Goal: Feedback & Contribution: Submit feedback/report problem

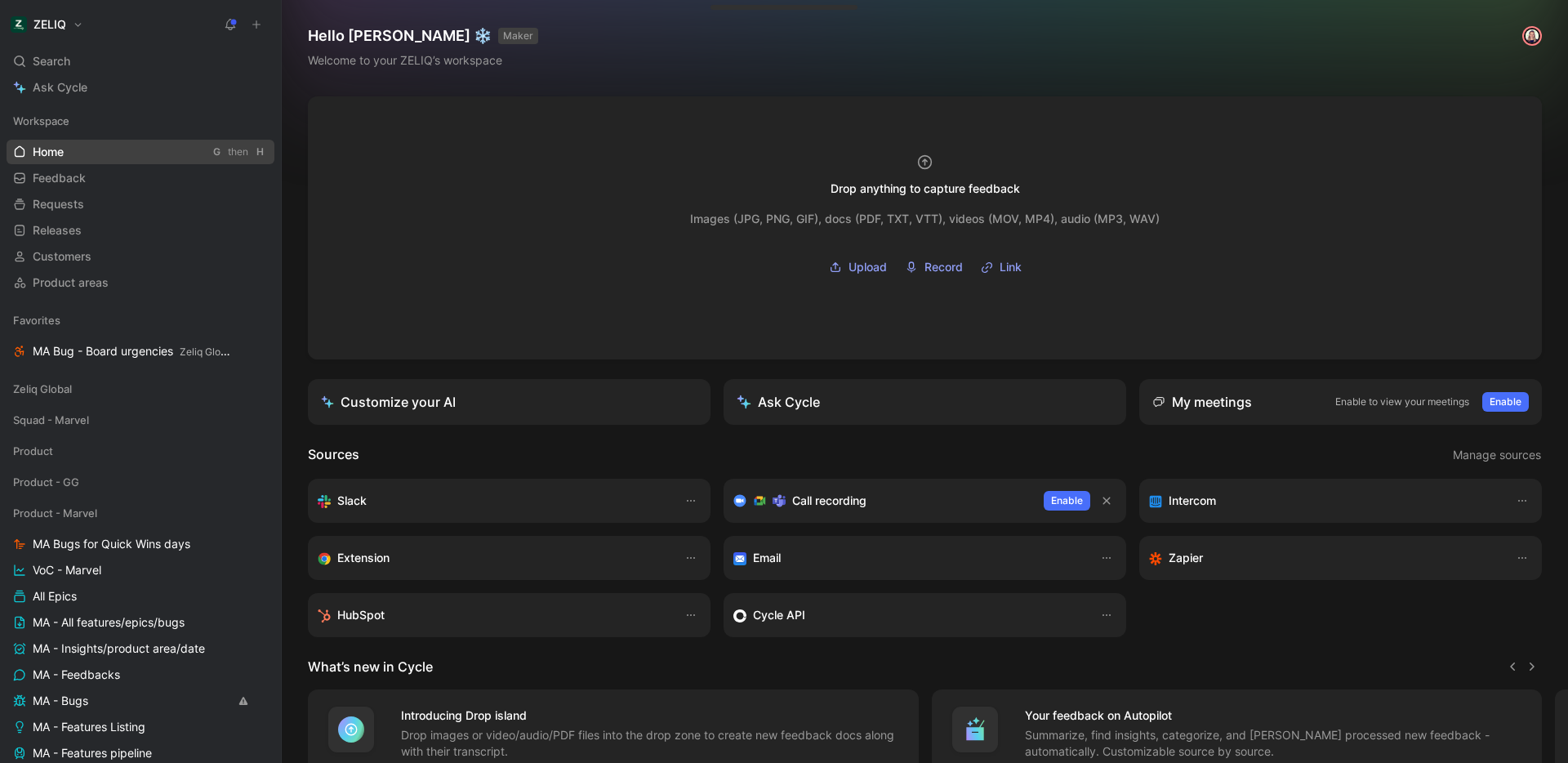
click at [115, 158] on link "Home G then H" at bounding box center [140, 152] width 268 height 25
click at [131, 170] on link "Feedback G then F" at bounding box center [140, 178] width 268 height 25
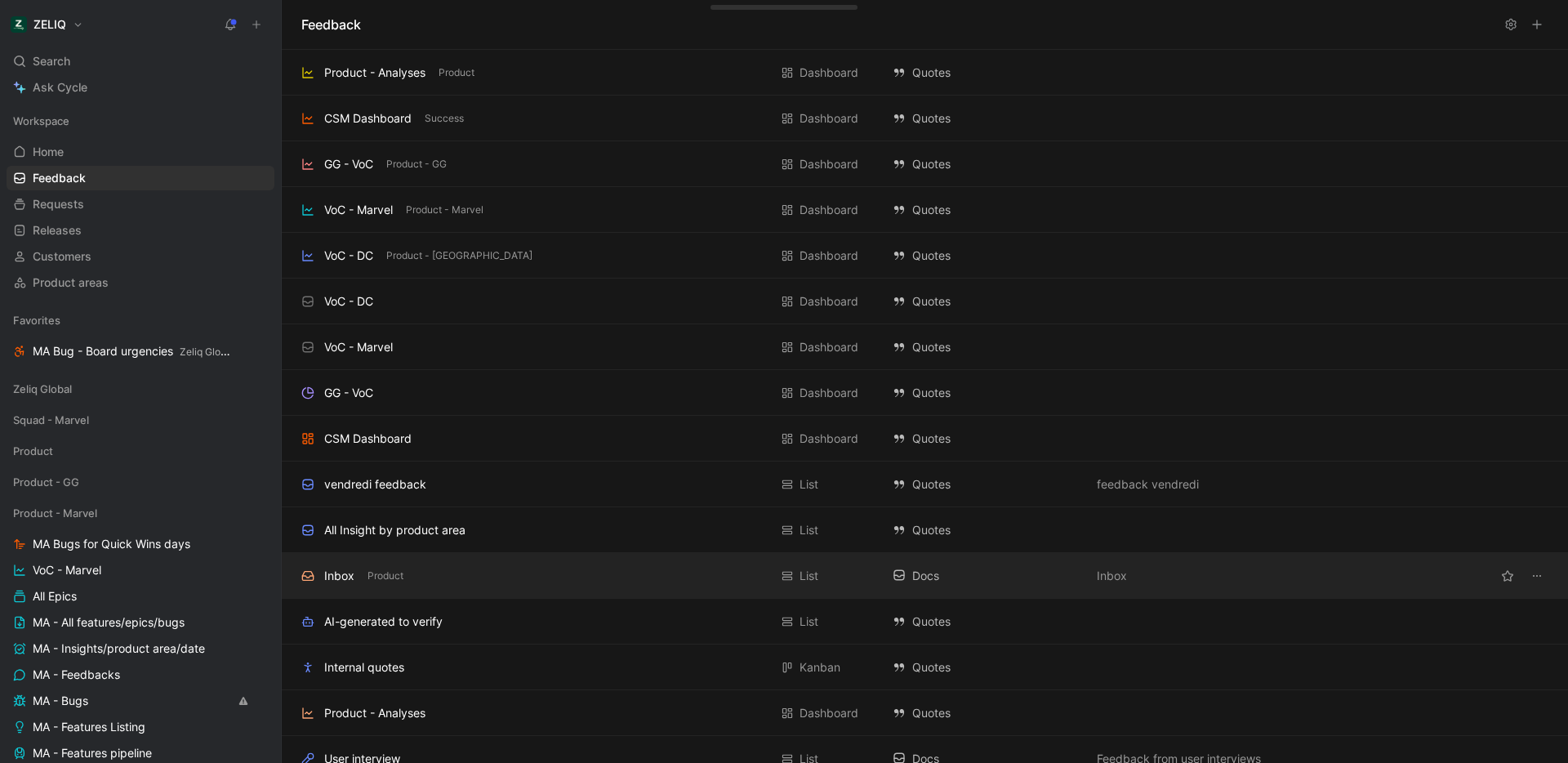
click at [436, 579] on div "Inbox Product" at bounding box center [534, 576] width 467 height 20
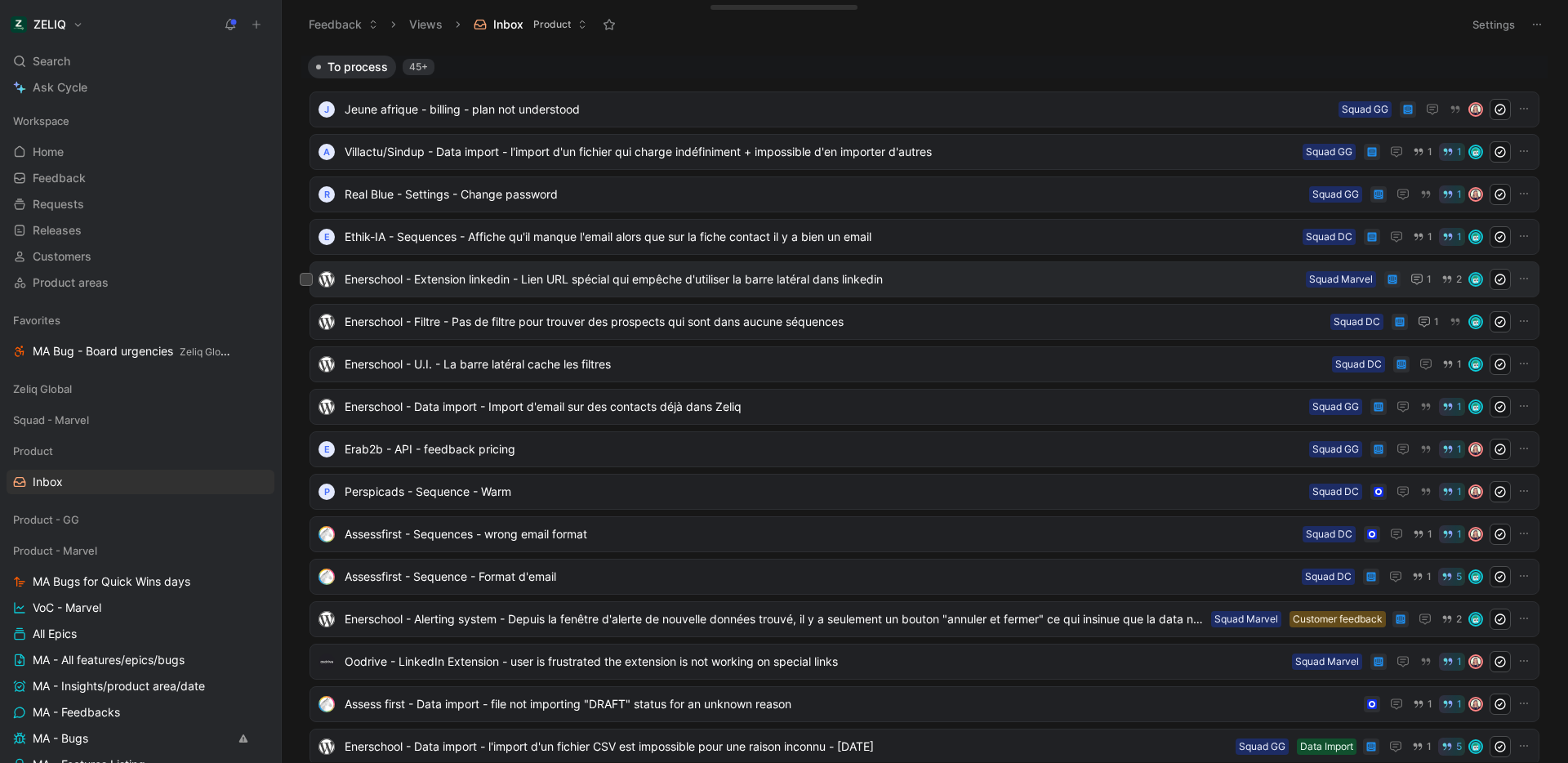
click at [699, 283] on span "Enerschool - Extension linkedin - Lien URL spécial qui empêche d'utiliser la ba…" at bounding box center [821, 279] width 955 height 20
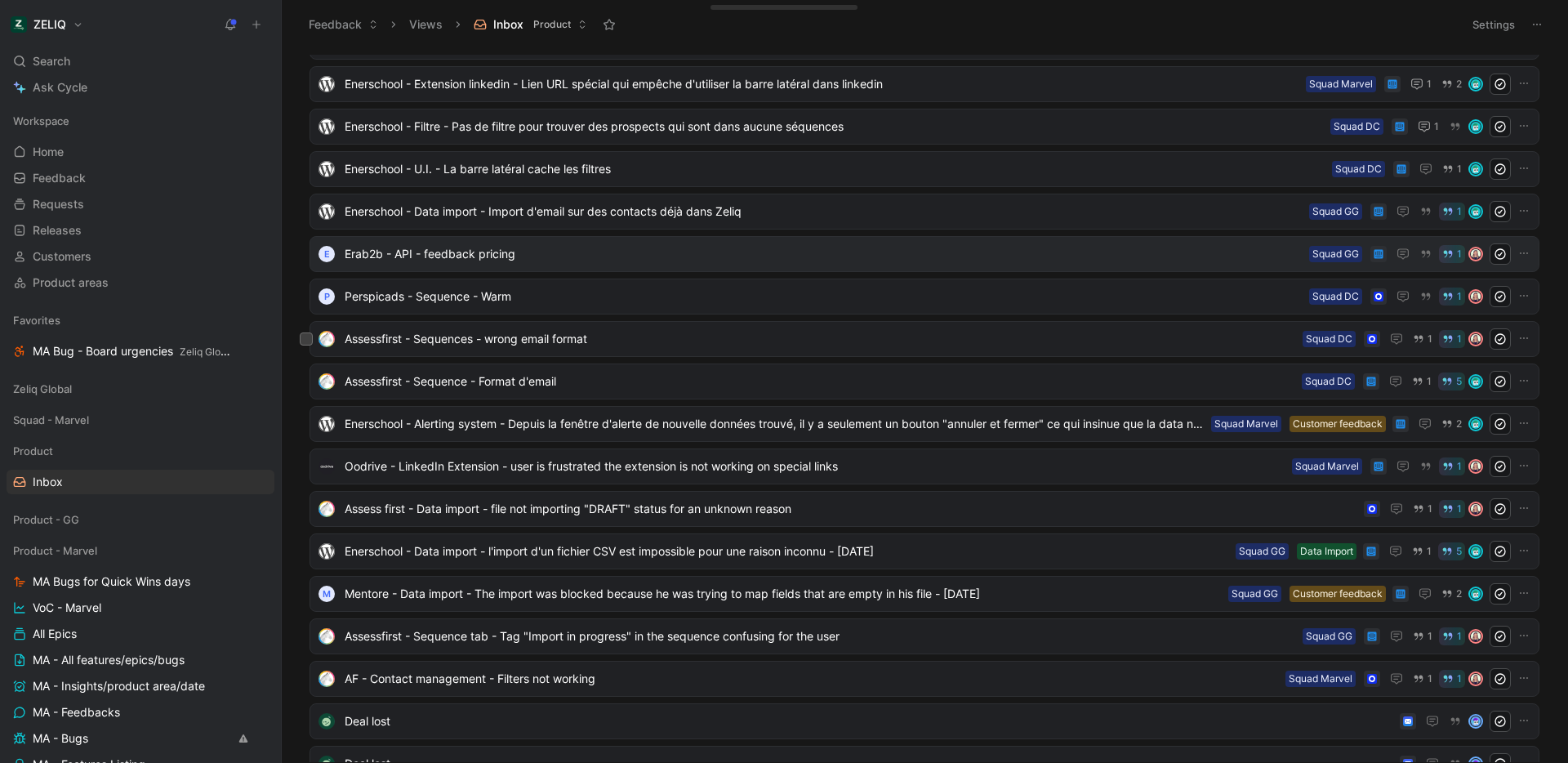
scroll to position [290, 0]
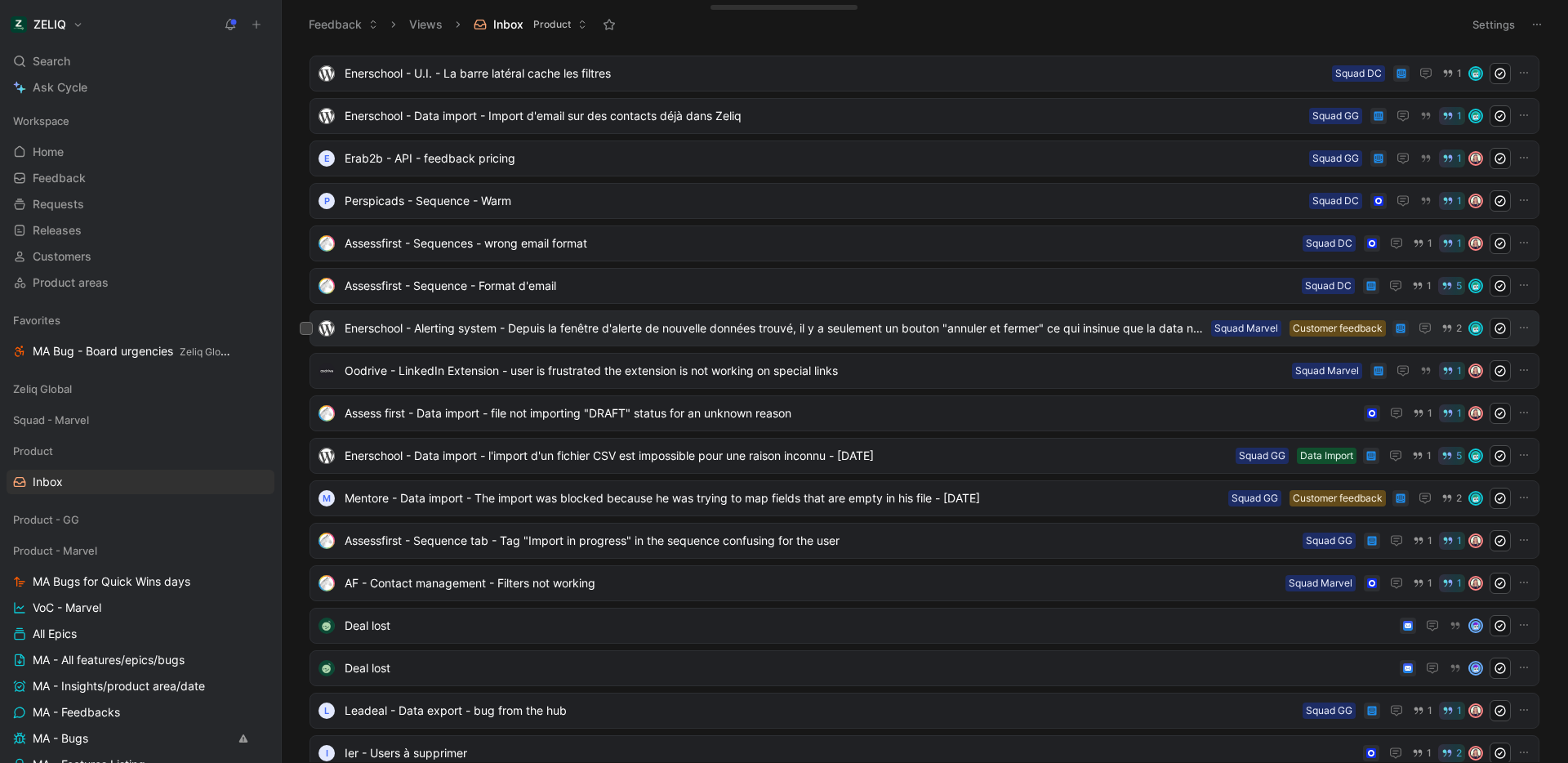
click at [601, 330] on span "Enerschool - Alerting system - Depuis la fenêtre d'alerte de nouvelle données t…" at bounding box center [774, 328] width 860 height 20
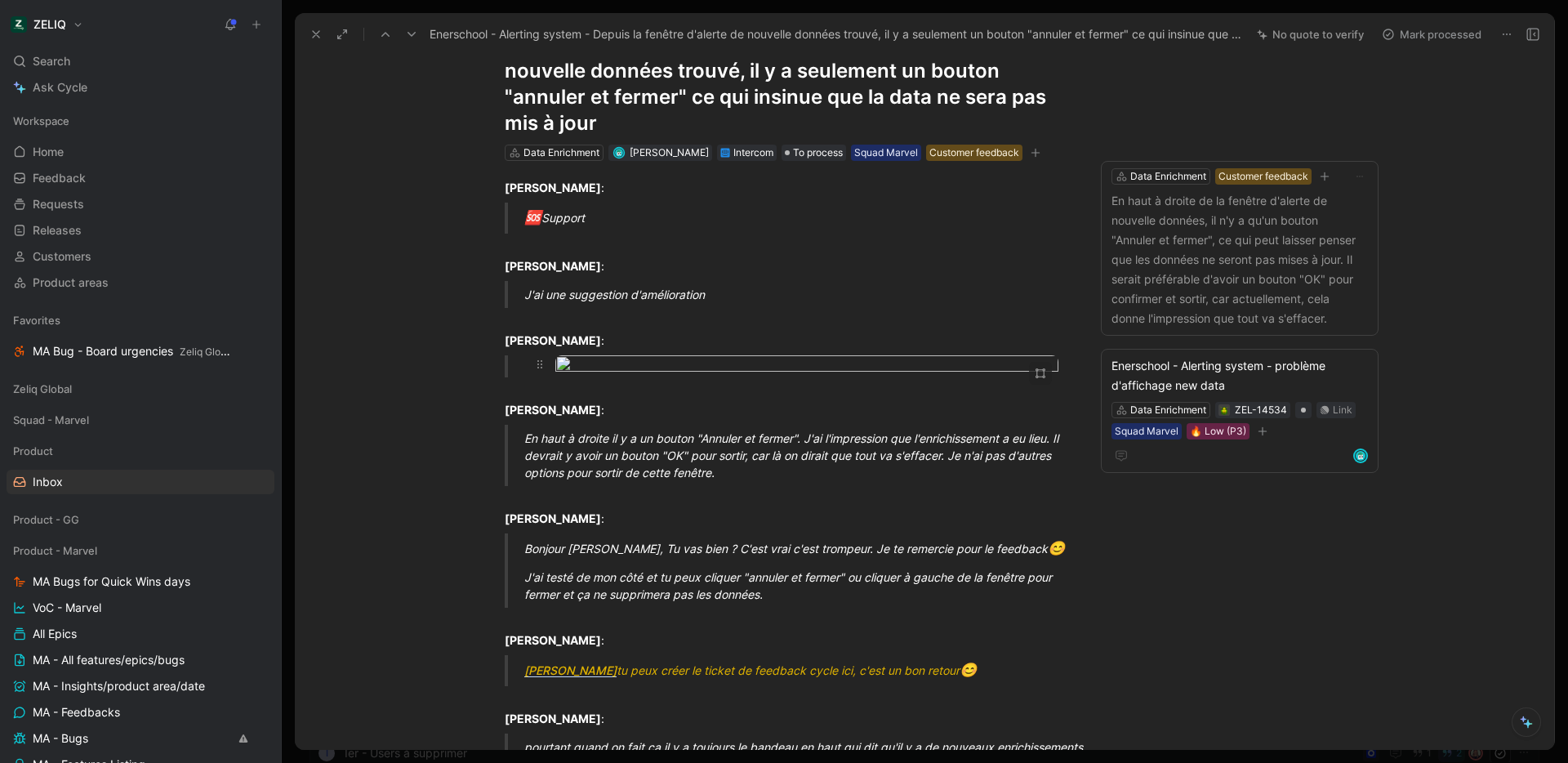
scroll to position [73, 0]
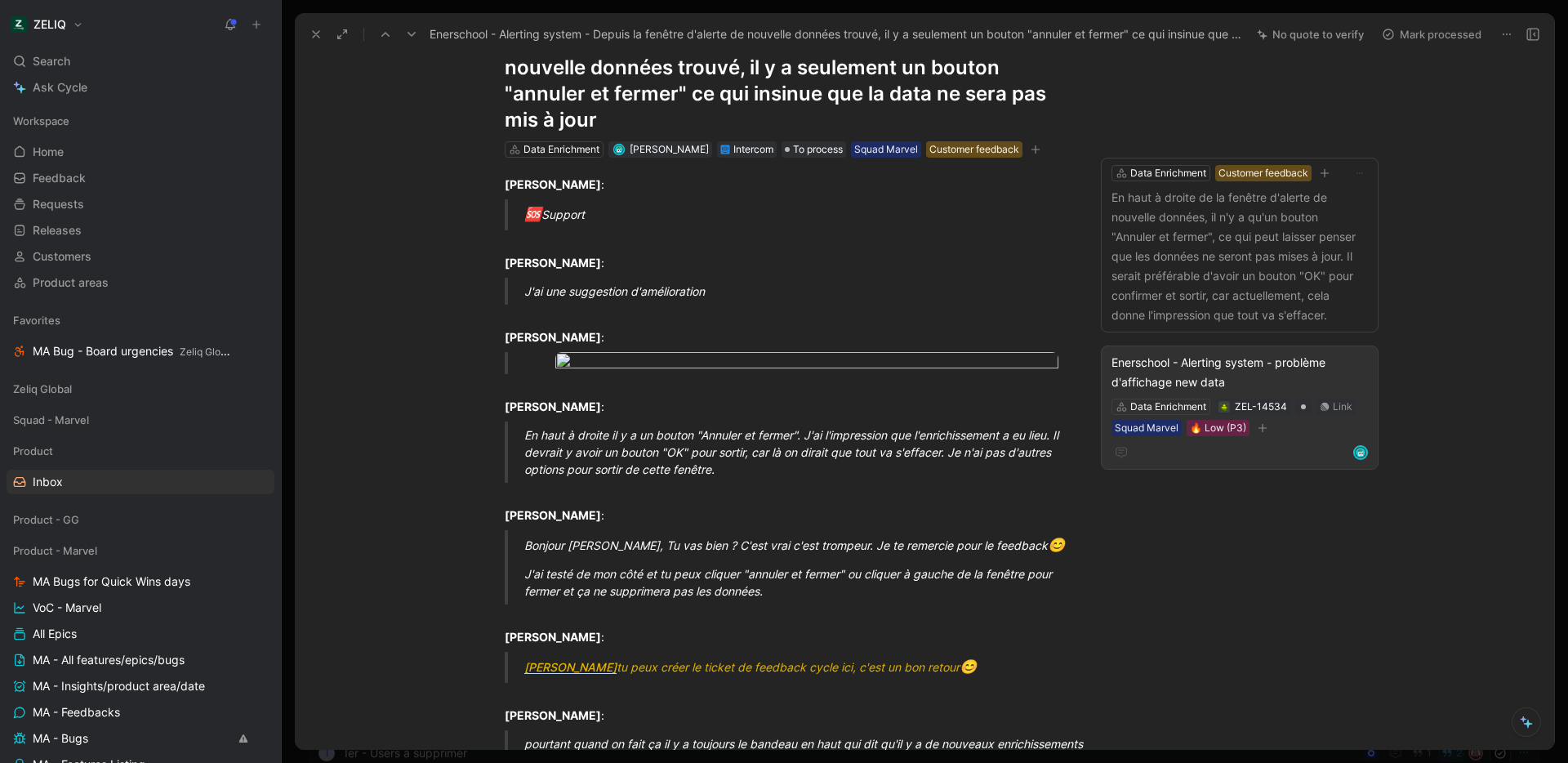
click at [1222, 376] on div "Enerschool - Alerting system - problème d'affichage new data" at bounding box center [1239, 372] width 256 height 39
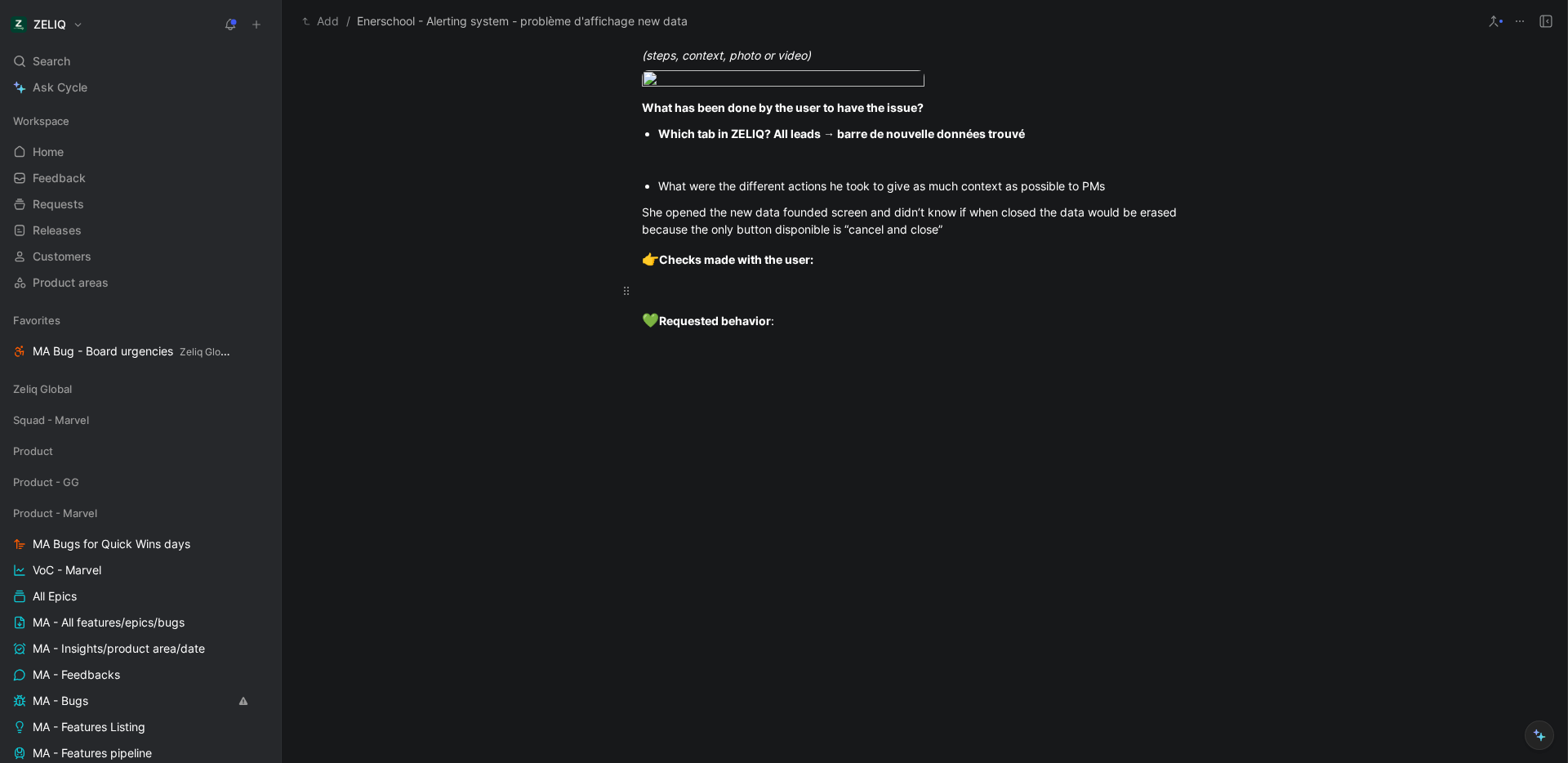
scroll to position [1383, 0]
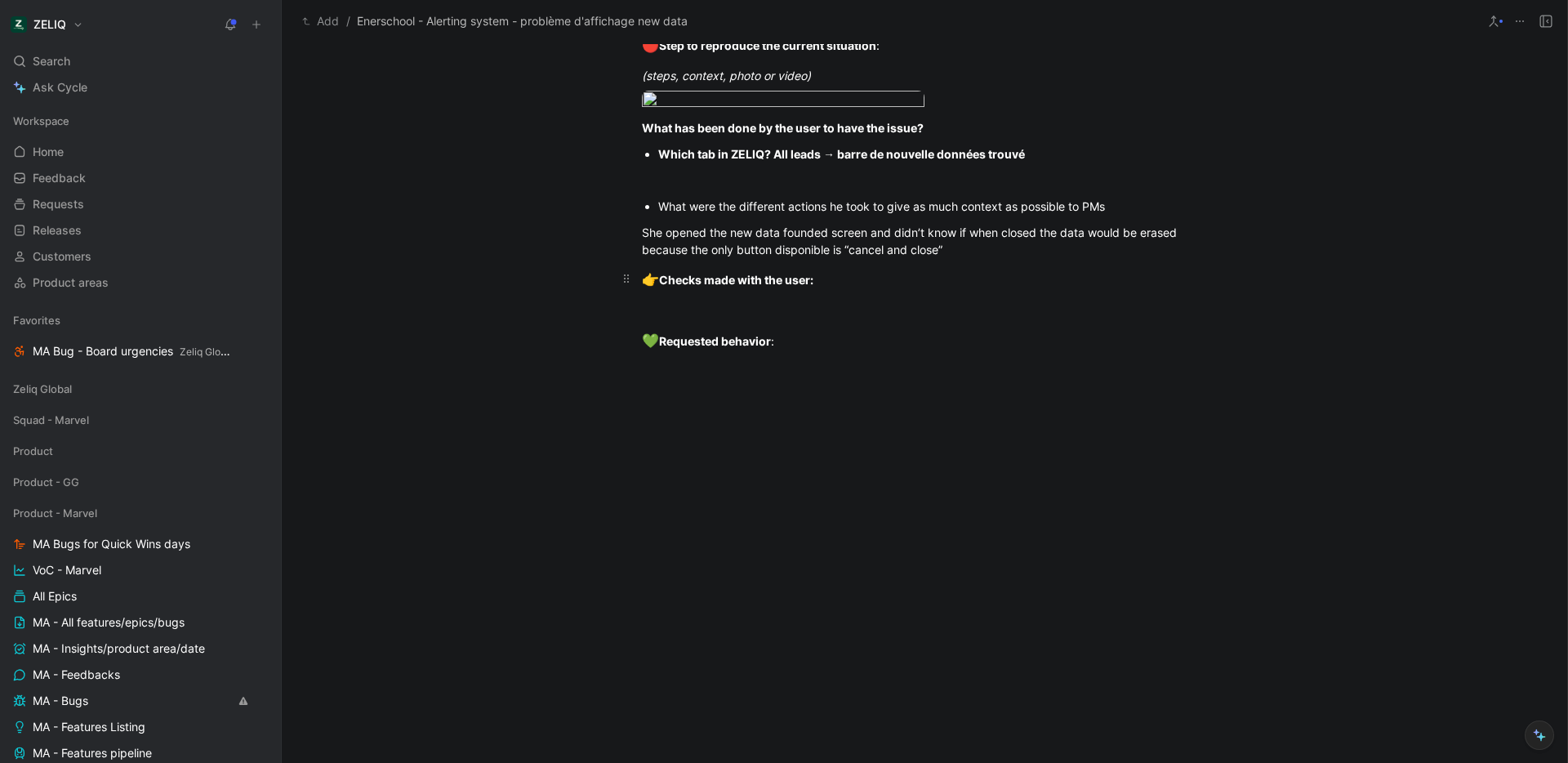
click at [715, 295] on p "👉 Checks made with the user:" at bounding box center [924, 279] width 627 height 31
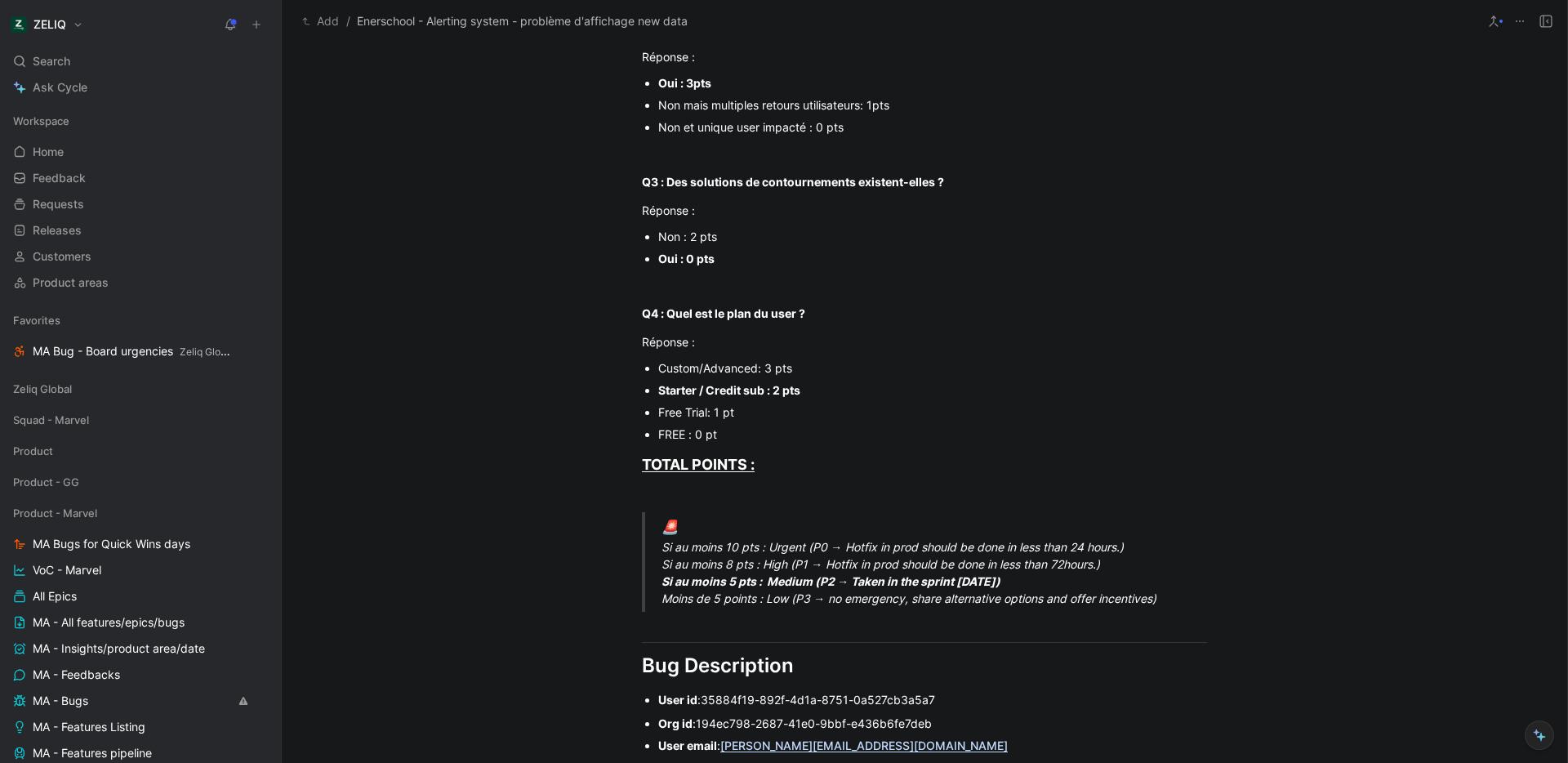
scroll to position [0, 0]
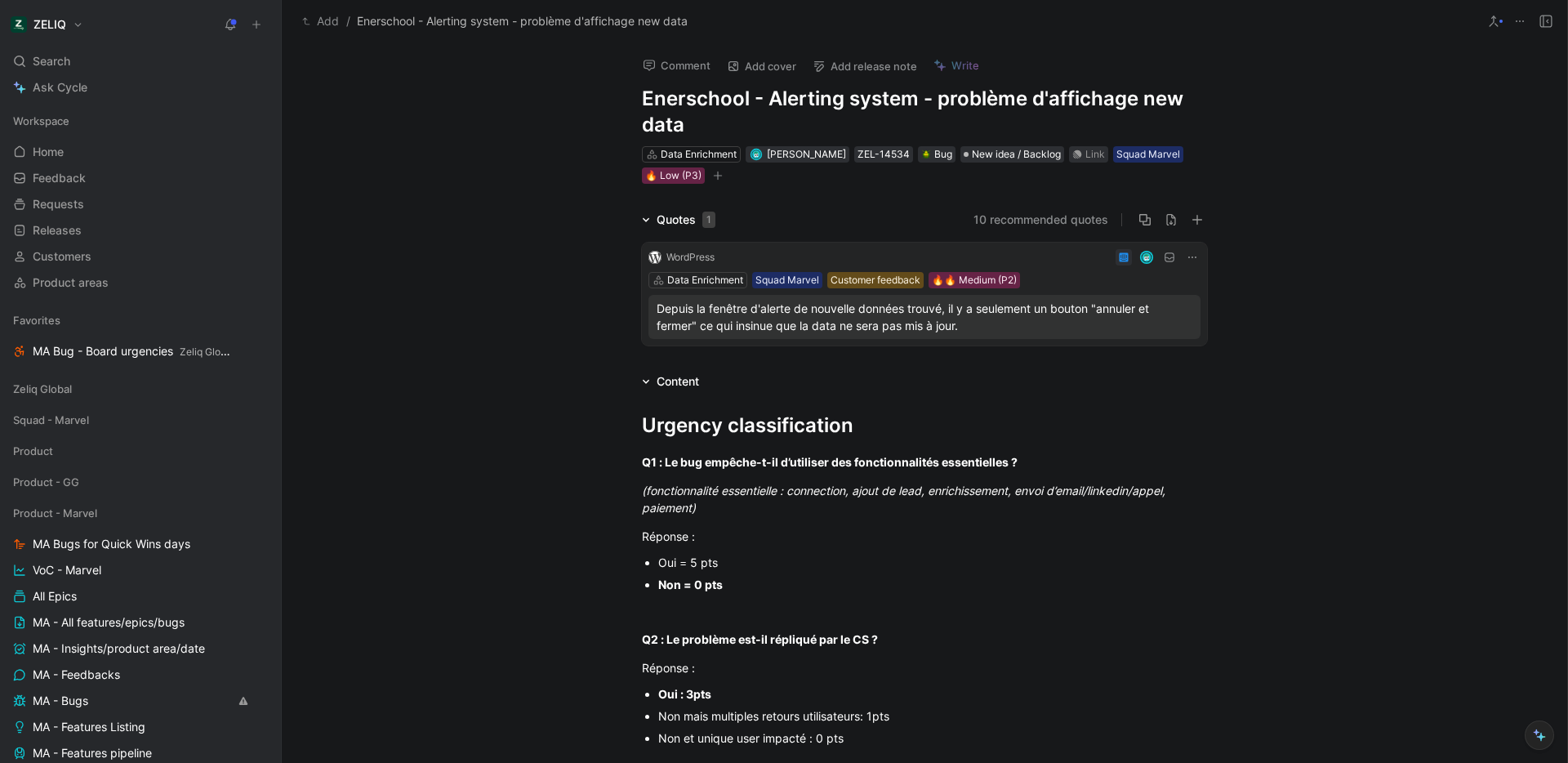
click at [716, 178] on icon "button" at bounding box center [718, 176] width 10 height 10
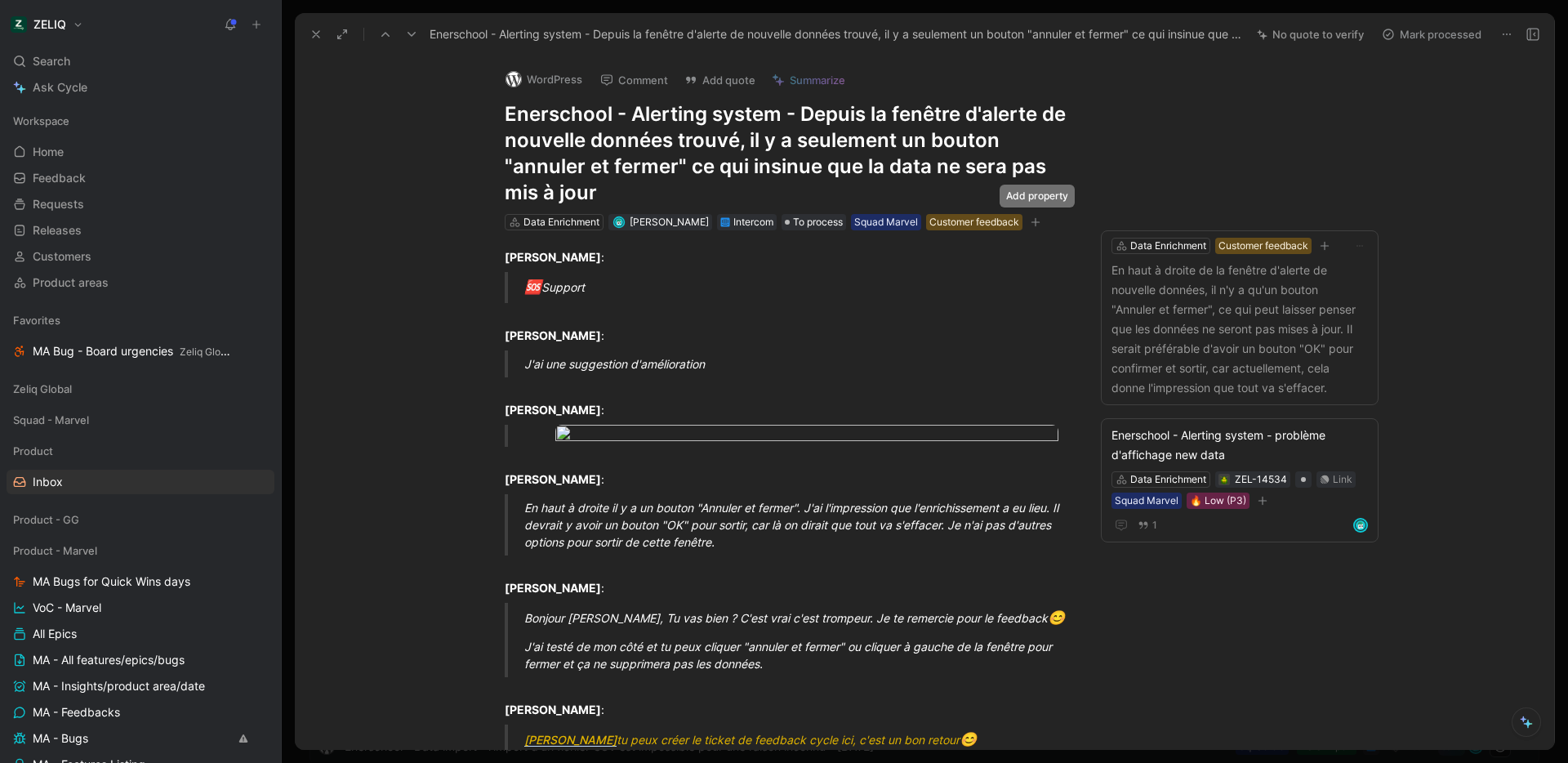
click at [1035, 223] on icon "button" at bounding box center [1035, 222] width 10 height 10
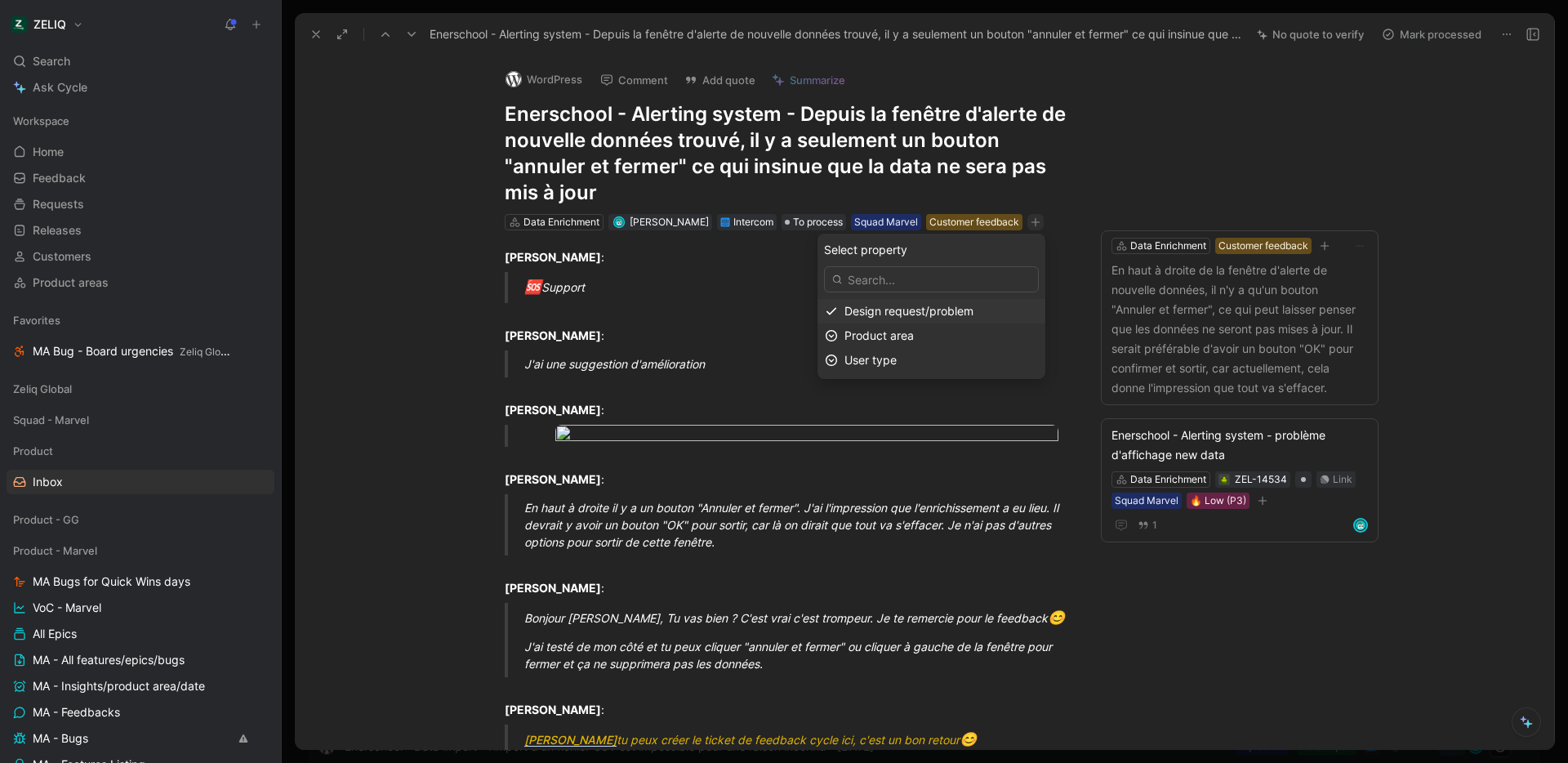
click at [943, 312] on span "Design request/problem" at bounding box center [909, 310] width 129 height 14
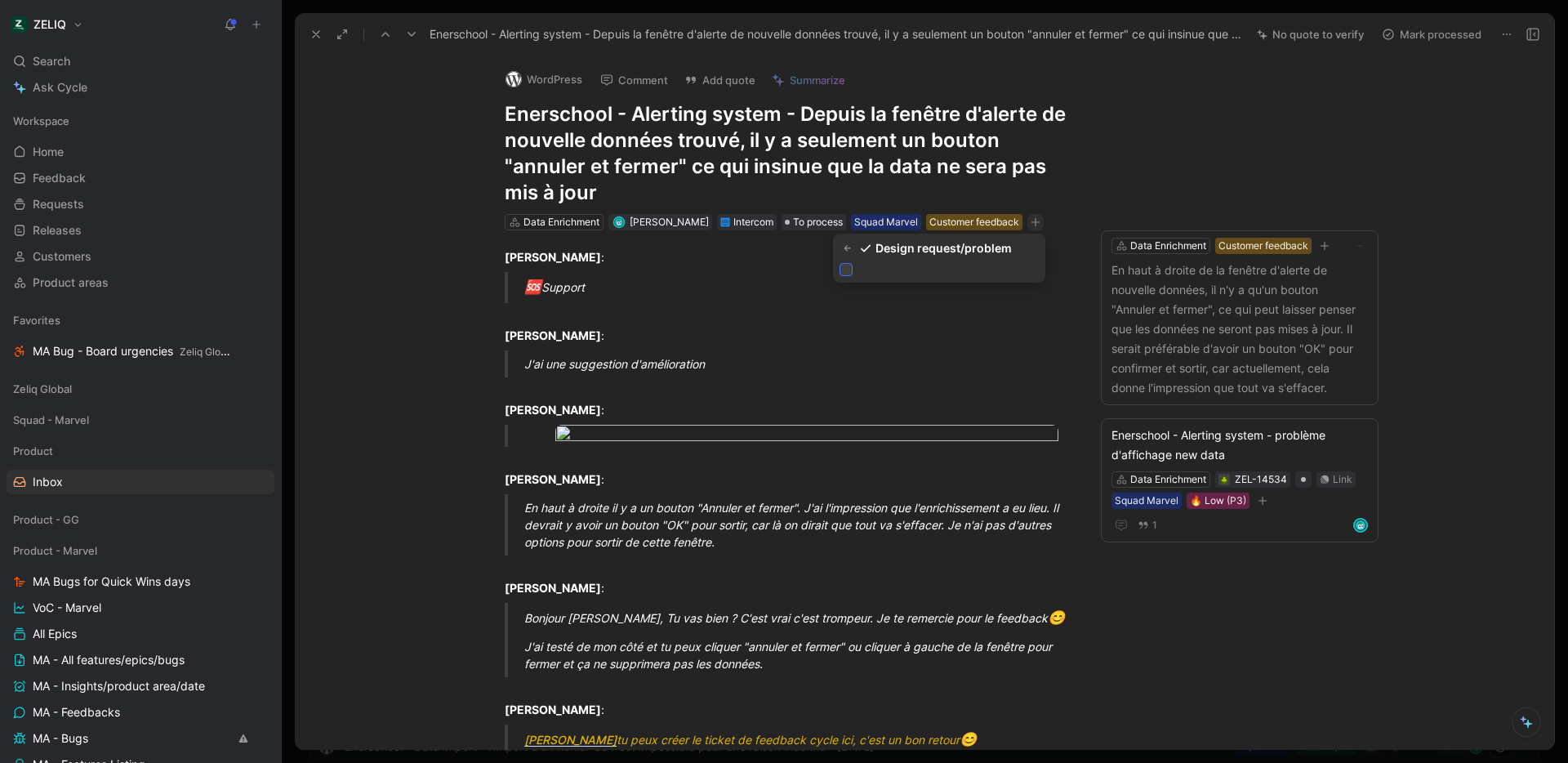
click at [850, 273] on icon at bounding box center [846, 270] width 10 height 10
click at [840, 263] on input "checkbox" at bounding box center [840, 263] width 0 height 0
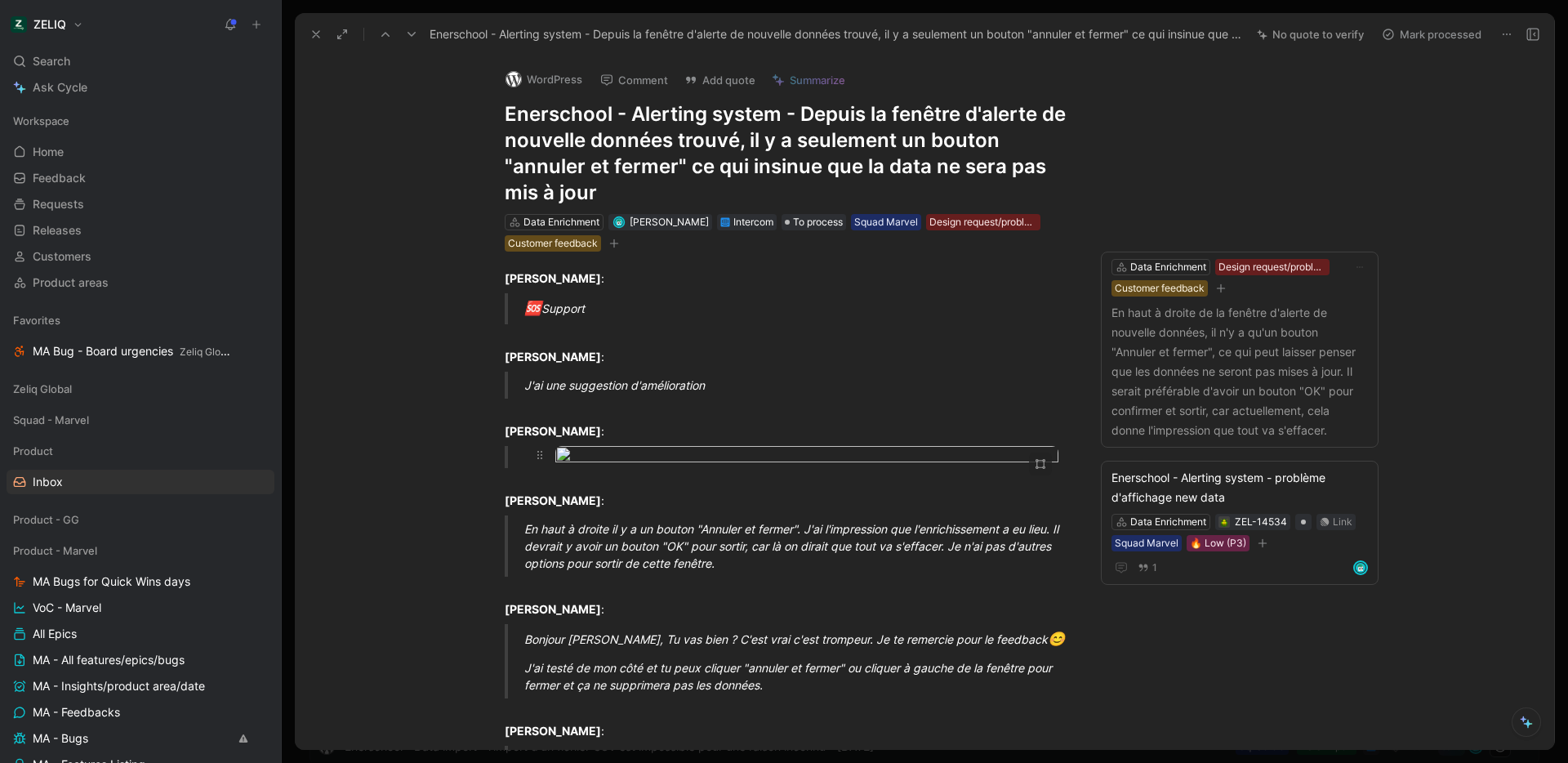
click at [788, 545] on body "ZELIQ Search ⌘ K Ask Cycle Workspace Home G then H Feedback G then F Requests G…" at bounding box center [784, 382] width 1568 height 763
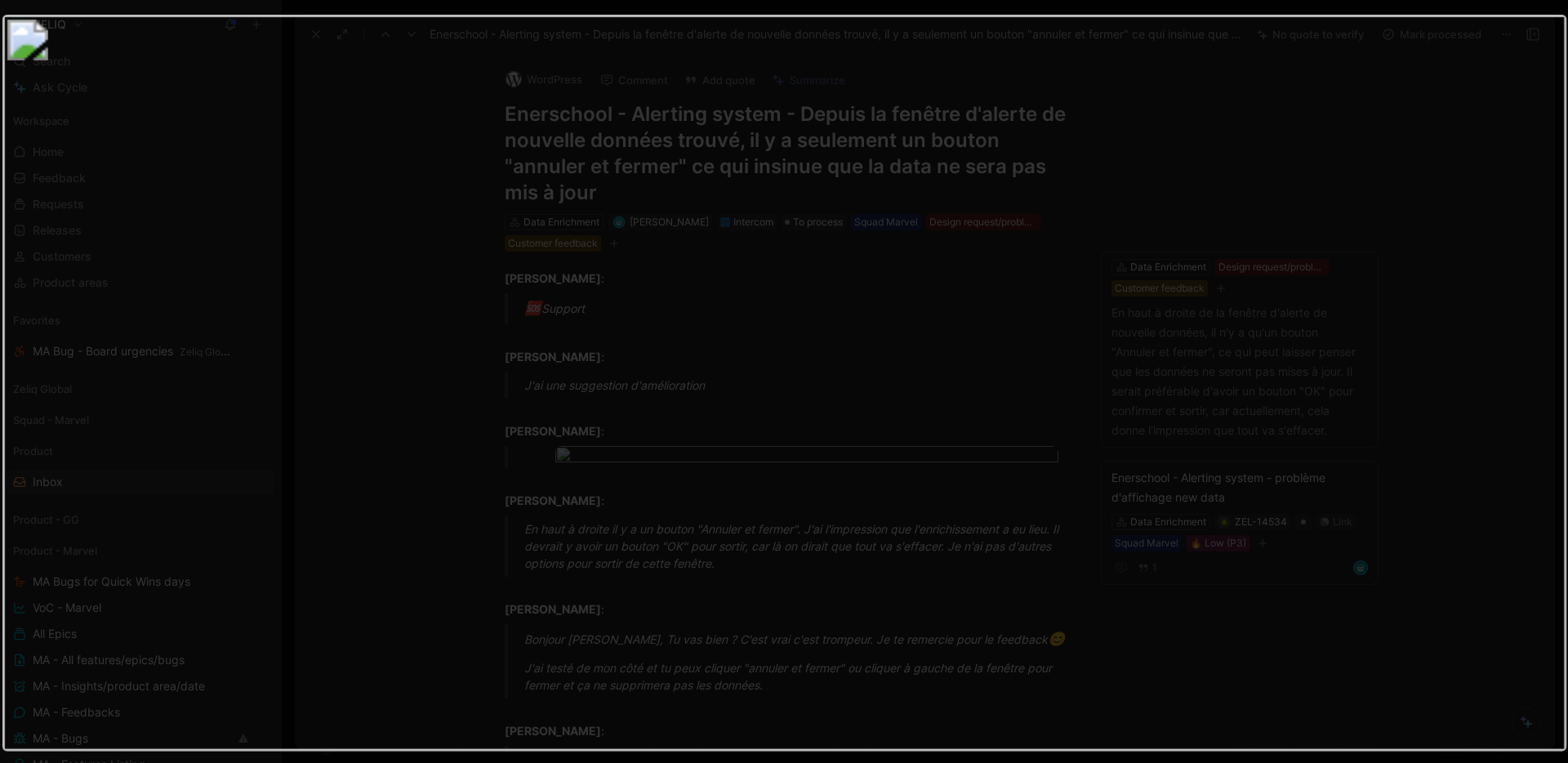
click at [620, 395] on img at bounding box center [784, 382] width 1565 height 735
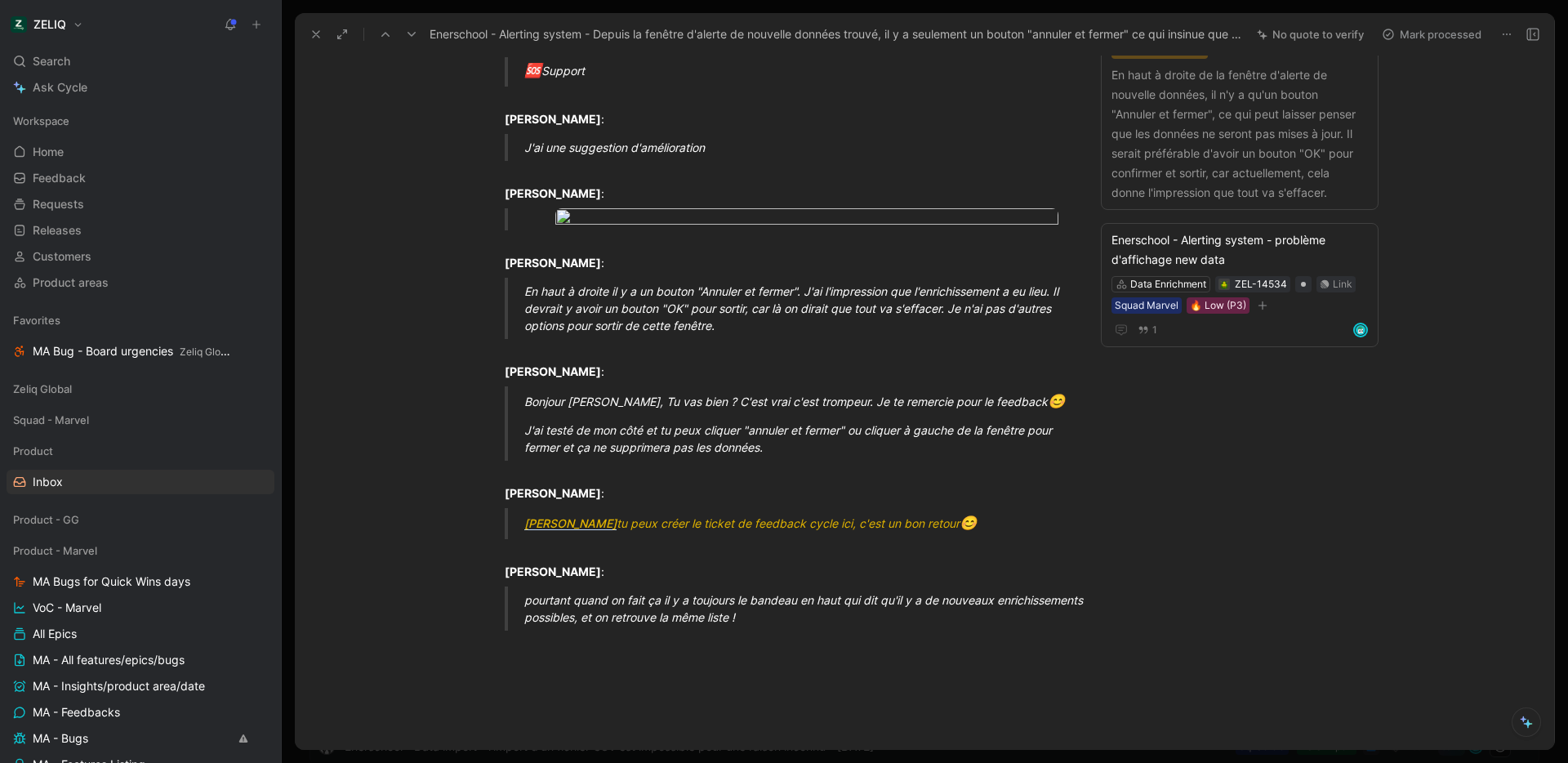
scroll to position [256, 0]
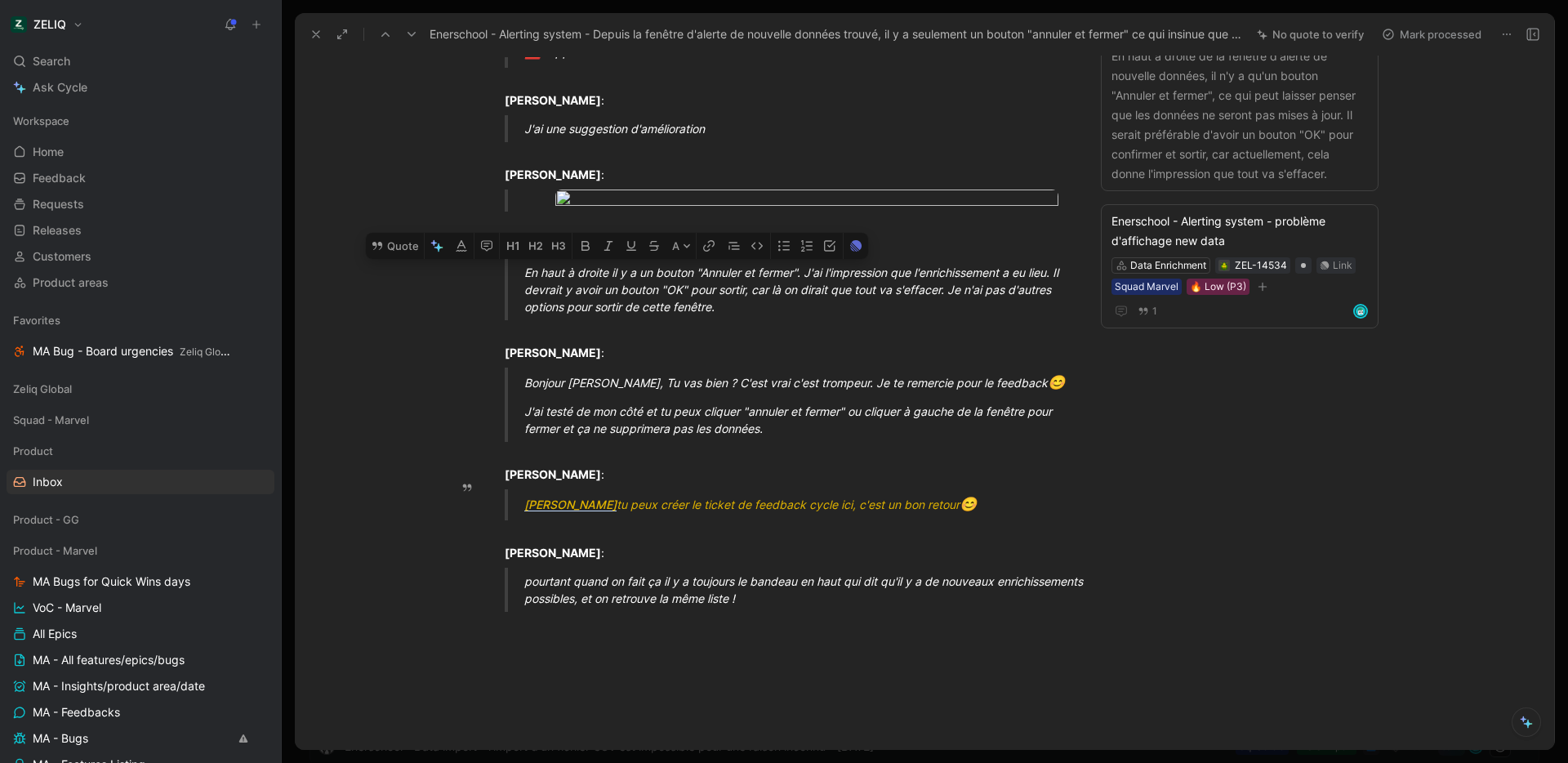
drag, startPoint x: 740, startPoint y: 528, endPoint x: 488, endPoint y: 482, distance: 256.2
click at [488, 320] on blockquote "En haut à droite il y a un bouton "Annuler et fermer". J'ai l'impression que l'…" at bounding box center [787, 289] width 627 height 61
copy div "En haut à droite il y a un bouton "Annuler et fermer". J'ai l'impression que l'…"
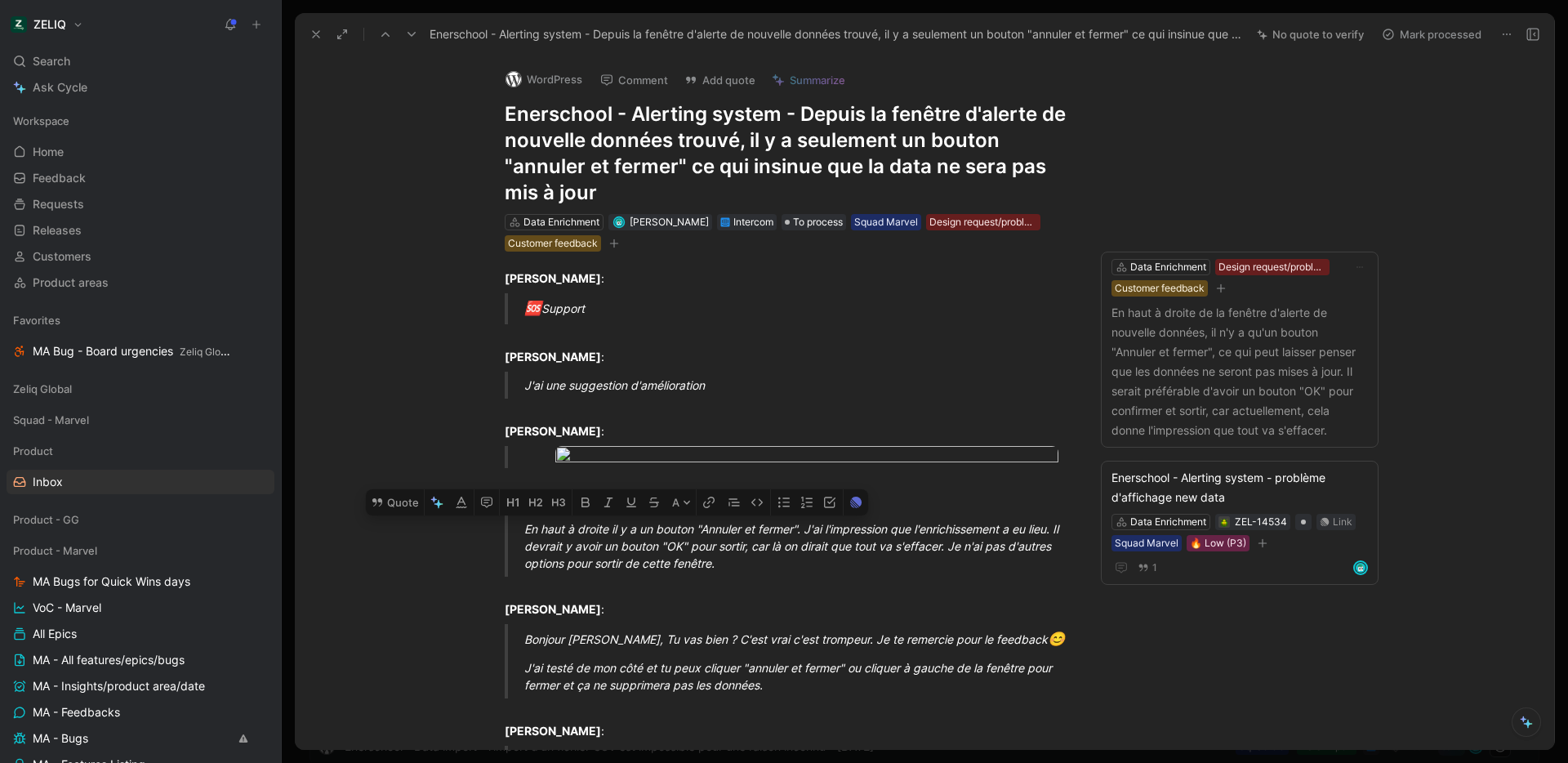
scroll to position [31, 0]
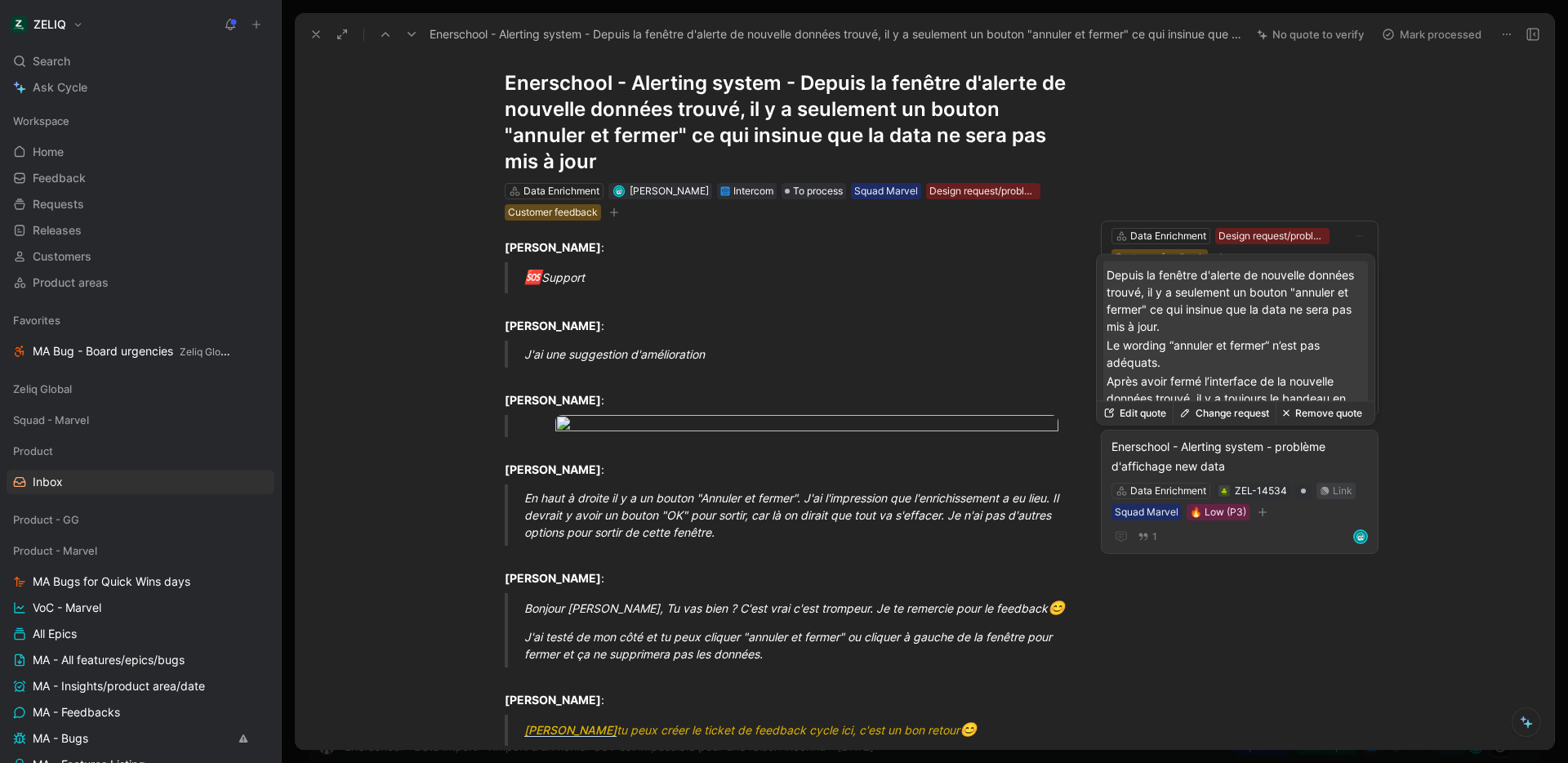
click at [1335, 490] on div "Link" at bounding box center [1343, 491] width 20 height 17
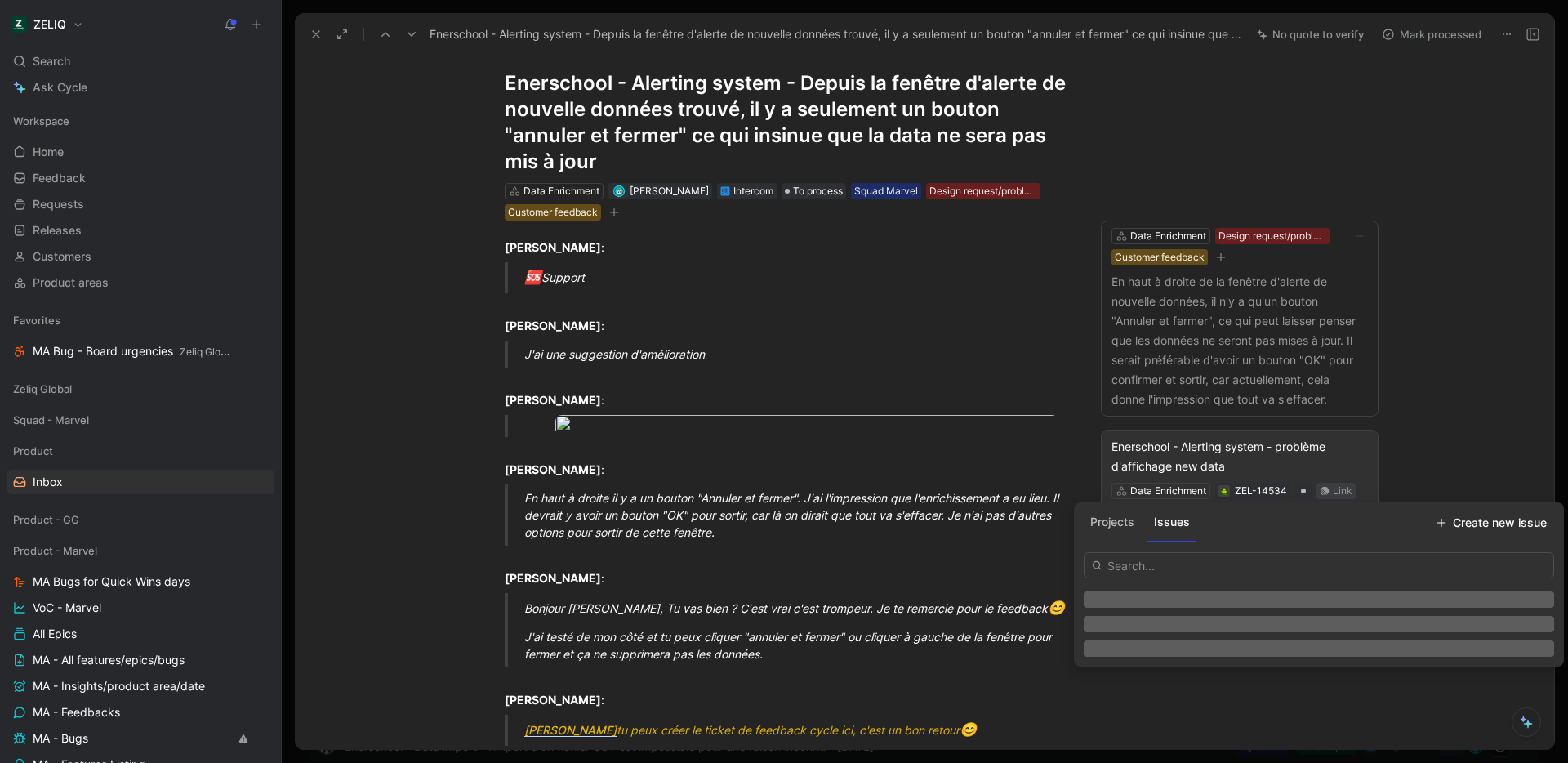
type input "https://linear.app/getheroes/issue/MA-4225/alerting-system-drawer-replace-cance…"
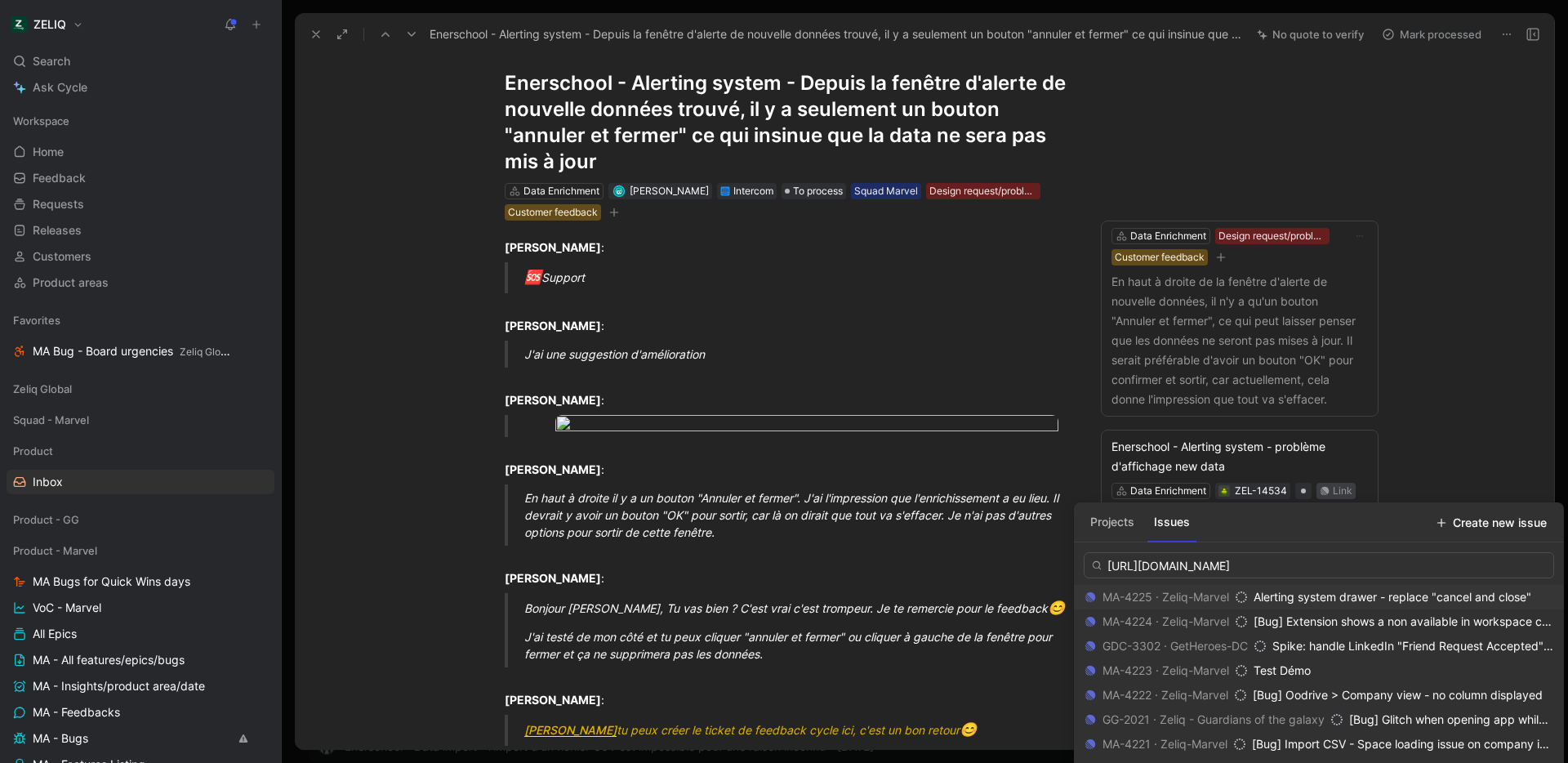
scroll to position [0, 79]
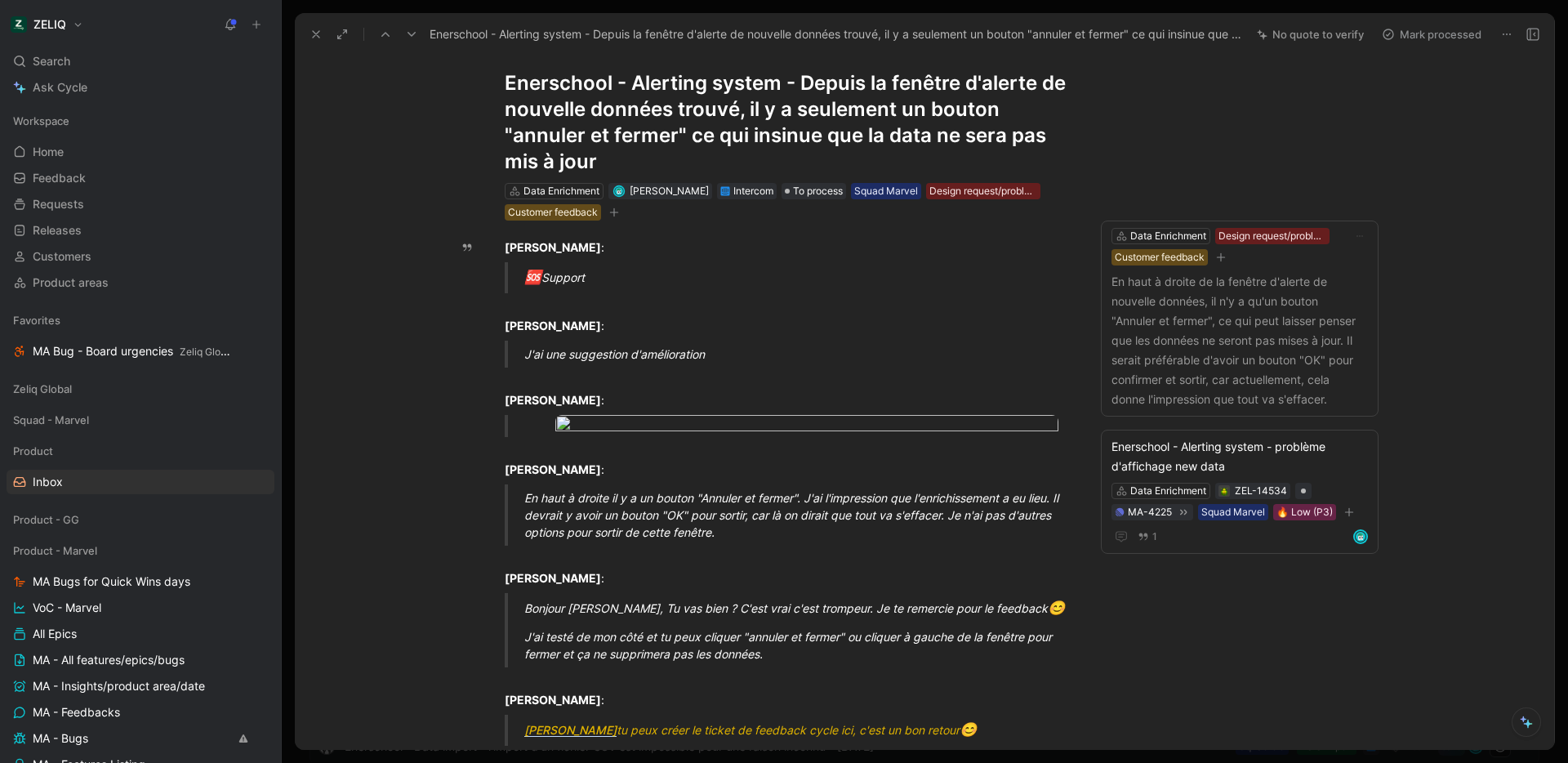
click at [1451, 29] on button "Mark processed" at bounding box center [1432, 35] width 114 height 23
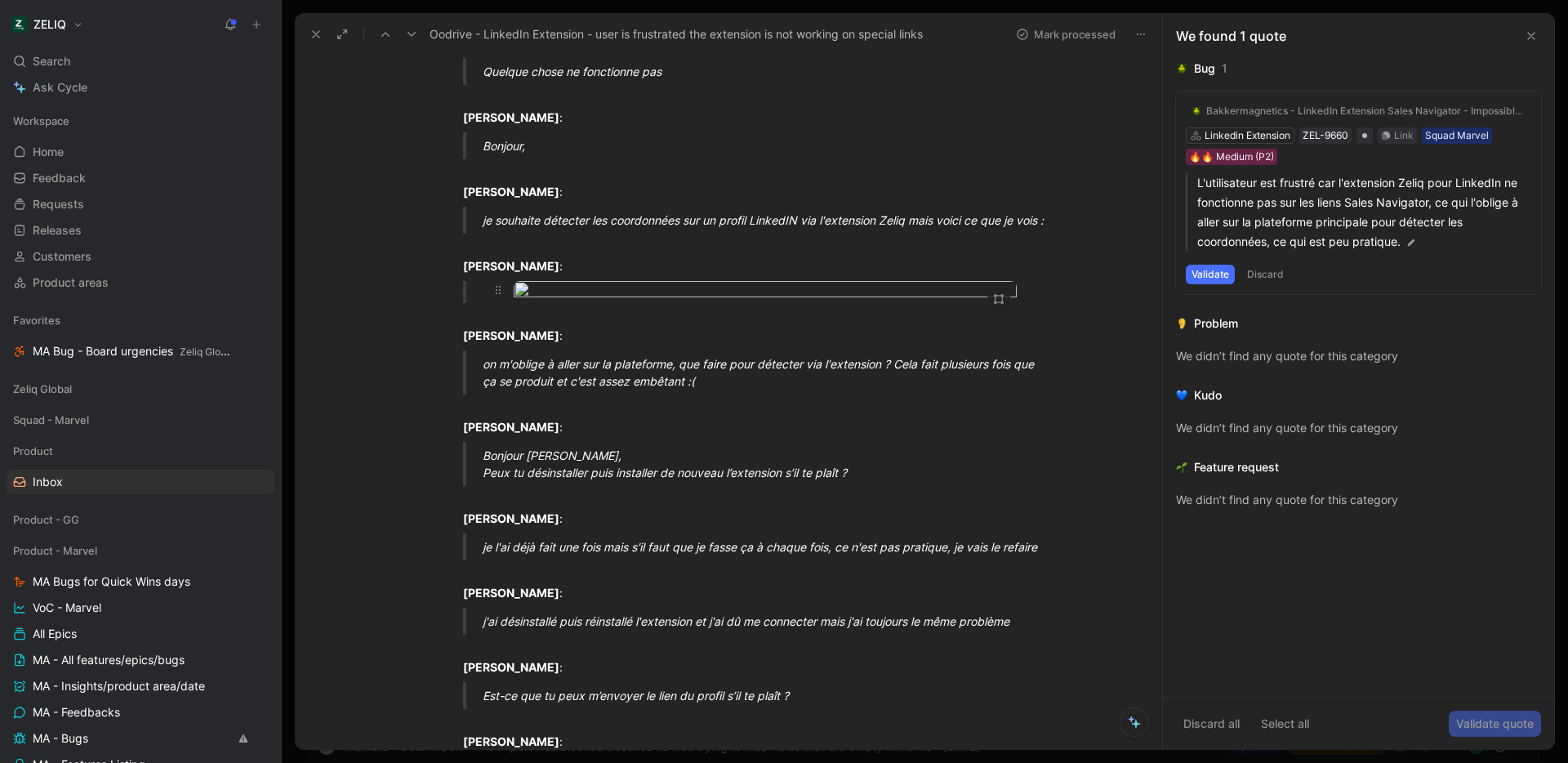
scroll to position [237, 0]
click at [689, 369] on body "ZELIQ Search ⌘ K Ask Cycle Workspace Home G then H Feedback G then F Requests G…" at bounding box center [784, 382] width 1568 height 763
click at [689, 369] on img at bounding box center [783, 382] width 1561 height 760
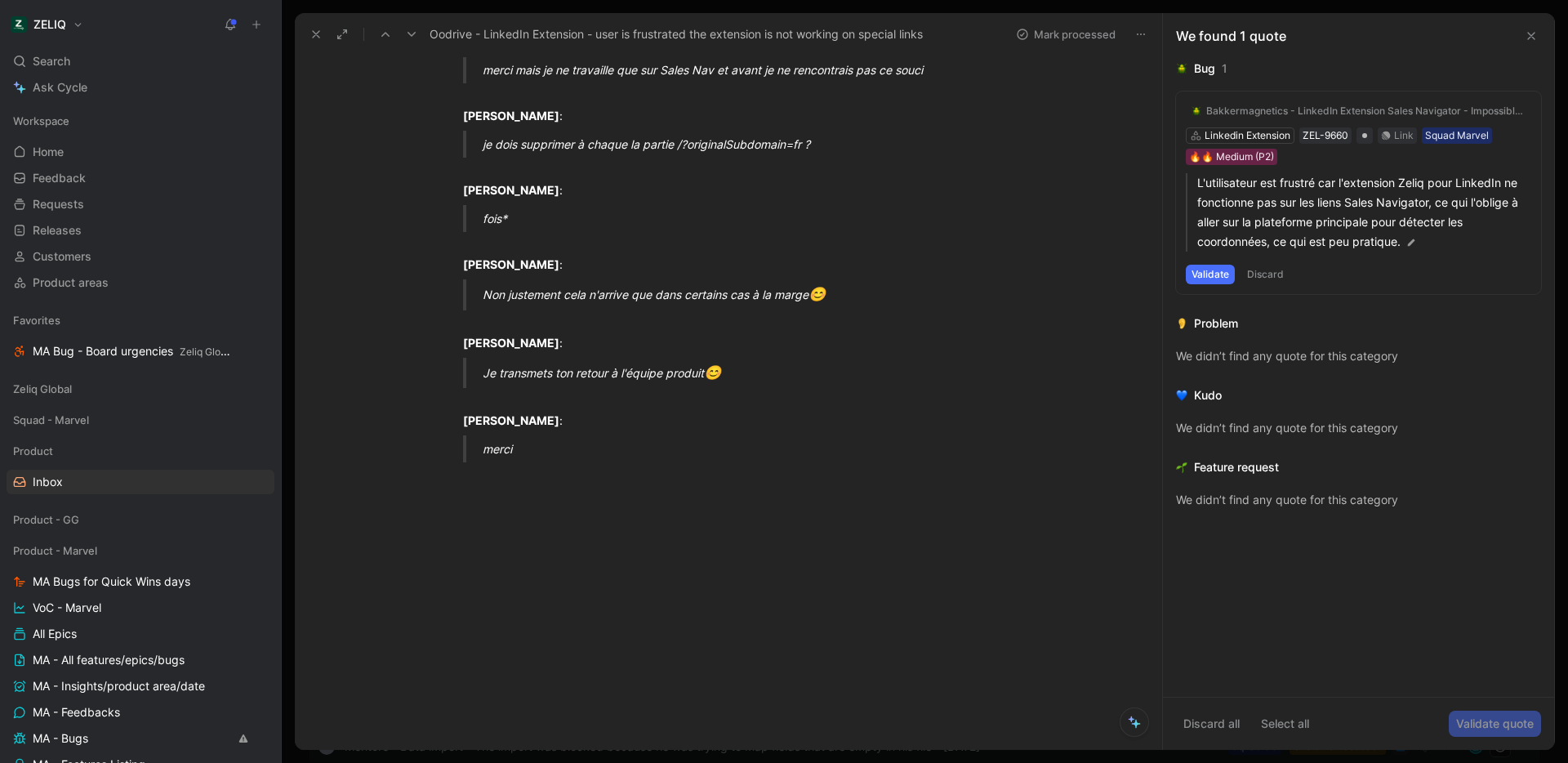
scroll to position [0, 0]
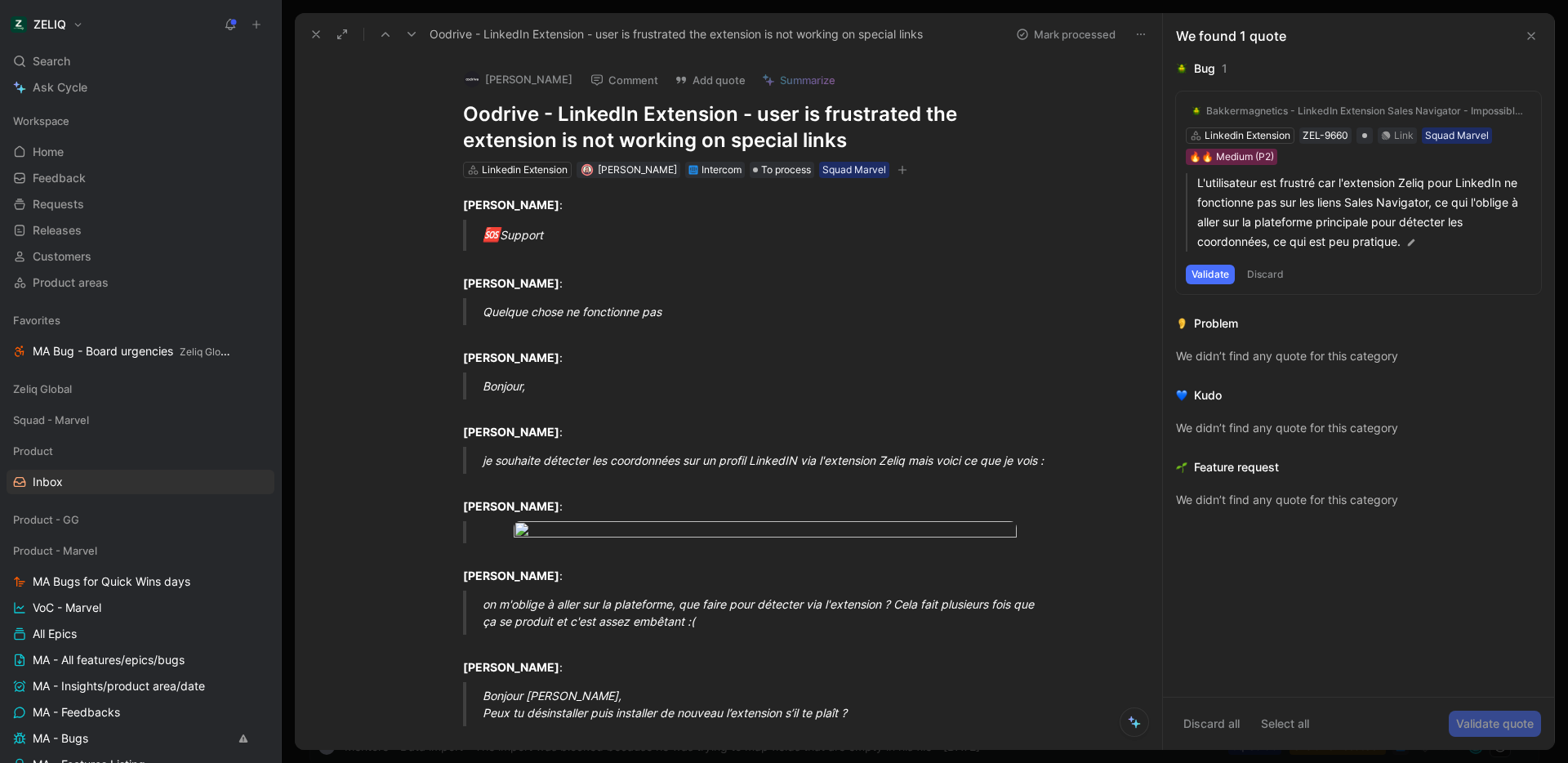
click at [1532, 41] on icon at bounding box center [1531, 36] width 13 height 13
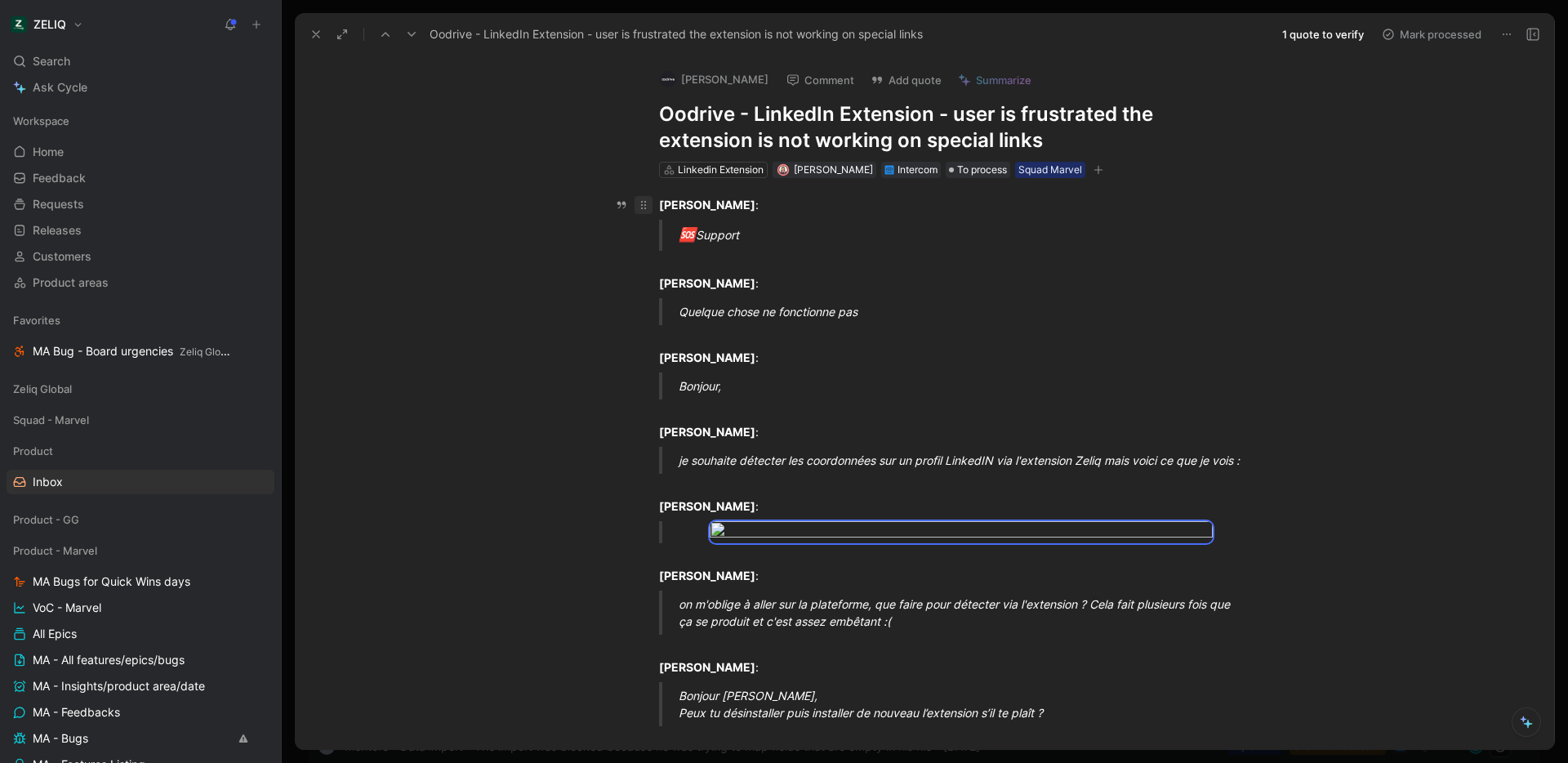
drag, startPoint x: 738, startPoint y: 742, endPoint x: 643, endPoint y: 200, distance: 550.3
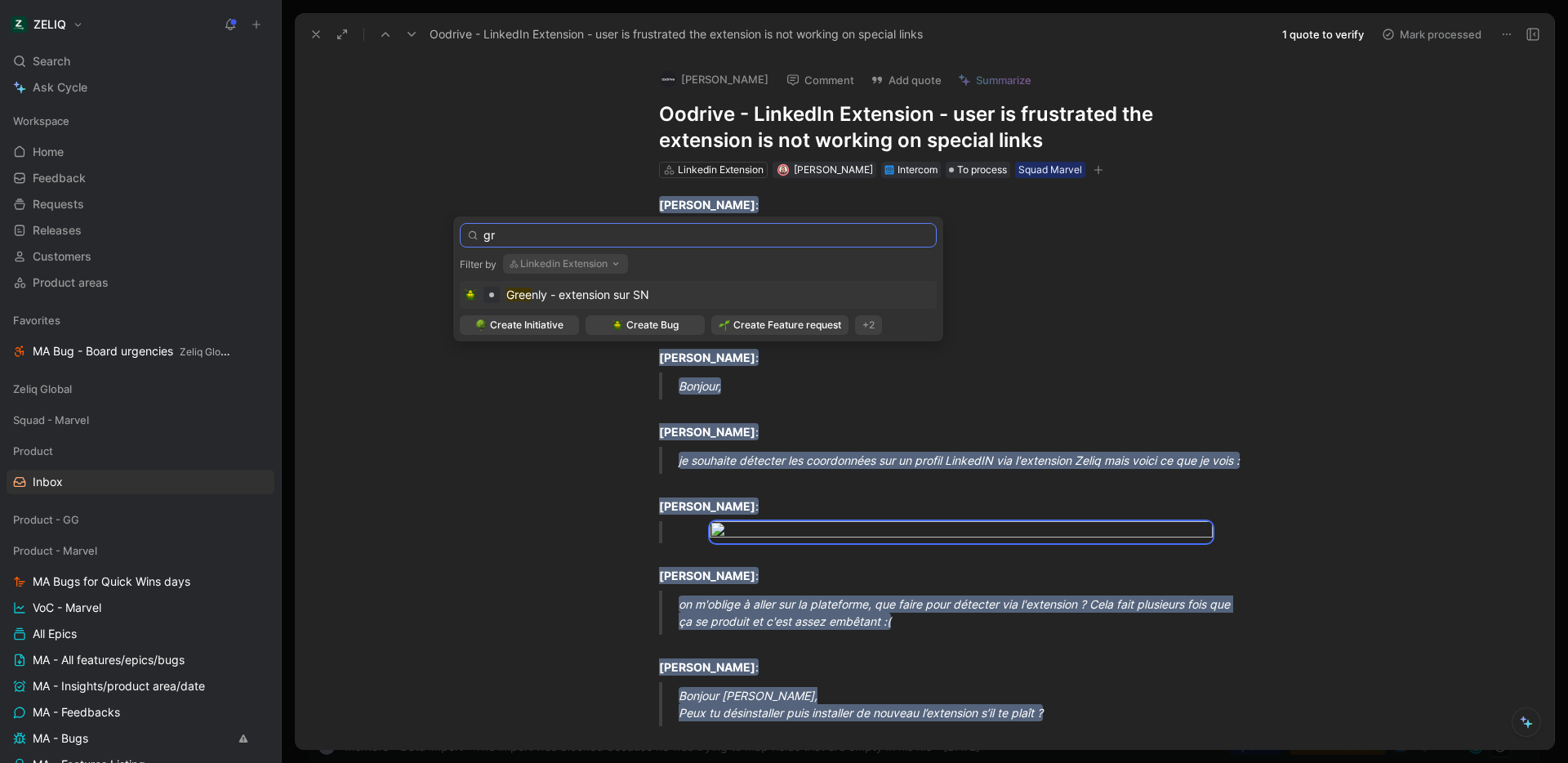
type input "g"
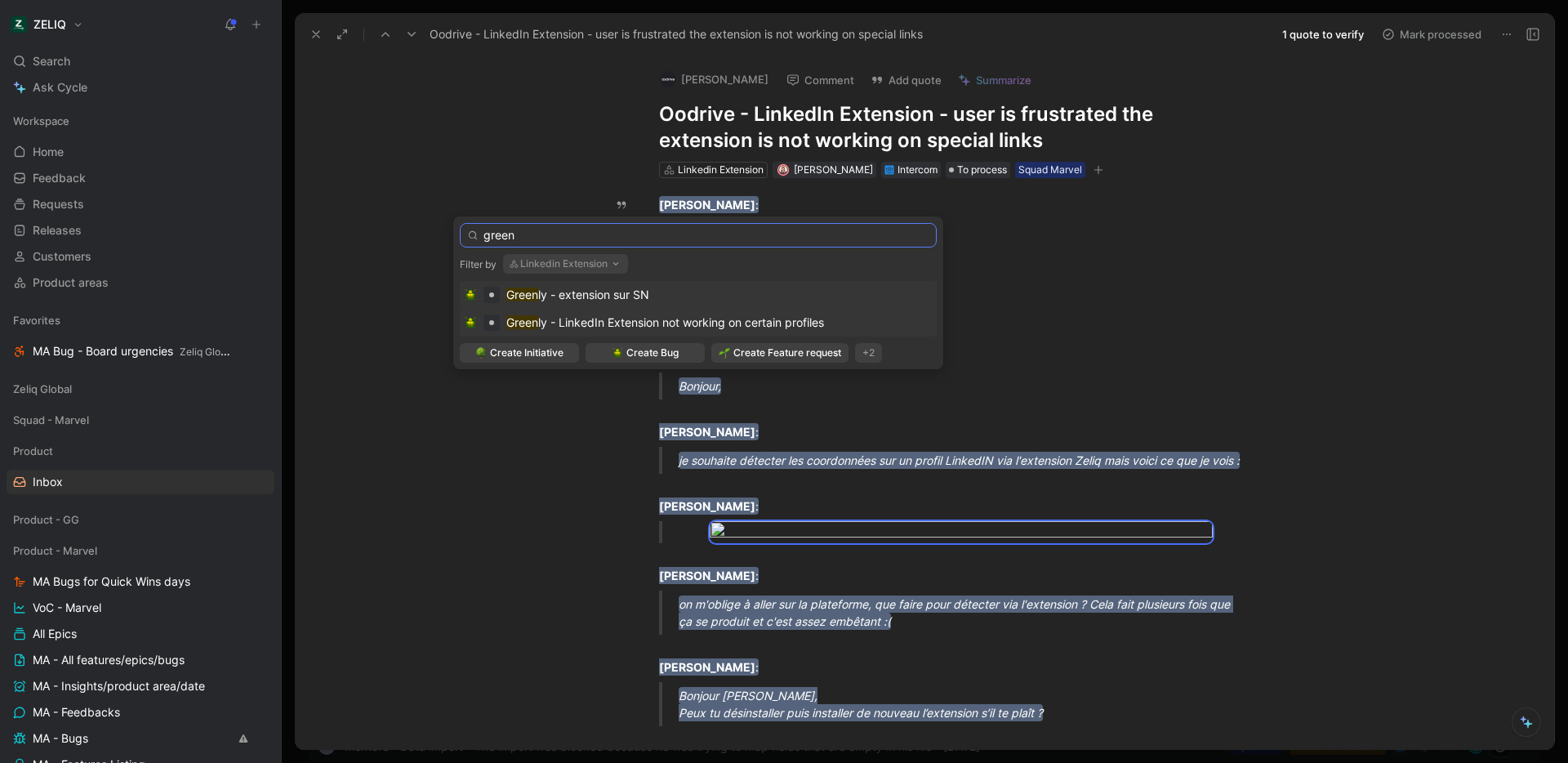
type input "green"
click at [699, 317] on span "ly - LinkedIn Extension not working on certain profiles" at bounding box center [681, 322] width 286 height 14
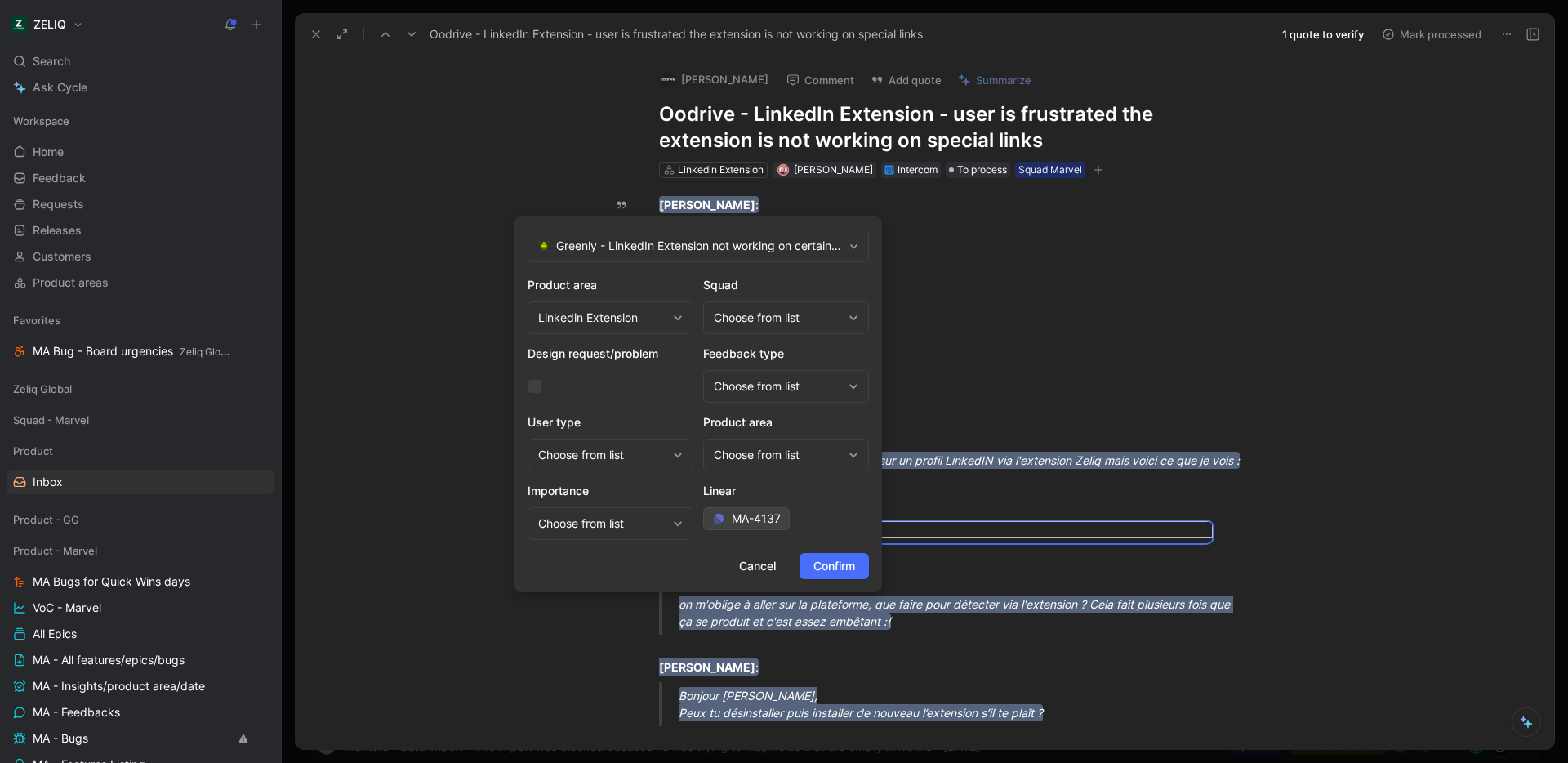
click at [808, 333] on div "Product area Linkedin Extension Squad Choose from list Design request/problem F…" at bounding box center [699, 407] width 342 height 265
click at [808, 321] on div "Choose from list" at bounding box center [777, 318] width 129 height 20
click at [806, 409] on div "Squad Marvel" at bounding box center [791, 411] width 123 height 20
click at [810, 455] on div "Choose from list" at bounding box center [777, 455] width 129 height 20
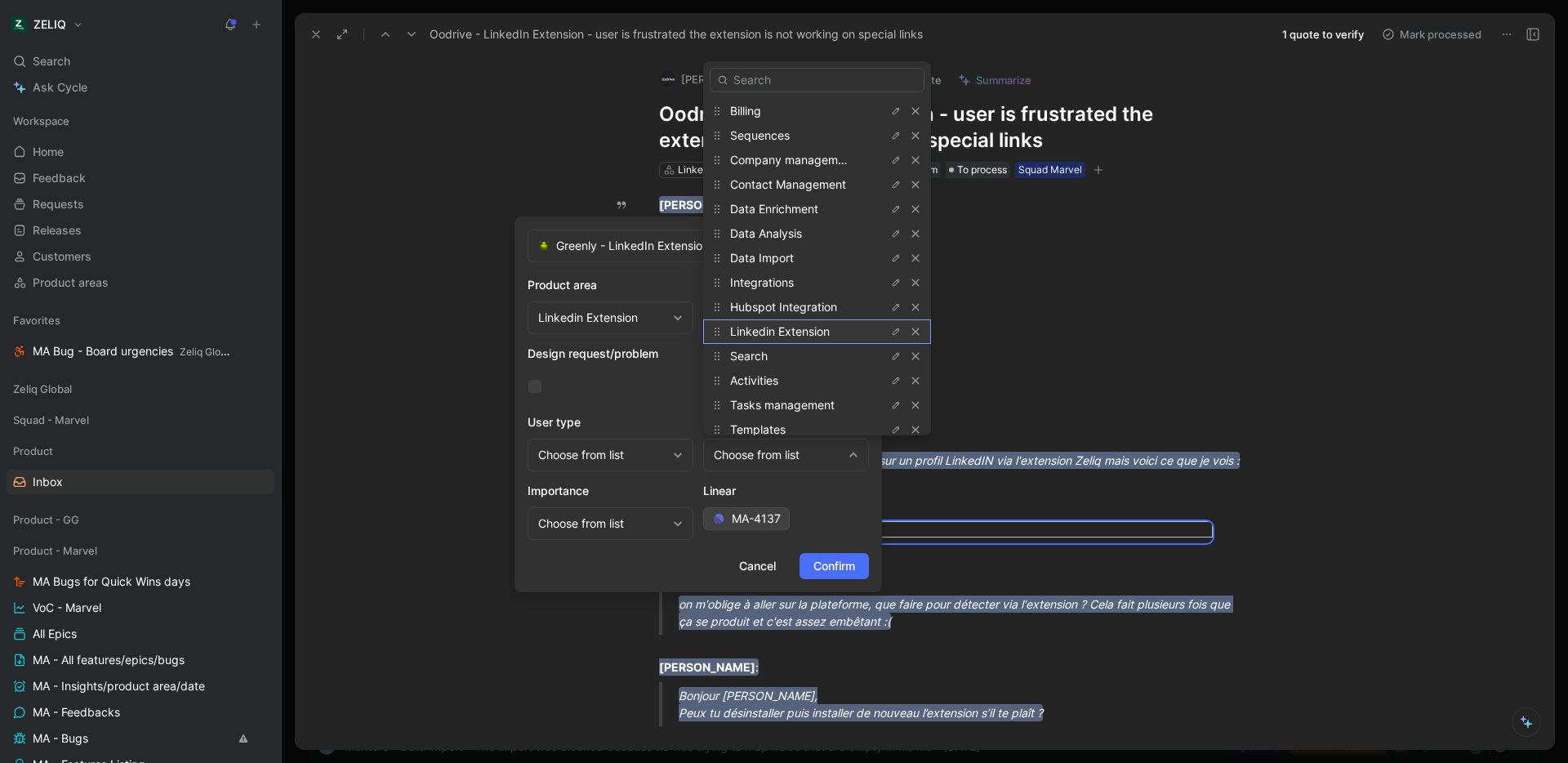
click at [794, 329] on span "Linkedin Extension" at bounding box center [780, 331] width 100 height 14
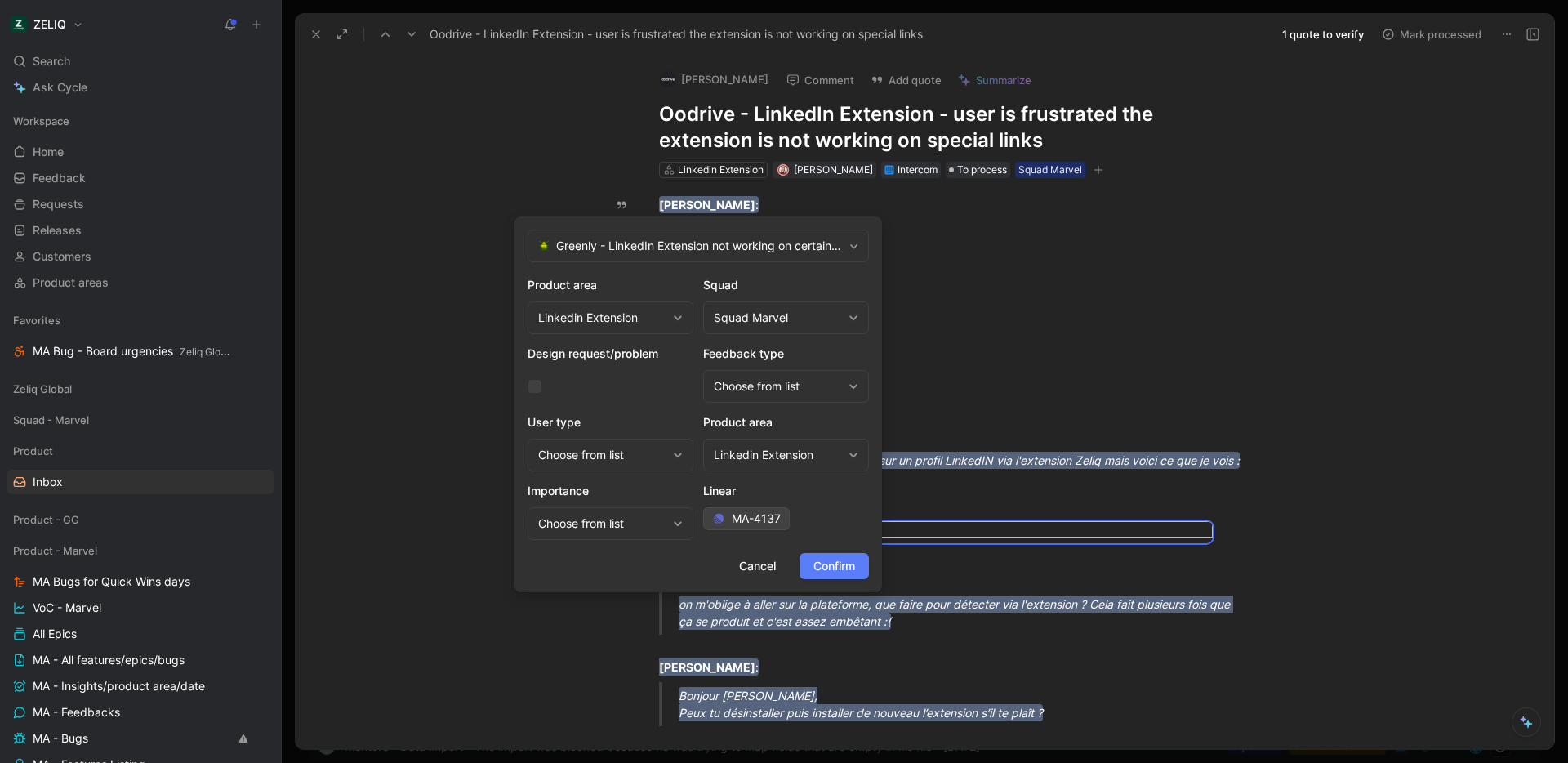
click at [833, 574] on span "Confirm" at bounding box center [835, 566] width 41 height 20
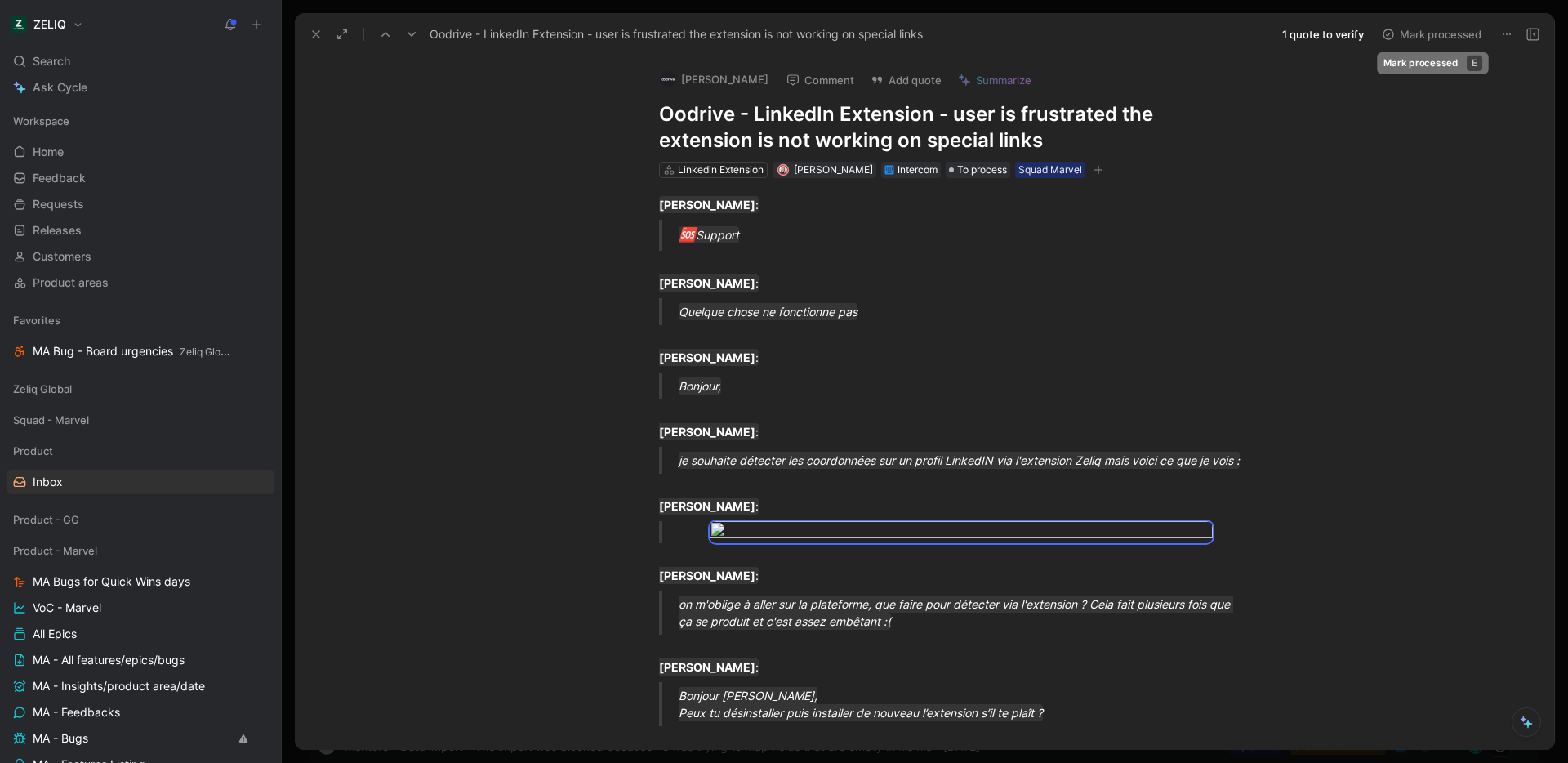
click at [1435, 32] on button "Mark processed" at bounding box center [1432, 35] width 114 height 23
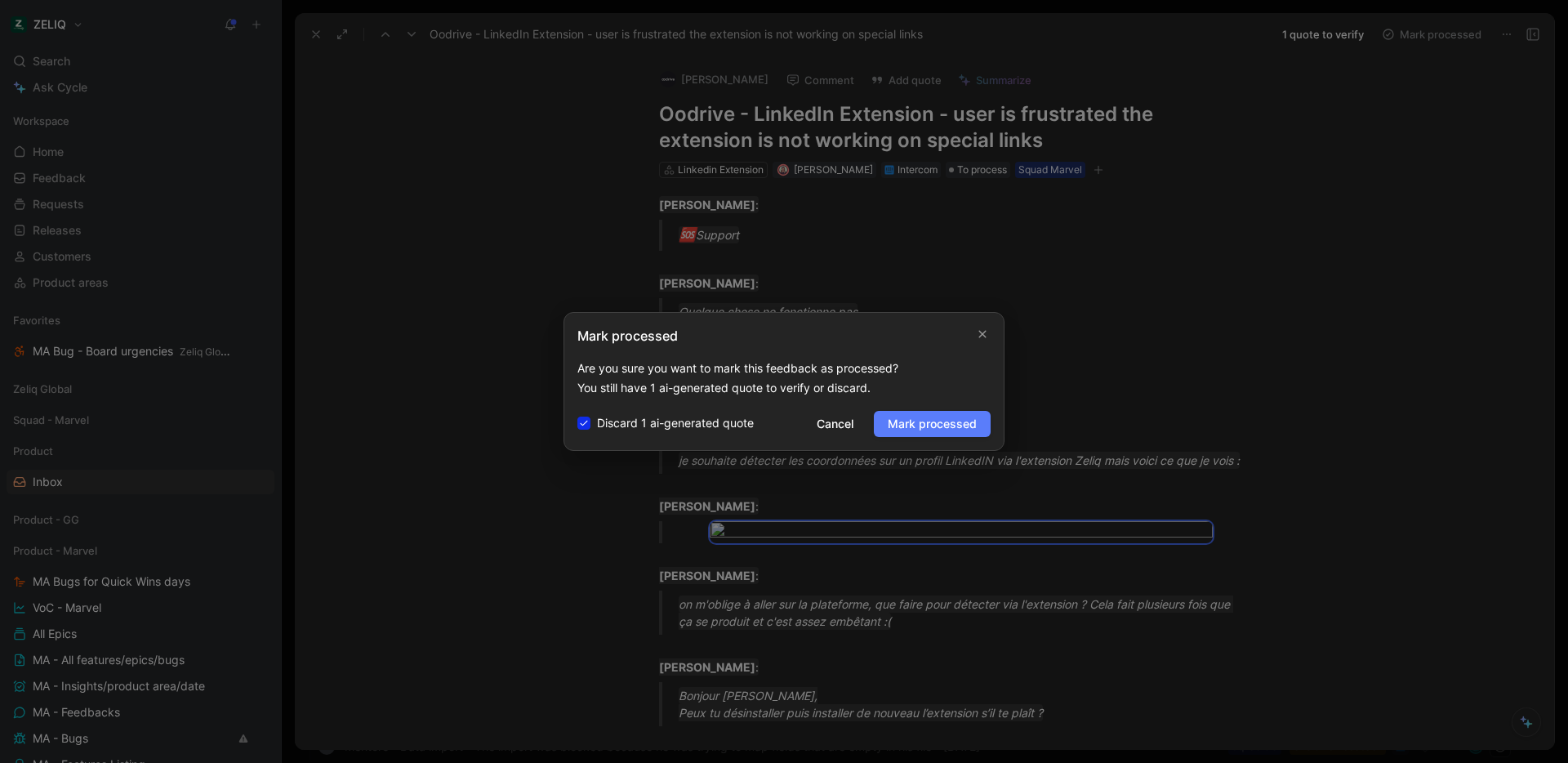
click at [964, 419] on span "Mark processed" at bounding box center [932, 424] width 89 height 20
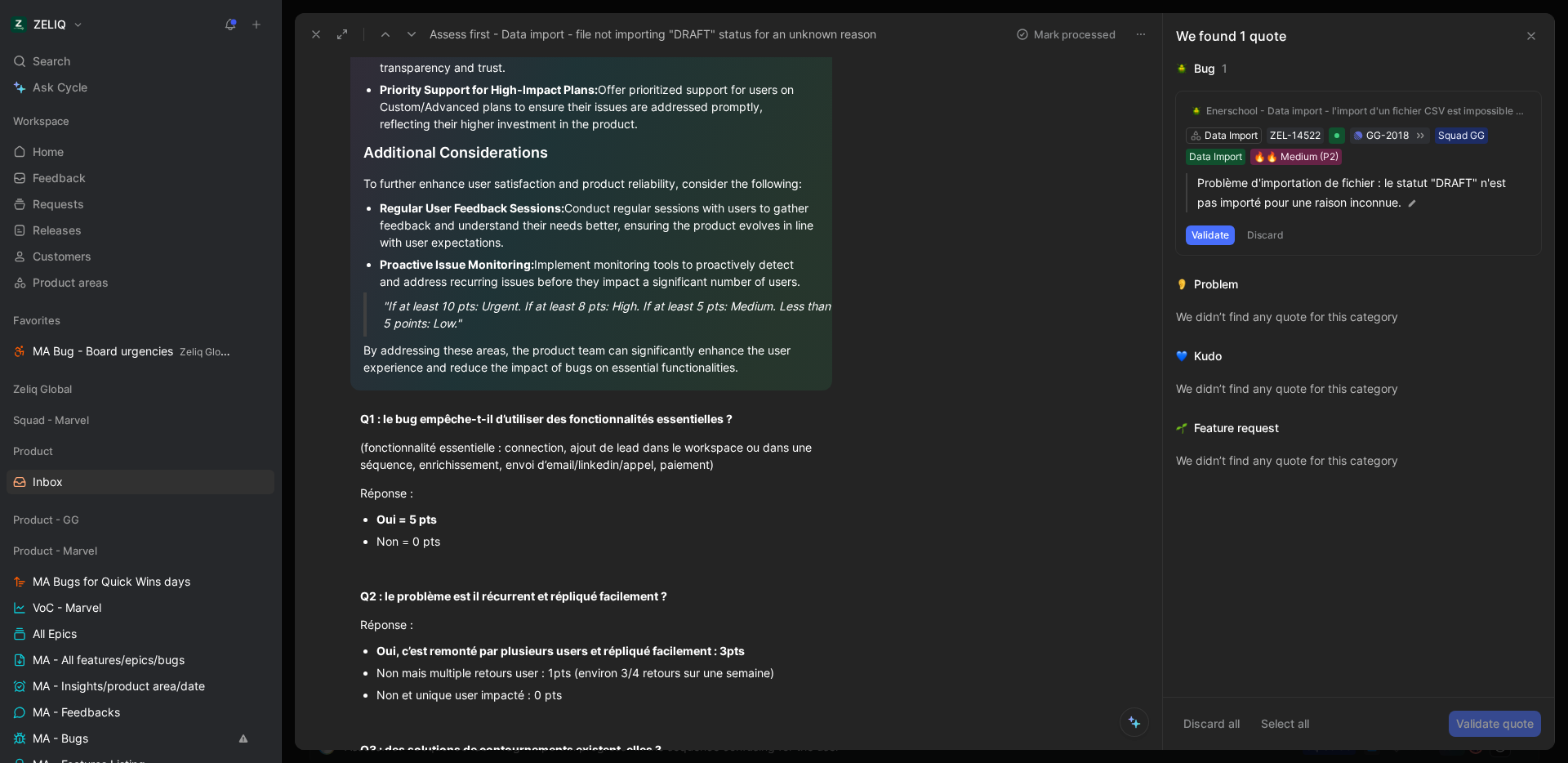
scroll to position [1341, 0]
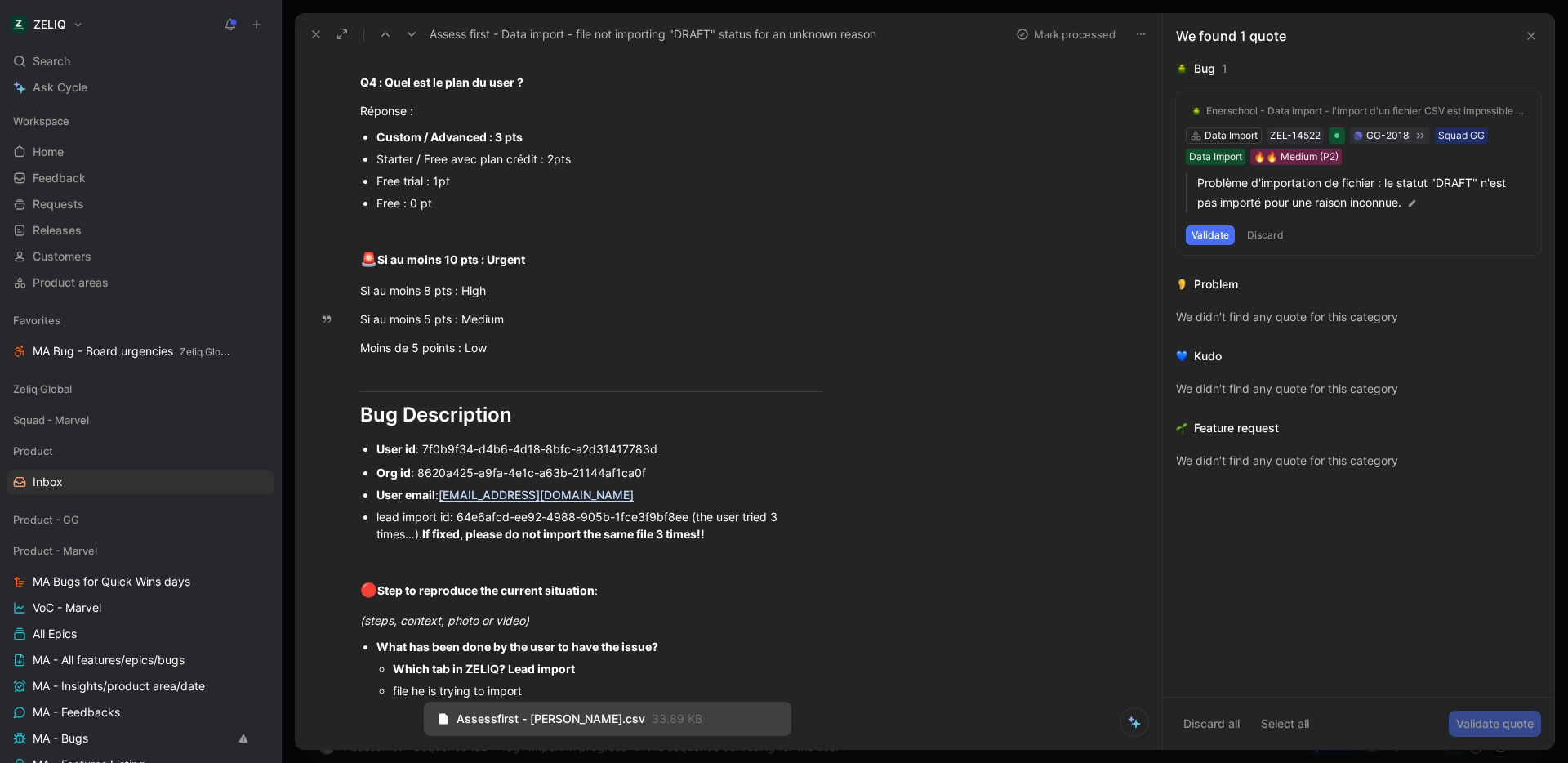
click at [1534, 33] on icon at bounding box center [1531, 36] width 13 height 13
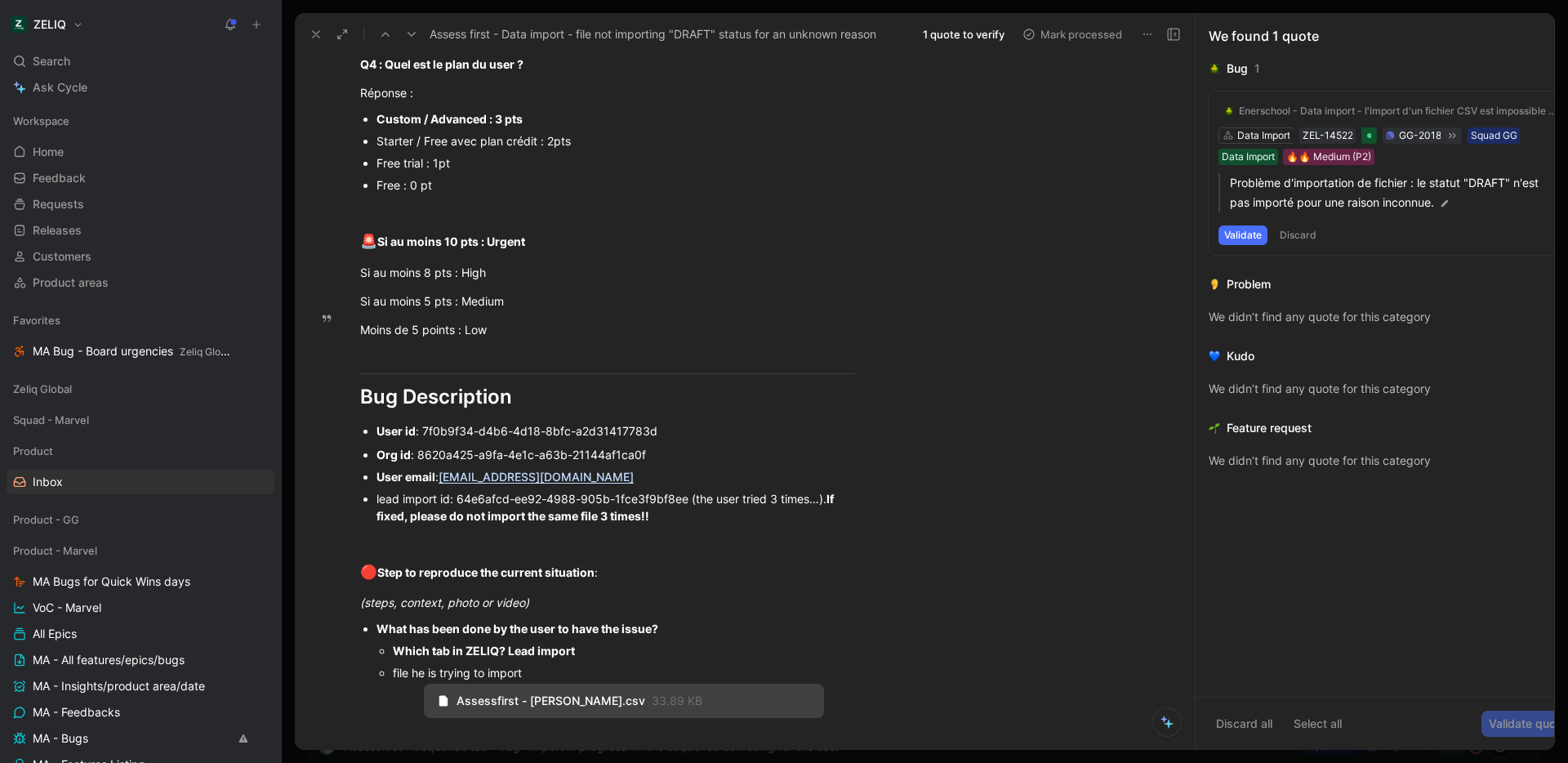
scroll to position [1203, 0]
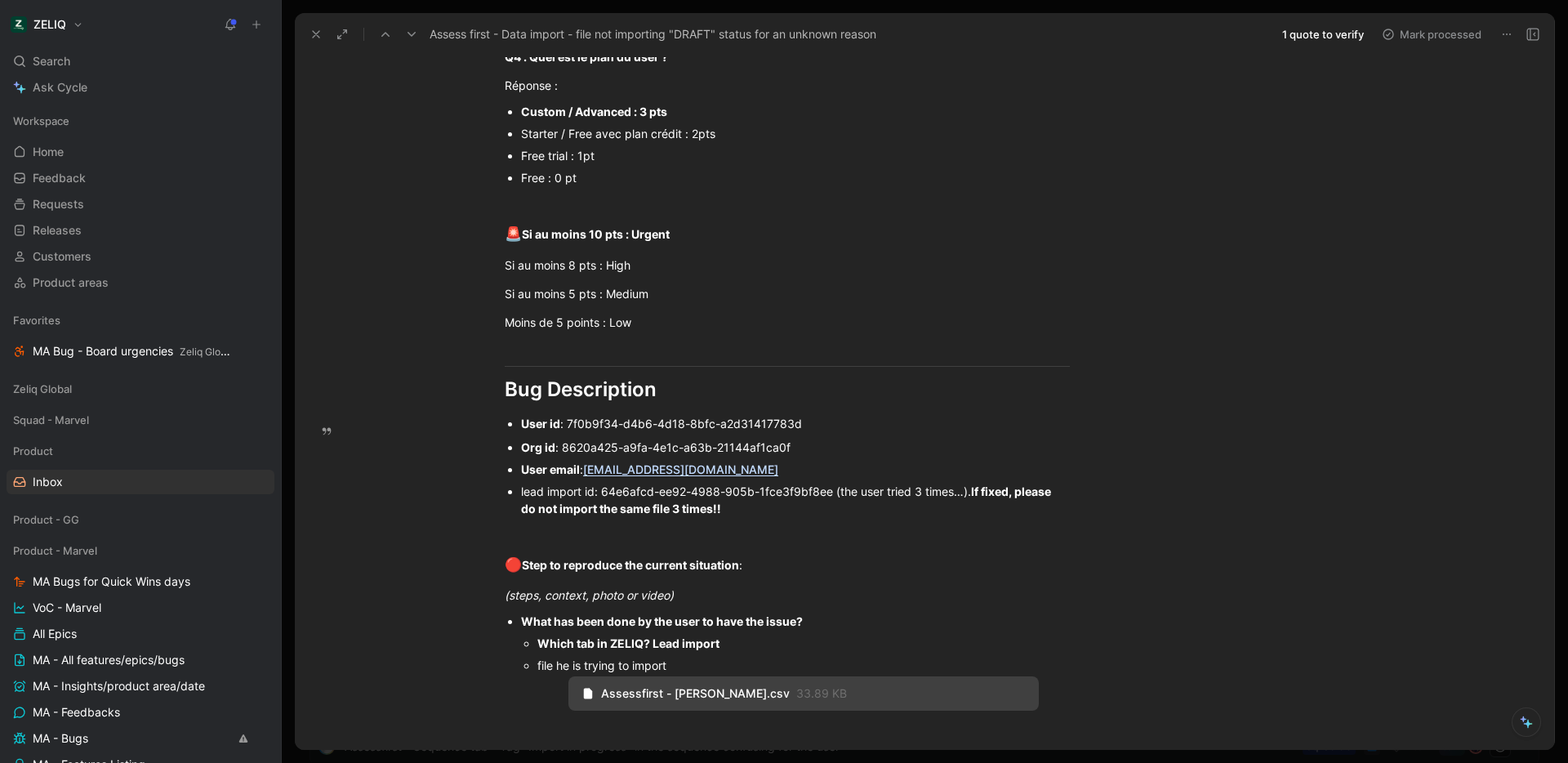
click at [1533, 34] on use at bounding box center [1533, 34] width 12 height 12
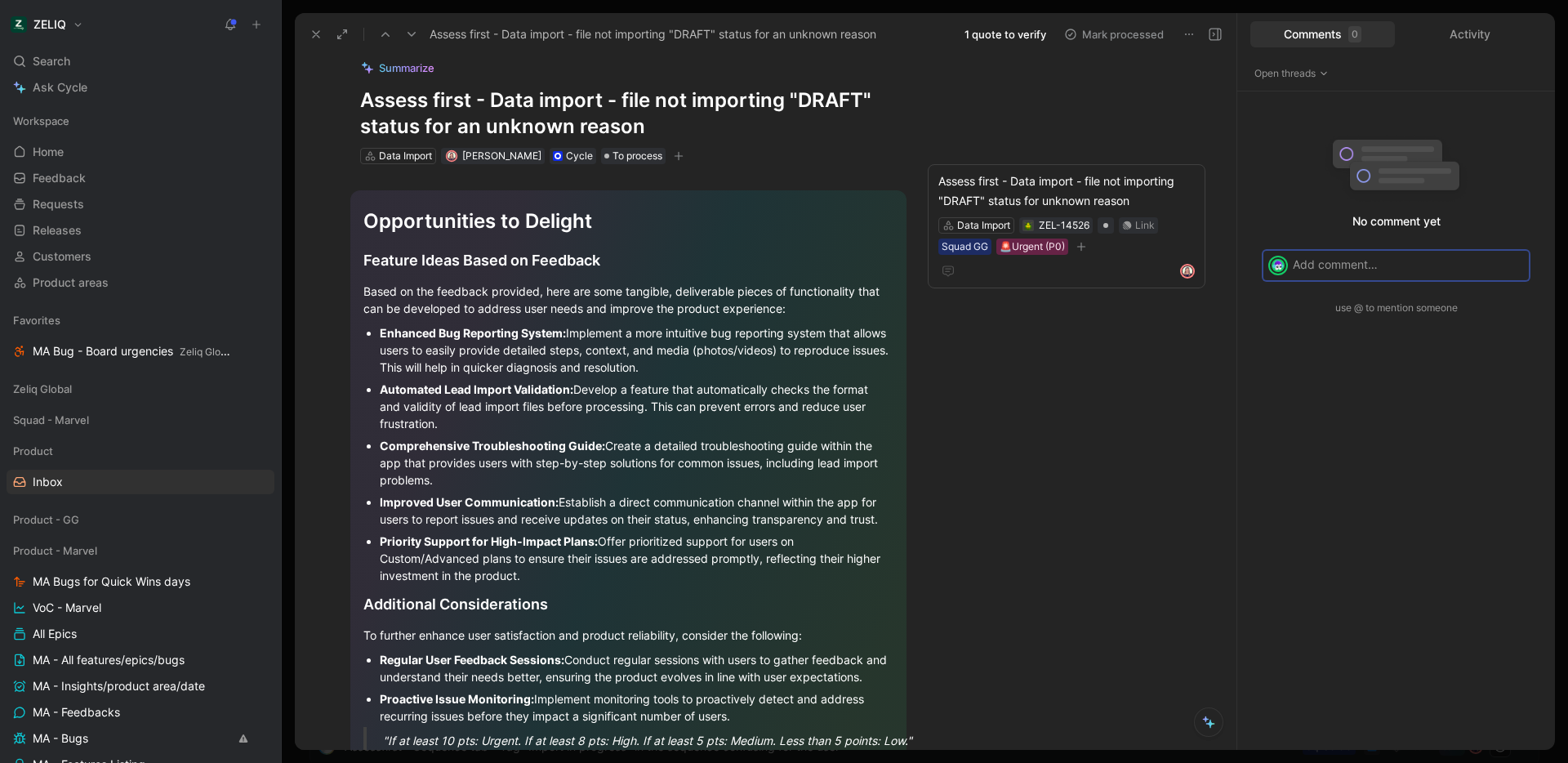
scroll to position [0, 0]
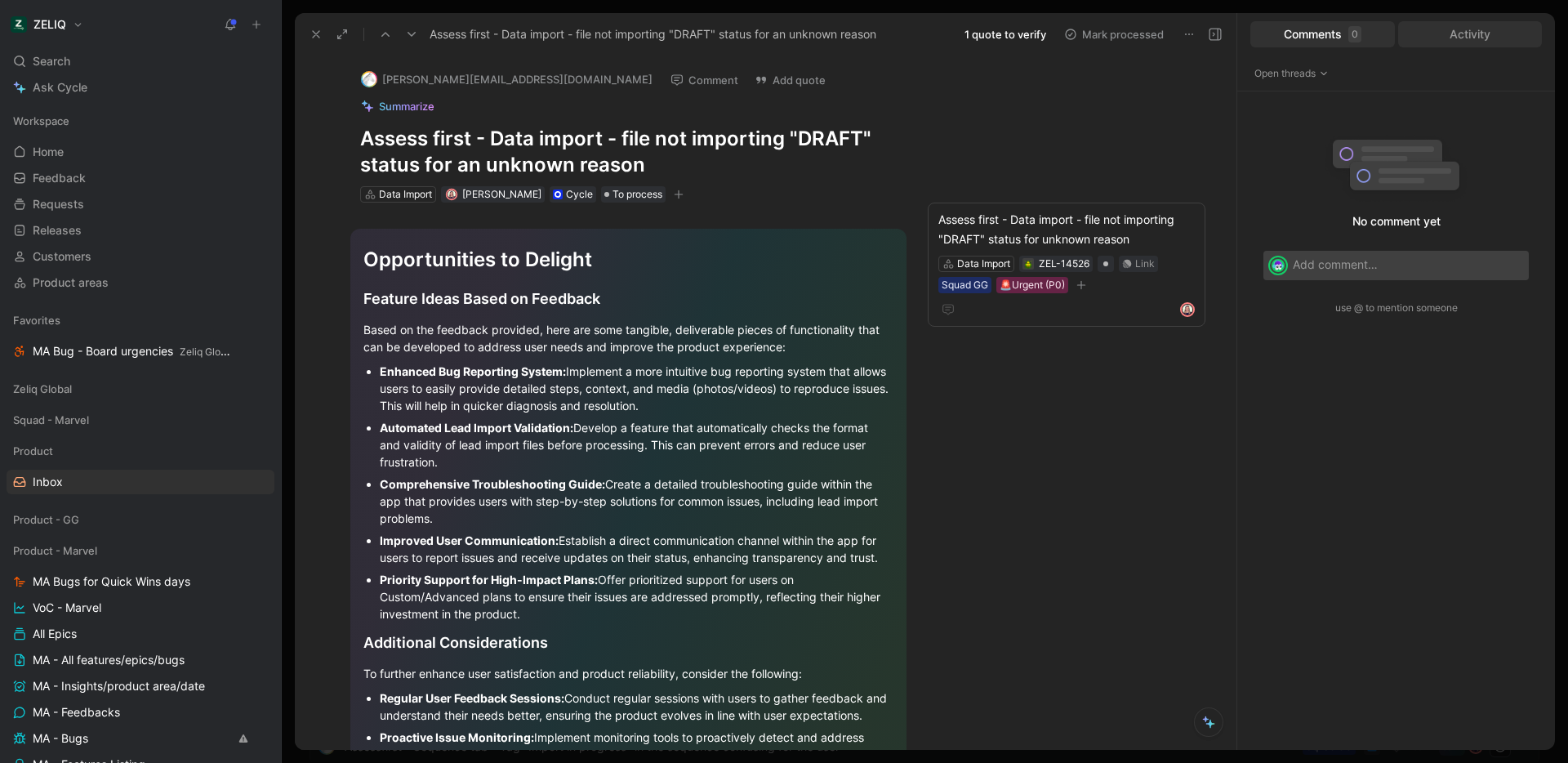
click at [1490, 27] on div "Activity" at bounding box center [1471, 35] width 144 height 27
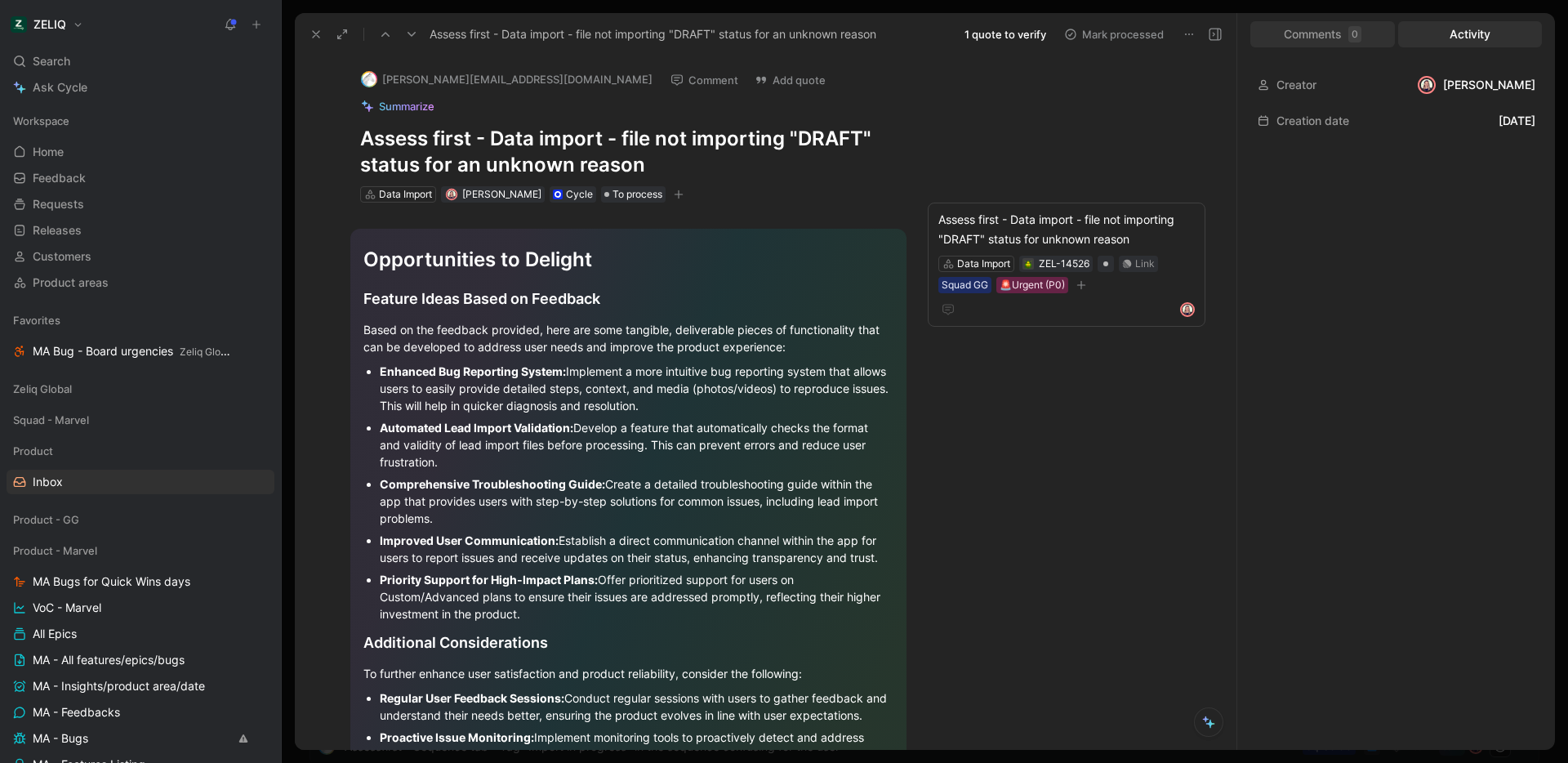
click at [1322, 36] on div "Comments 0" at bounding box center [1322, 35] width 144 height 27
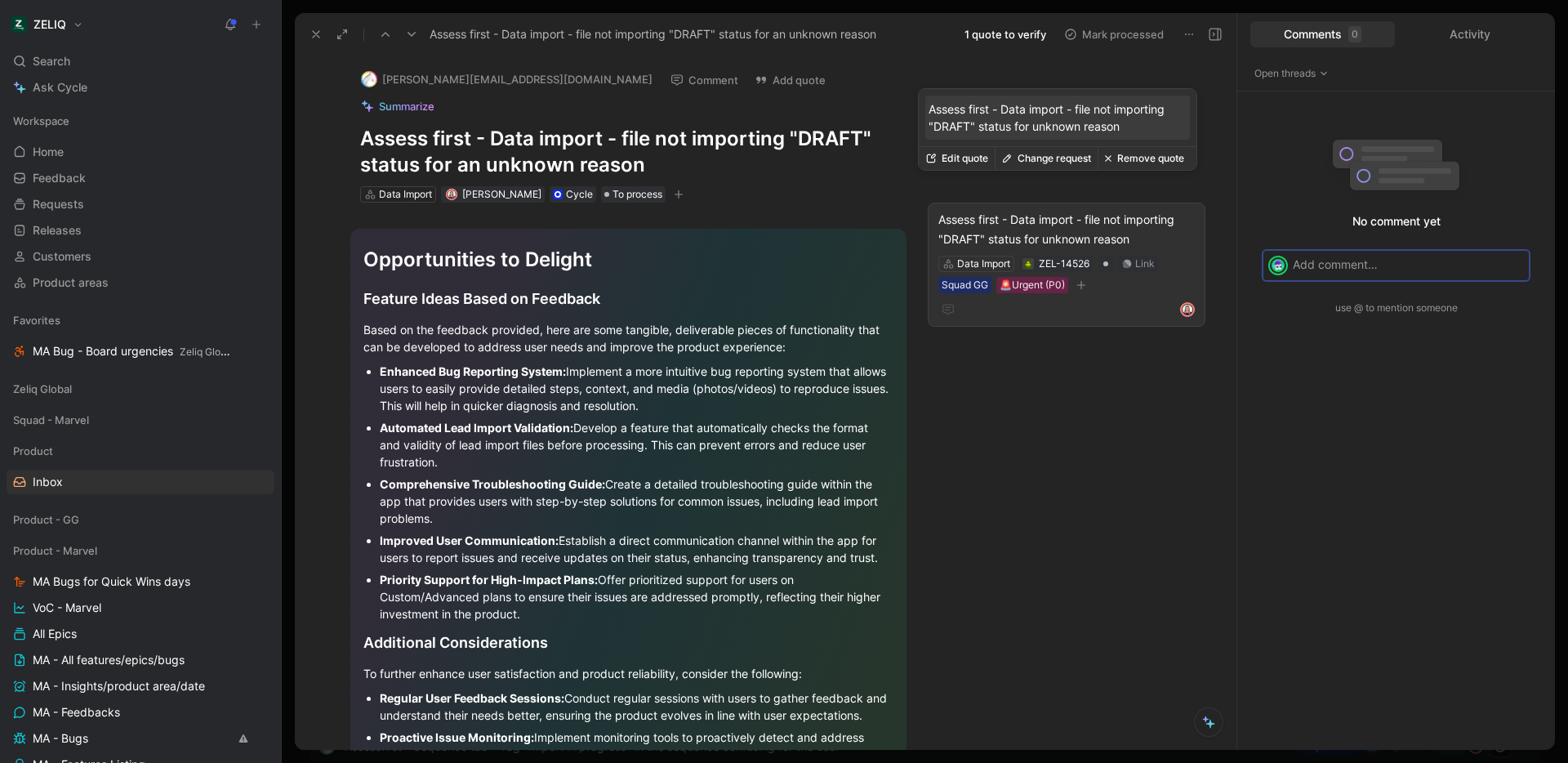
click at [1103, 210] on div "Assess first - Data import - file not importing "DRAFT" status for unknown reas…" at bounding box center [1066, 229] width 256 height 39
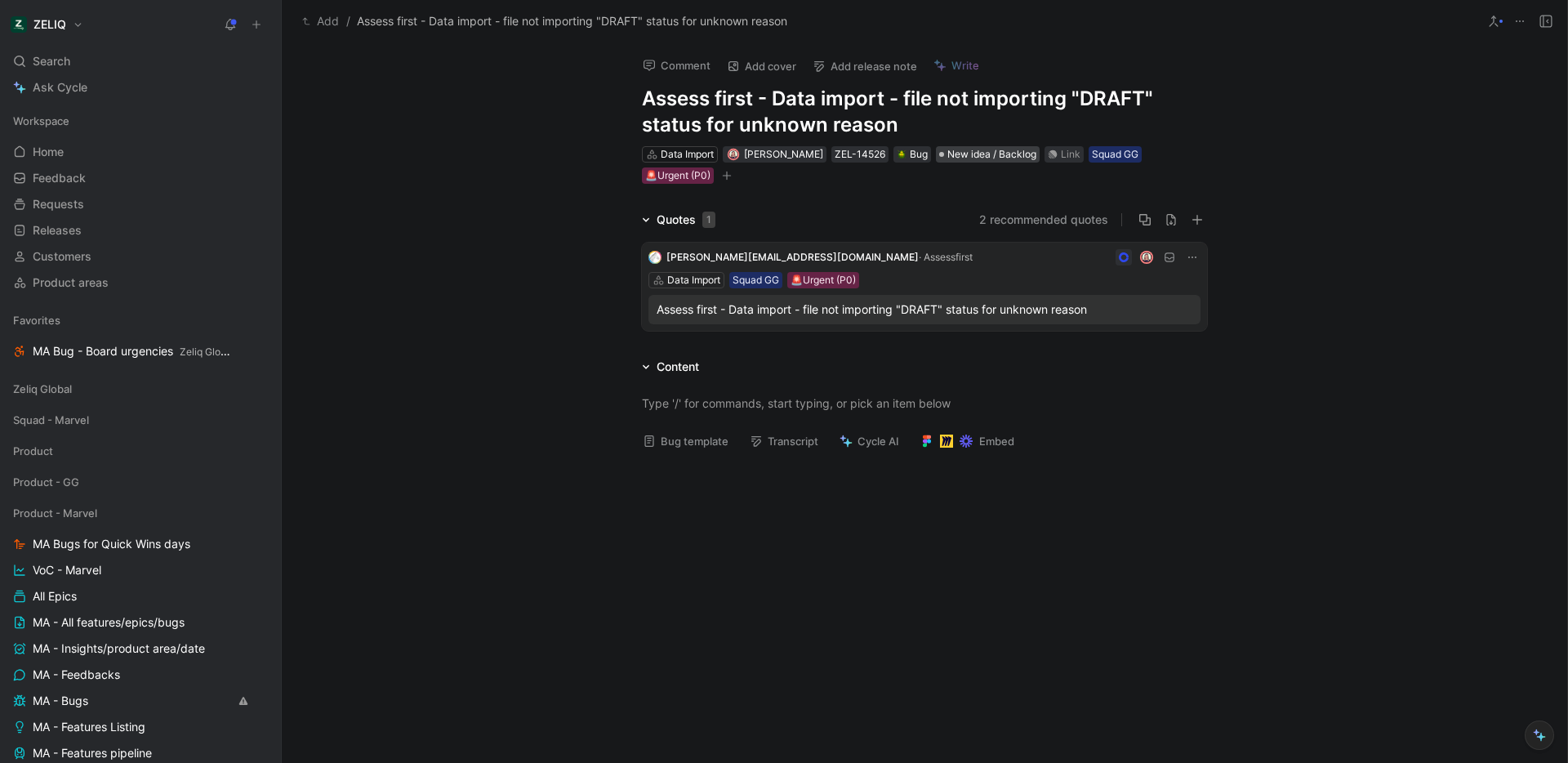
click at [973, 159] on span "New idea / Backlog" at bounding box center [991, 154] width 89 height 17
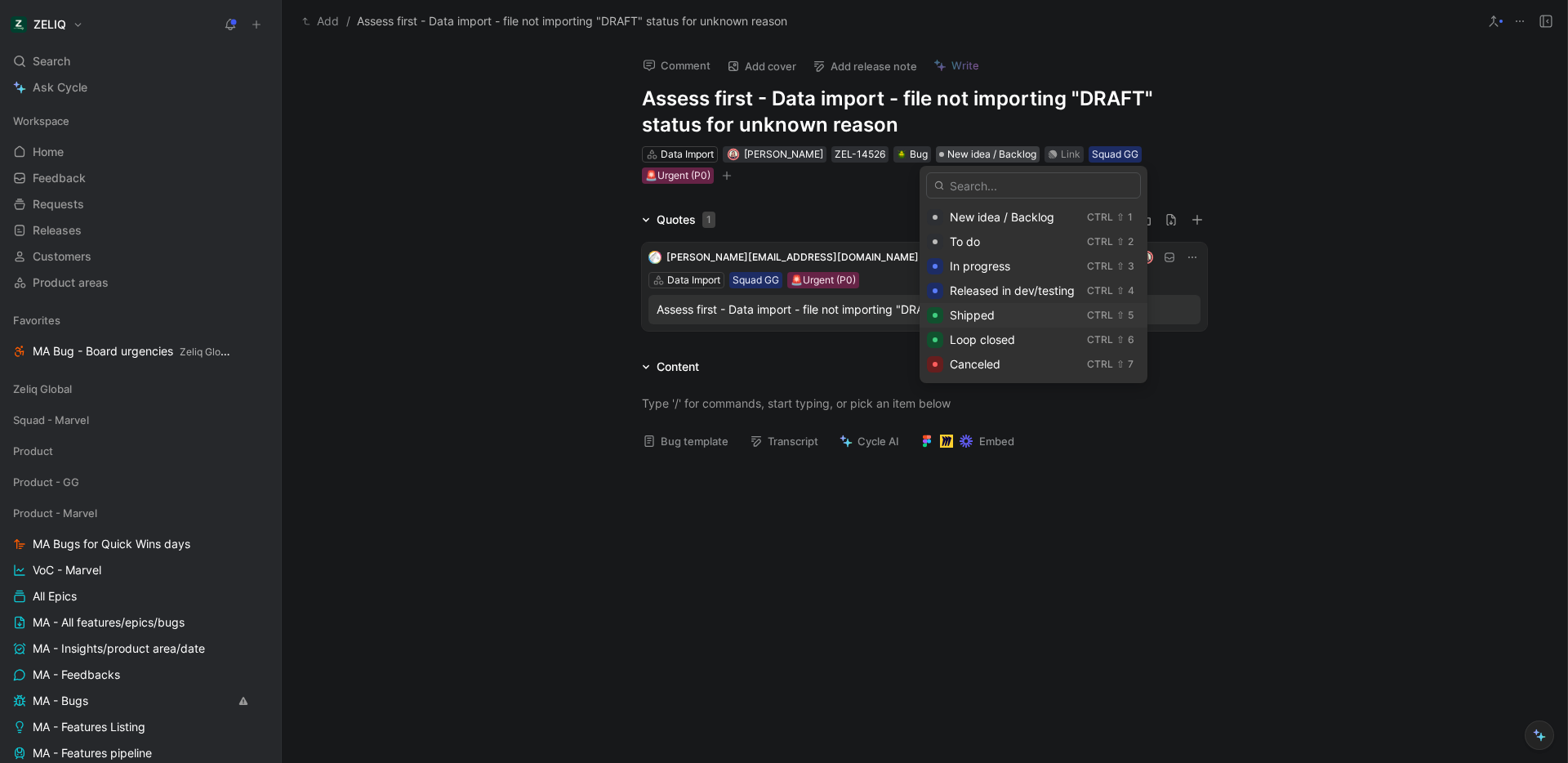
click at [1020, 314] on div "Shipped" at bounding box center [1015, 315] width 131 height 20
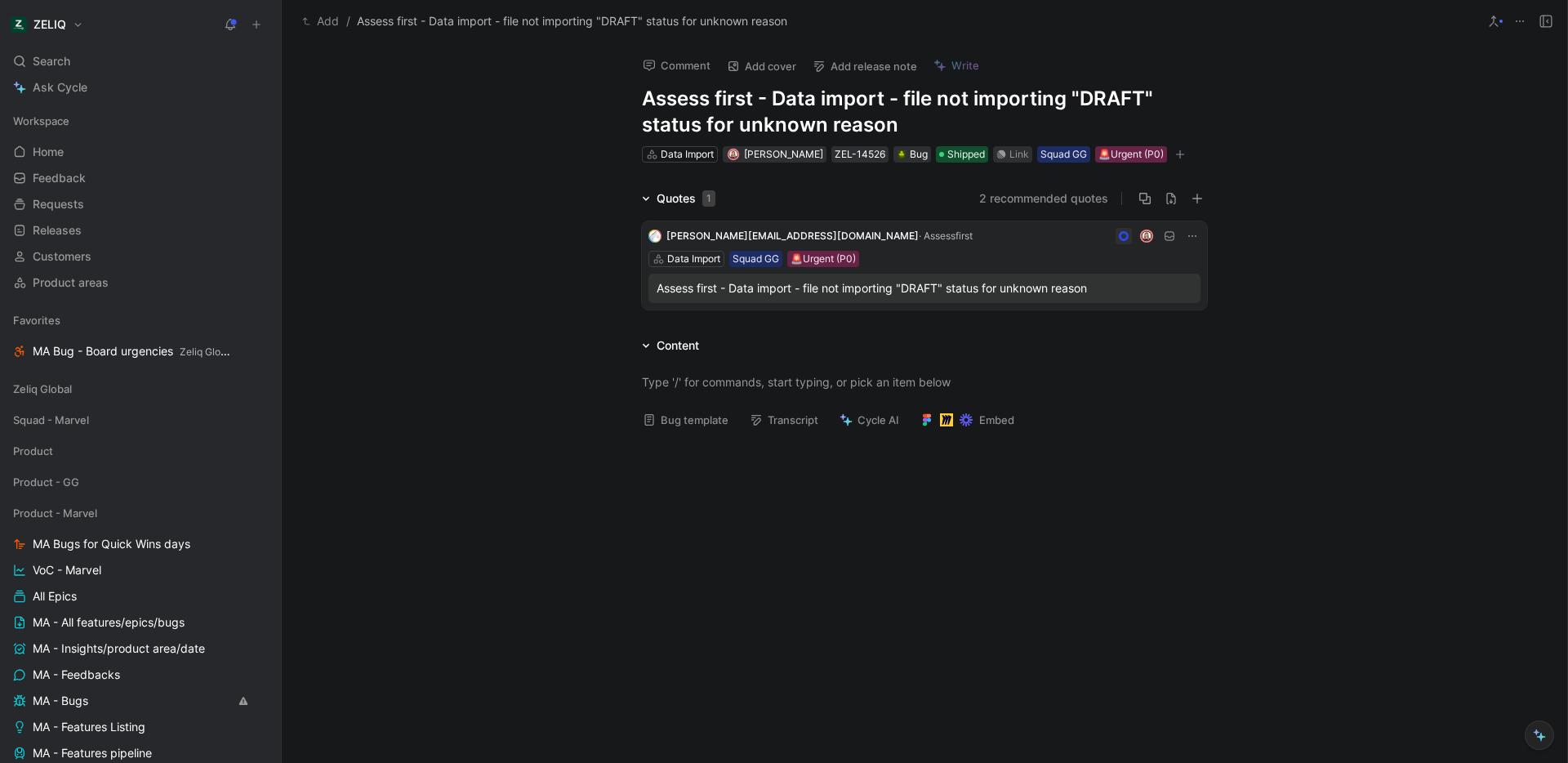
click at [527, 177] on div "Comment Add cover Add release note Write Assess first - Data import - file not …" at bounding box center [925, 402] width 1286 height 720
click at [670, 62] on button "Comment" at bounding box center [676, 66] width 82 height 23
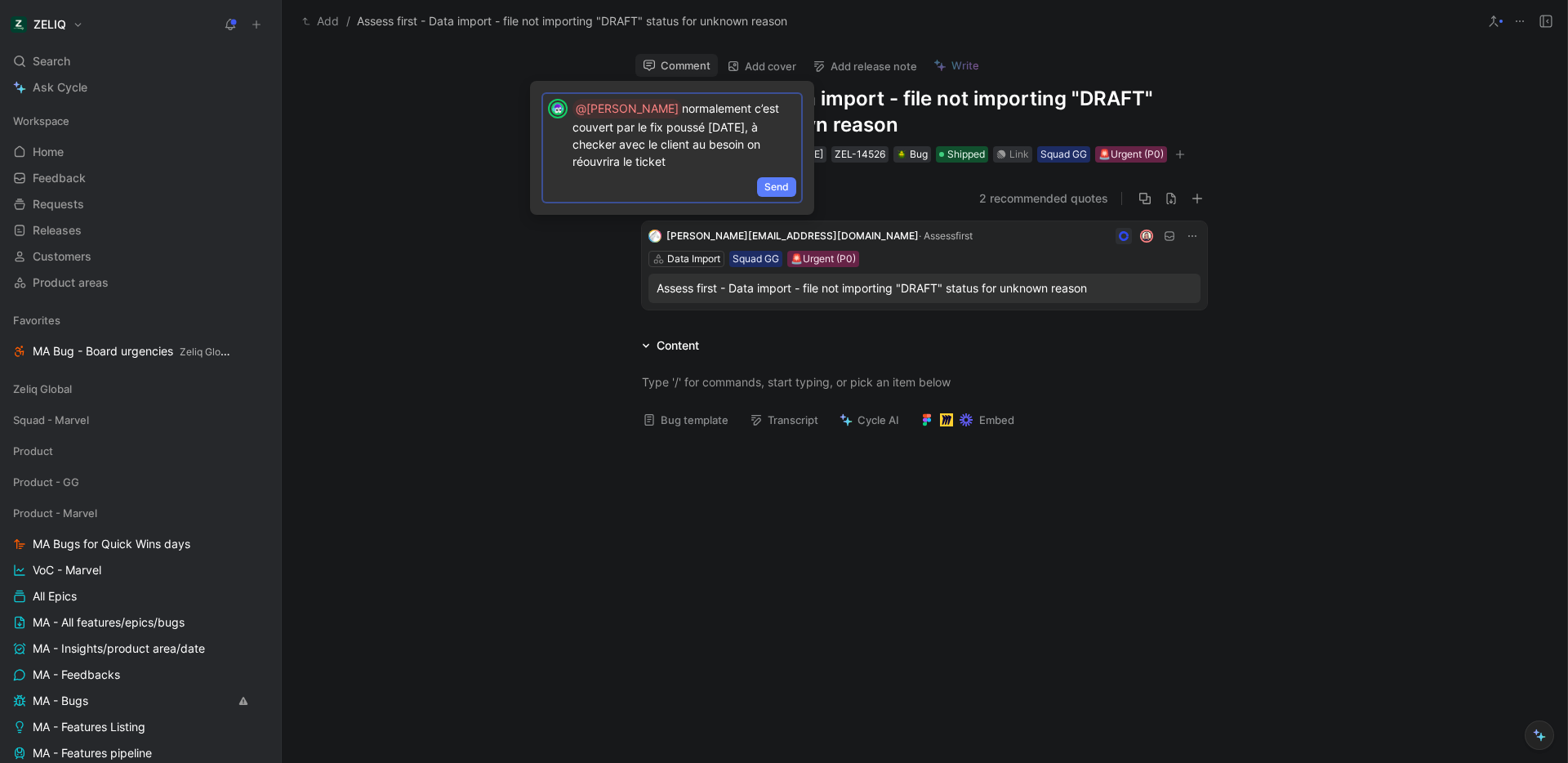
click at [767, 179] on span "Send" at bounding box center [777, 187] width 25 height 17
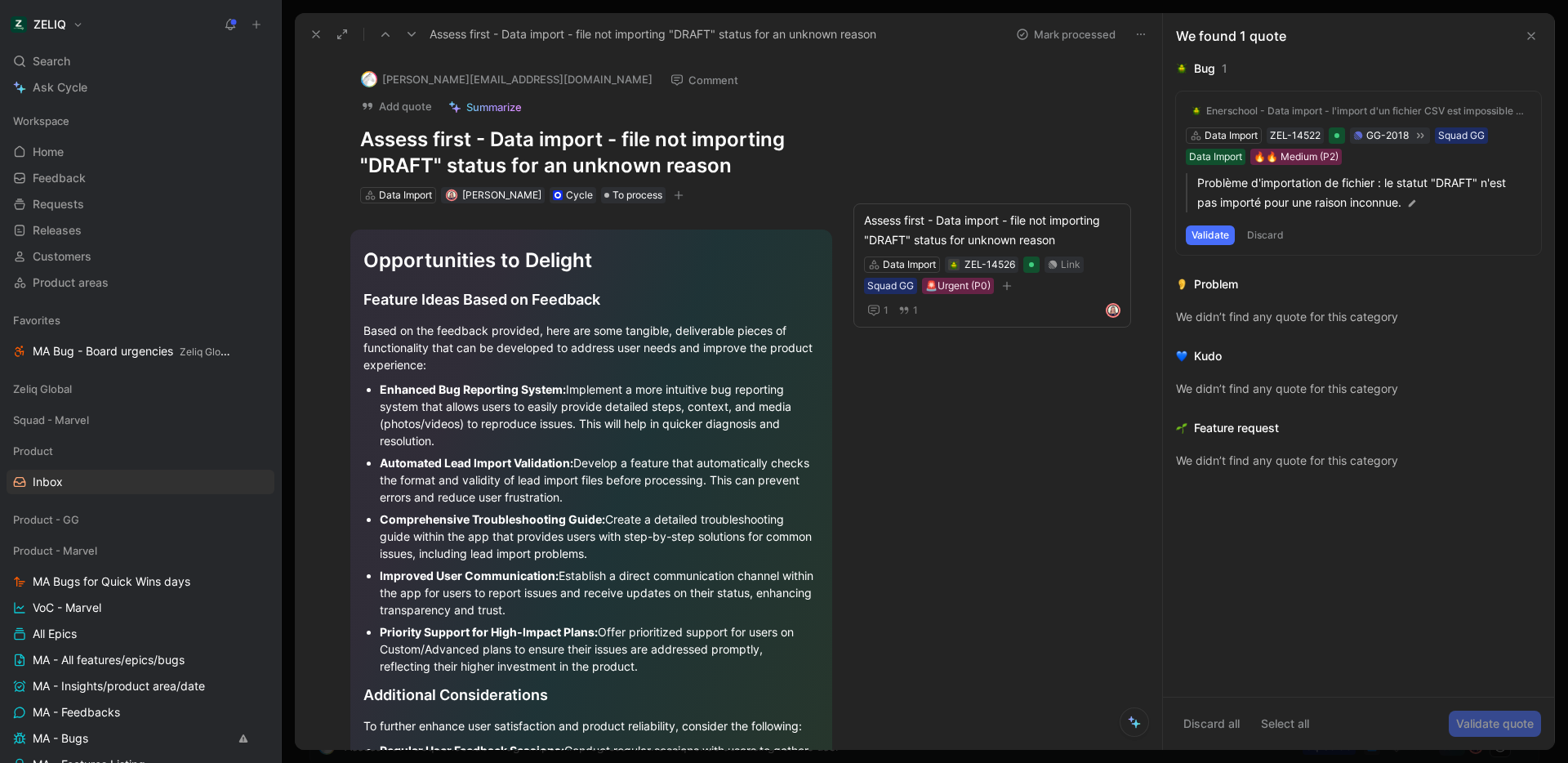
click at [1079, 39] on button "Mark processed" at bounding box center [1066, 35] width 114 height 23
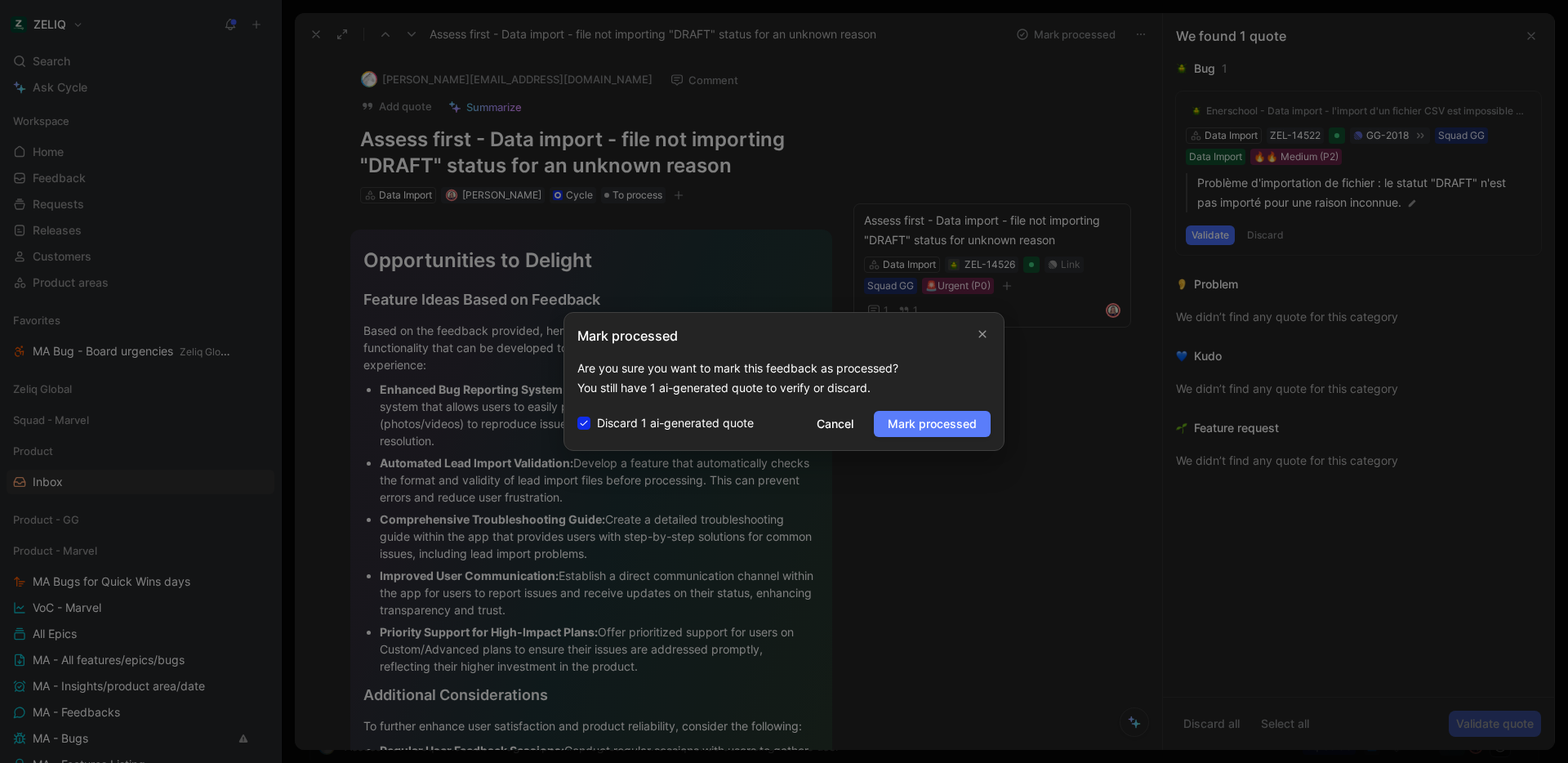
click at [953, 420] on span "Mark processed" at bounding box center [932, 424] width 89 height 20
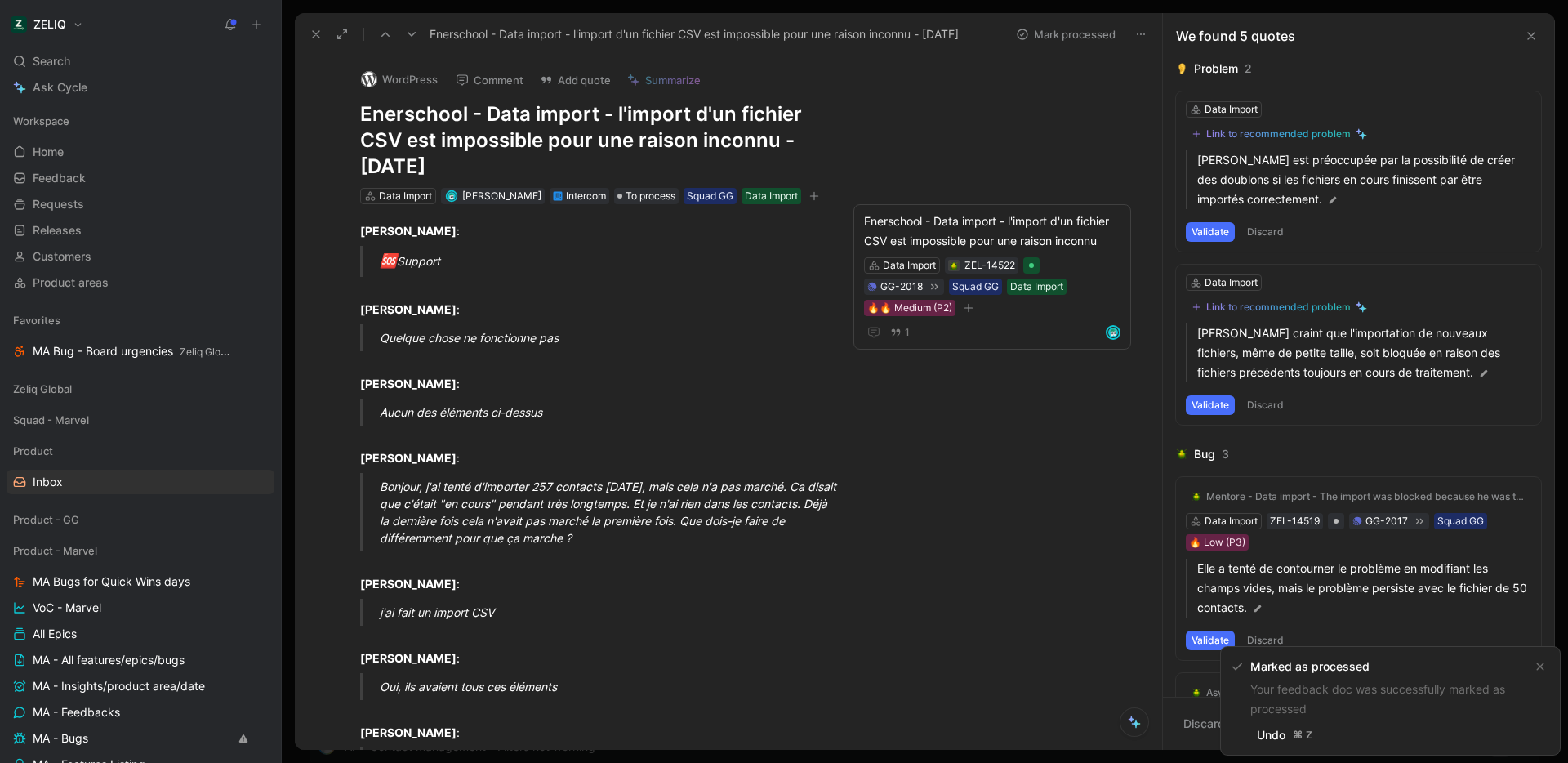
click at [1067, 36] on button "Mark processed" at bounding box center [1066, 35] width 114 height 23
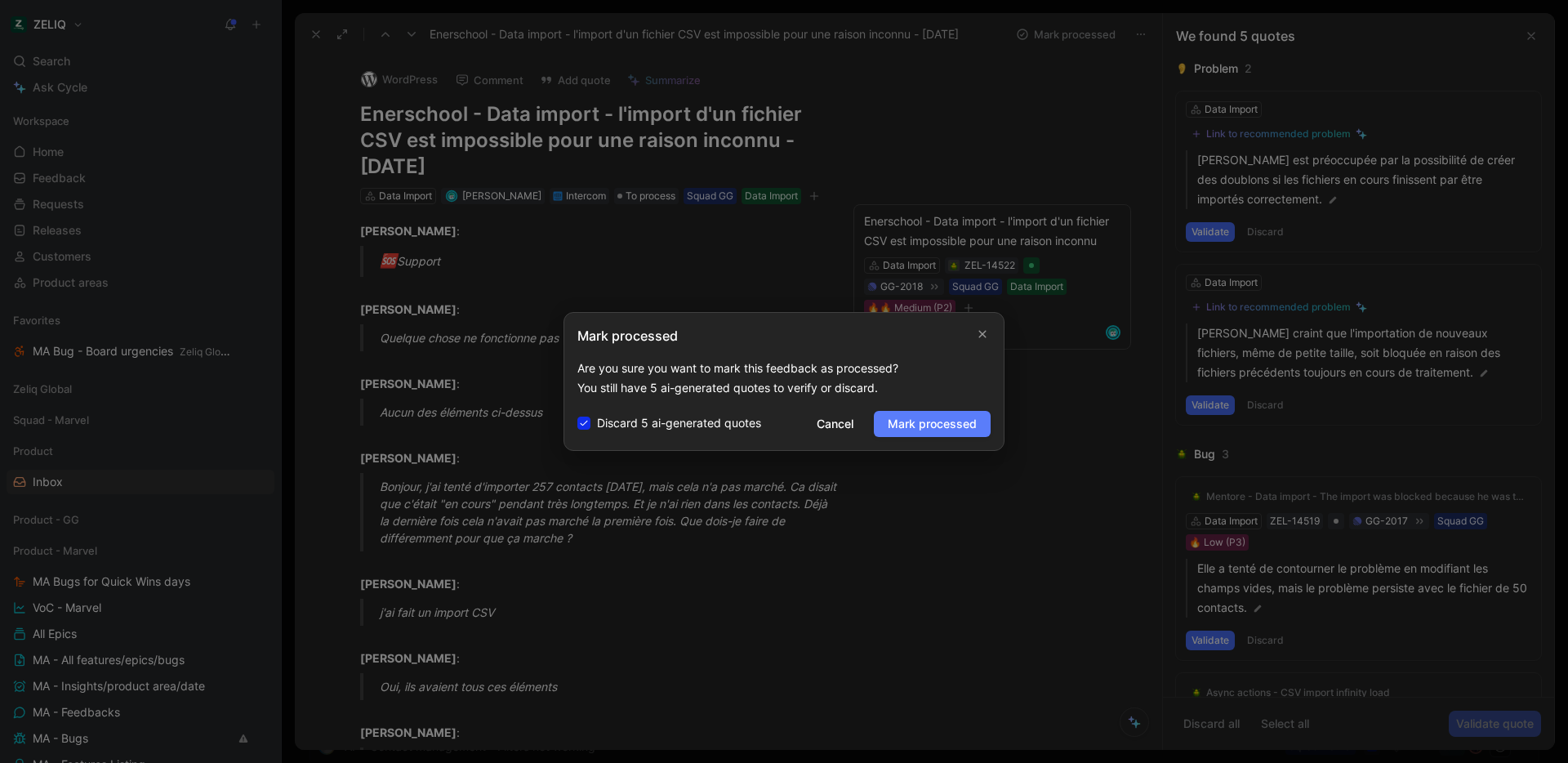
click at [956, 423] on span "Mark processed" at bounding box center [932, 424] width 89 height 20
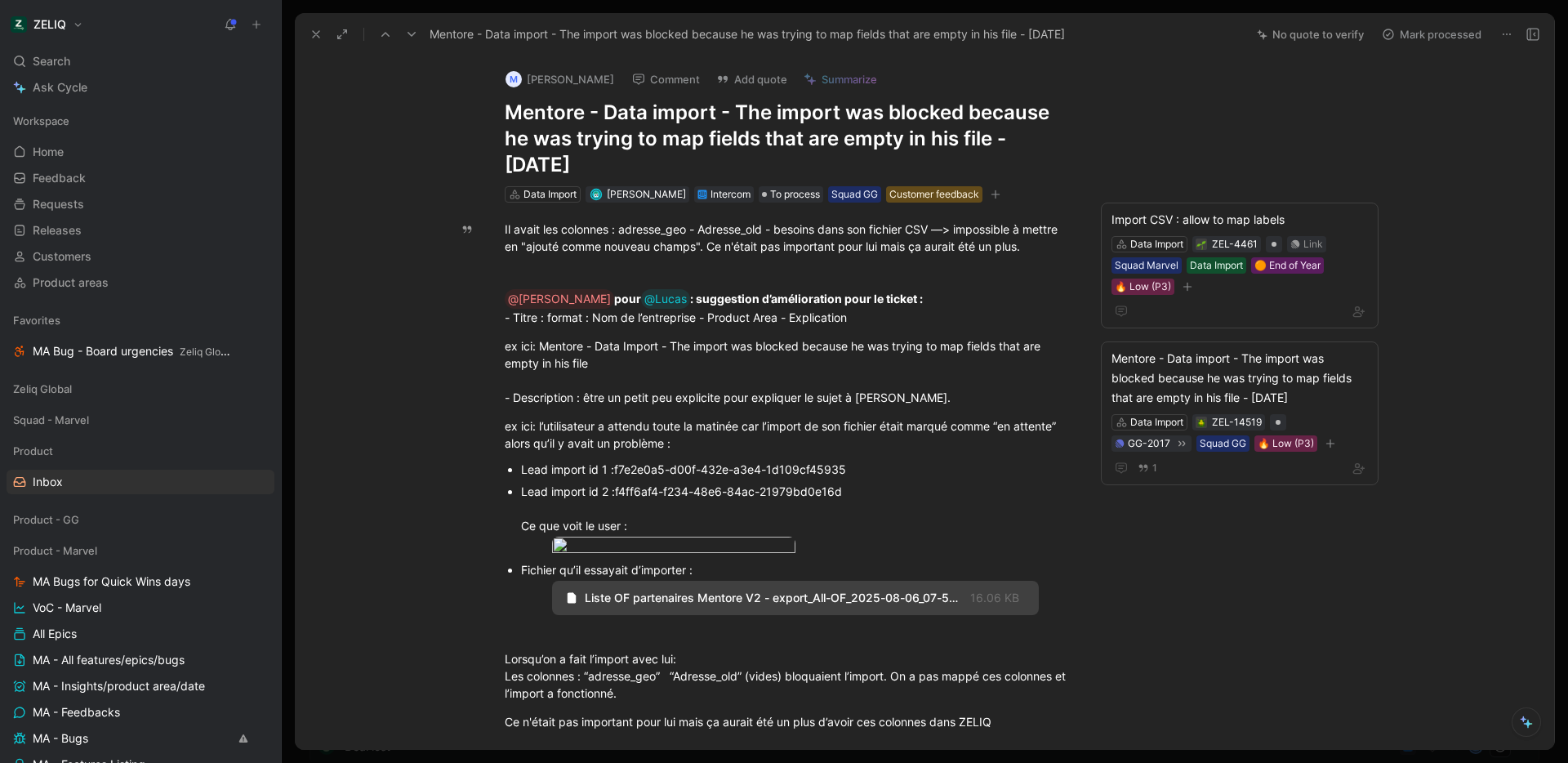
click at [1536, 35] on icon at bounding box center [1533, 34] width 13 height 13
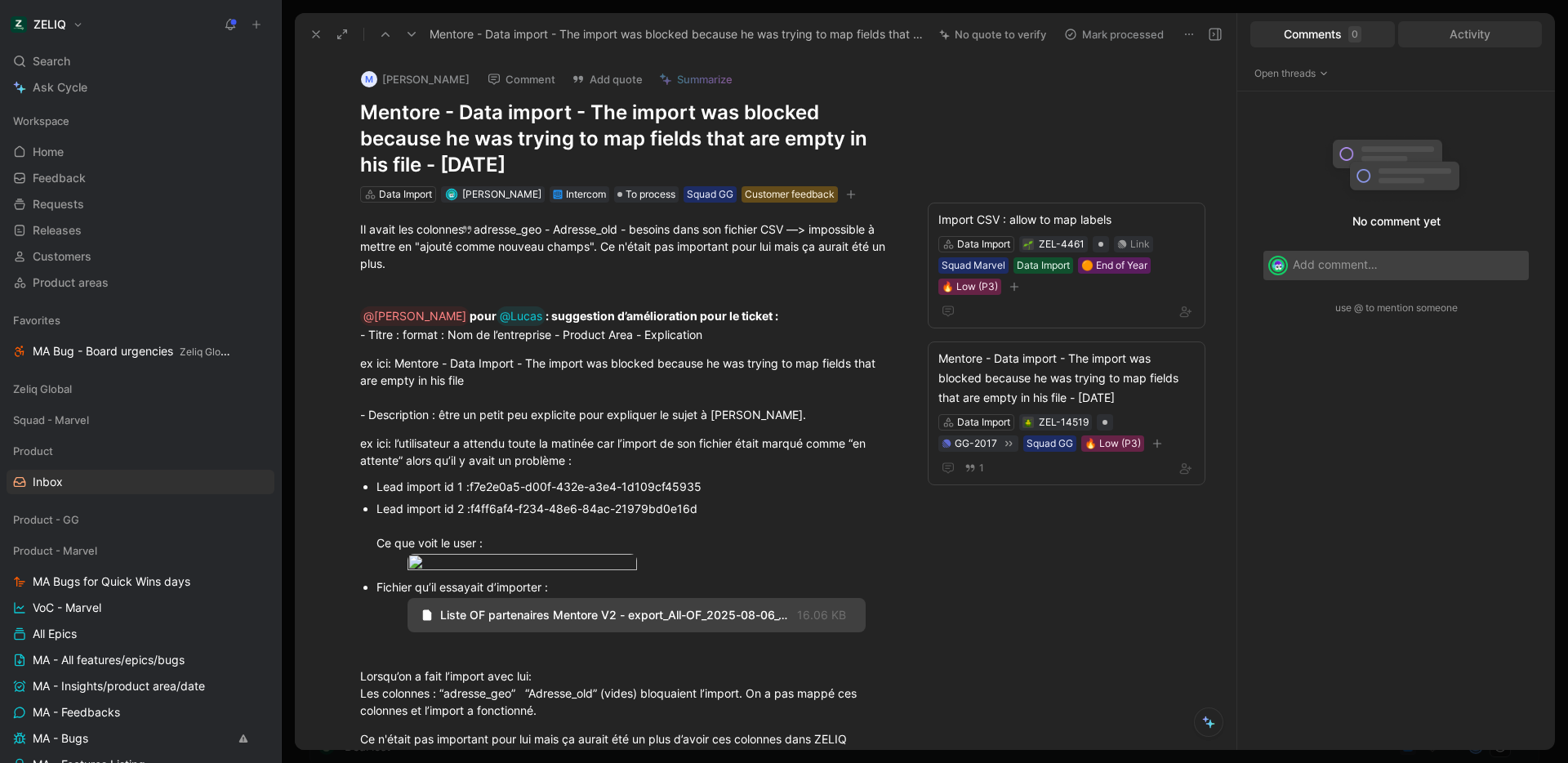
click at [1487, 22] on div "Activity" at bounding box center [1471, 35] width 144 height 27
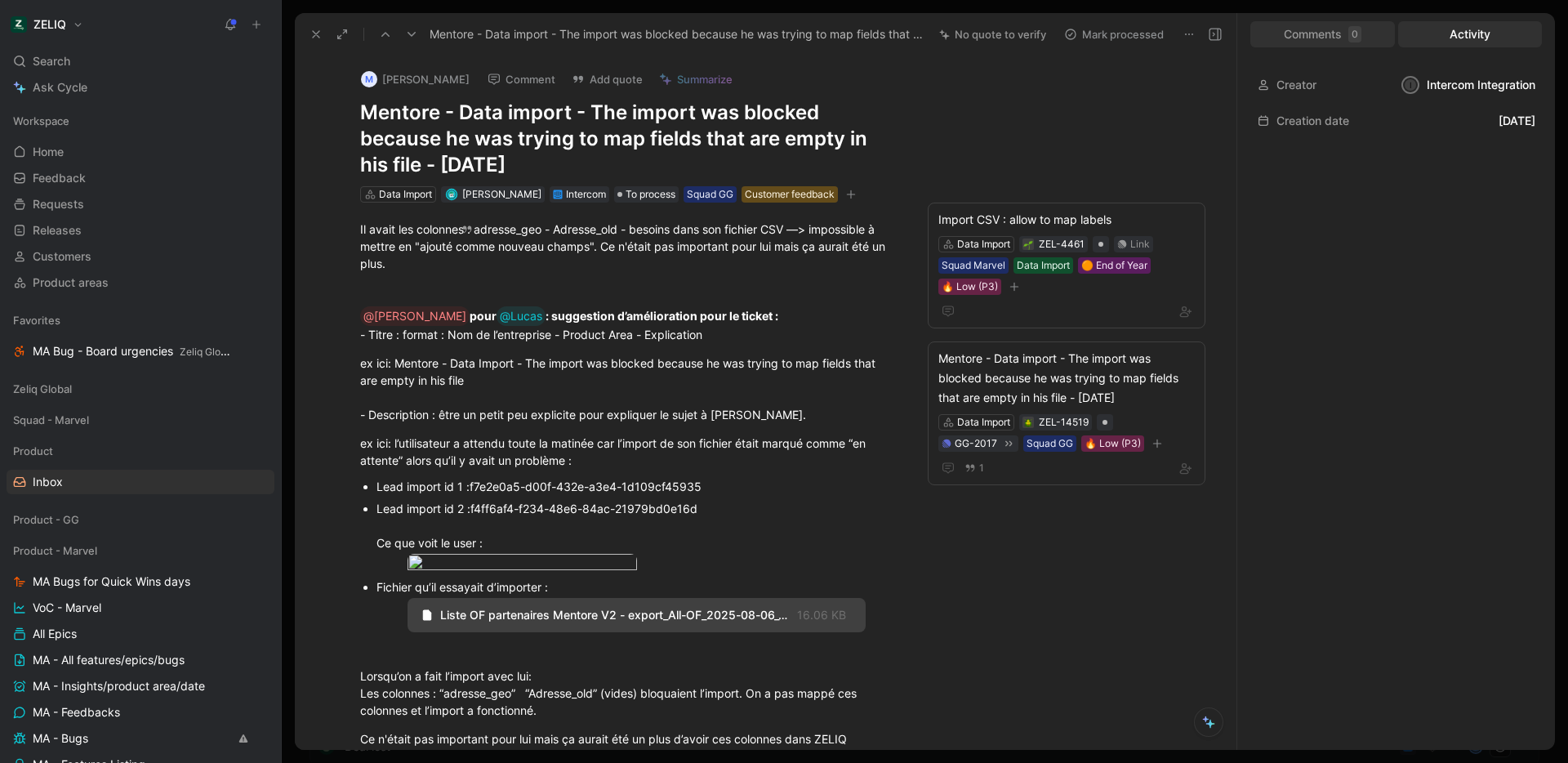
click at [1327, 27] on div "Comments 0" at bounding box center [1322, 35] width 144 height 27
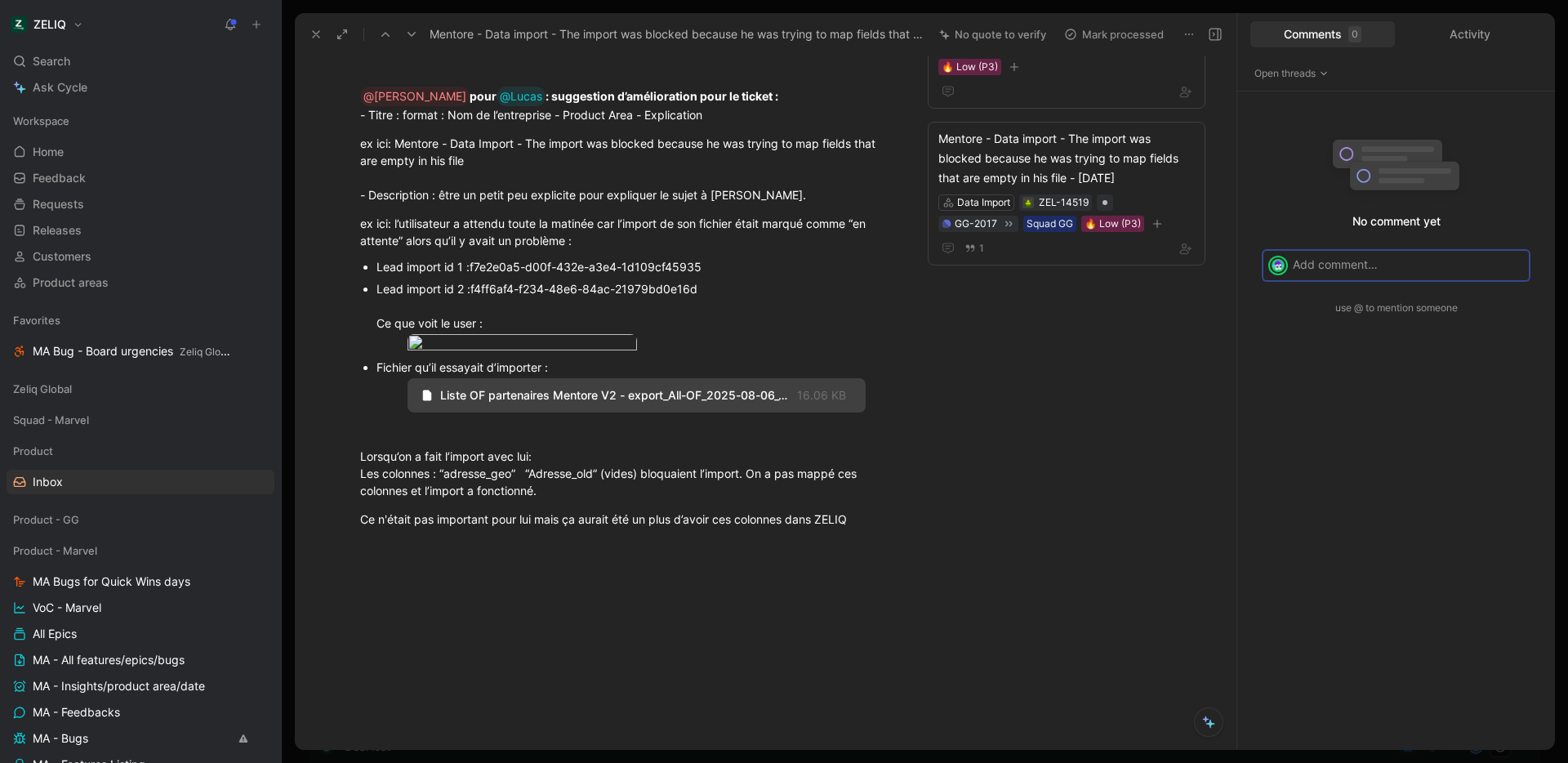
scroll to position [200, 0]
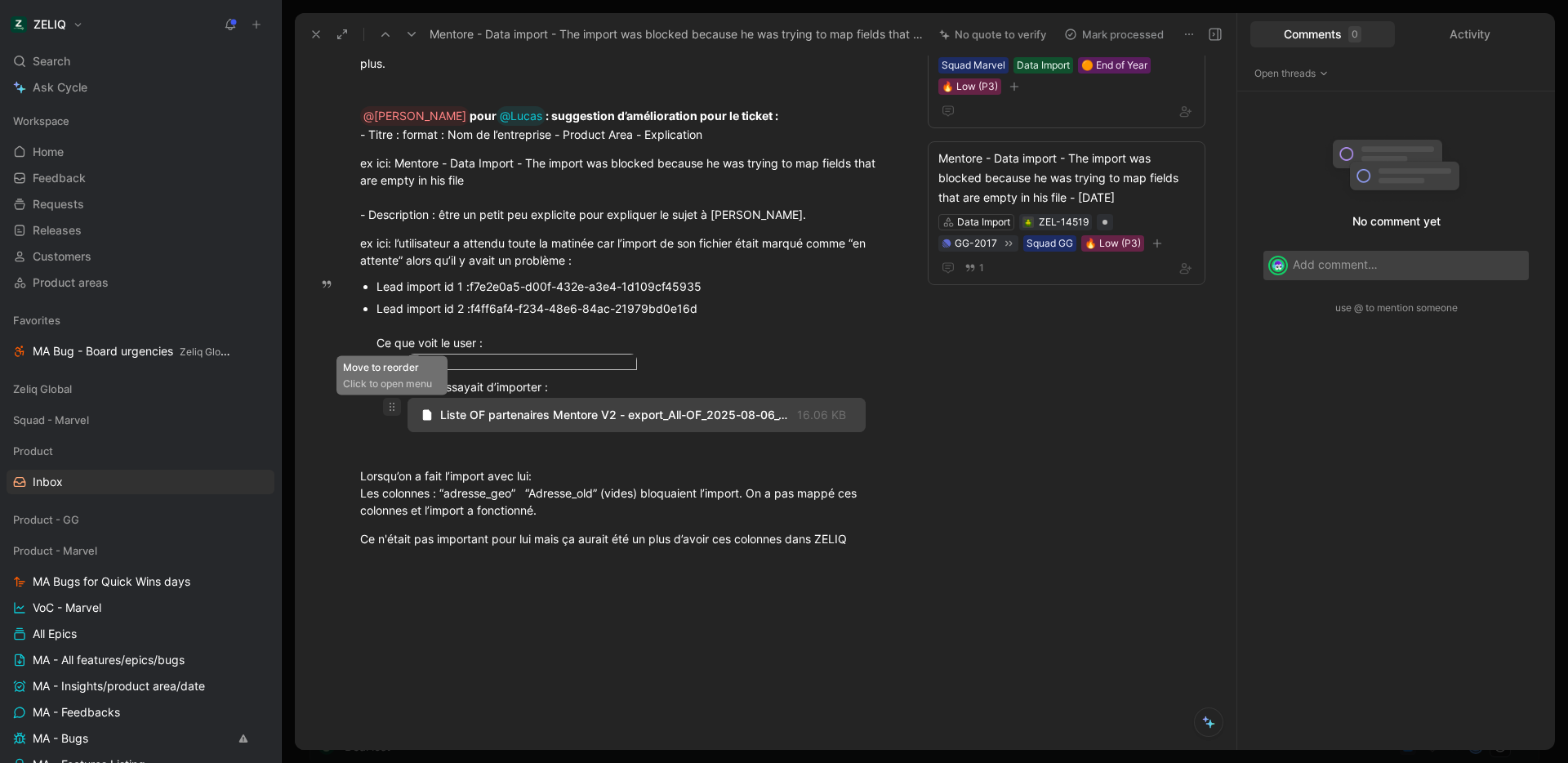
click at [397, 413] on icon at bounding box center [392, 406] width 13 height 13
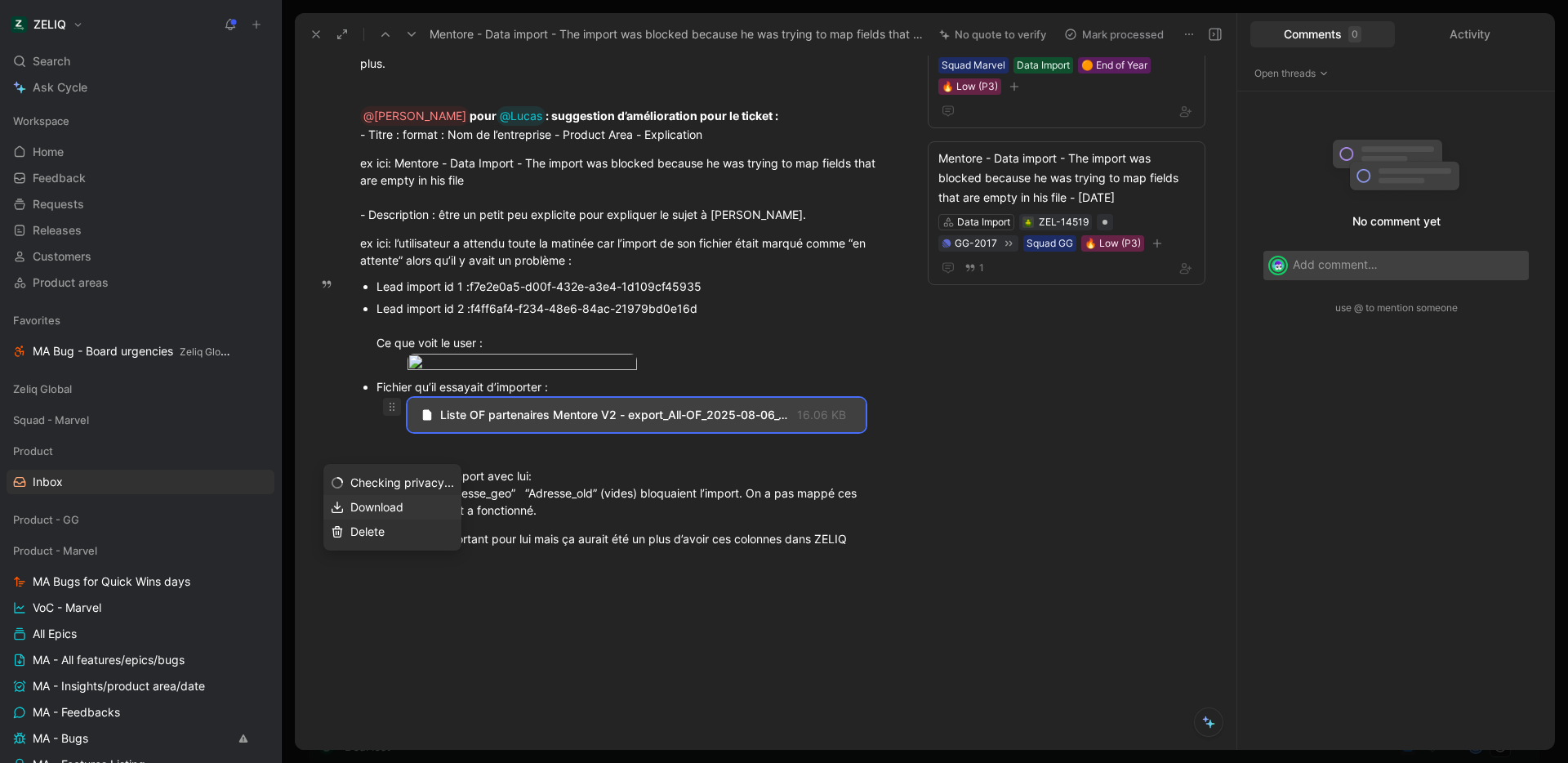
click at [387, 509] on span "Download" at bounding box center [377, 507] width 53 height 14
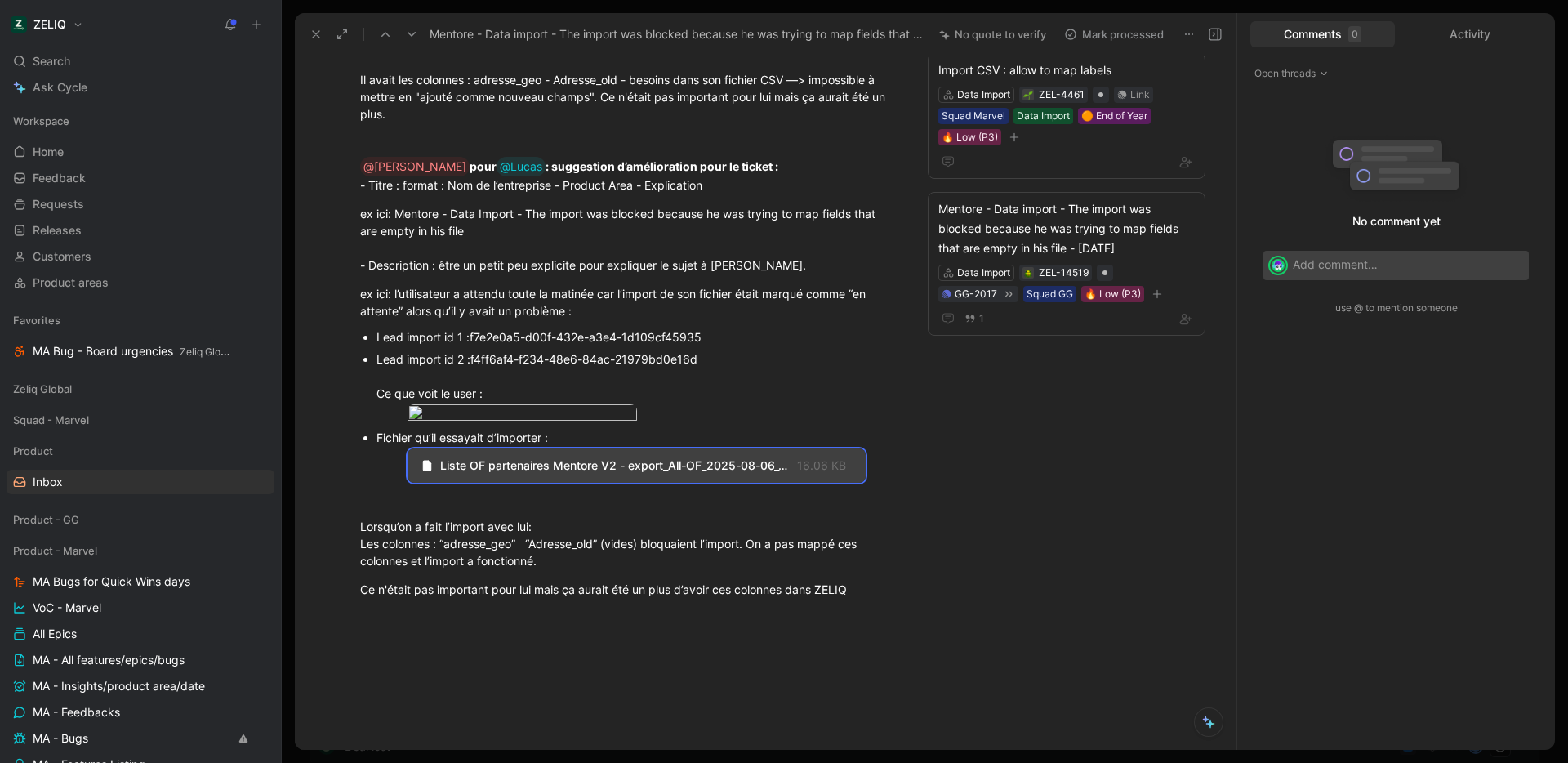
scroll to position [0, 0]
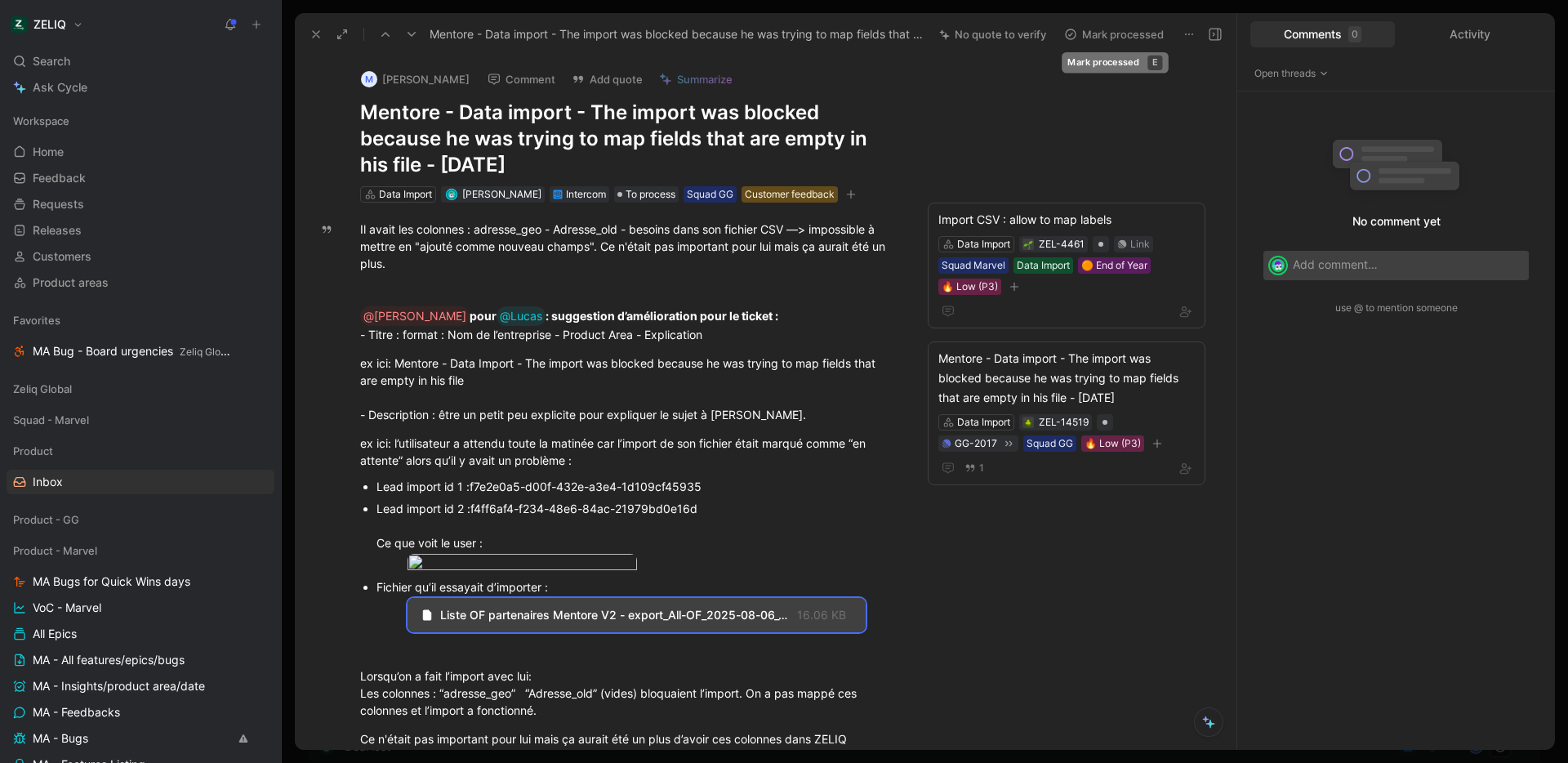
click at [1143, 39] on button "Mark processed" at bounding box center [1114, 35] width 114 height 23
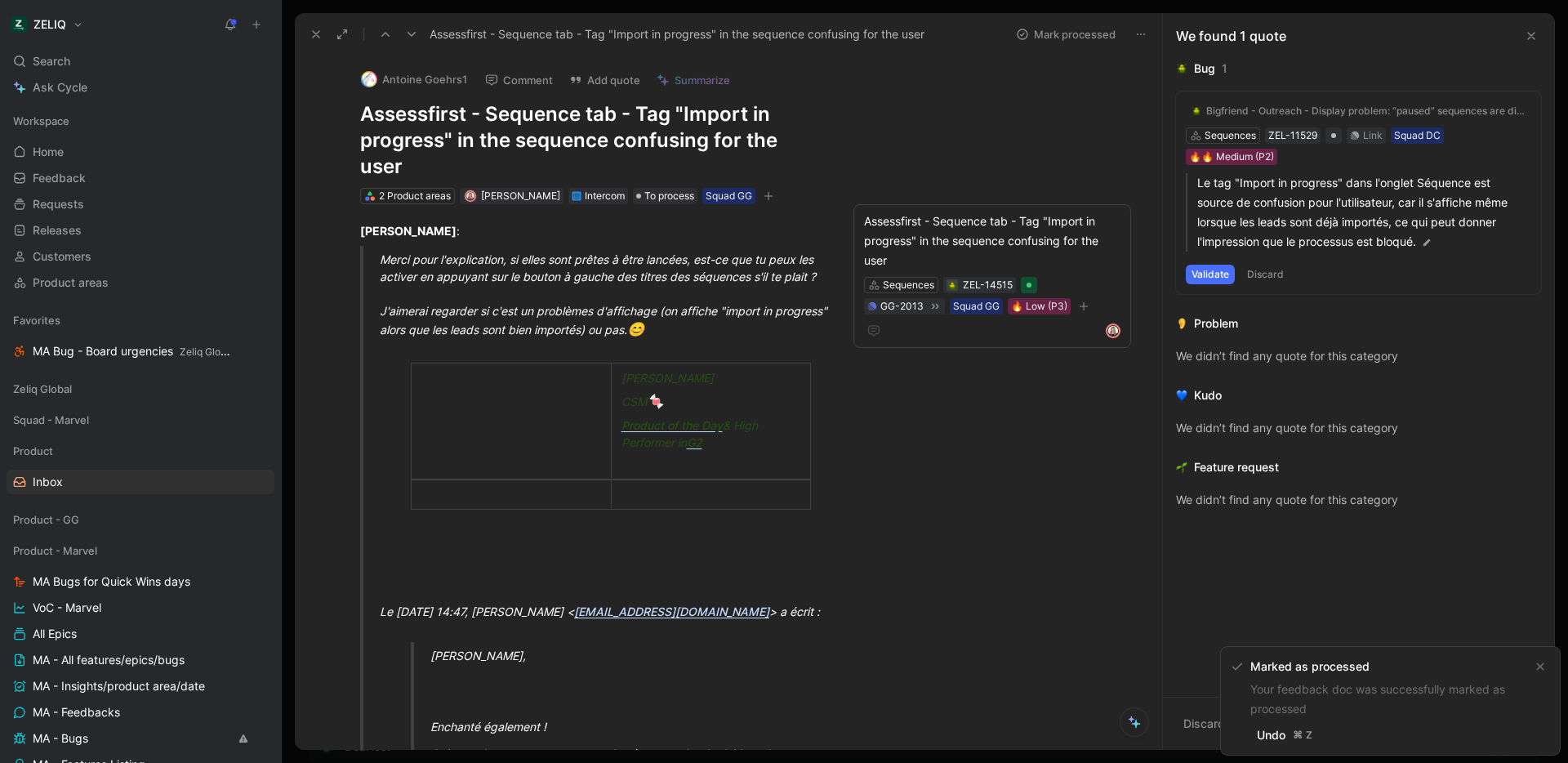
click at [309, 35] on icon at bounding box center [316, 34] width 13 height 13
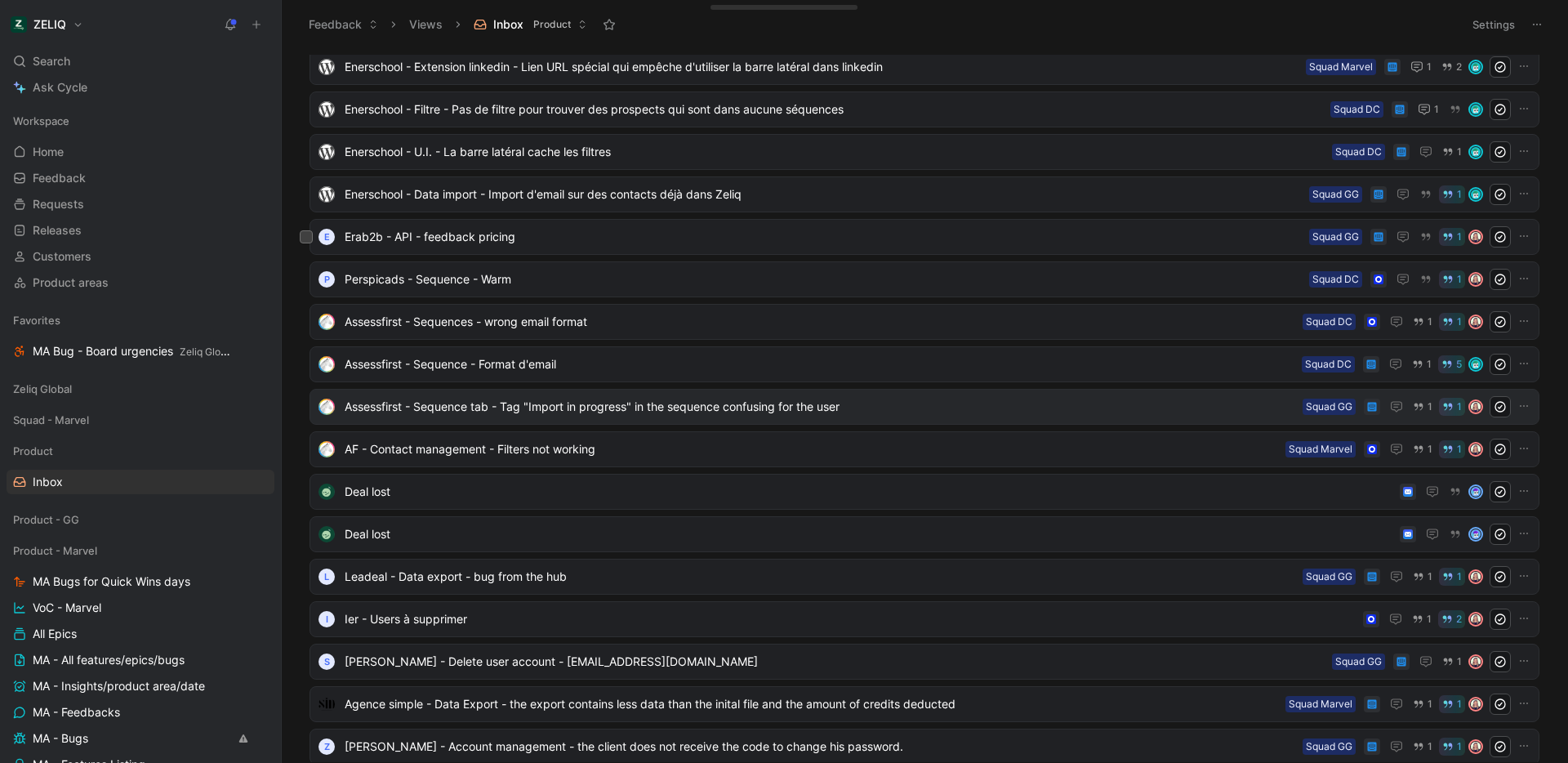
scroll to position [216, 0]
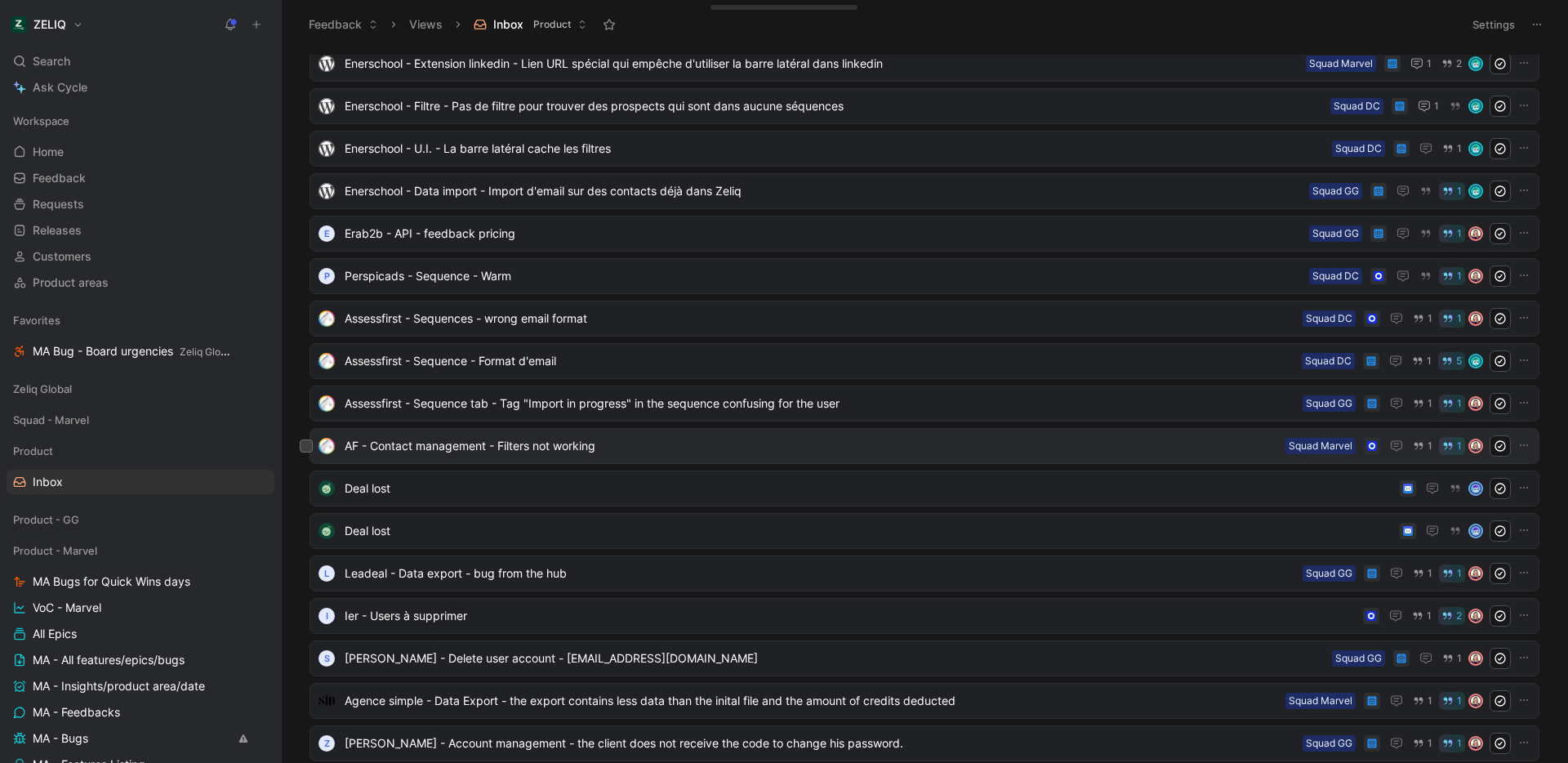
click at [640, 439] on span "AF - Contact management - Filters not working" at bounding box center [811, 446] width 934 height 20
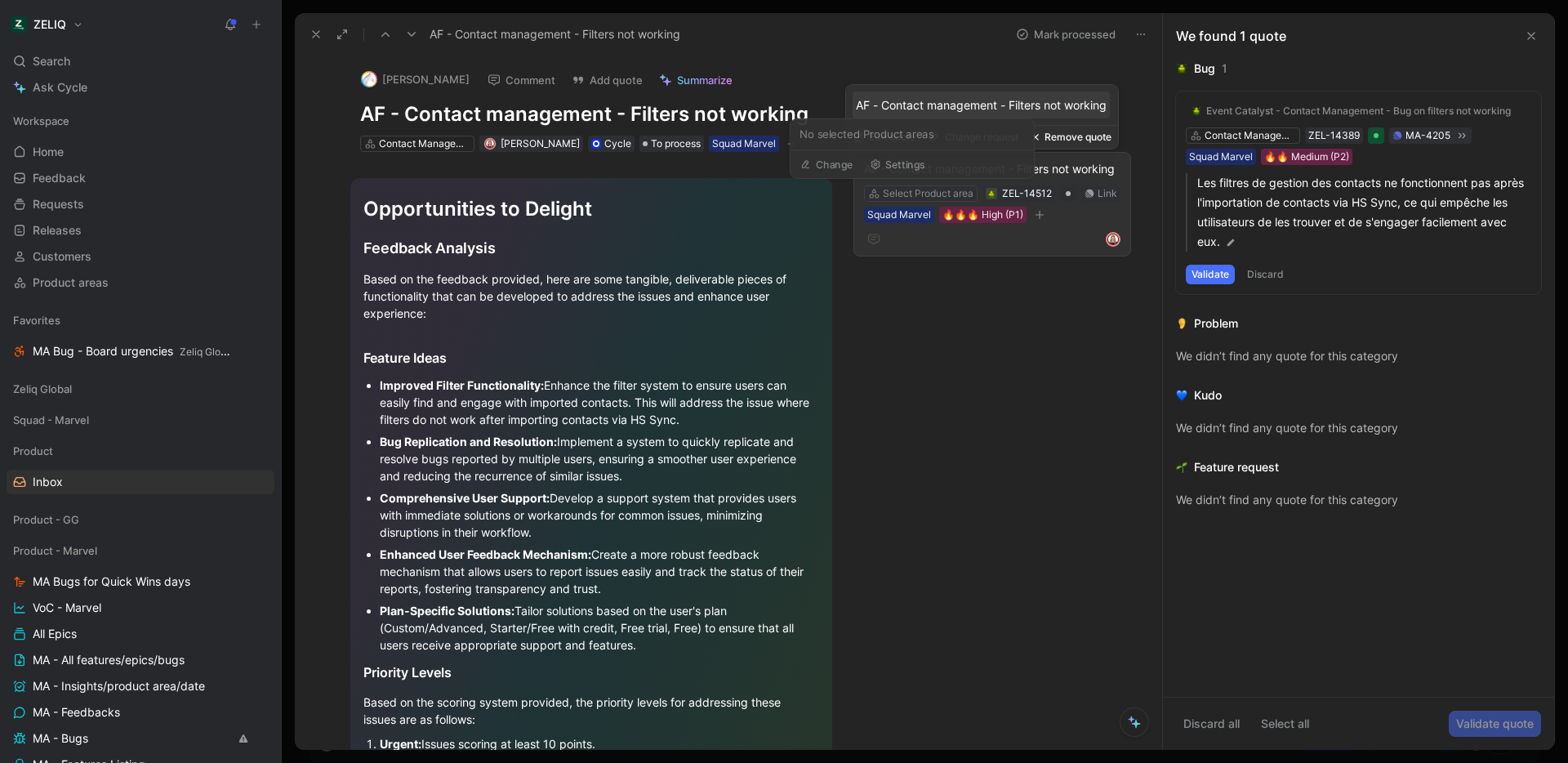
click at [902, 188] on div "Select Product area" at bounding box center [928, 193] width 90 height 17
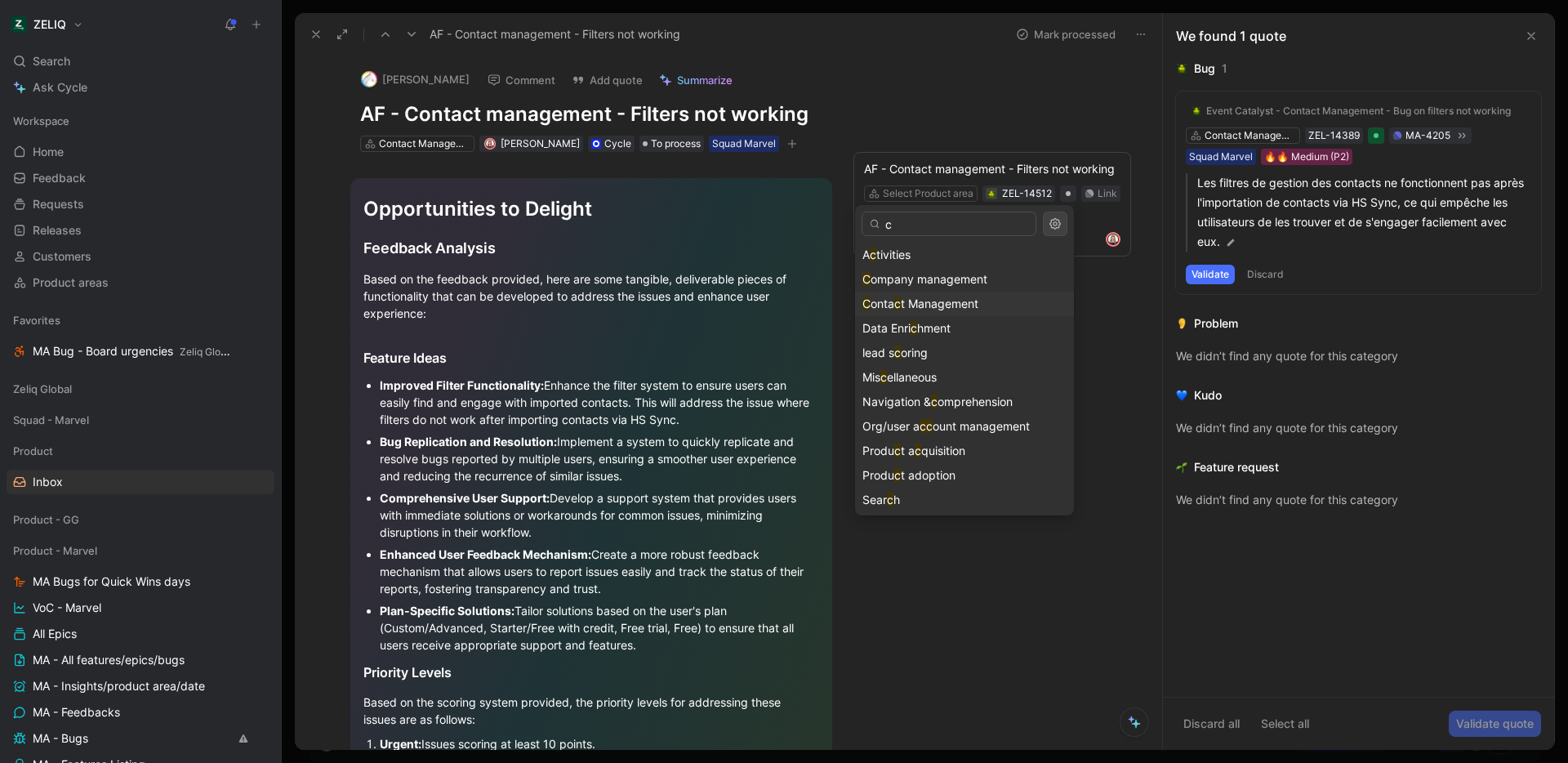
type input "c"
click at [932, 300] on span "t Management" at bounding box center [940, 303] width 78 height 14
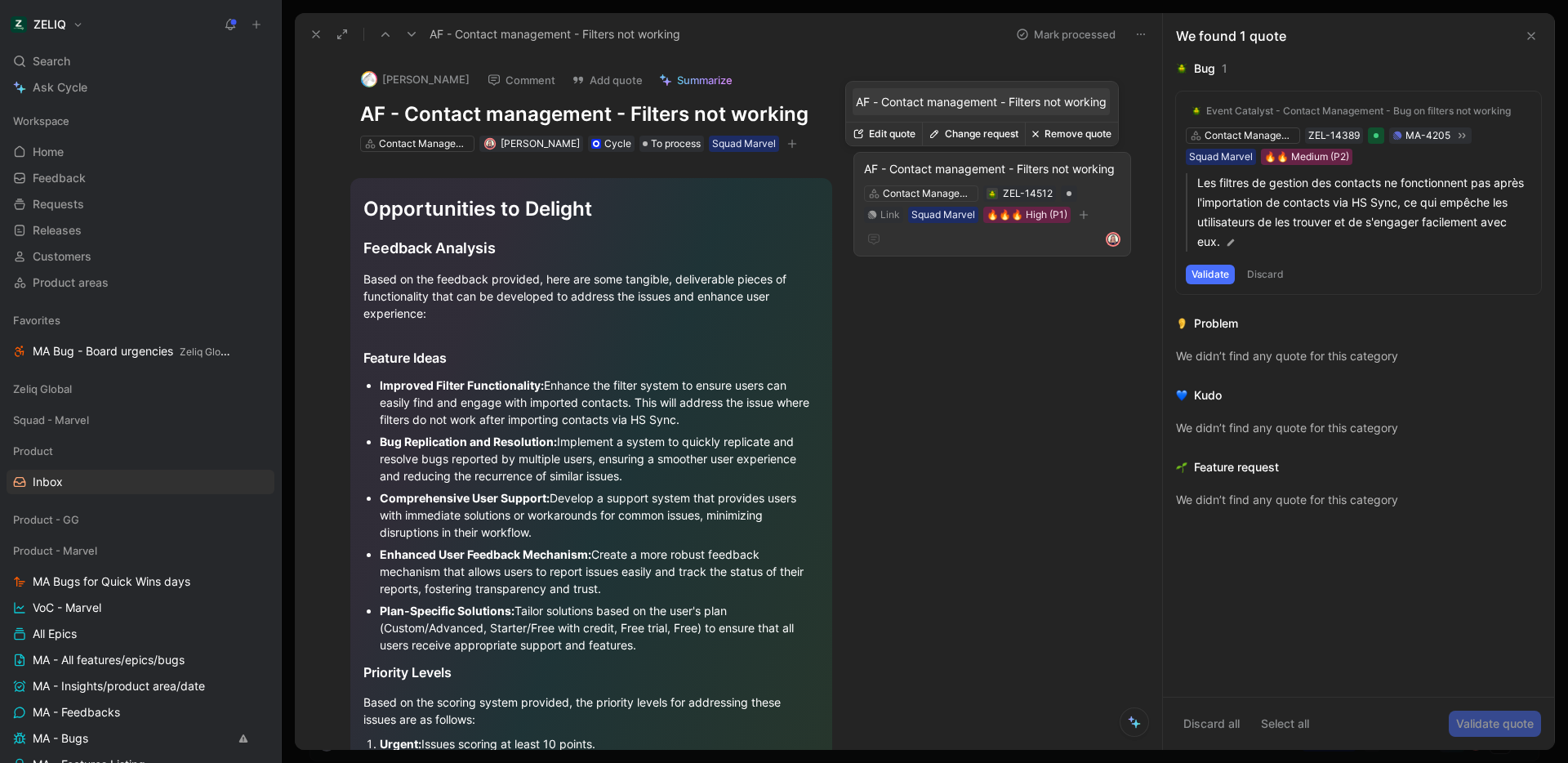
click at [1005, 165] on div "AF - Contact management - Filters not working" at bounding box center [992, 169] width 256 height 20
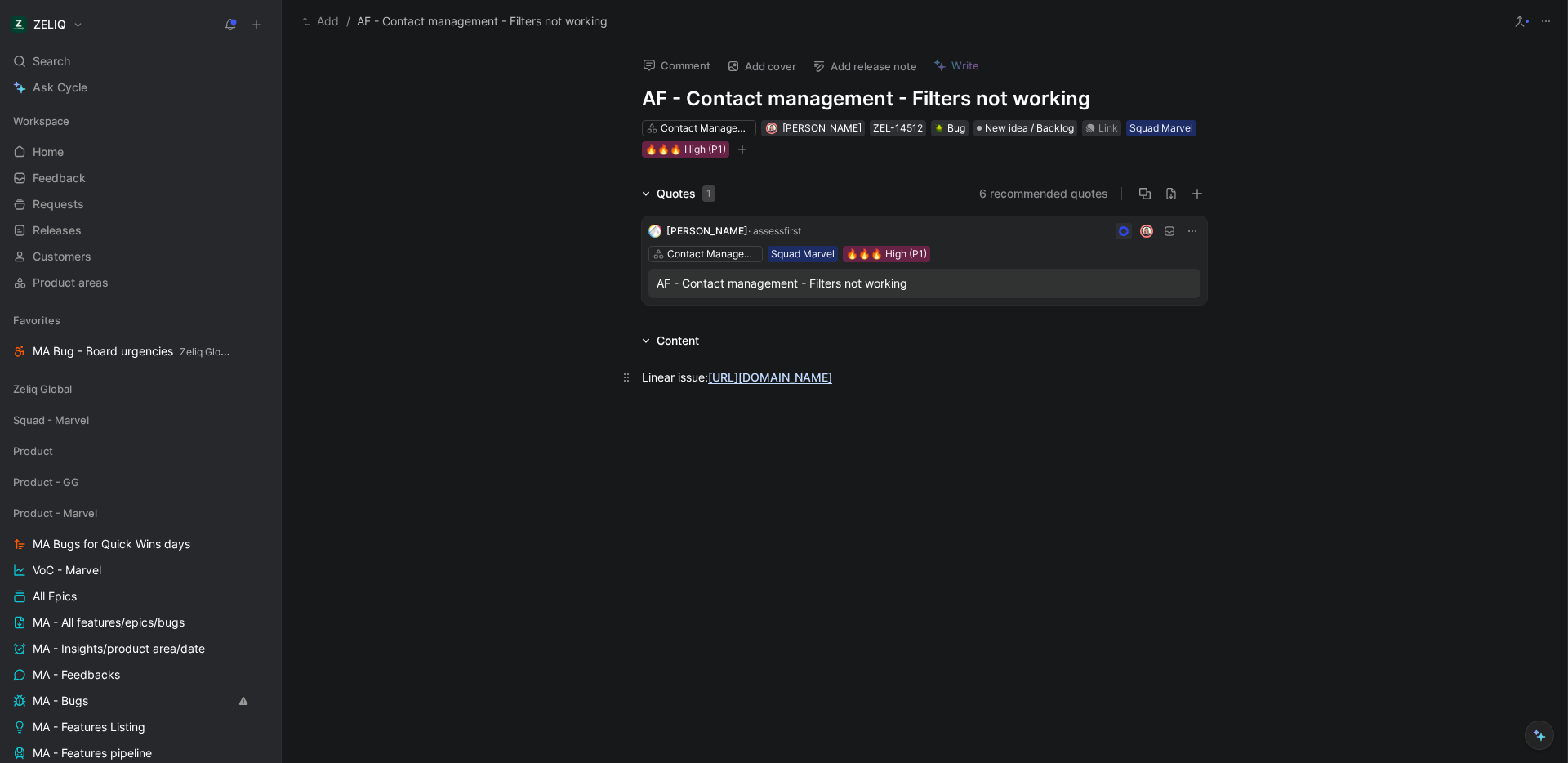
click at [832, 374] on link "https://linear.app/getheroes/issue/MA-4202/bug-add-filter-on-a-custom-field-aft…" at bounding box center [771, 377] width 124 height 14
click at [1098, 131] on div "Link" at bounding box center [1108, 129] width 20 height 17
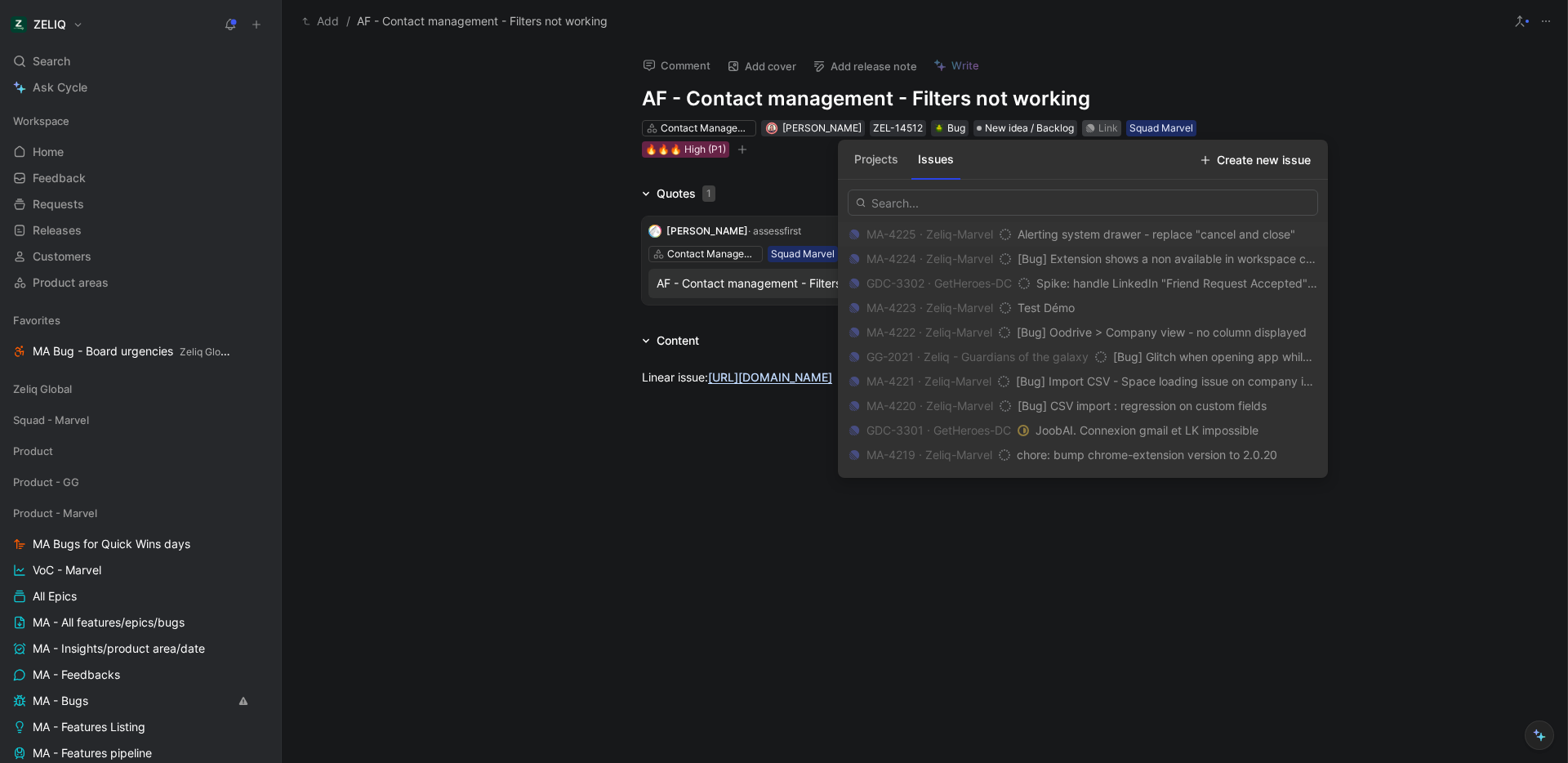
type input "https://linear.app/getheroes/issue/MA-4202/bug-add-filter-on-a-custom-field-aft…"
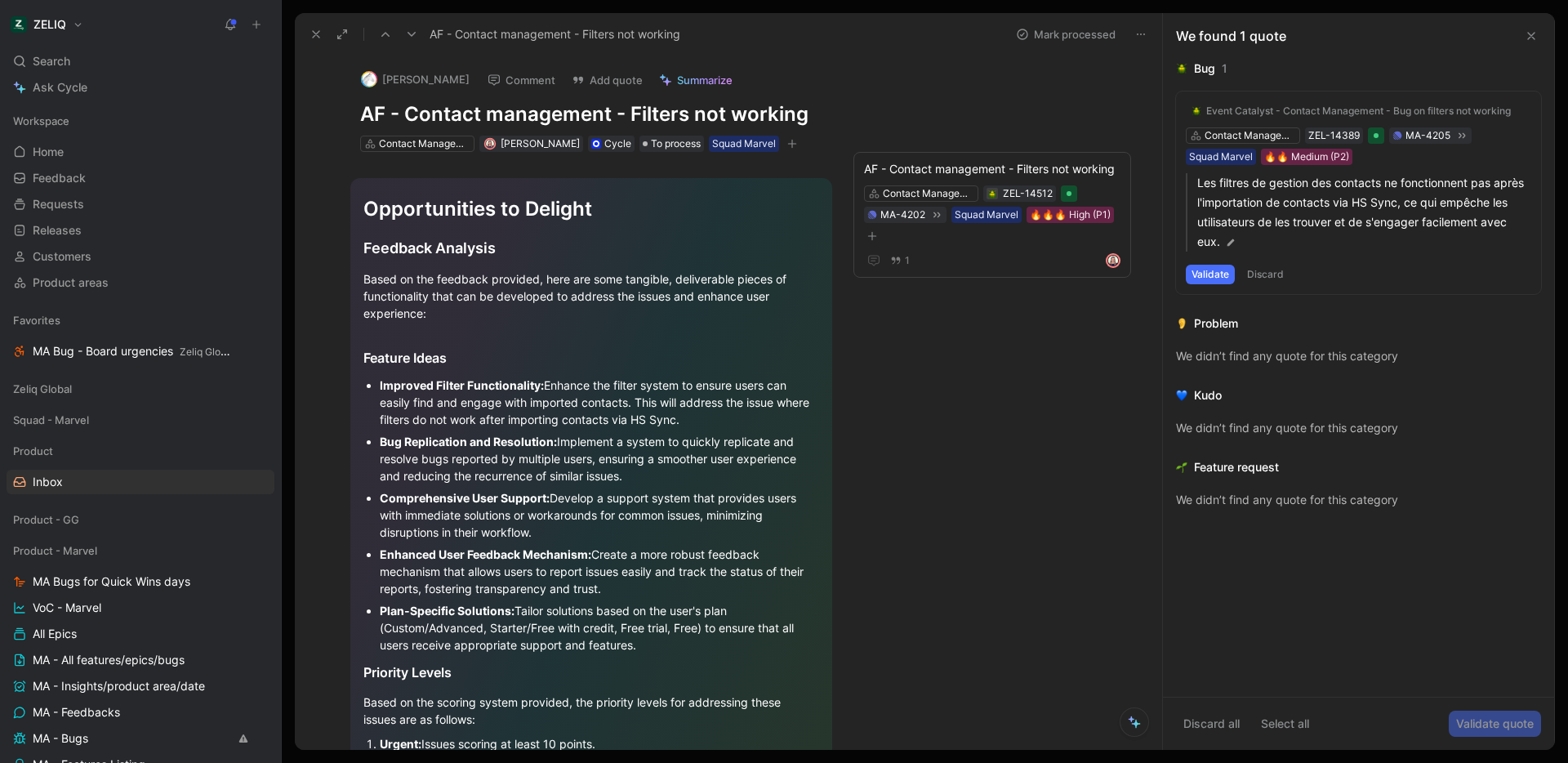
click at [1087, 41] on button "Mark processed" at bounding box center [1066, 35] width 114 height 23
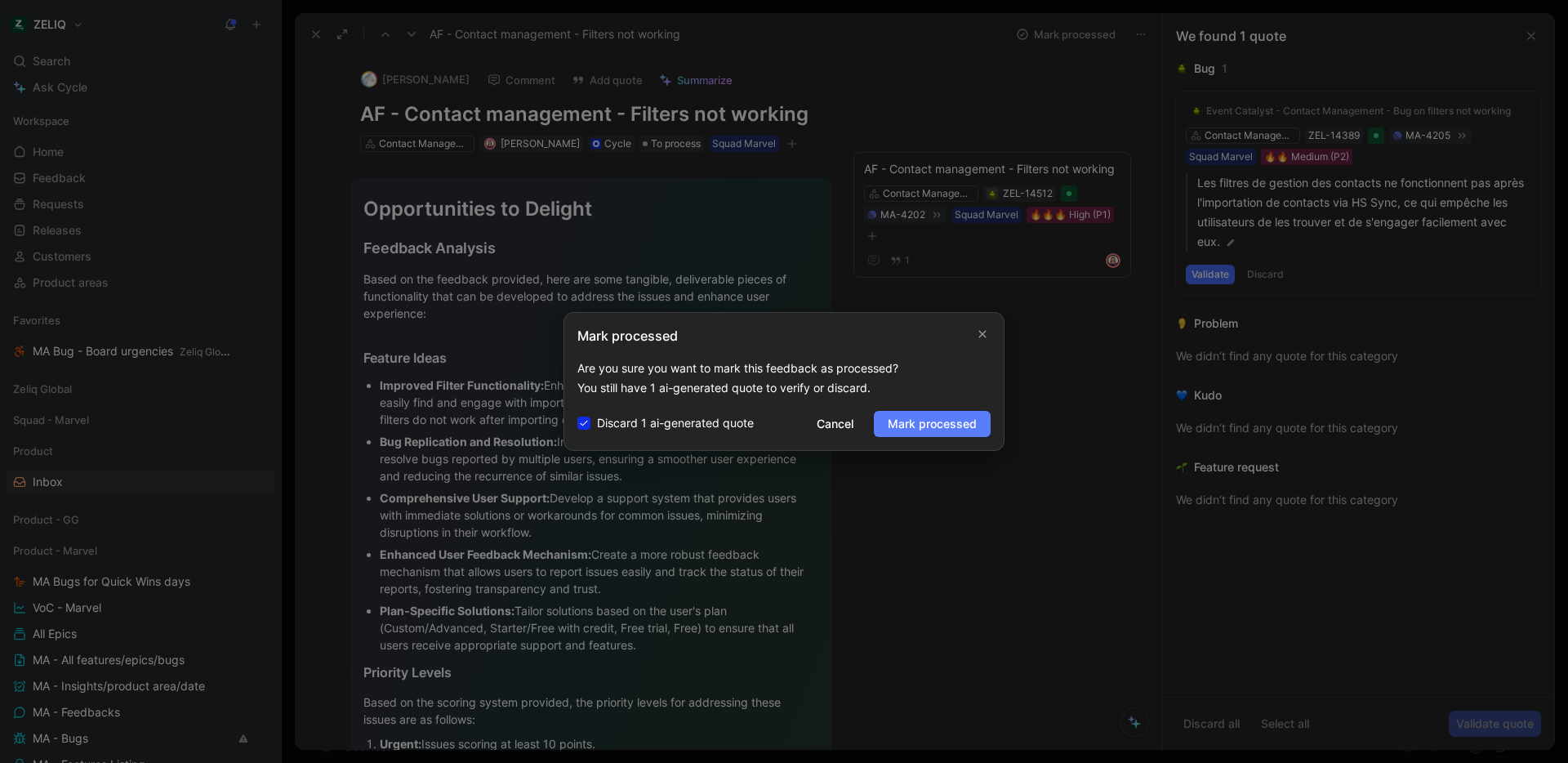
click at [951, 436] on button "Mark processed" at bounding box center [932, 424] width 117 height 27
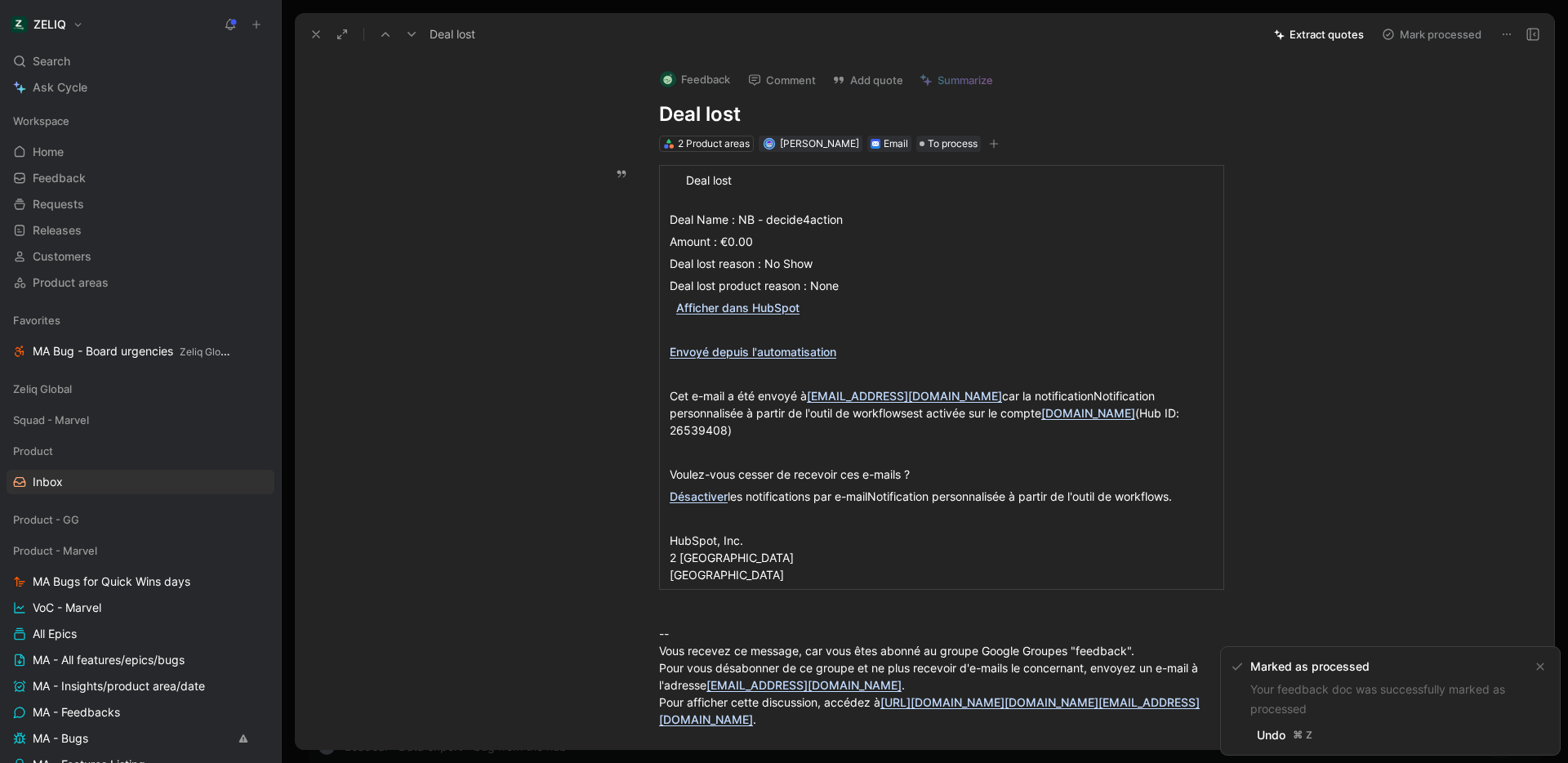
click at [1443, 33] on button "Mark processed" at bounding box center [1432, 35] width 114 height 23
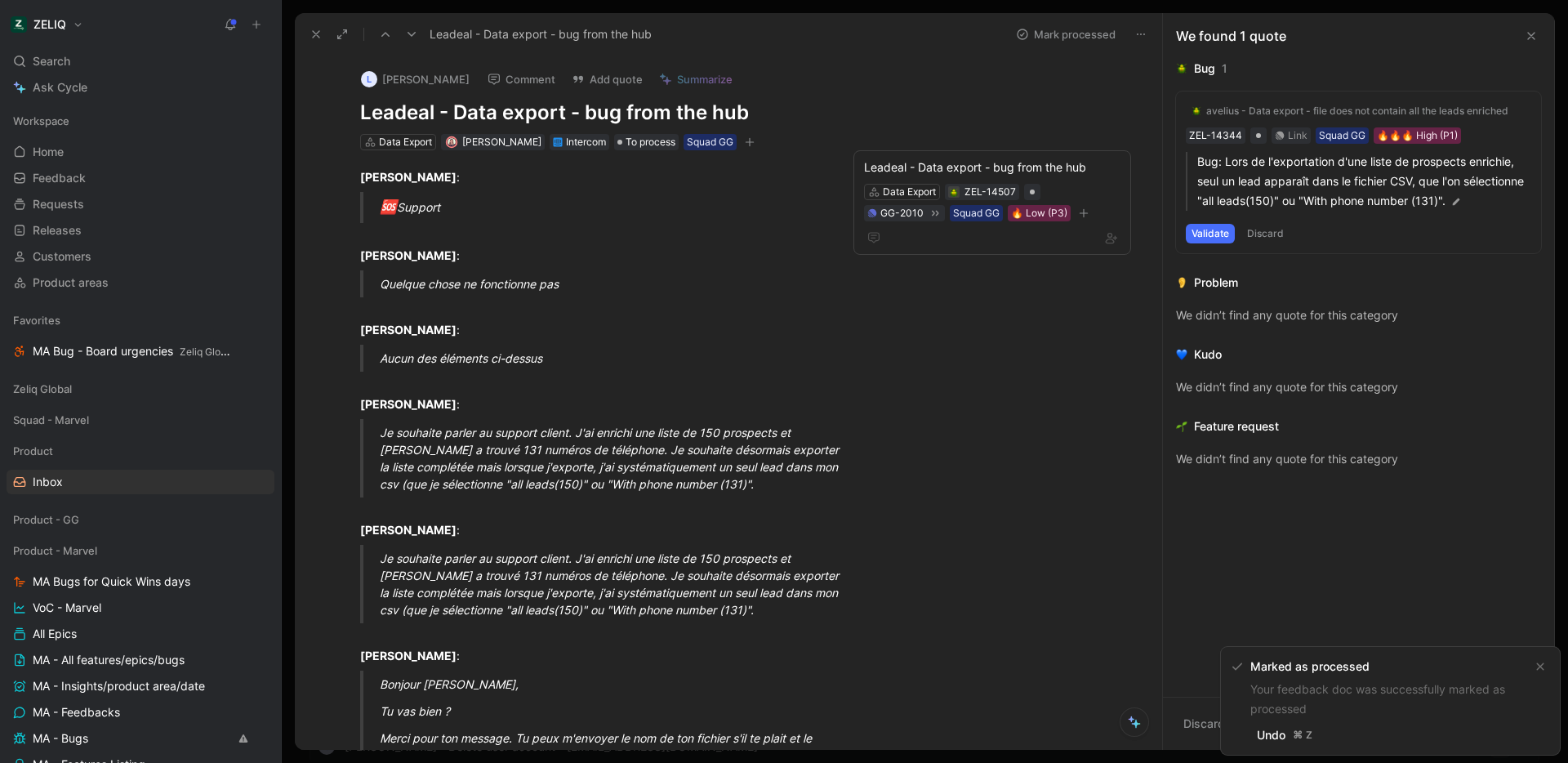
click at [316, 33] on use at bounding box center [316, 34] width 7 height 7
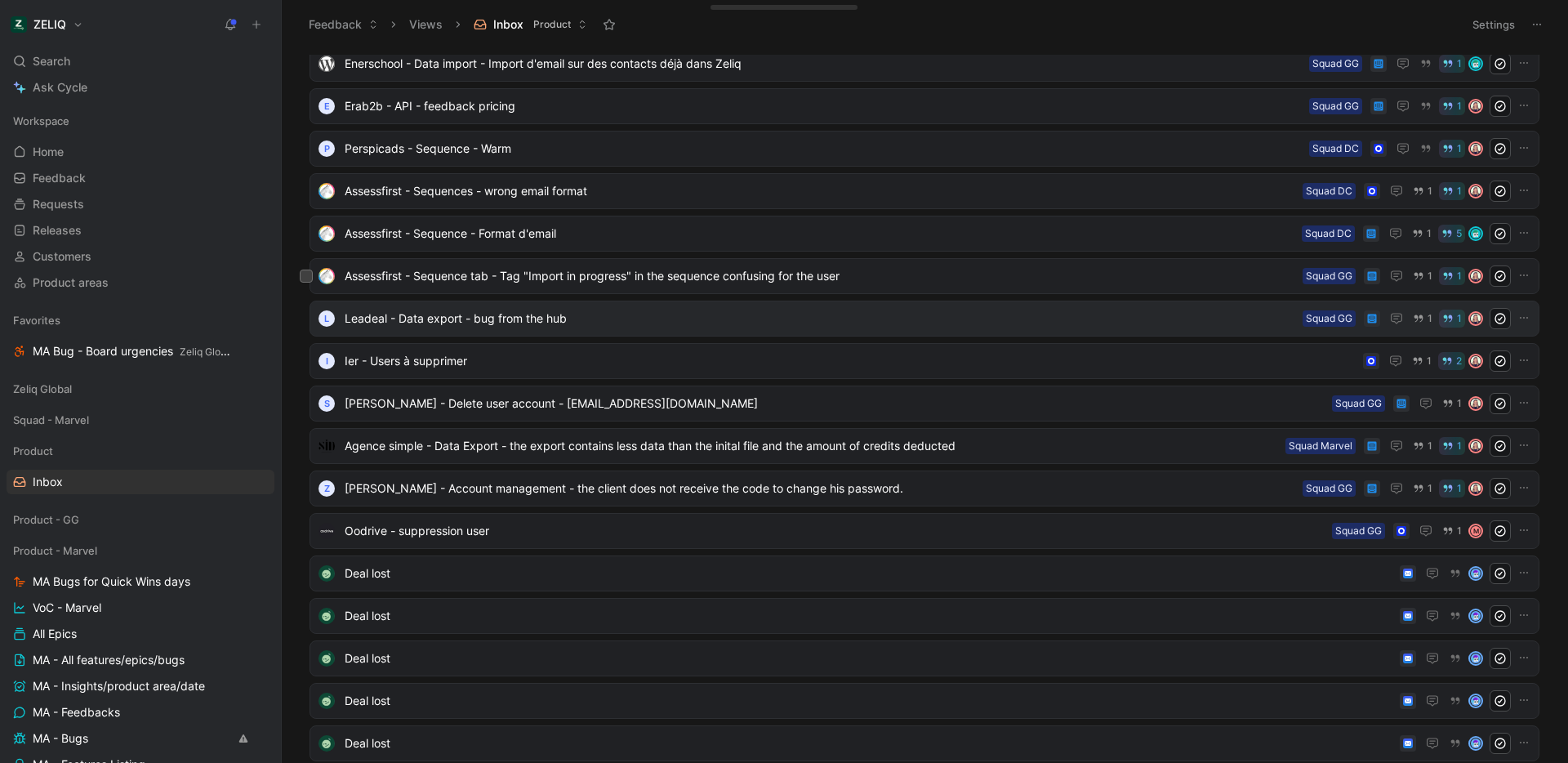
scroll to position [352, 0]
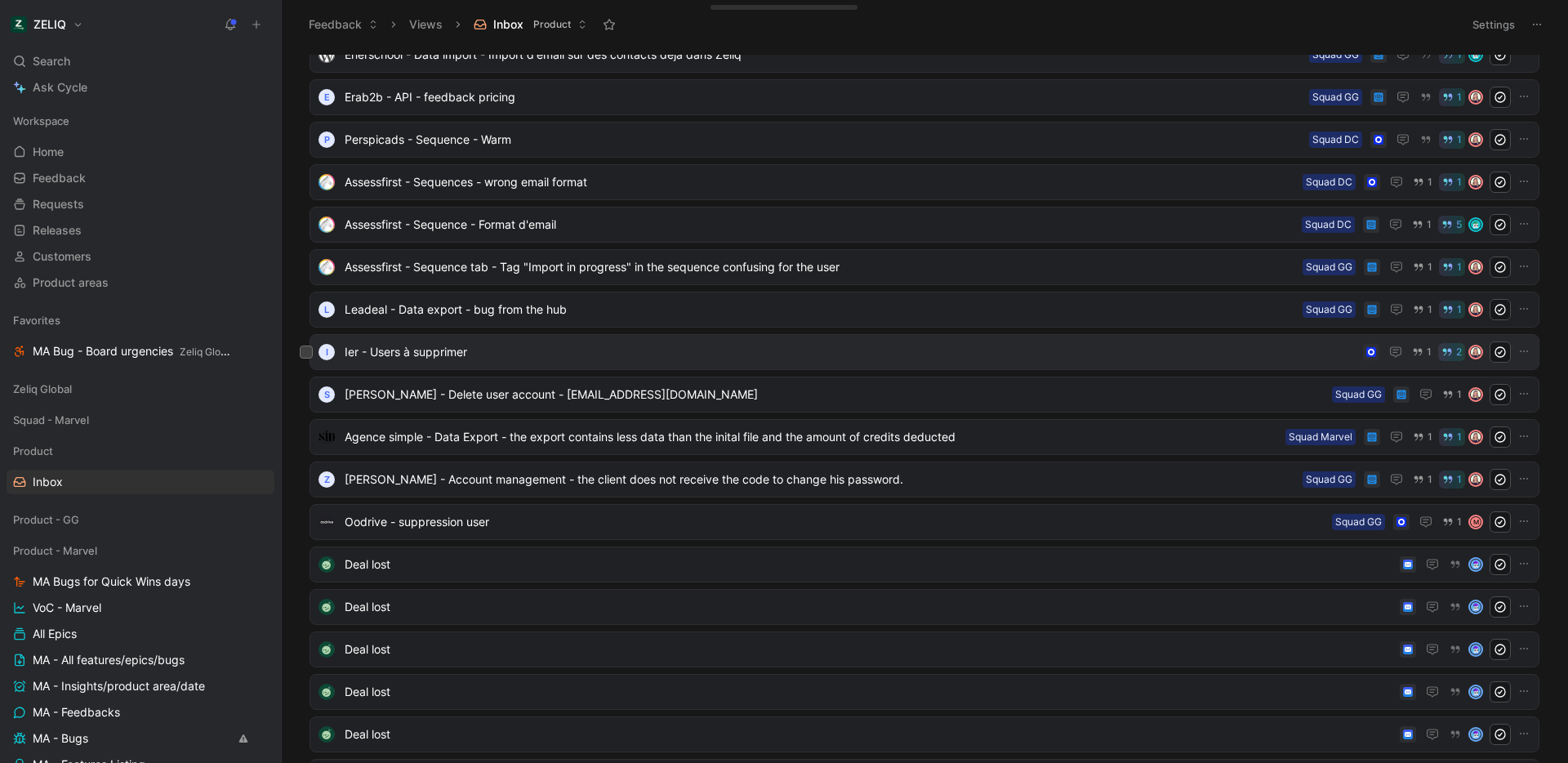
click at [582, 358] on span "Ier - Users à supprimer" at bounding box center [850, 352] width 1012 height 20
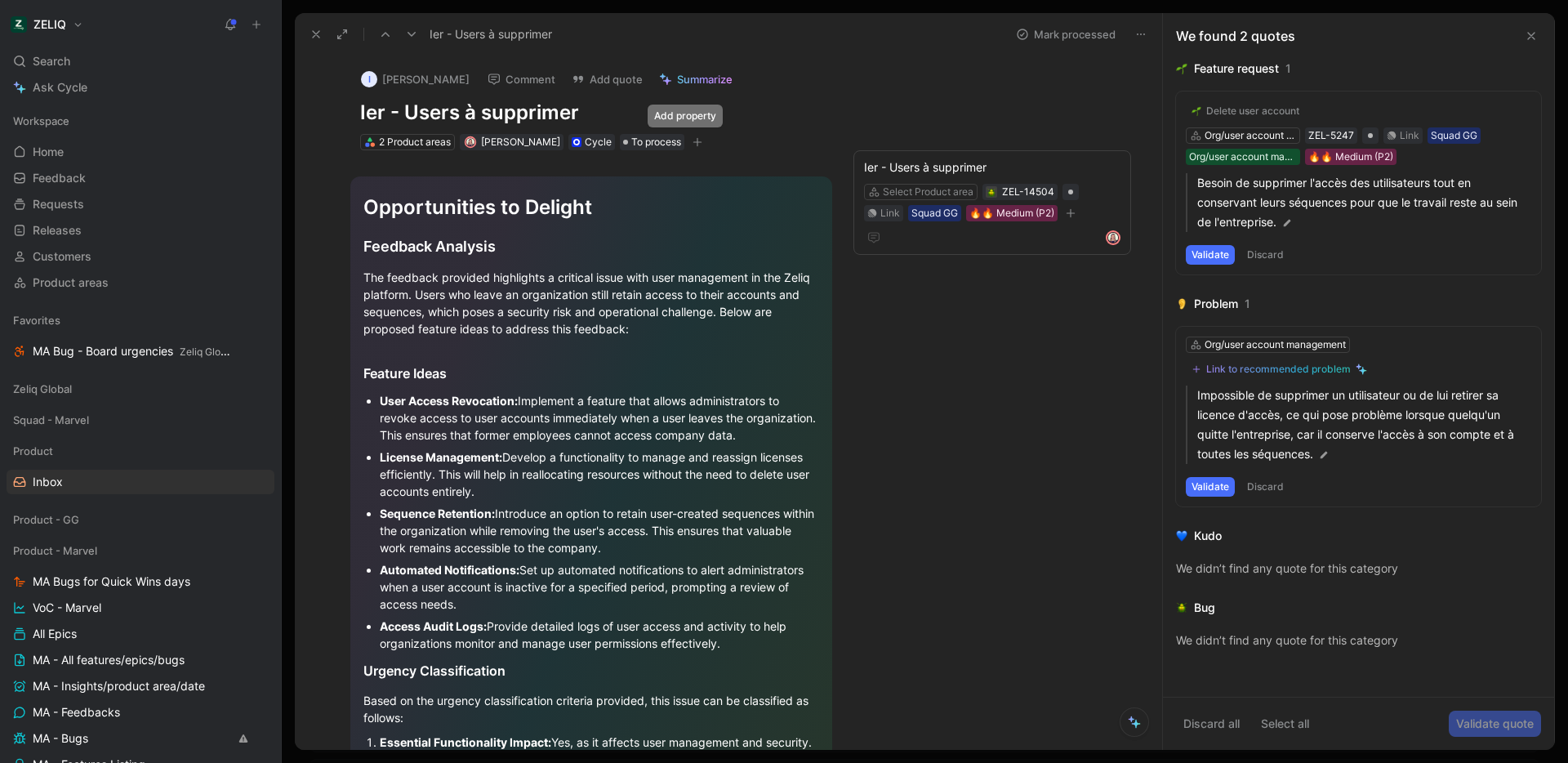
click at [693, 144] on icon "button" at bounding box center [698, 142] width 10 height 10
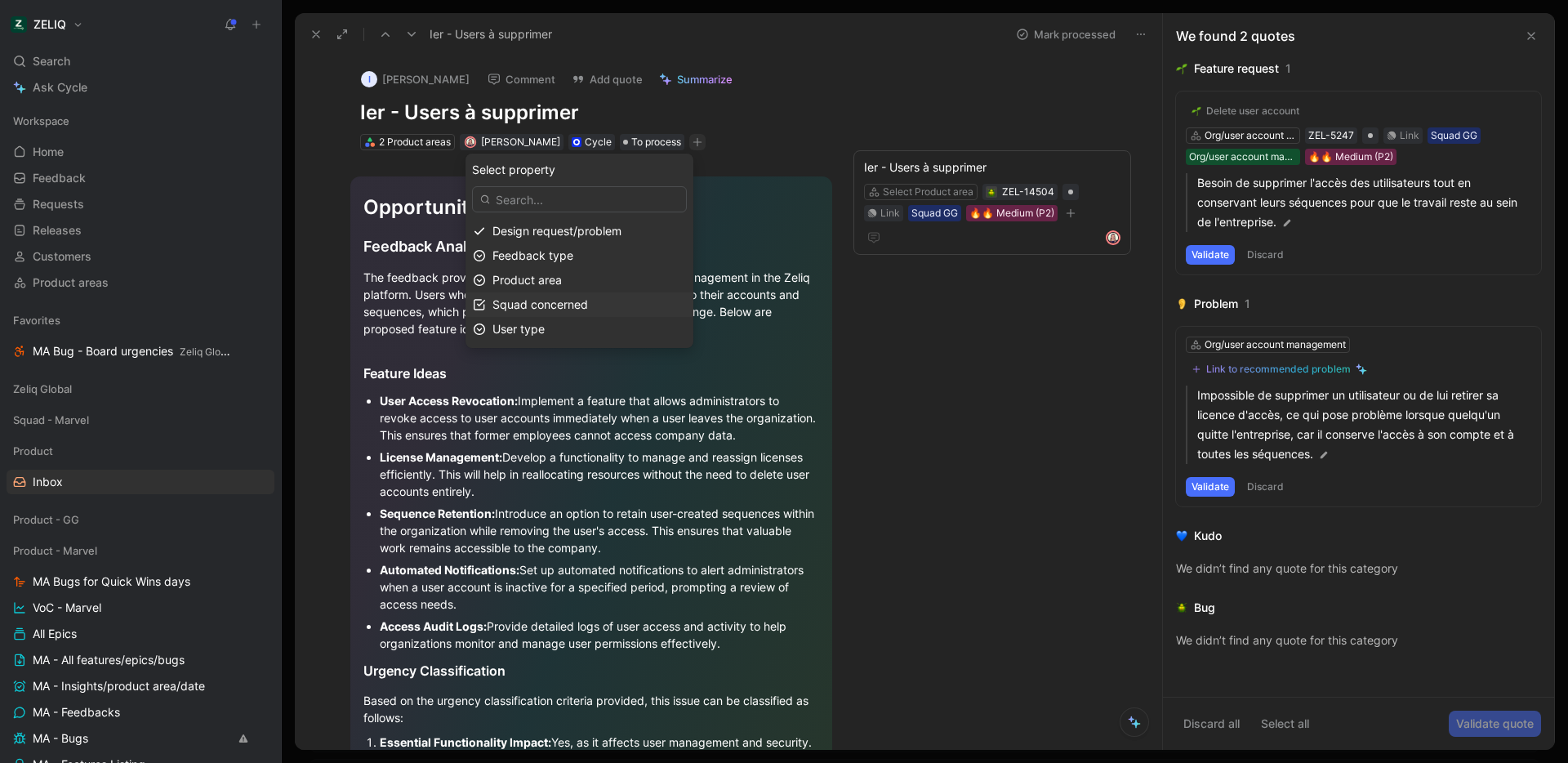
click at [629, 308] on div "Squad concerned" at bounding box center [589, 304] width 193 height 20
click at [635, 229] on div at bounding box center [631, 233] width 12 height 12
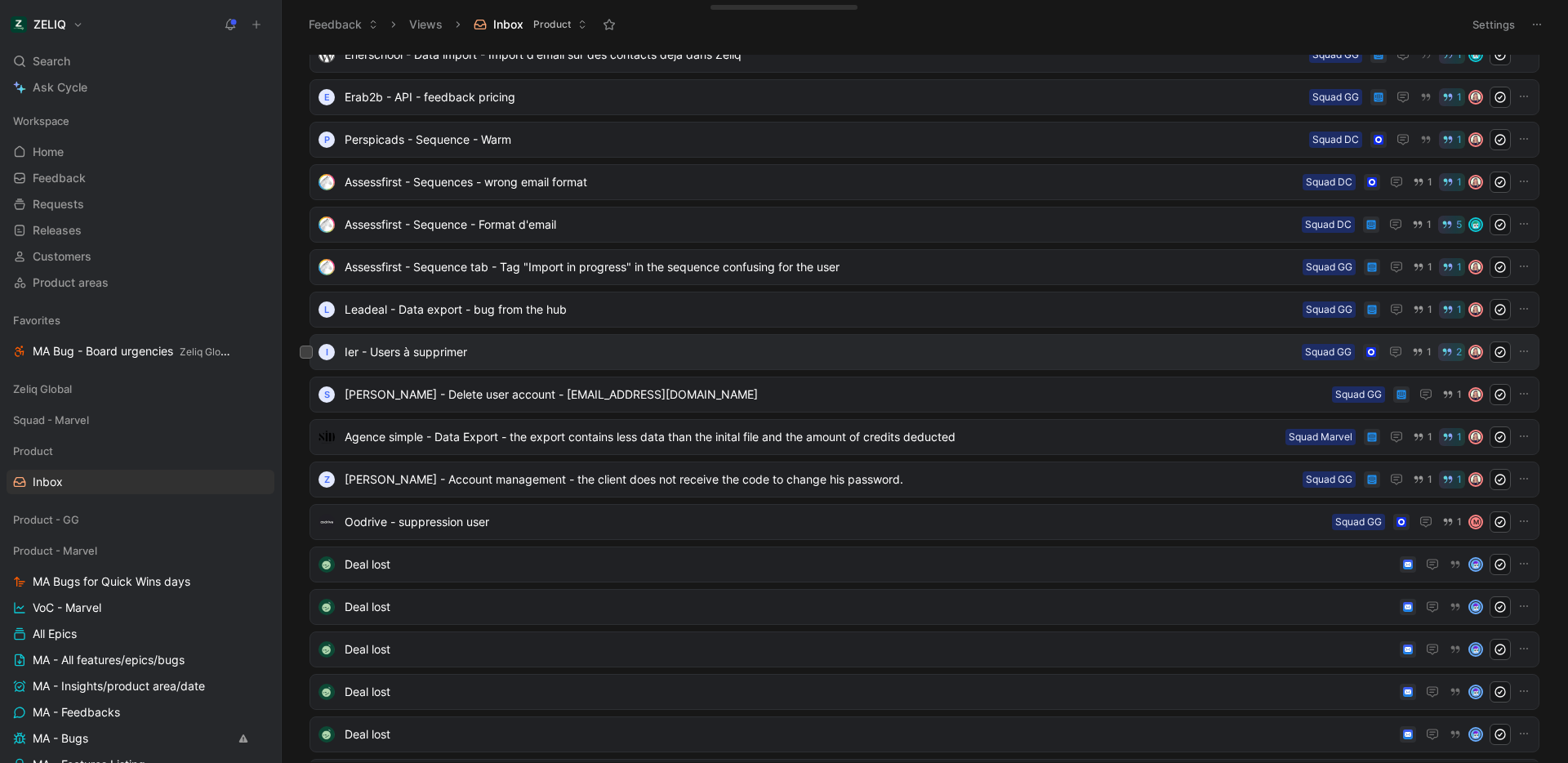
scroll to position [378, 0]
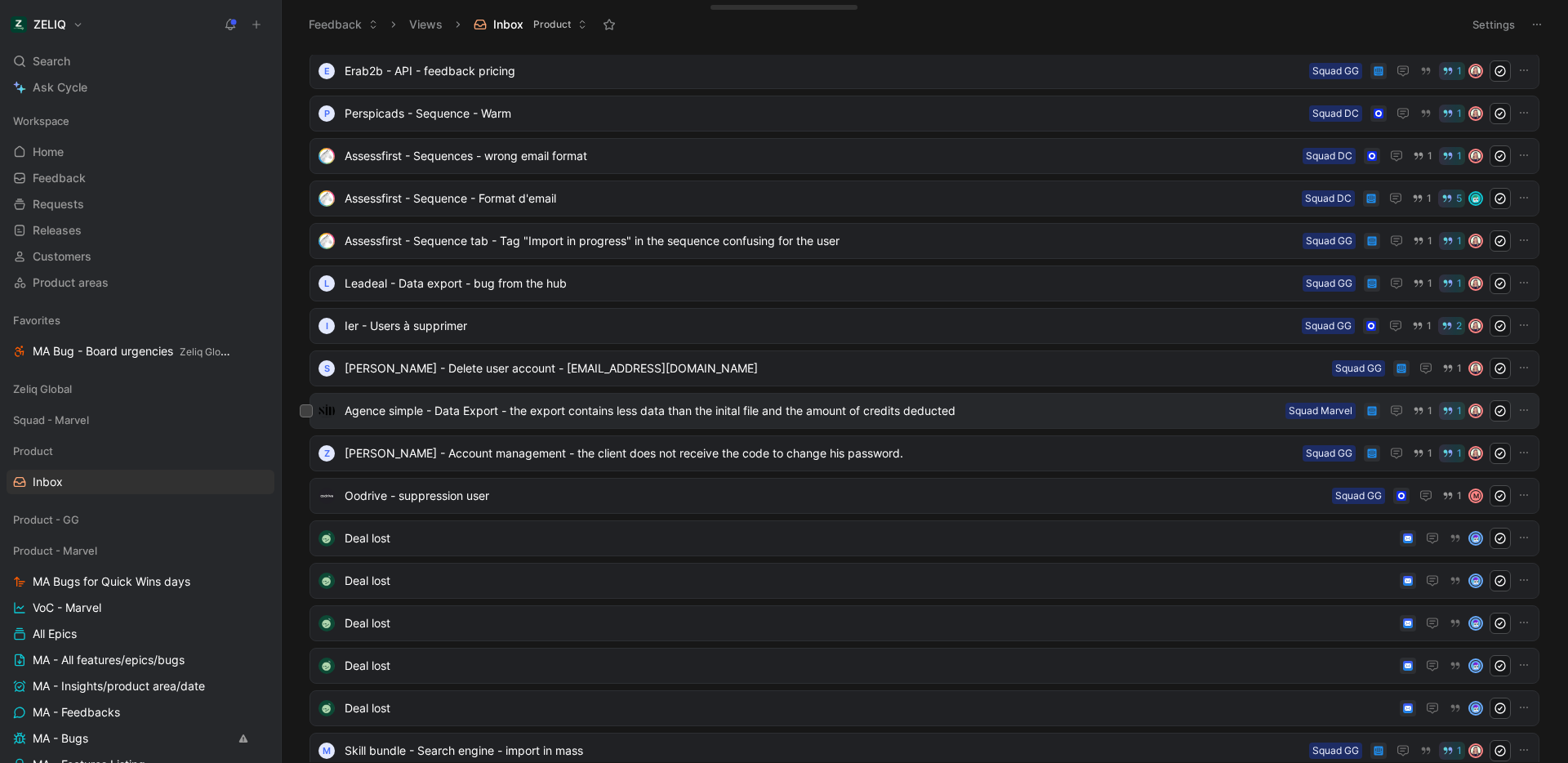
click at [819, 414] on span "Agence simple - Data Export - the export contains less data than the inital fil…" at bounding box center [811, 411] width 934 height 20
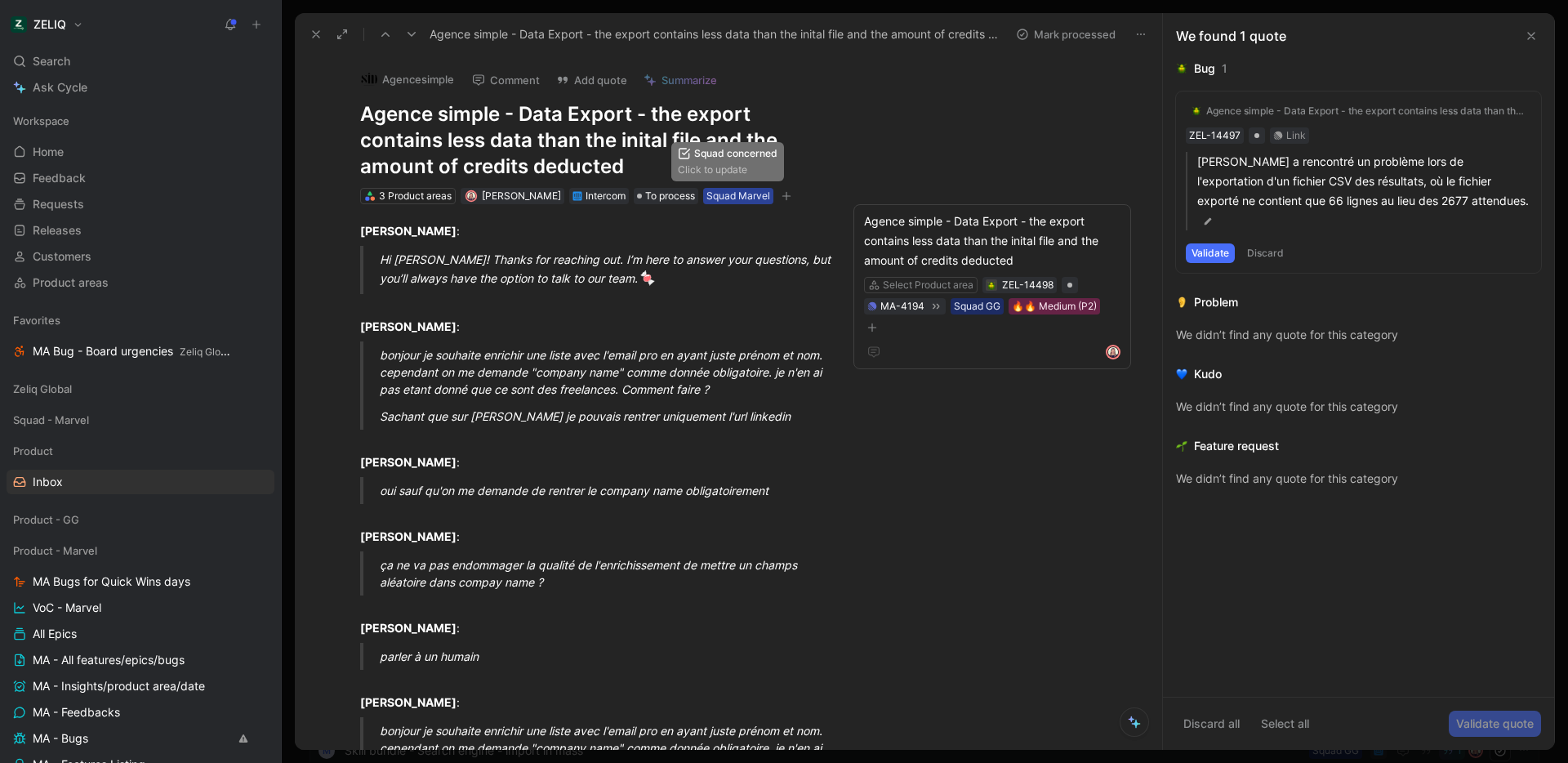
click at [734, 192] on div "Squad Marvel" at bounding box center [738, 196] width 64 height 17
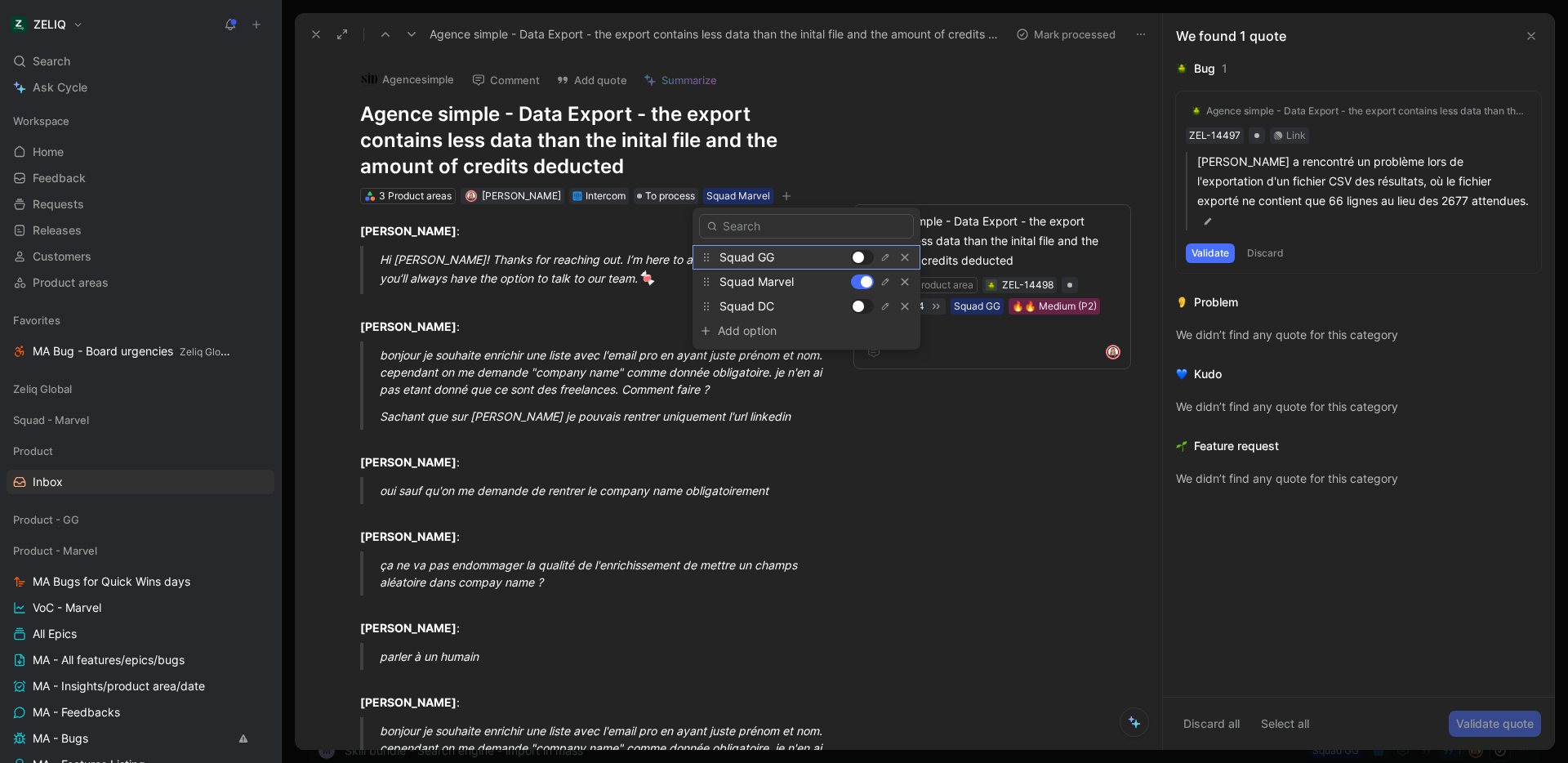
click at [866, 258] on div at bounding box center [863, 257] width 23 height 15
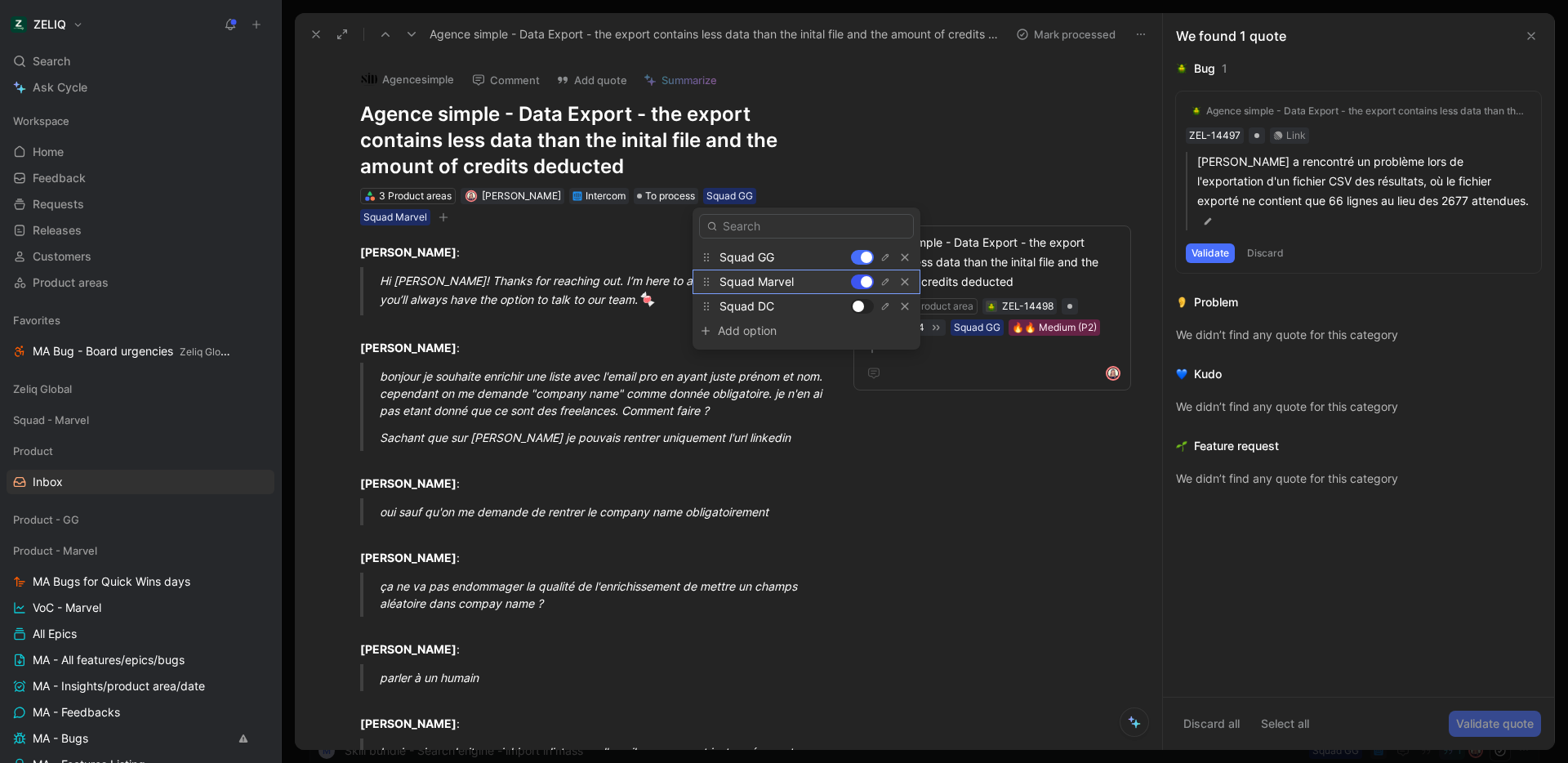
click at [864, 276] on div at bounding box center [867, 282] width 12 height 12
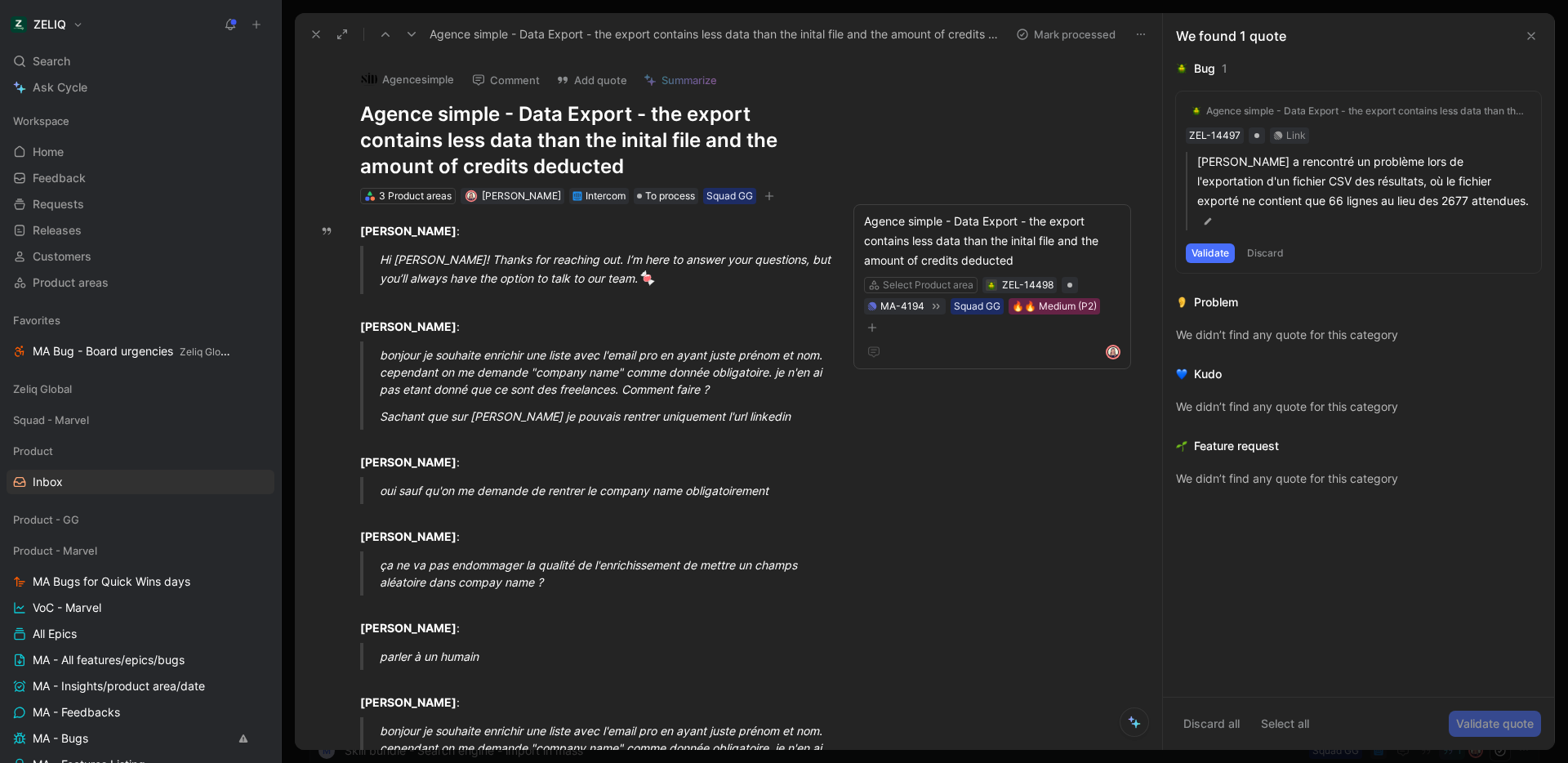
click at [414, 40] on icon at bounding box center [411, 34] width 13 height 13
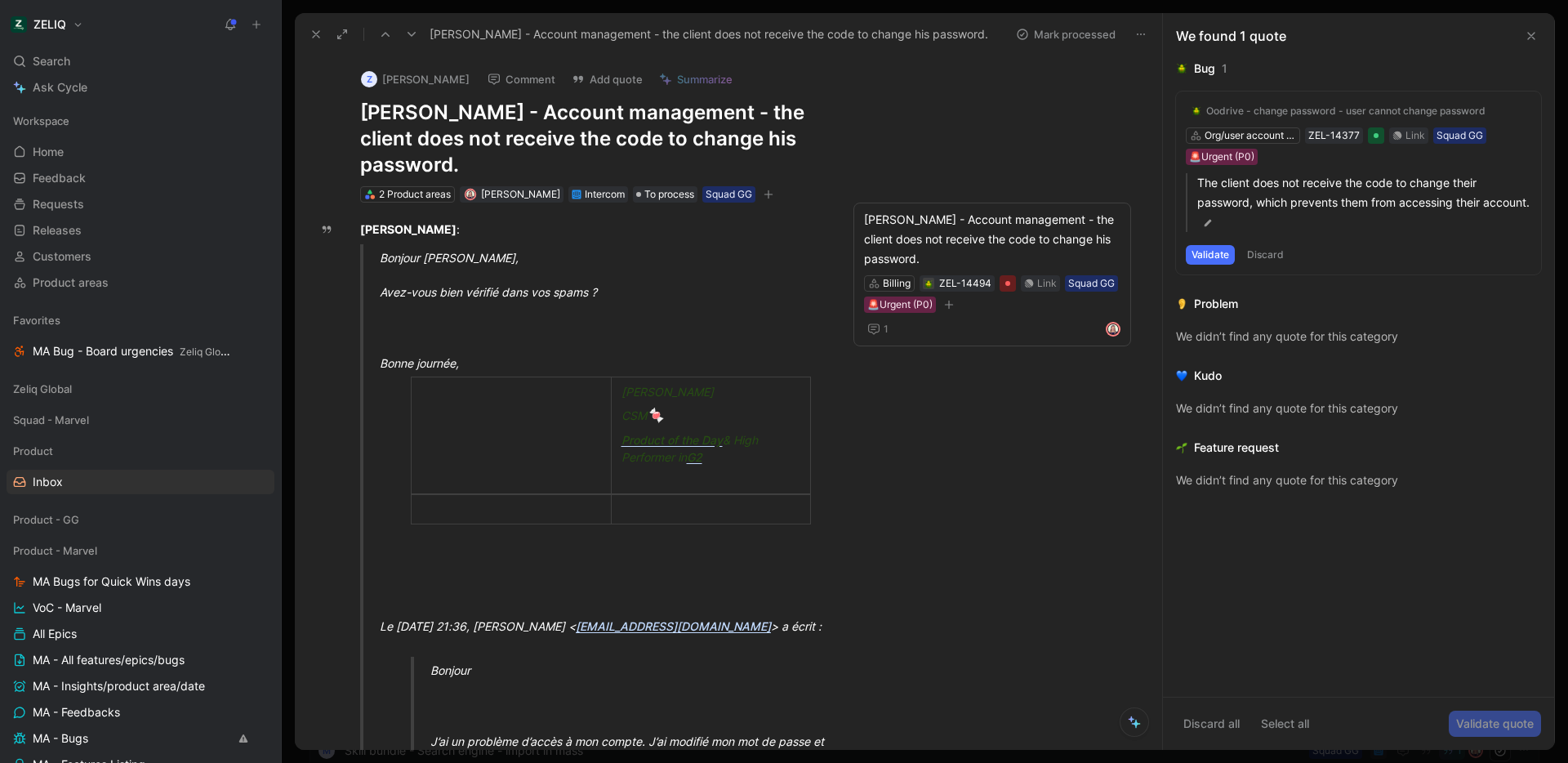
click at [1073, 29] on button "Mark processed" at bounding box center [1066, 35] width 114 height 23
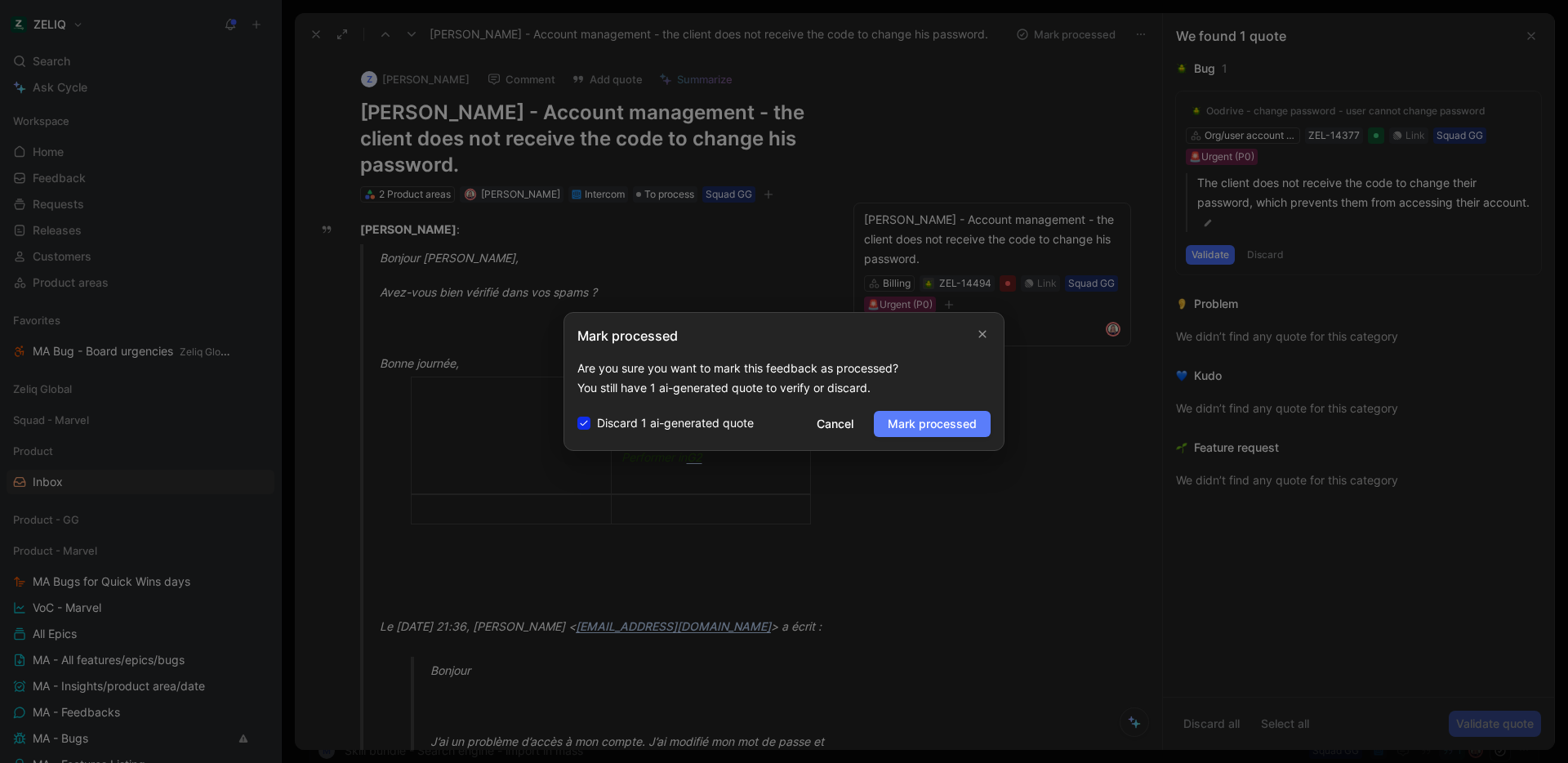
click at [941, 432] on span "Mark processed" at bounding box center [932, 424] width 89 height 20
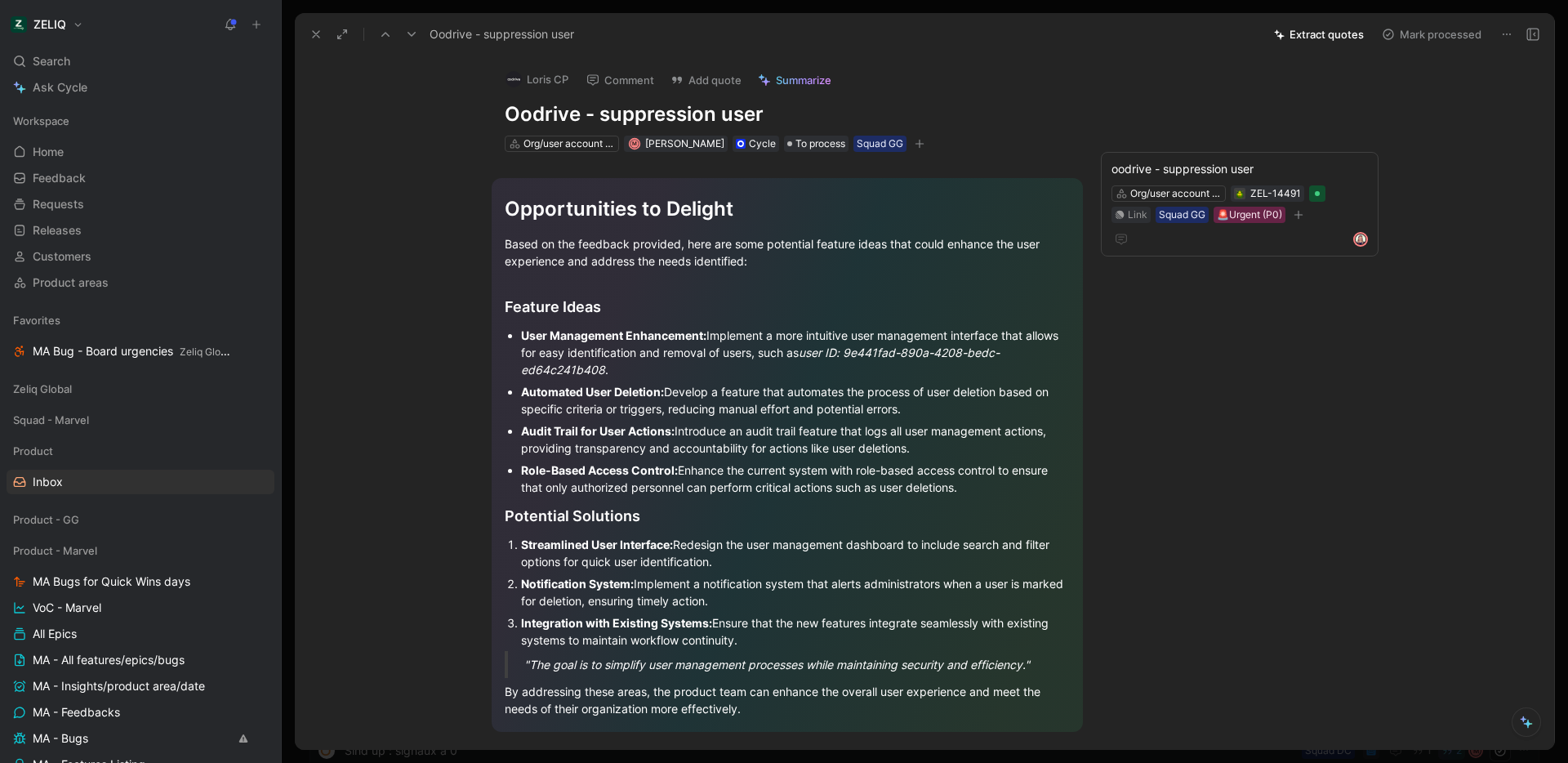
click at [321, 36] on icon at bounding box center [316, 34] width 13 height 13
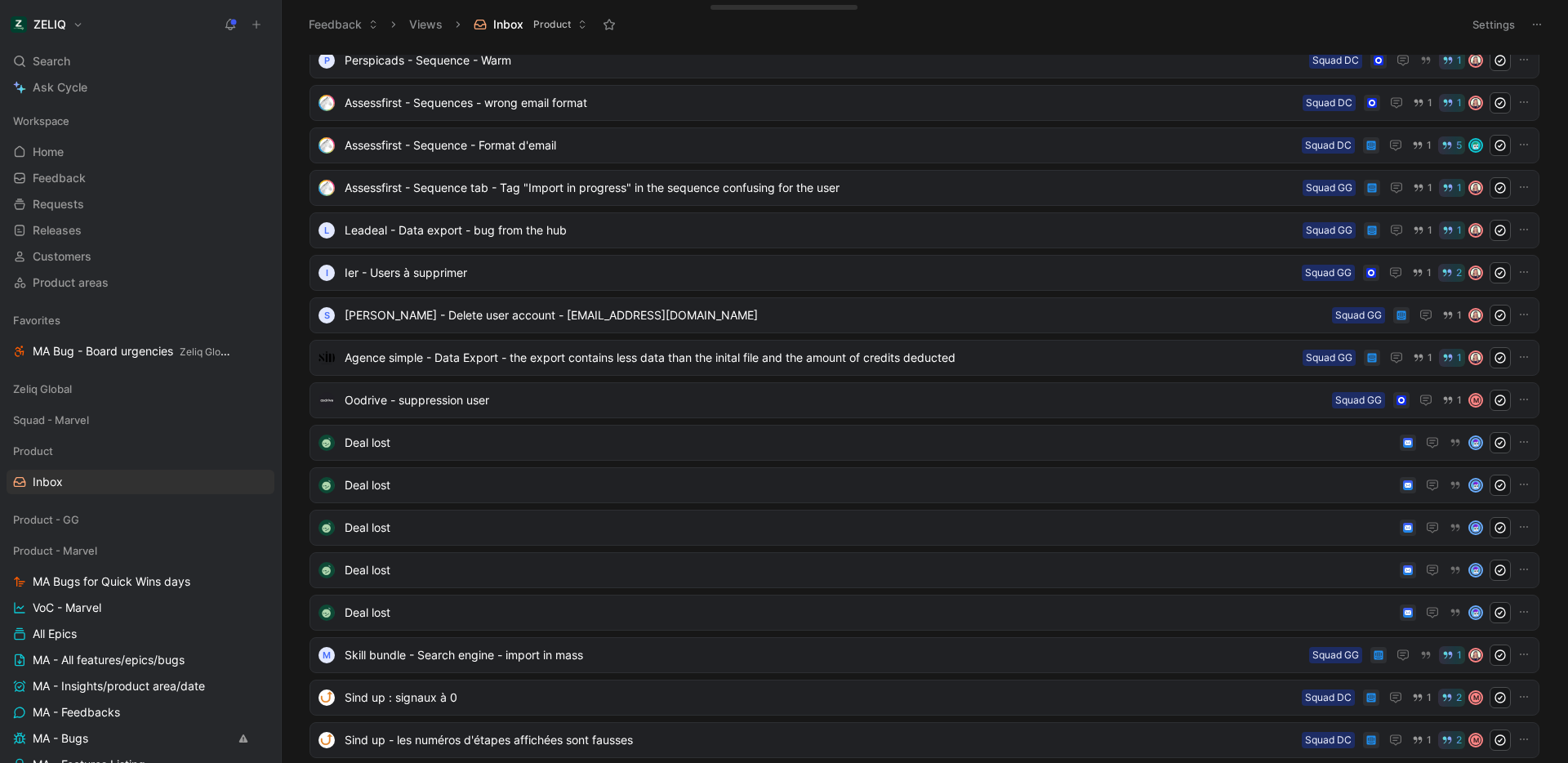
scroll to position [445, 0]
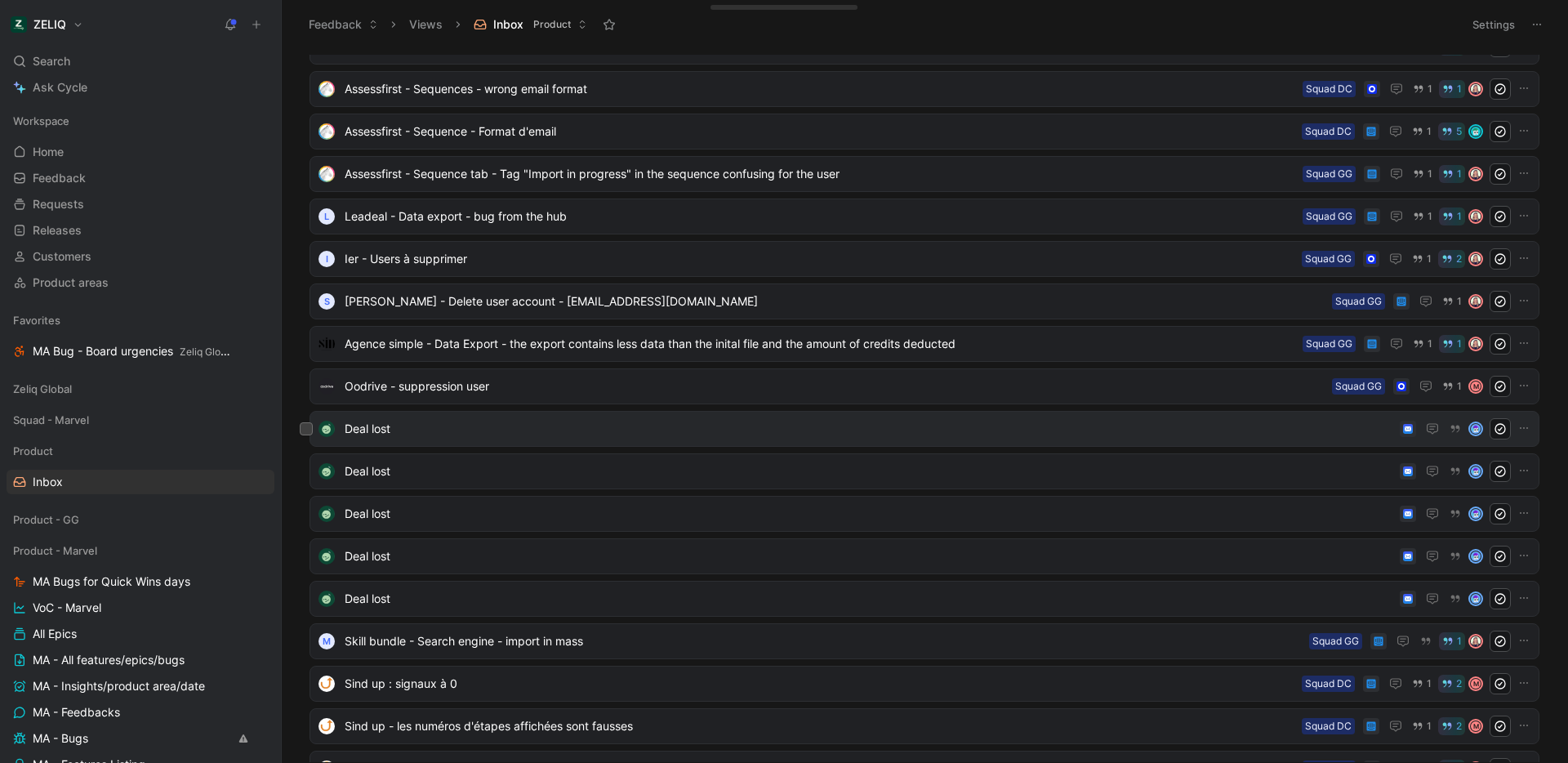
click at [714, 421] on span "Deal lost" at bounding box center [869, 429] width 1049 height 20
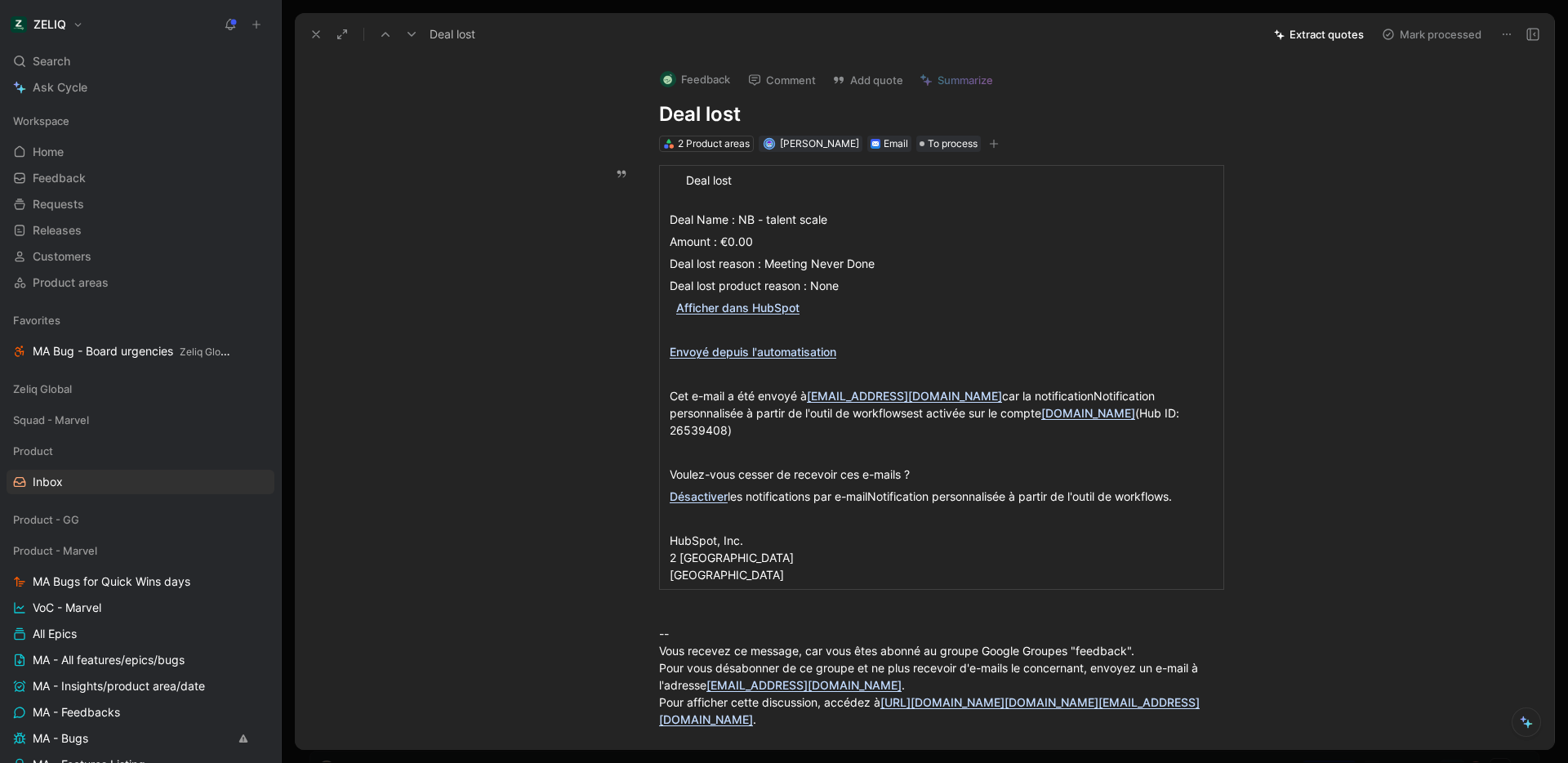
click at [1536, 34] on icon at bounding box center [1533, 34] width 13 height 13
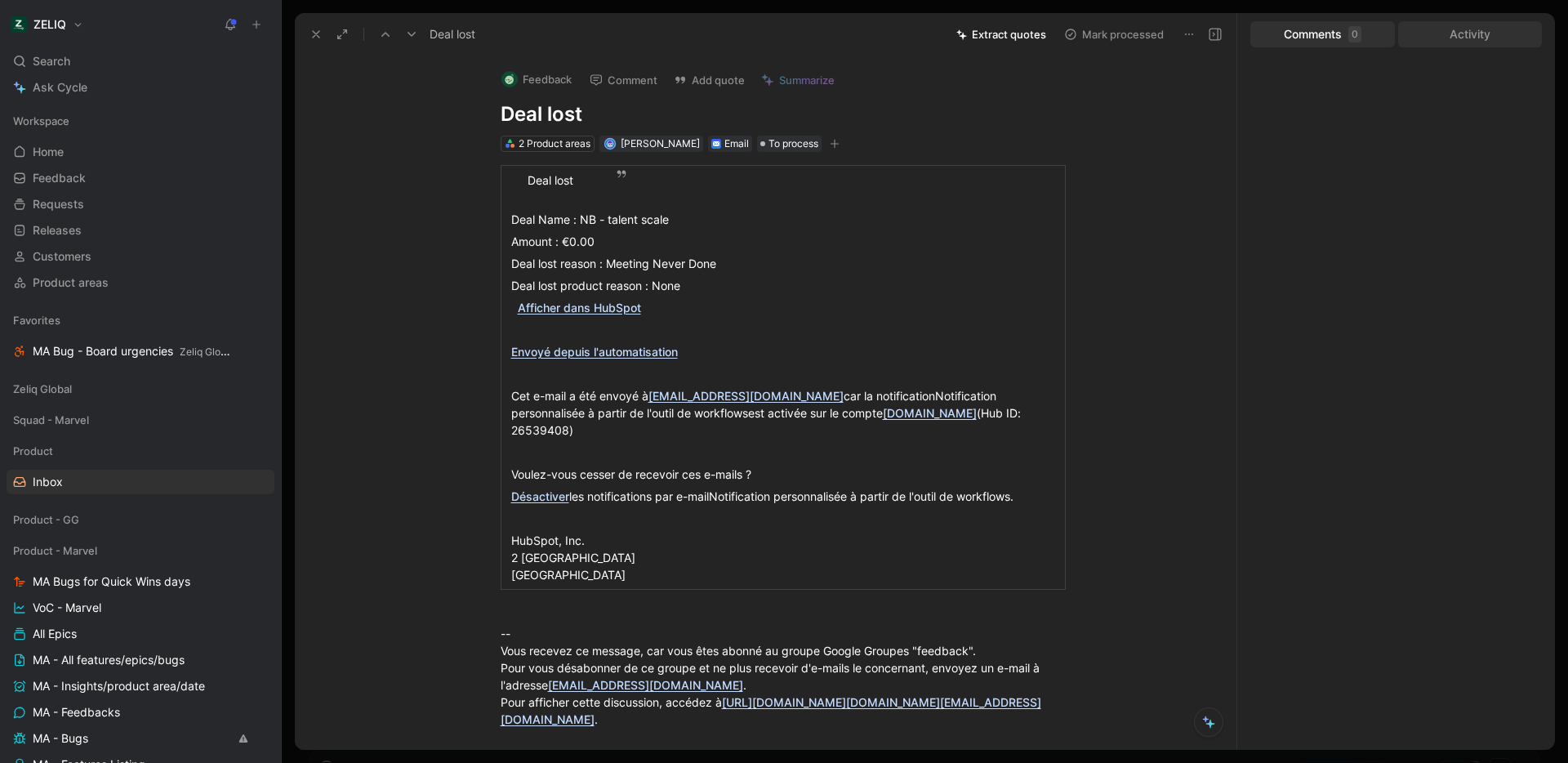
click at [1475, 42] on div "Activity" at bounding box center [1471, 35] width 144 height 27
click at [1223, 34] on button at bounding box center [1215, 35] width 23 height 23
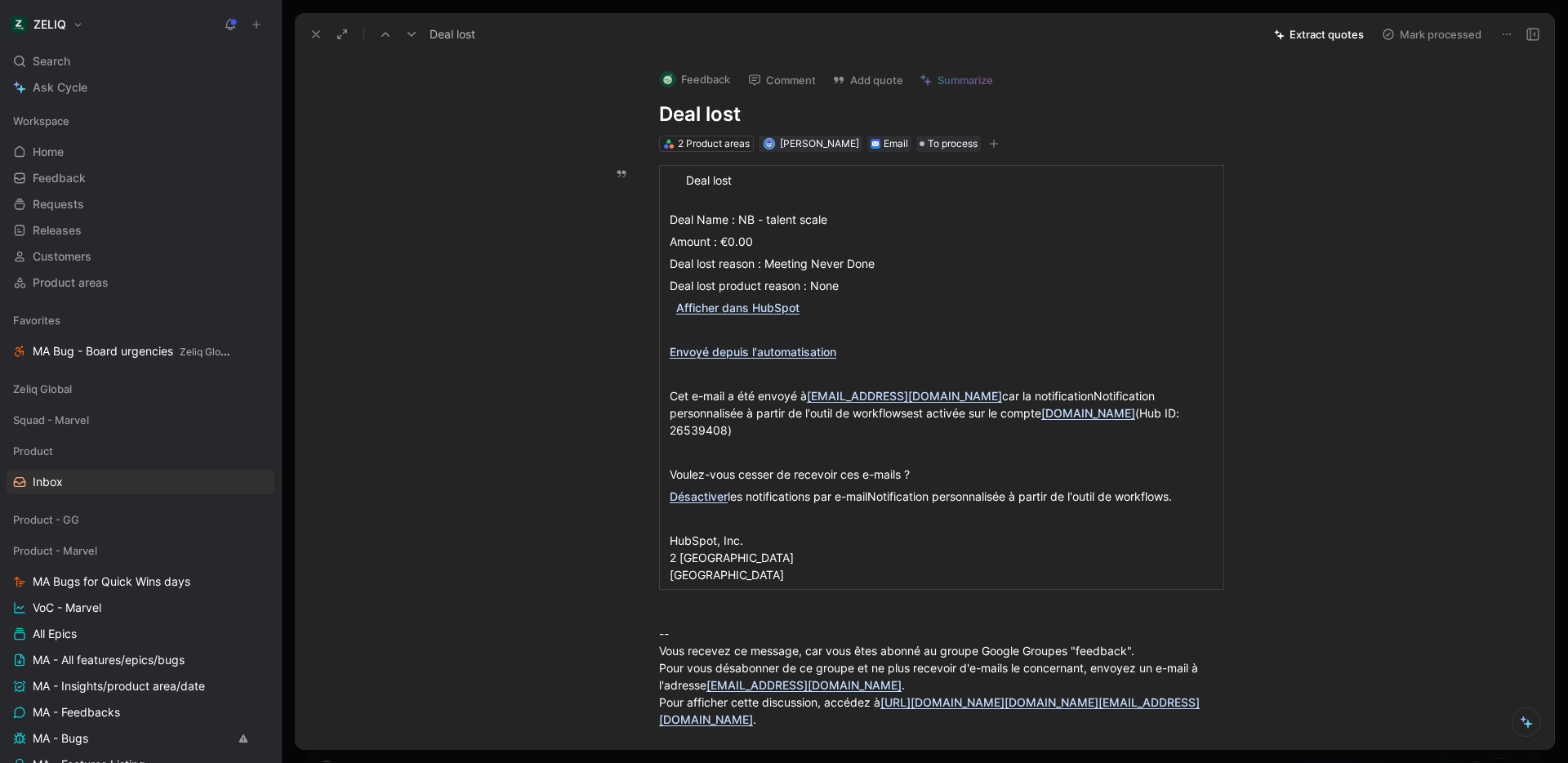
click at [1419, 42] on button "Mark processed" at bounding box center [1432, 35] width 114 height 23
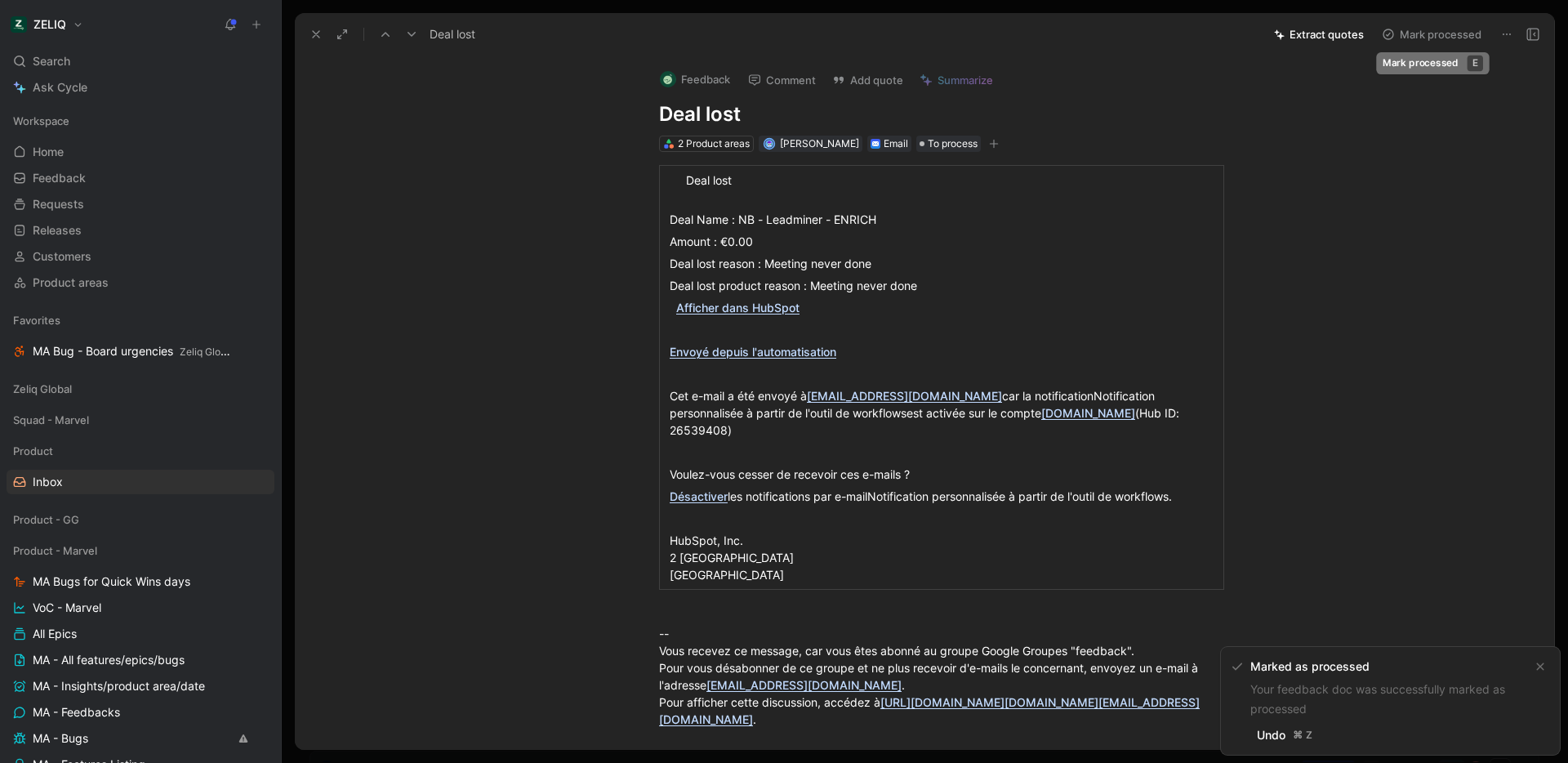
click at [1419, 42] on button "Mark processed" at bounding box center [1432, 35] width 114 height 23
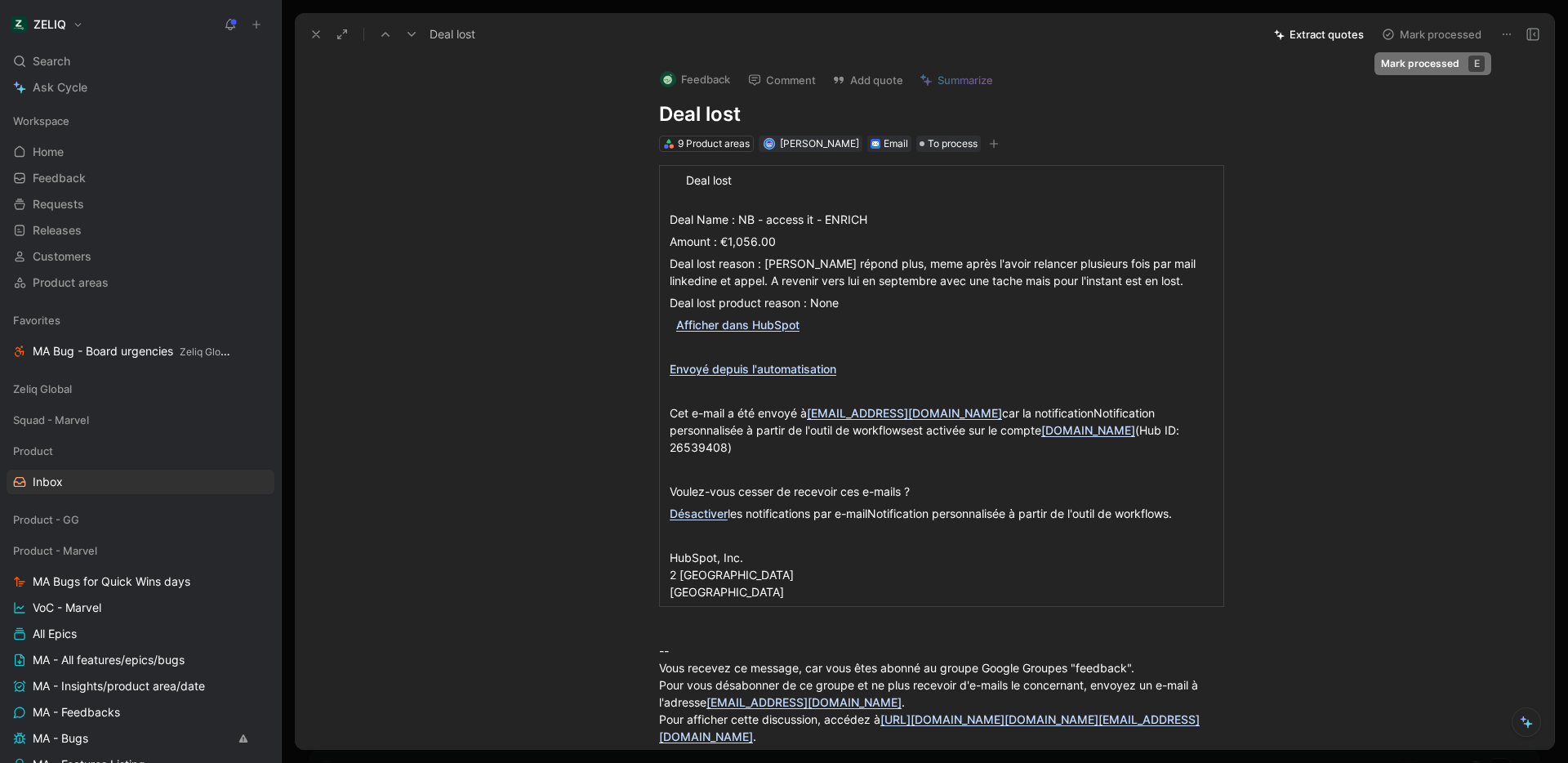
click at [1412, 46] on div "Deal lost Extract quotes Mark processed" at bounding box center [924, 34] width 1259 height 42
click at [1418, 38] on button "Mark processed" at bounding box center [1432, 35] width 114 height 23
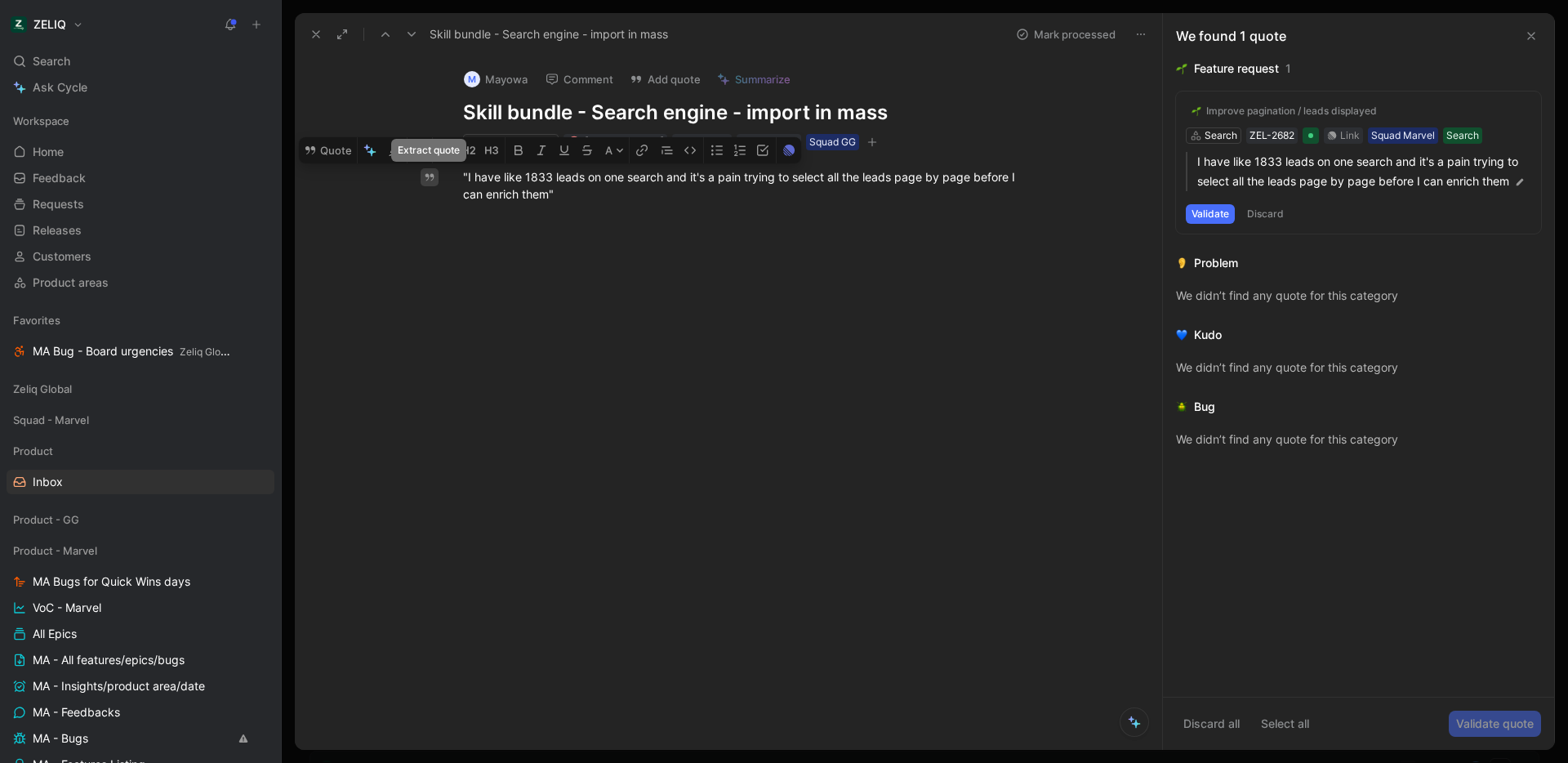
drag, startPoint x: 616, startPoint y: 193, endPoint x: 432, endPoint y: 176, distance: 184.8
click at [432, 176] on div "Quote A "I have like 1833 leads on one search and it's a pain trying to select …" at bounding box center [746, 299] width 833 height 299
click at [338, 152] on button "Quote" at bounding box center [328, 150] width 58 height 27
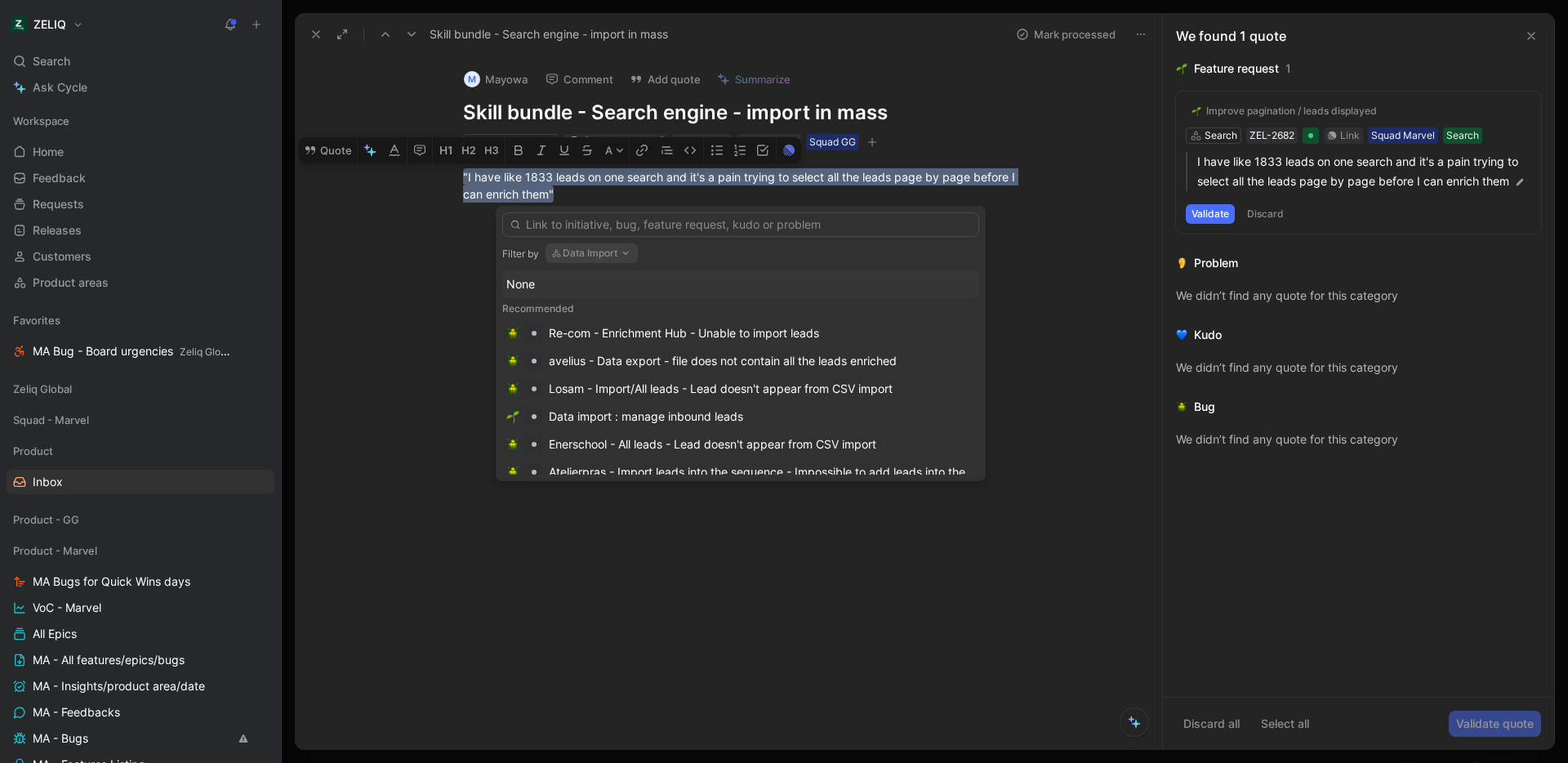
click at [599, 249] on button "Data Import" at bounding box center [592, 253] width 92 height 20
type input "searc"
click at [600, 317] on div "Searc h" at bounding box center [660, 318] width 213 height 20
click at [615, 231] on input "text" at bounding box center [740, 225] width 477 height 25
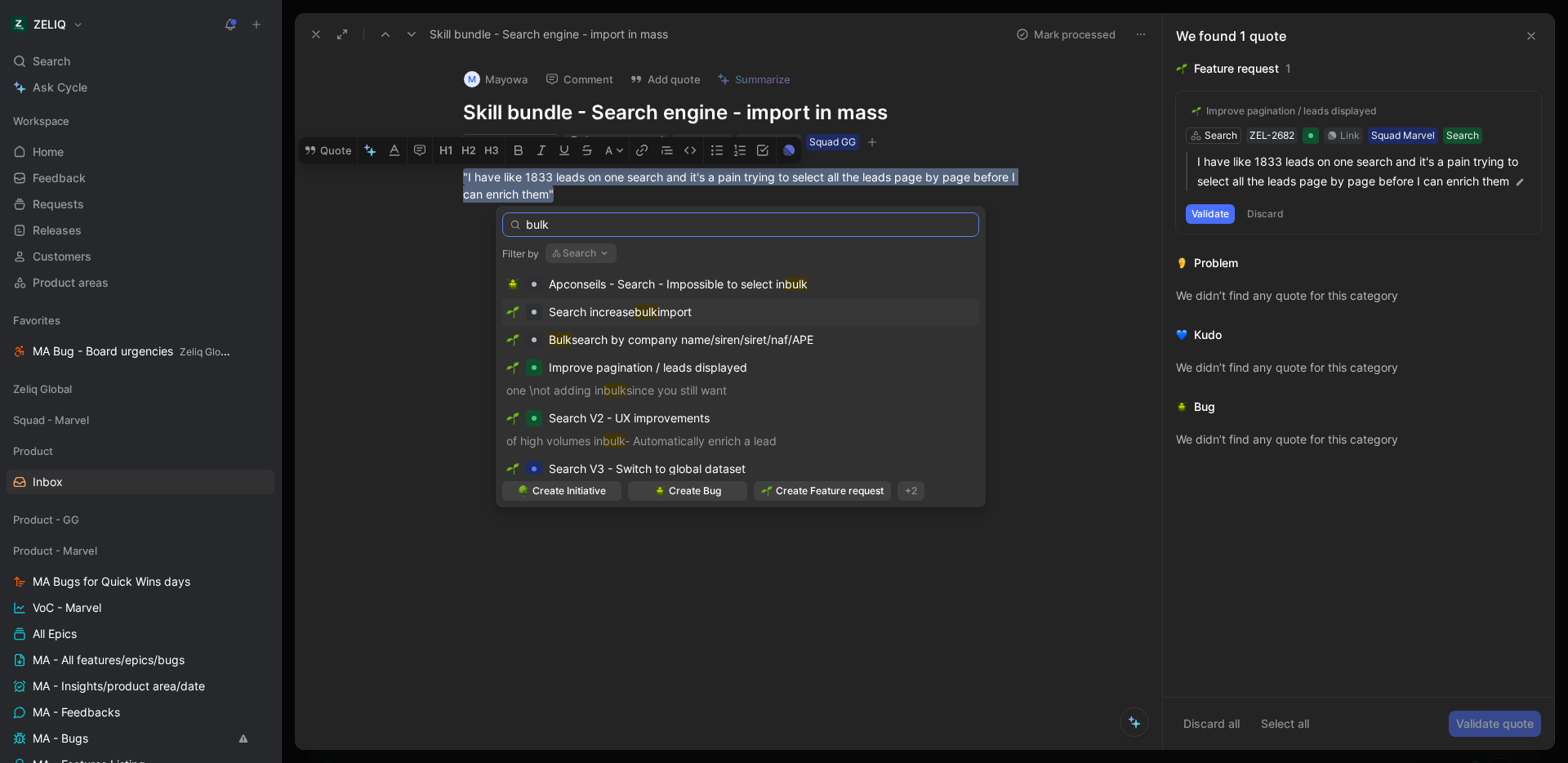
type input "bulk"
click at [726, 315] on div "Search increase bulk import" at bounding box center [740, 312] width 469 height 20
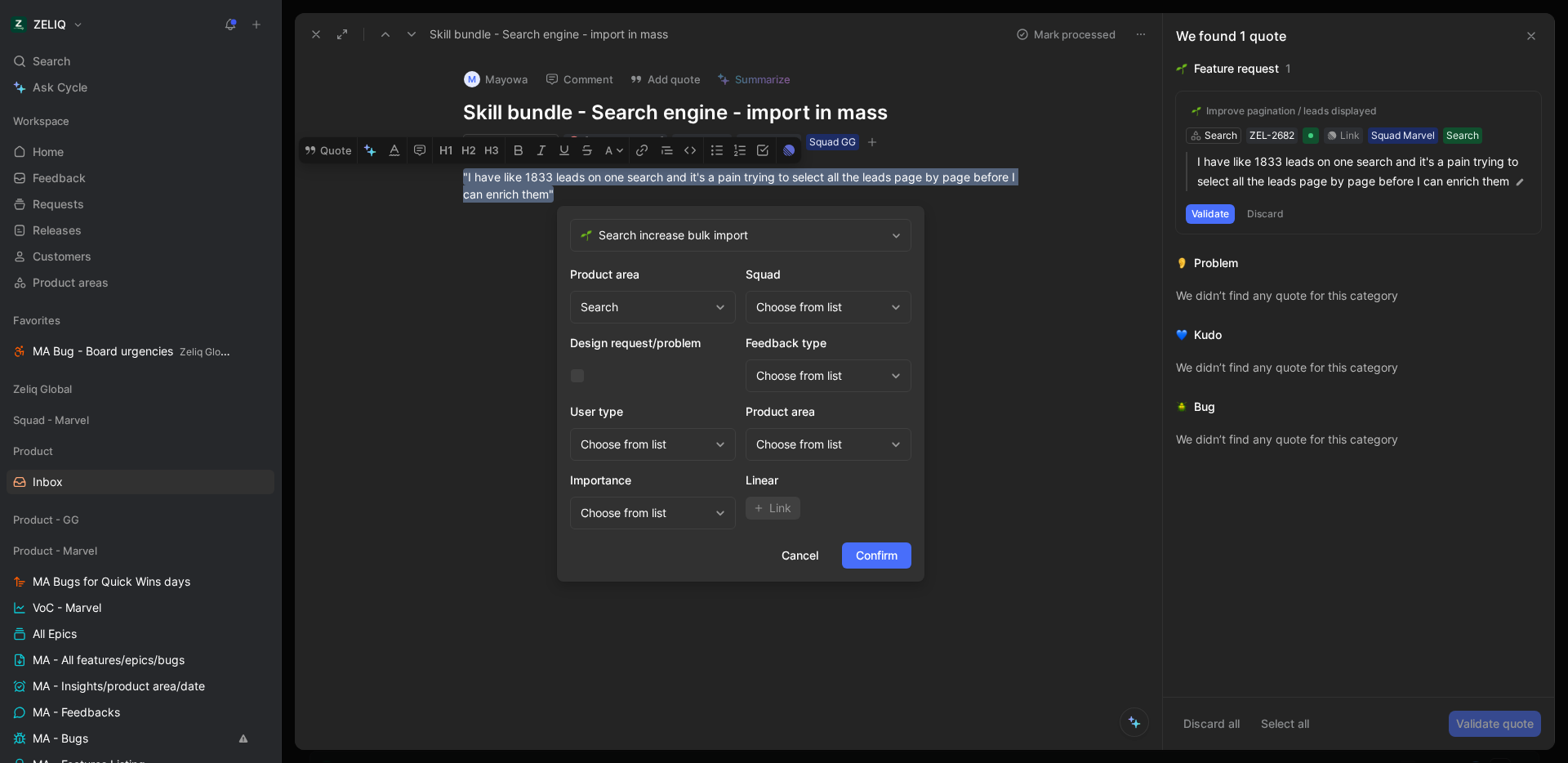
click at [867, 308] on div "Choose from list" at bounding box center [821, 307] width 129 height 20
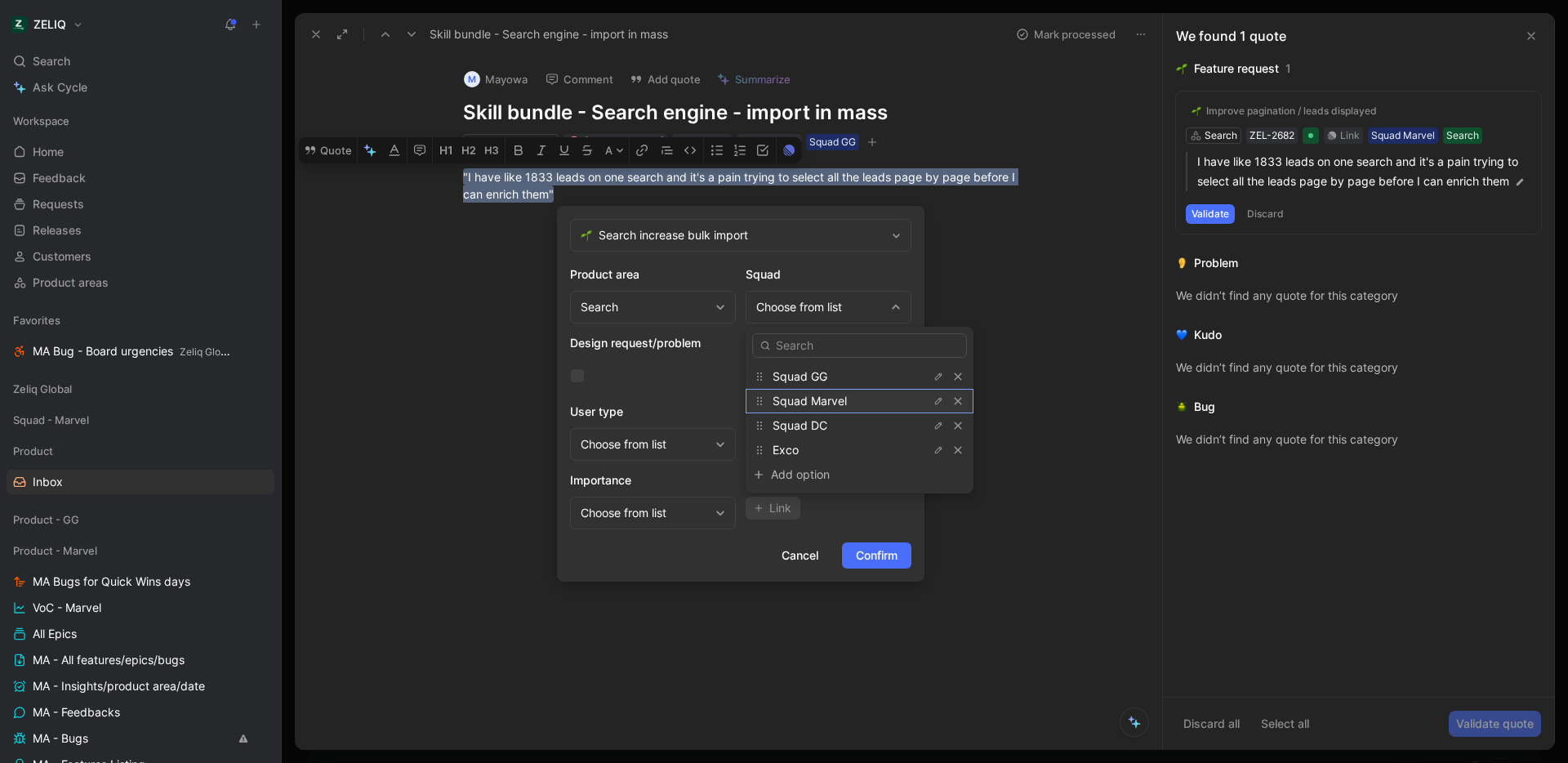
click at [853, 393] on div "Squad Marvel" at bounding box center [834, 401] width 123 height 20
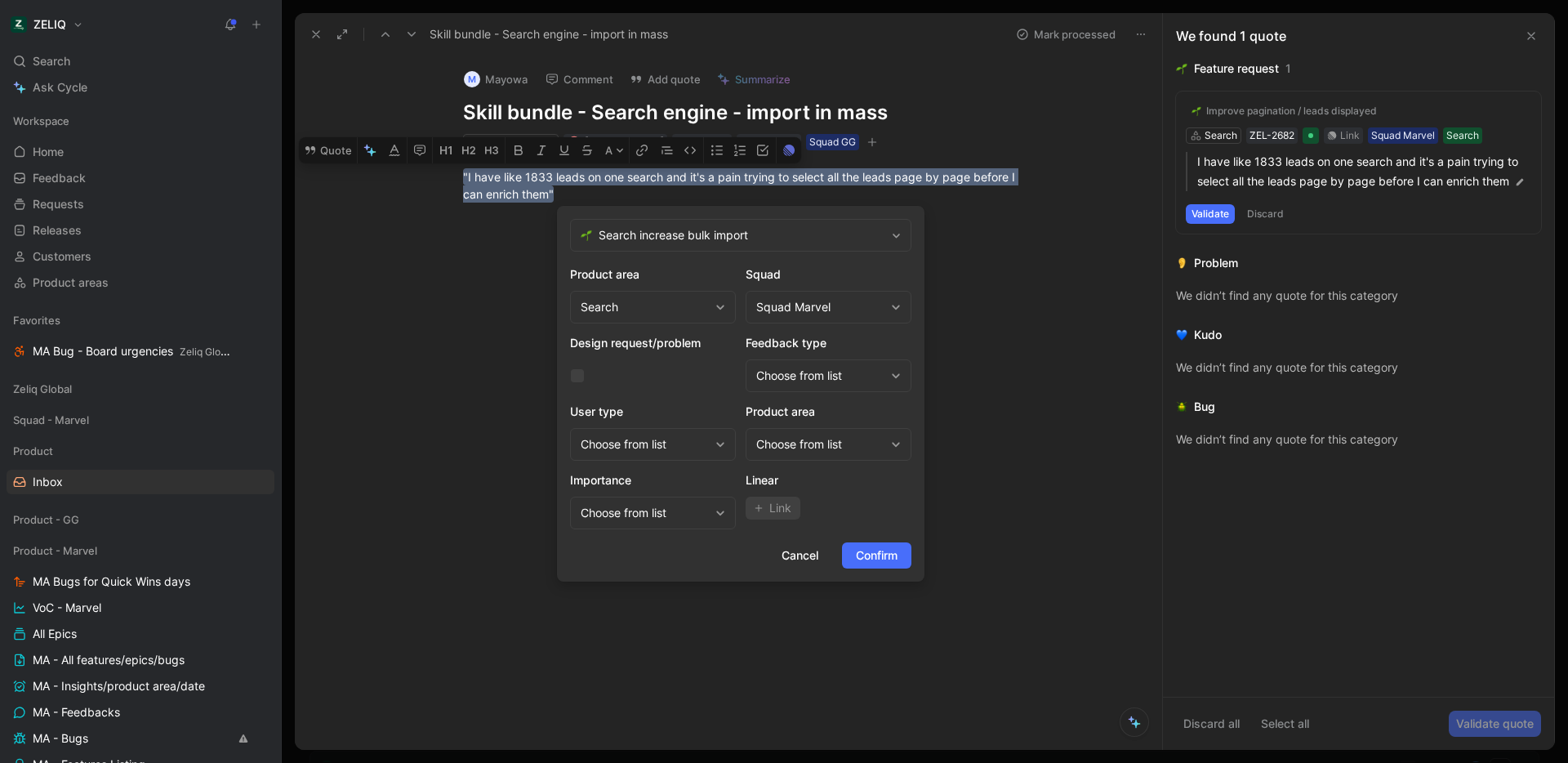
click at [835, 450] on div "Choose from list" at bounding box center [821, 445] width 129 height 20
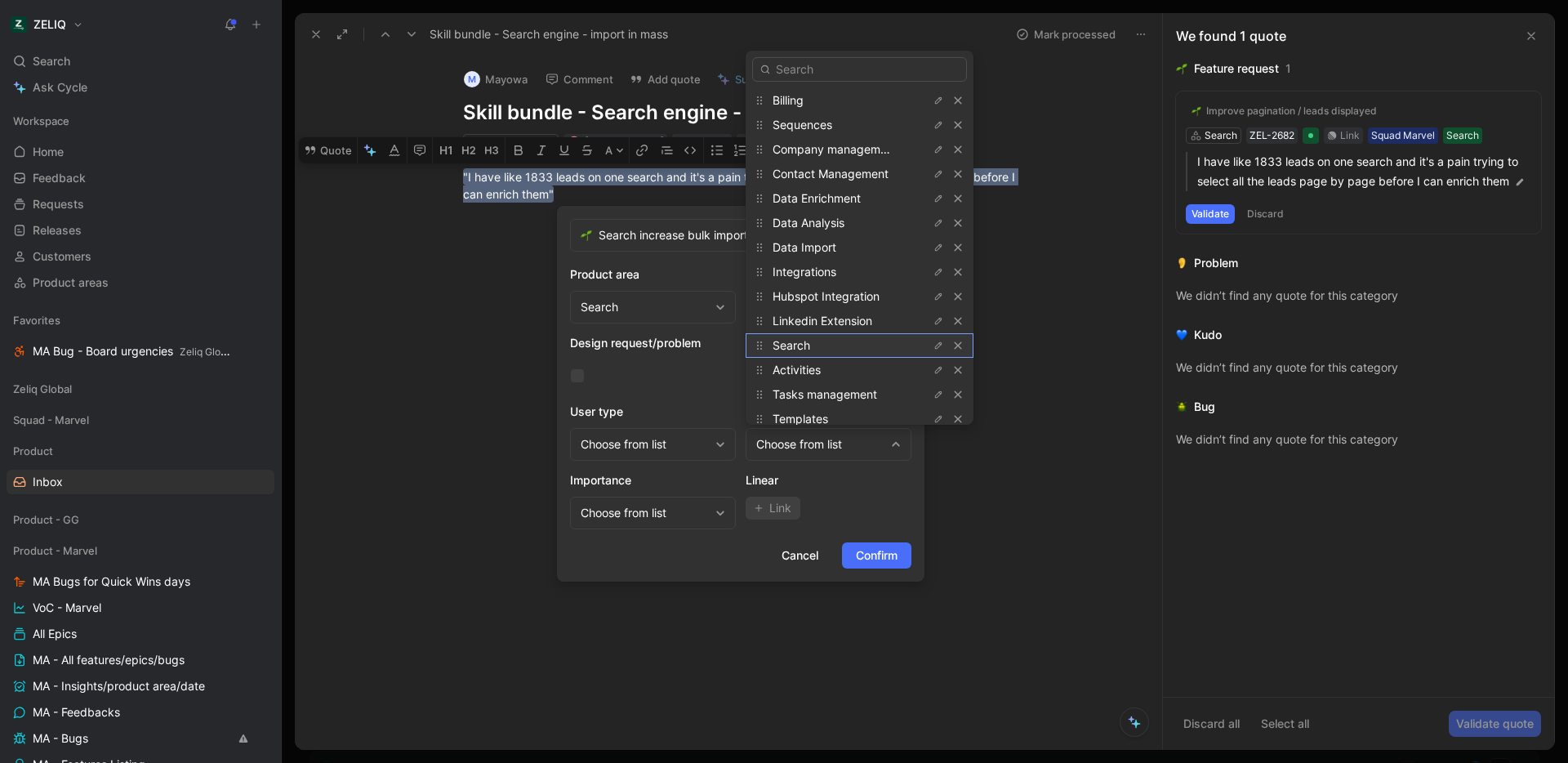
click at [822, 341] on div "Search" at bounding box center [834, 346] width 123 height 20
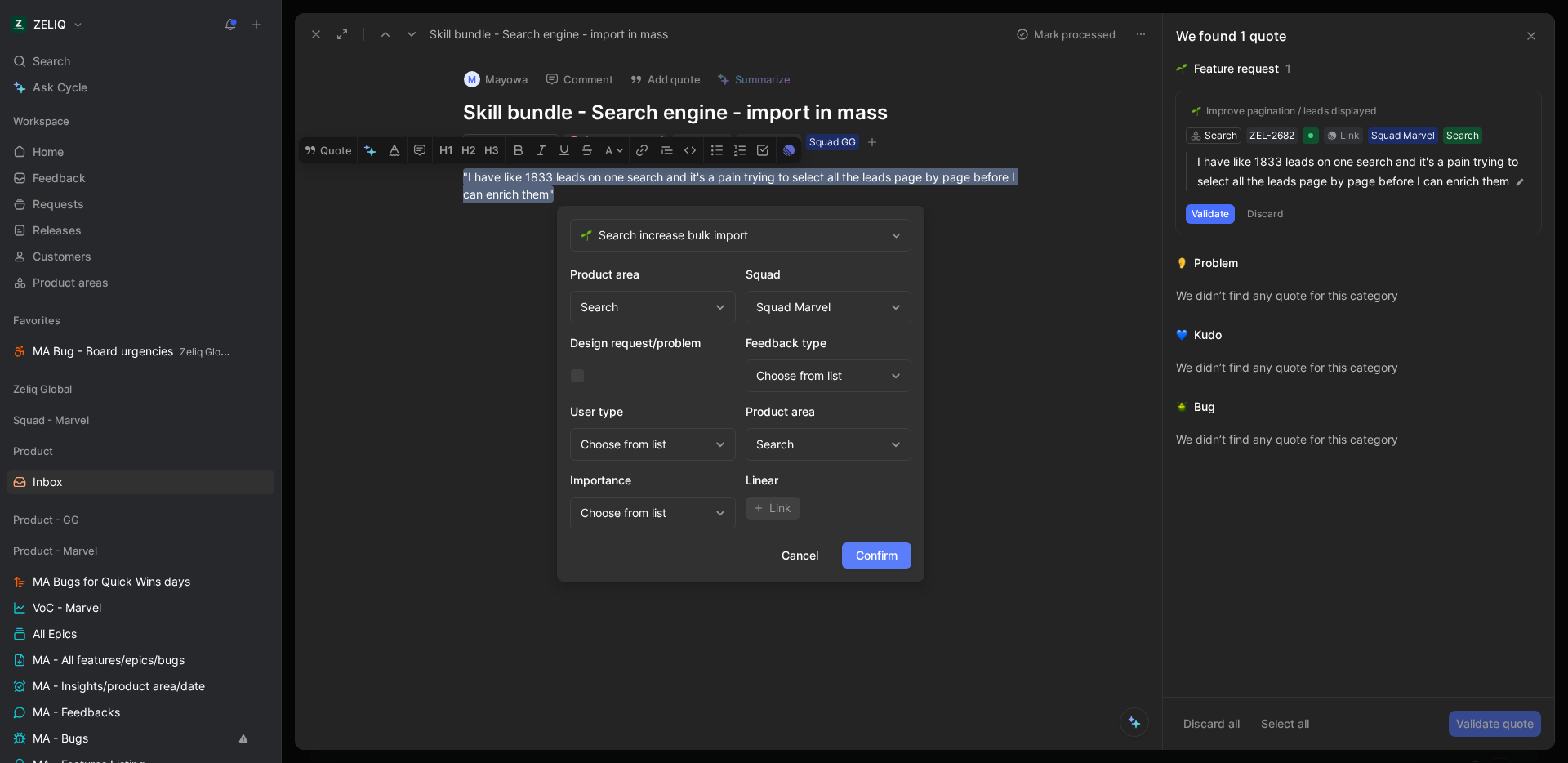
click at [893, 552] on span "Confirm" at bounding box center [877, 556] width 41 height 20
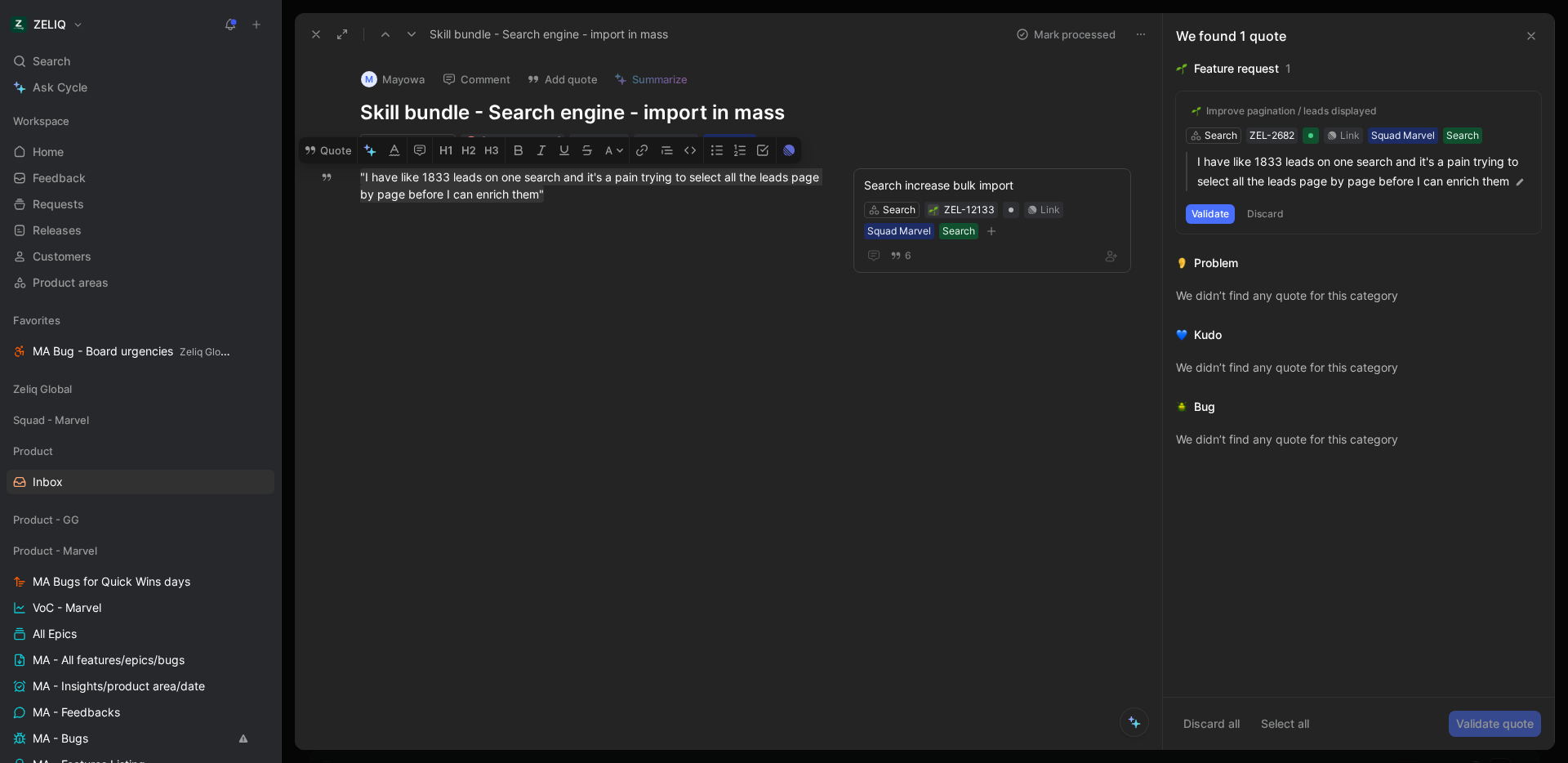
click at [765, 242] on div at bounding box center [592, 335] width 524 height 229
click at [728, 141] on div "Squad GG" at bounding box center [730, 142] width 46 height 17
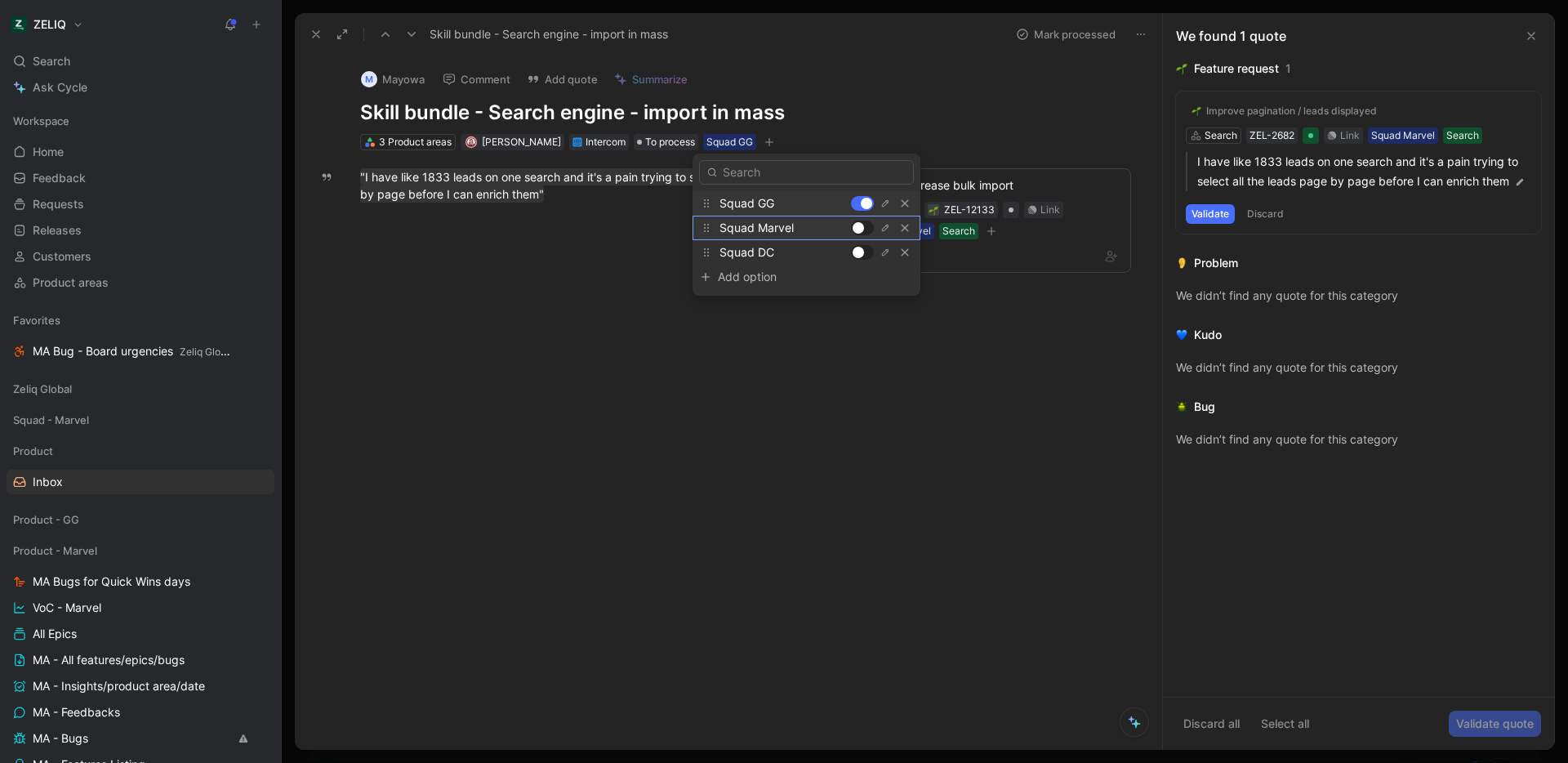
click at [863, 225] on div at bounding box center [863, 228] width 23 height 15
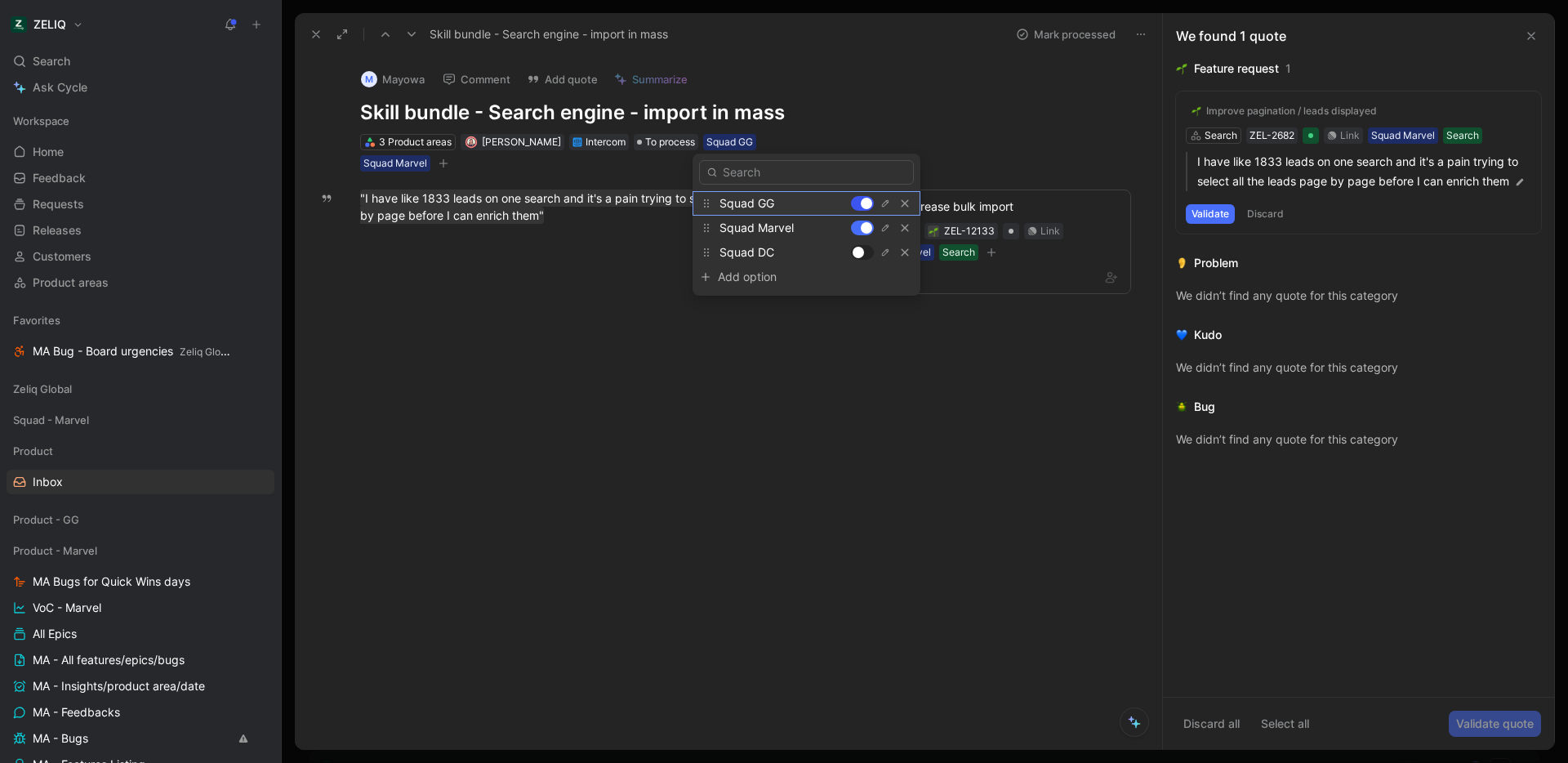
click at [862, 200] on div at bounding box center [867, 203] width 12 height 12
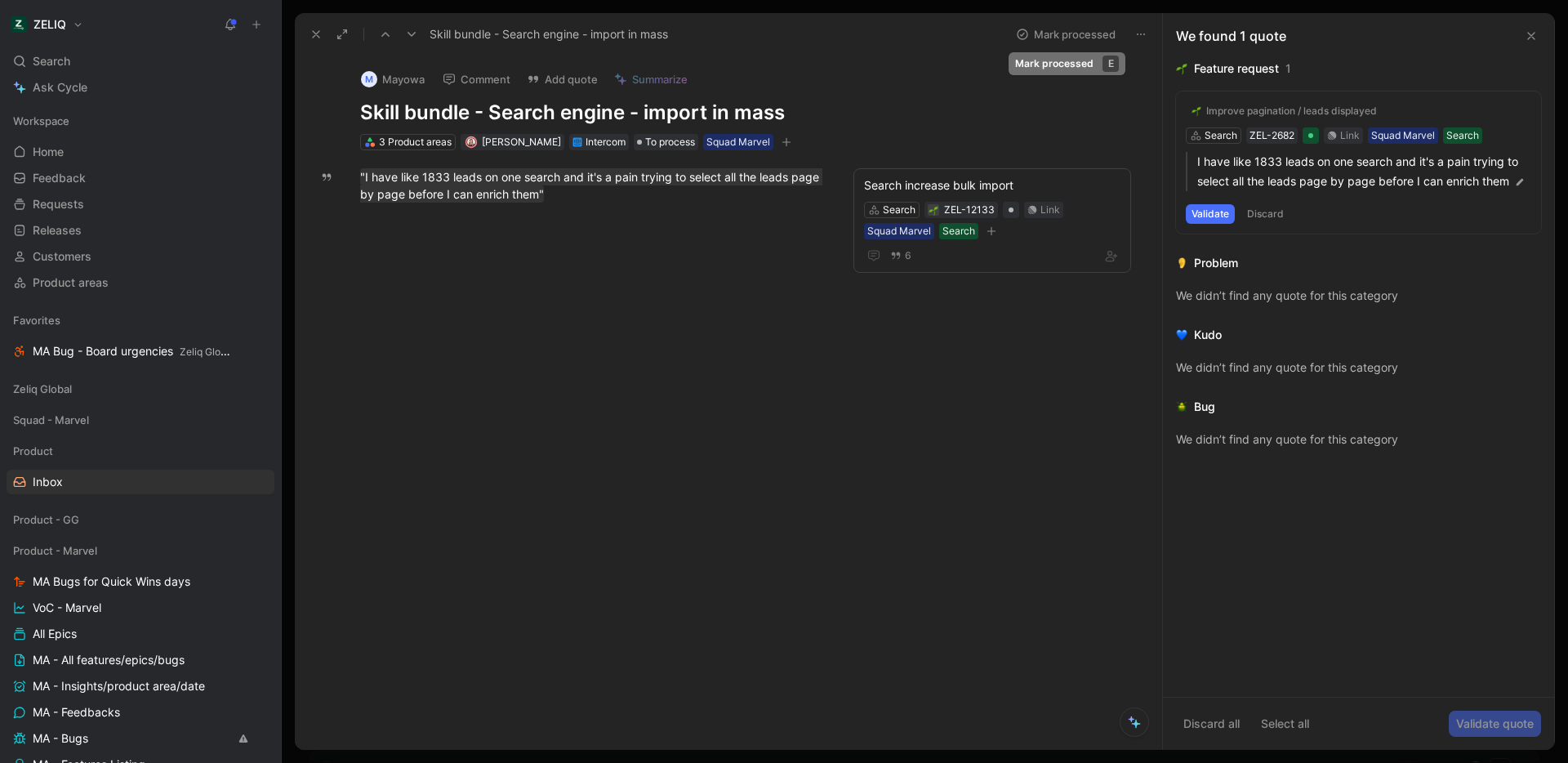
click at [1066, 33] on button "Mark processed" at bounding box center [1066, 35] width 114 height 23
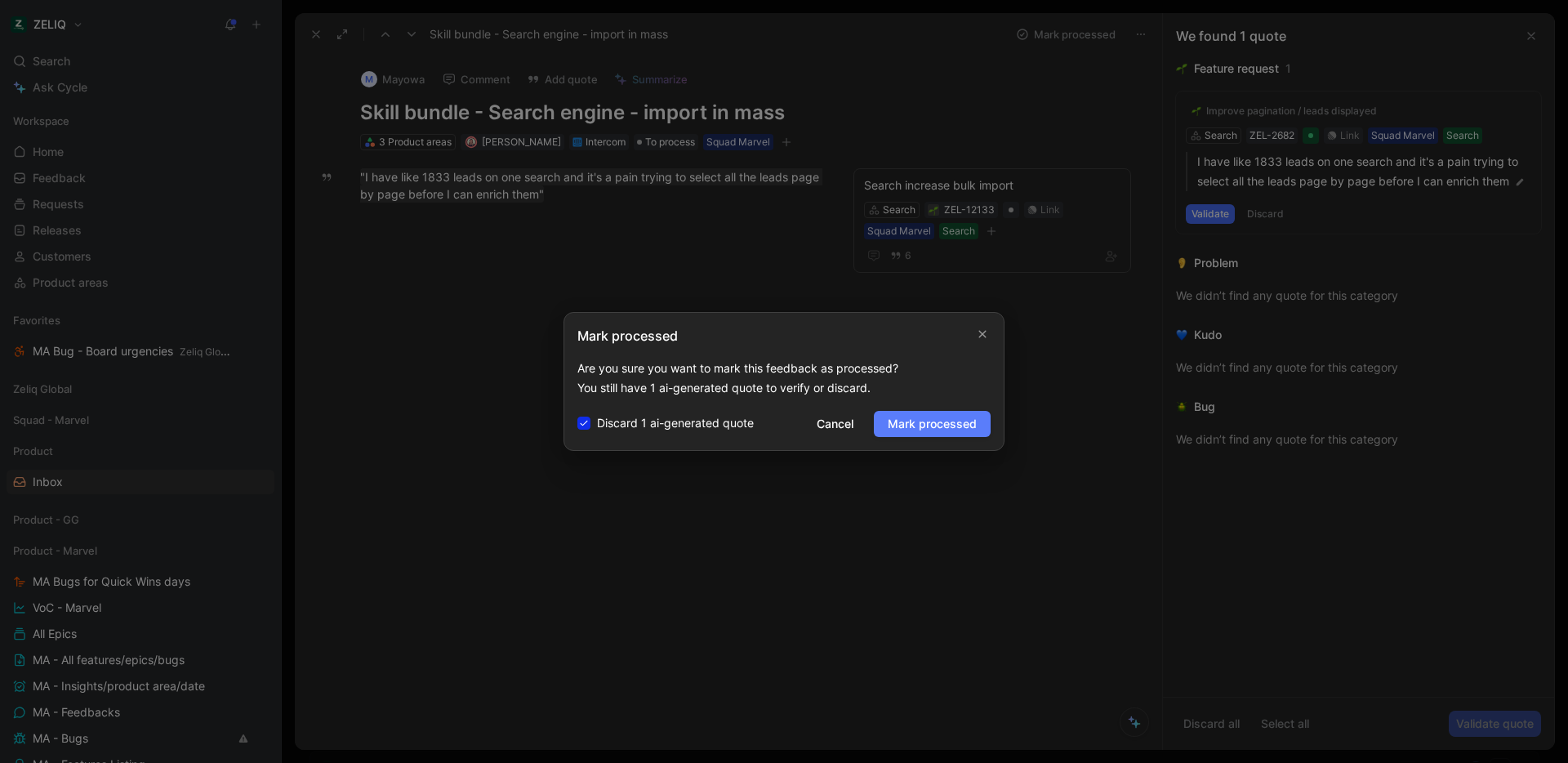
click at [936, 431] on span "Mark processed" at bounding box center [932, 424] width 89 height 20
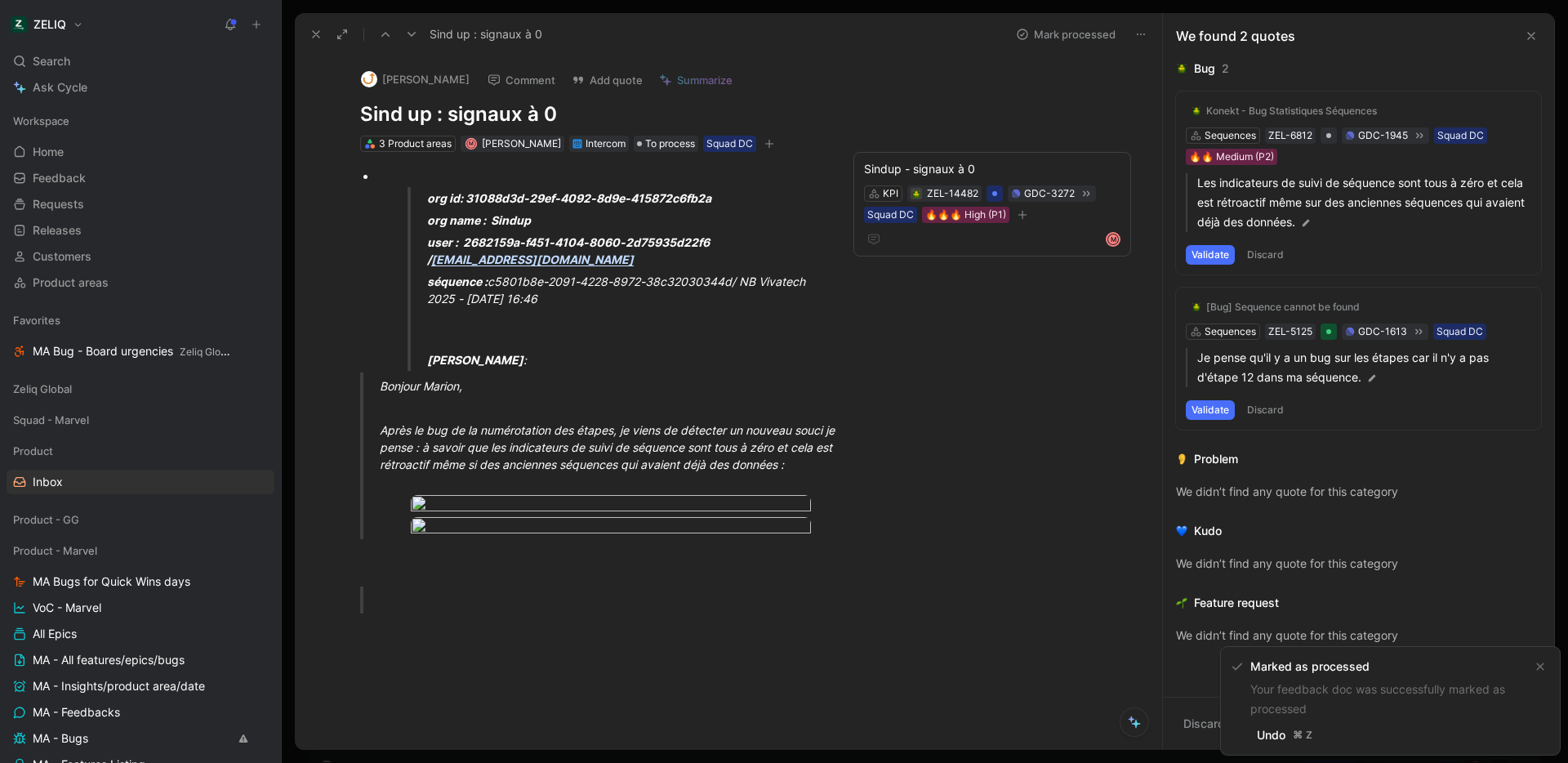
click at [313, 35] on icon at bounding box center [316, 34] width 13 height 13
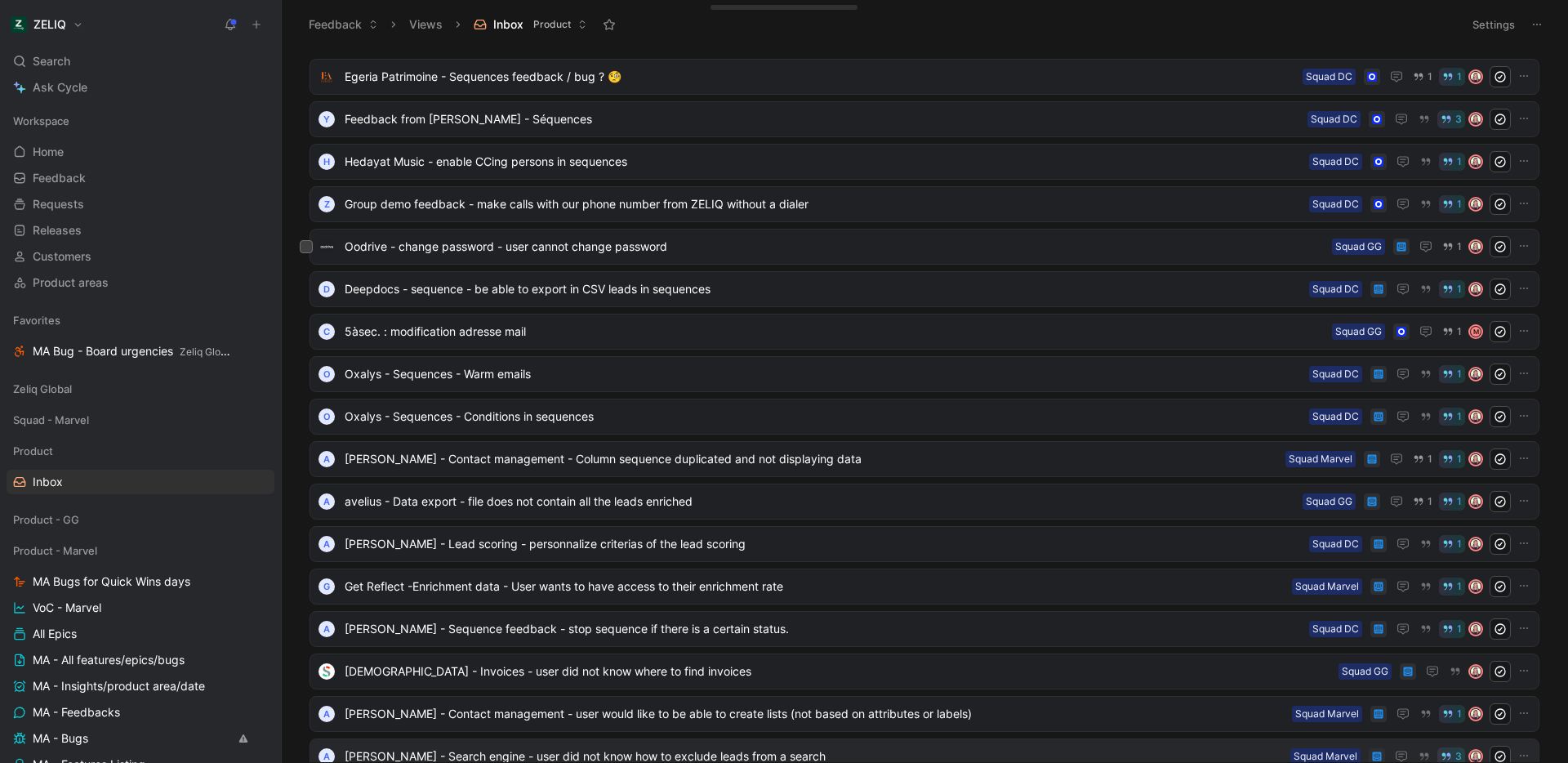
scroll to position [1942, 0]
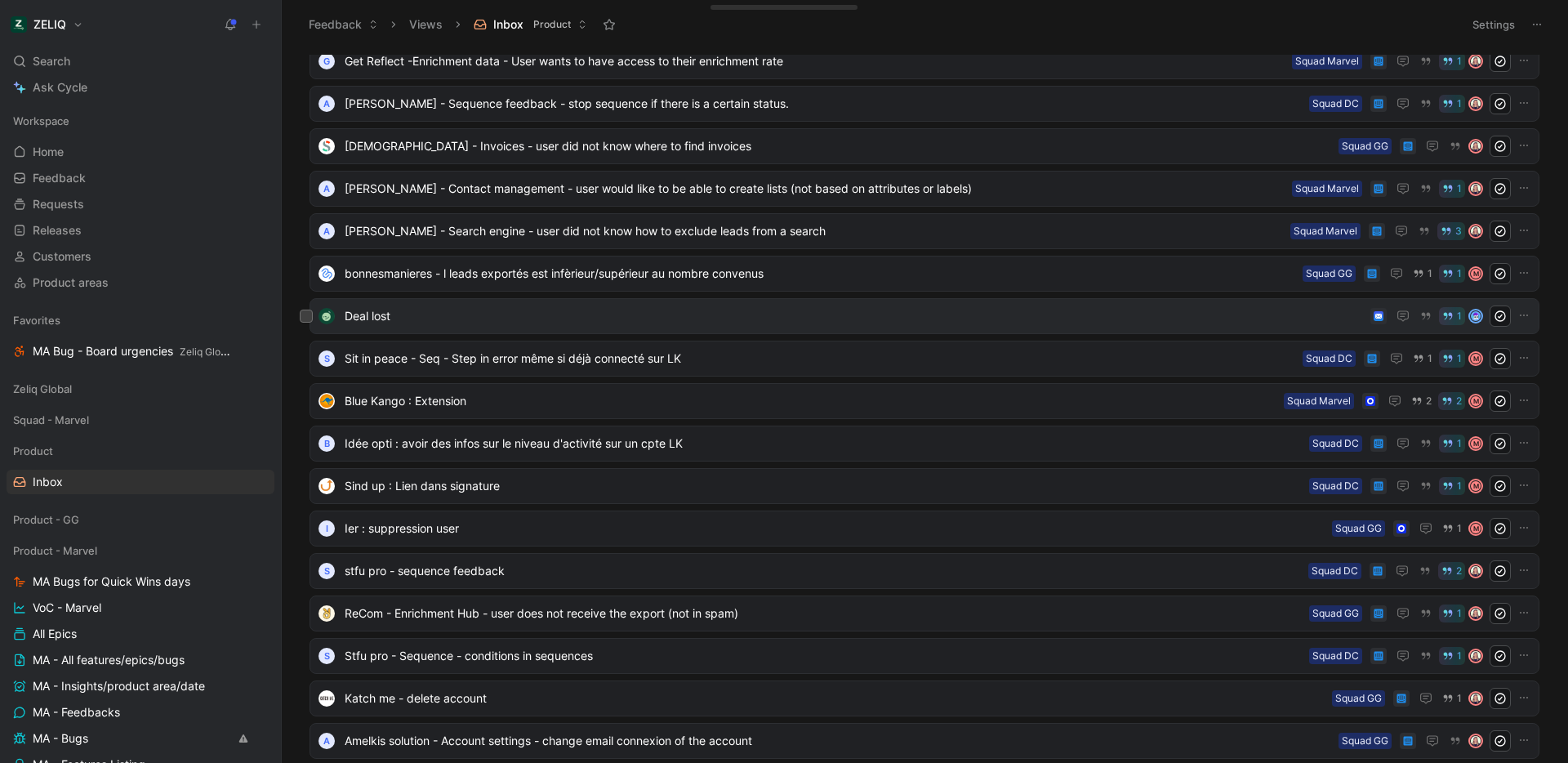
click at [680, 317] on span "Deal lost" at bounding box center [854, 316] width 1020 height 20
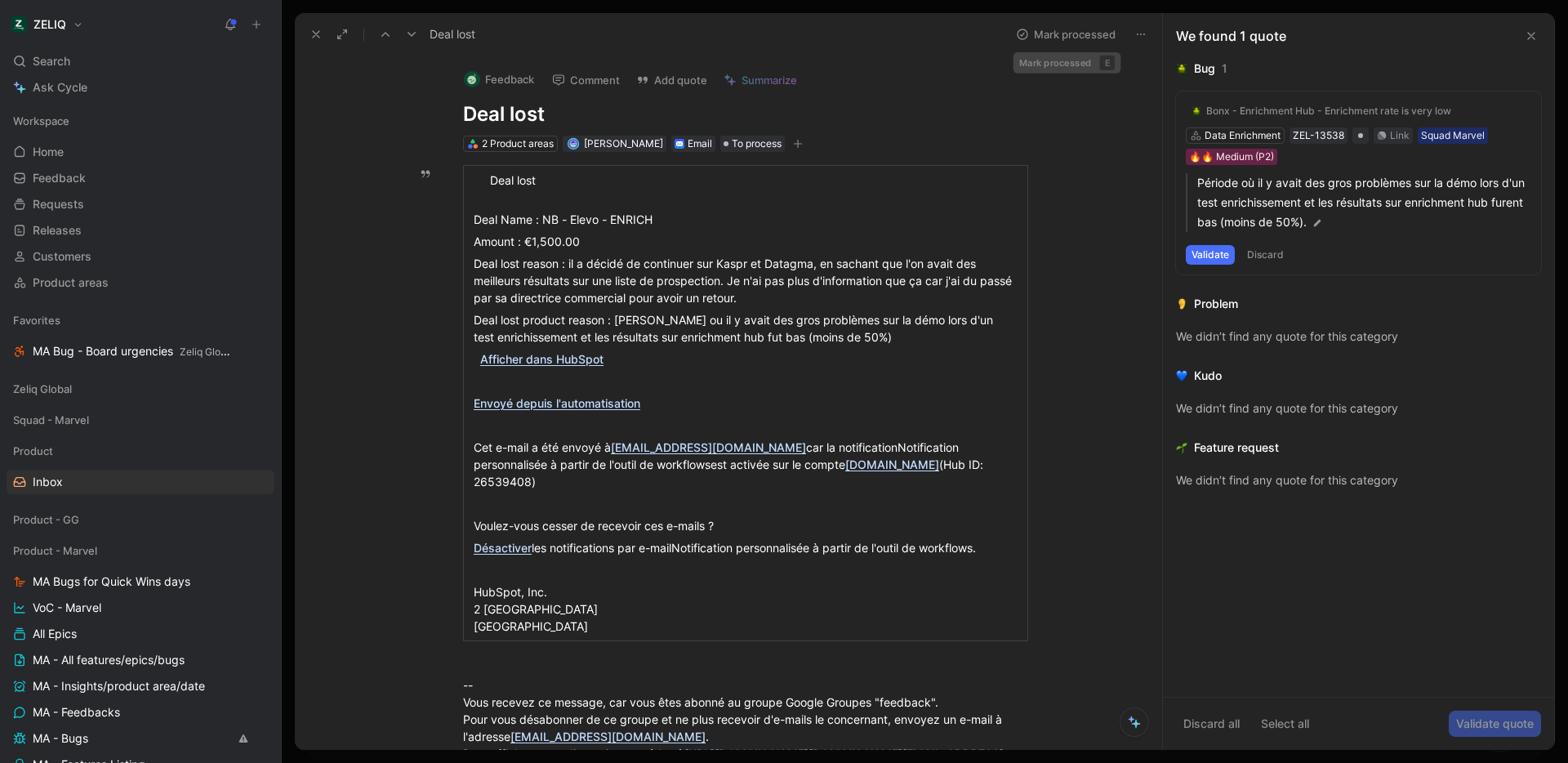
click at [1041, 34] on button "Mark processed" at bounding box center [1066, 35] width 114 height 23
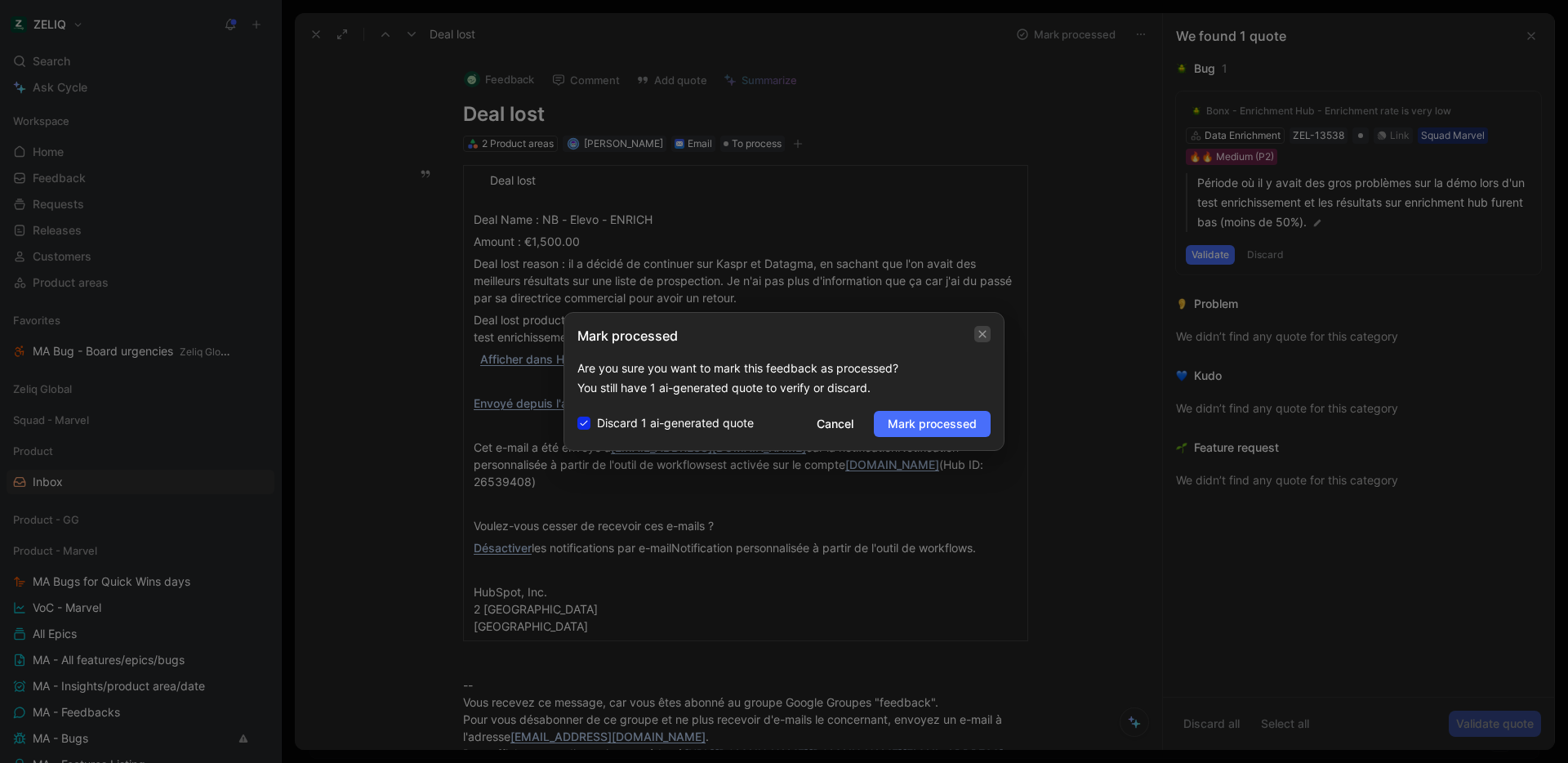
click at [981, 336] on icon "button" at bounding box center [982, 334] width 10 height 13
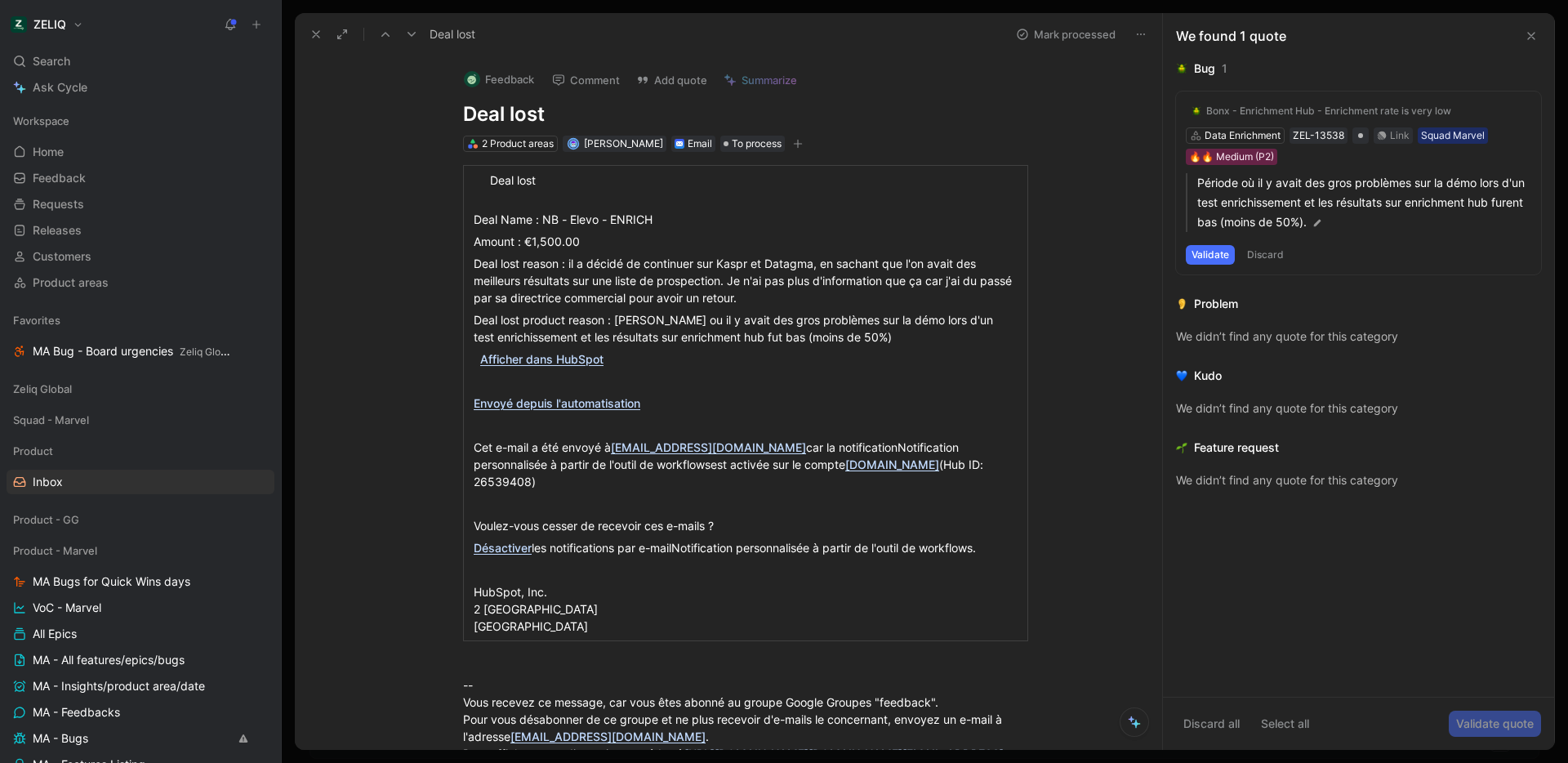
click at [1087, 340] on div "Deal lost Deal Name : NB - Elevo - ENRICH Amount : €1,500.00 Deal lost reason :…" at bounding box center [746, 483] width 833 height 662
drag, startPoint x: 904, startPoint y: 344, endPoint x: 462, endPoint y: 322, distance: 442.5
click at [467, 322] on p "Deal lost product reason : Période ou il y avait des gros problèmes sur la démo…" at bounding box center [745, 328] width 557 height 39
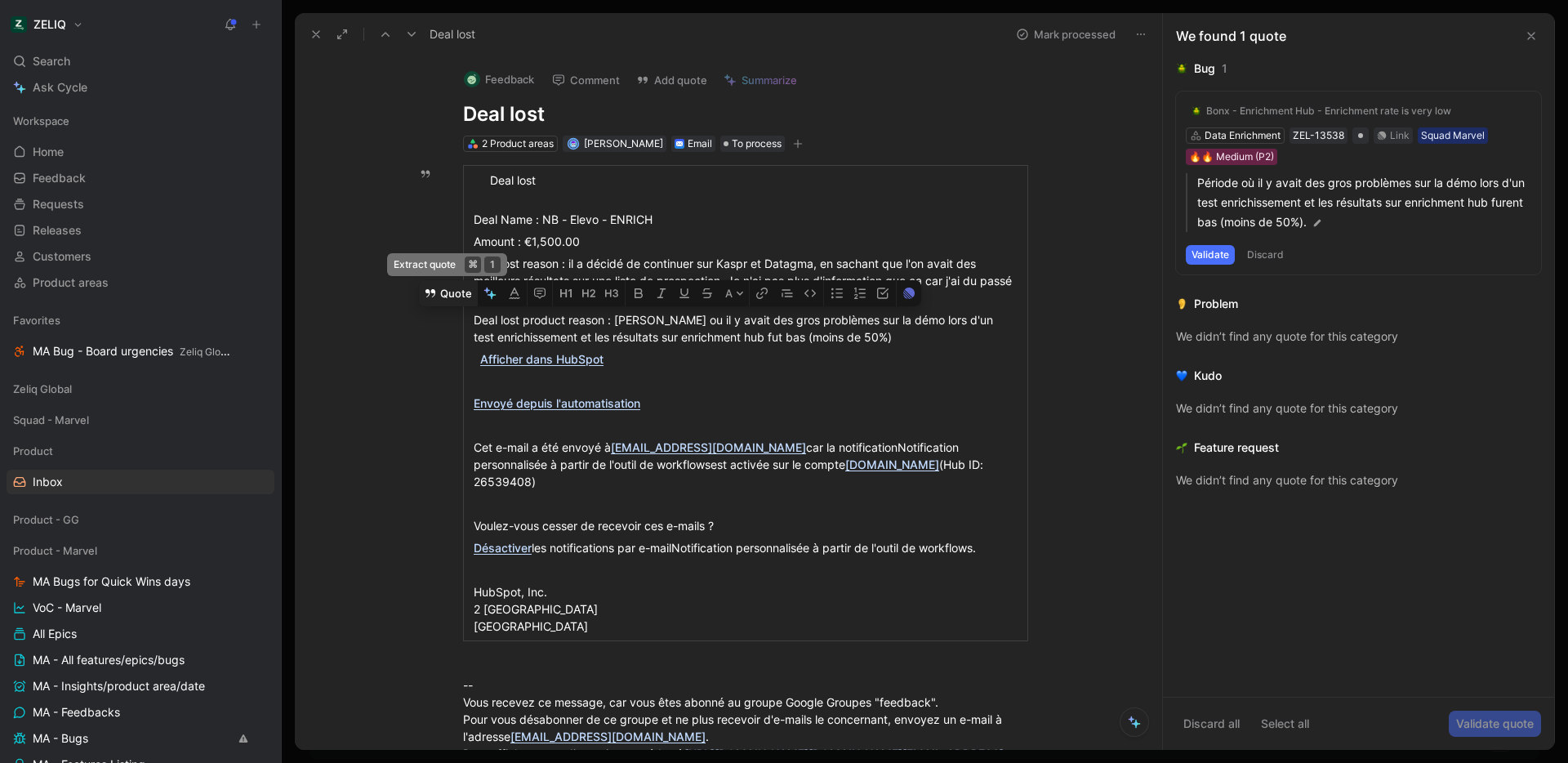
click at [442, 296] on button "Quote" at bounding box center [448, 294] width 58 height 27
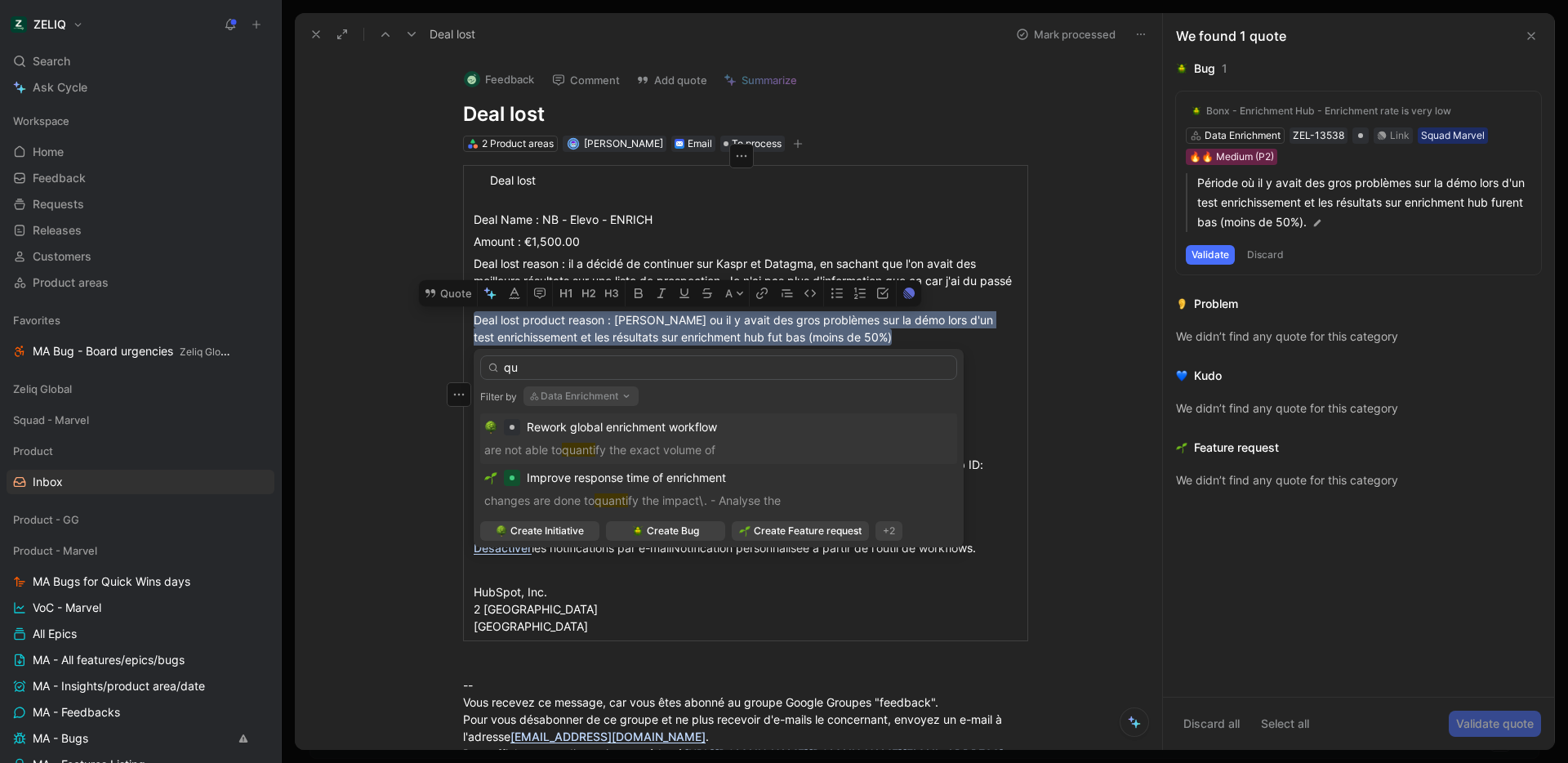
type input "q"
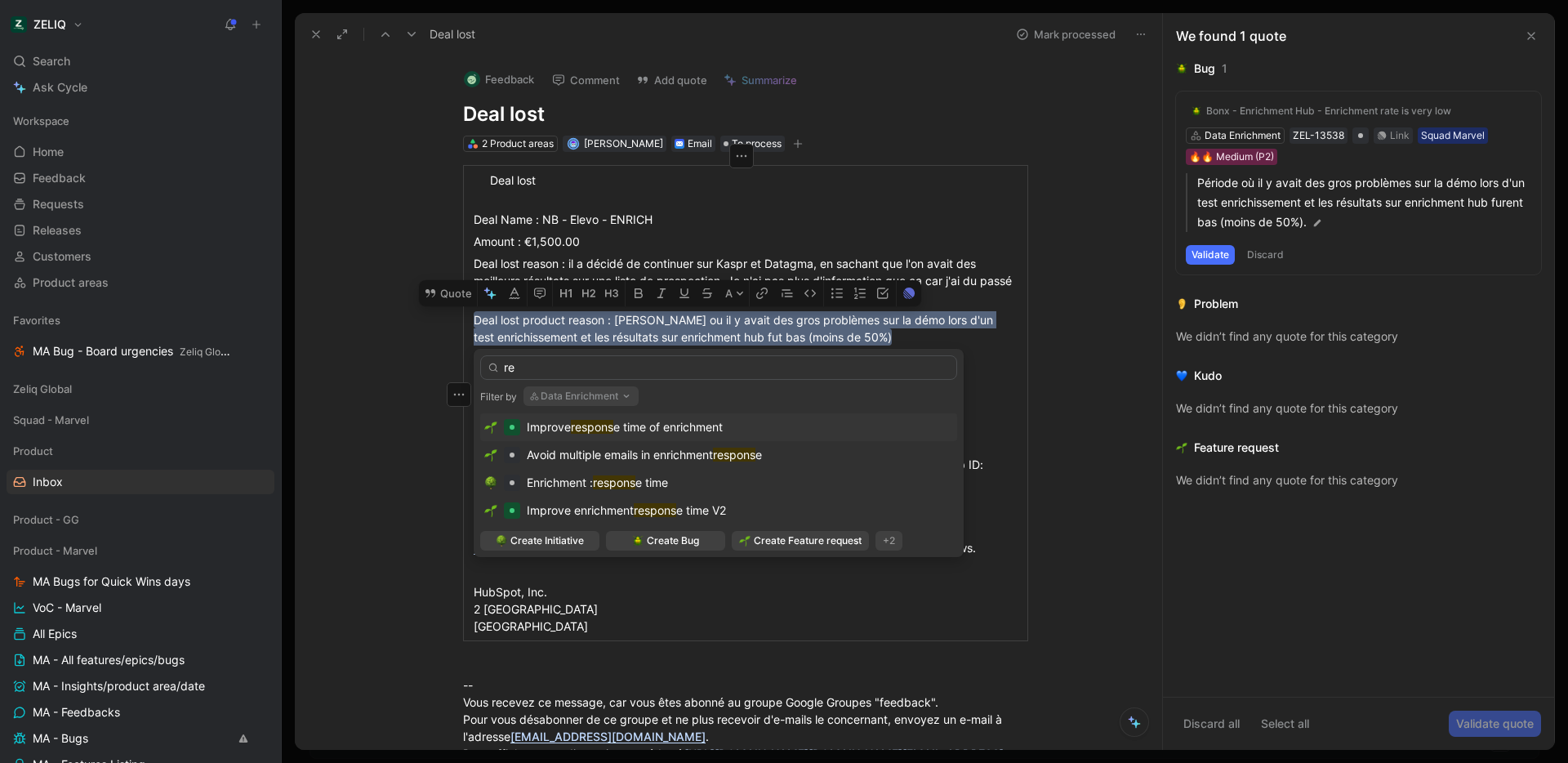
type input "r"
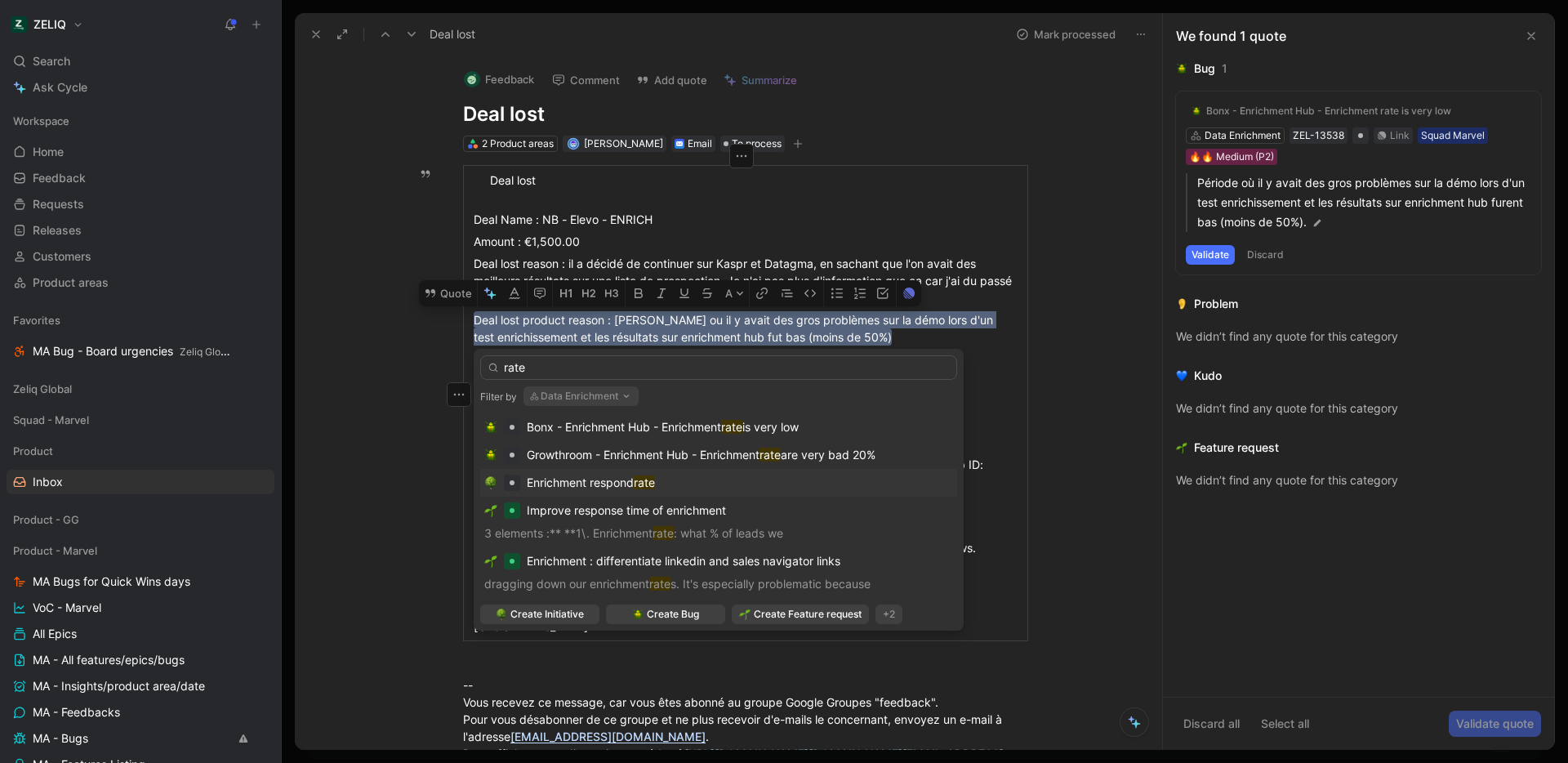
type input "rate"
click at [633, 486] on span "Enrichment respond" at bounding box center [580, 482] width 107 height 14
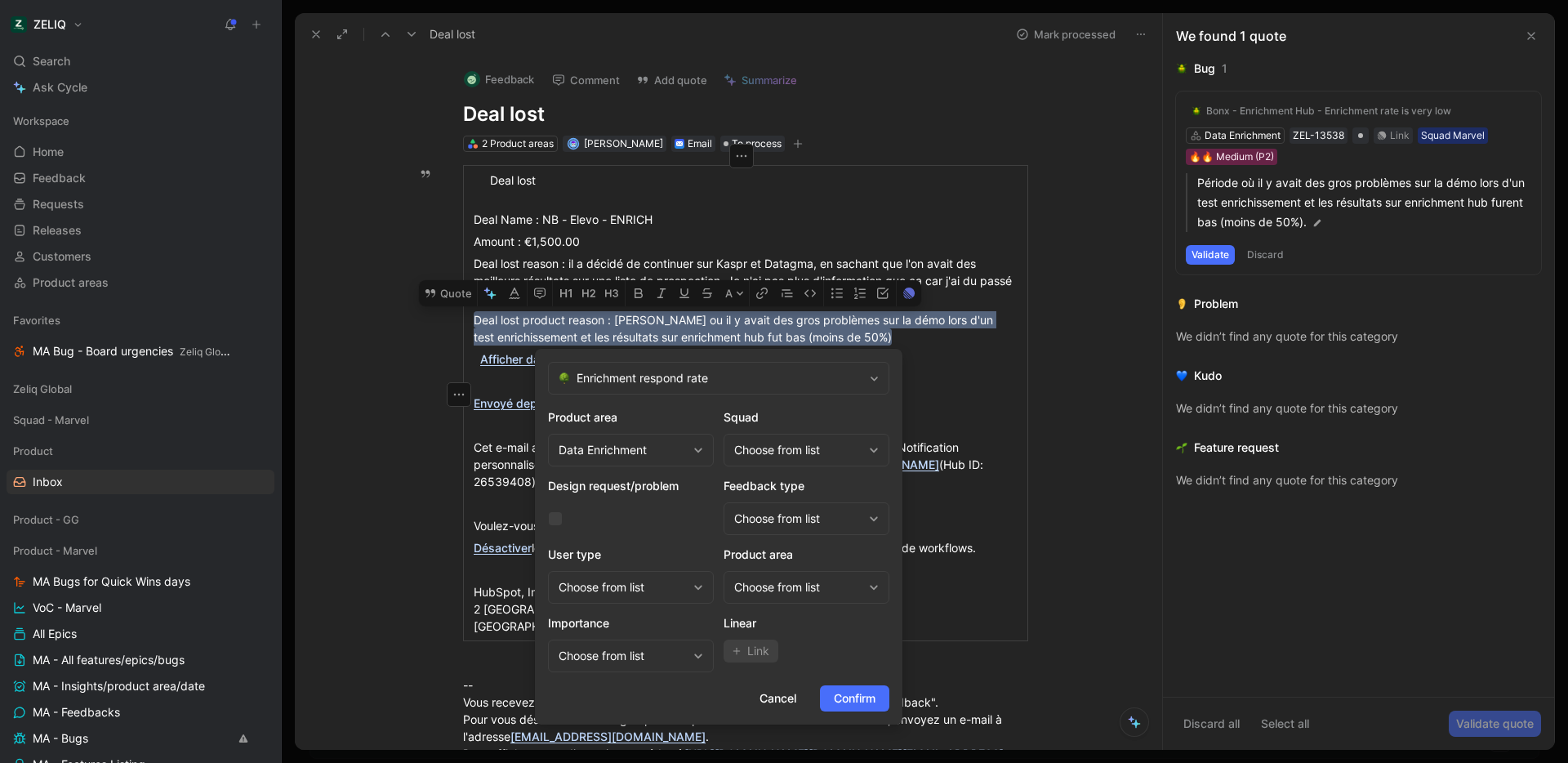
click at [821, 450] on div "Choose from list" at bounding box center [798, 450] width 129 height 20
click at [816, 540] on span "Squad Marvel" at bounding box center [788, 543] width 75 height 14
click at [804, 590] on div "Choose from list" at bounding box center [798, 587] width 129 height 20
type input "data"
click at [807, 453] on span "Enrichment" at bounding box center [786, 450] width 60 height 14
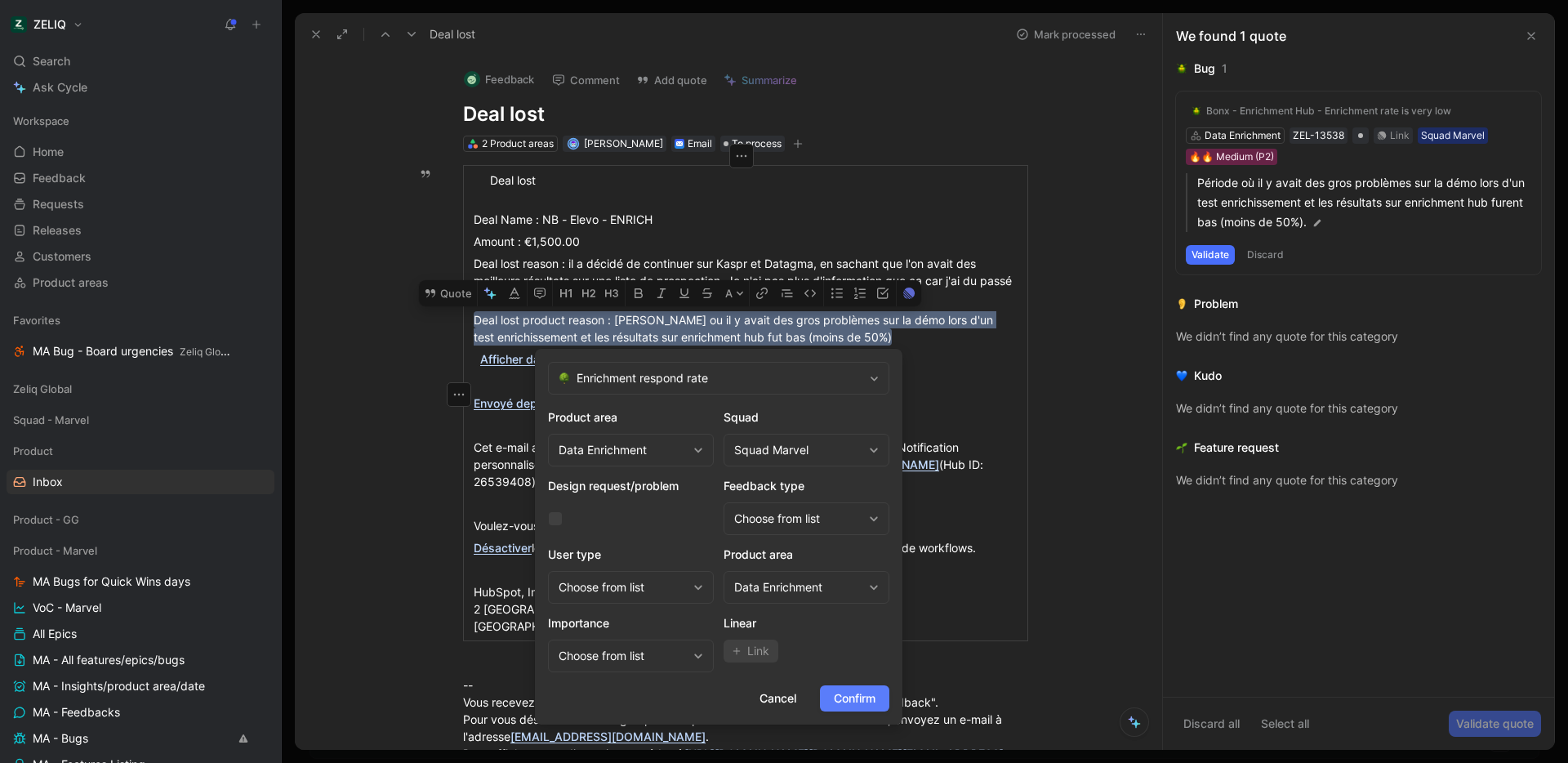
click at [861, 698] on span "Confirm" at bounding box center [855, 698] width 41 height 20
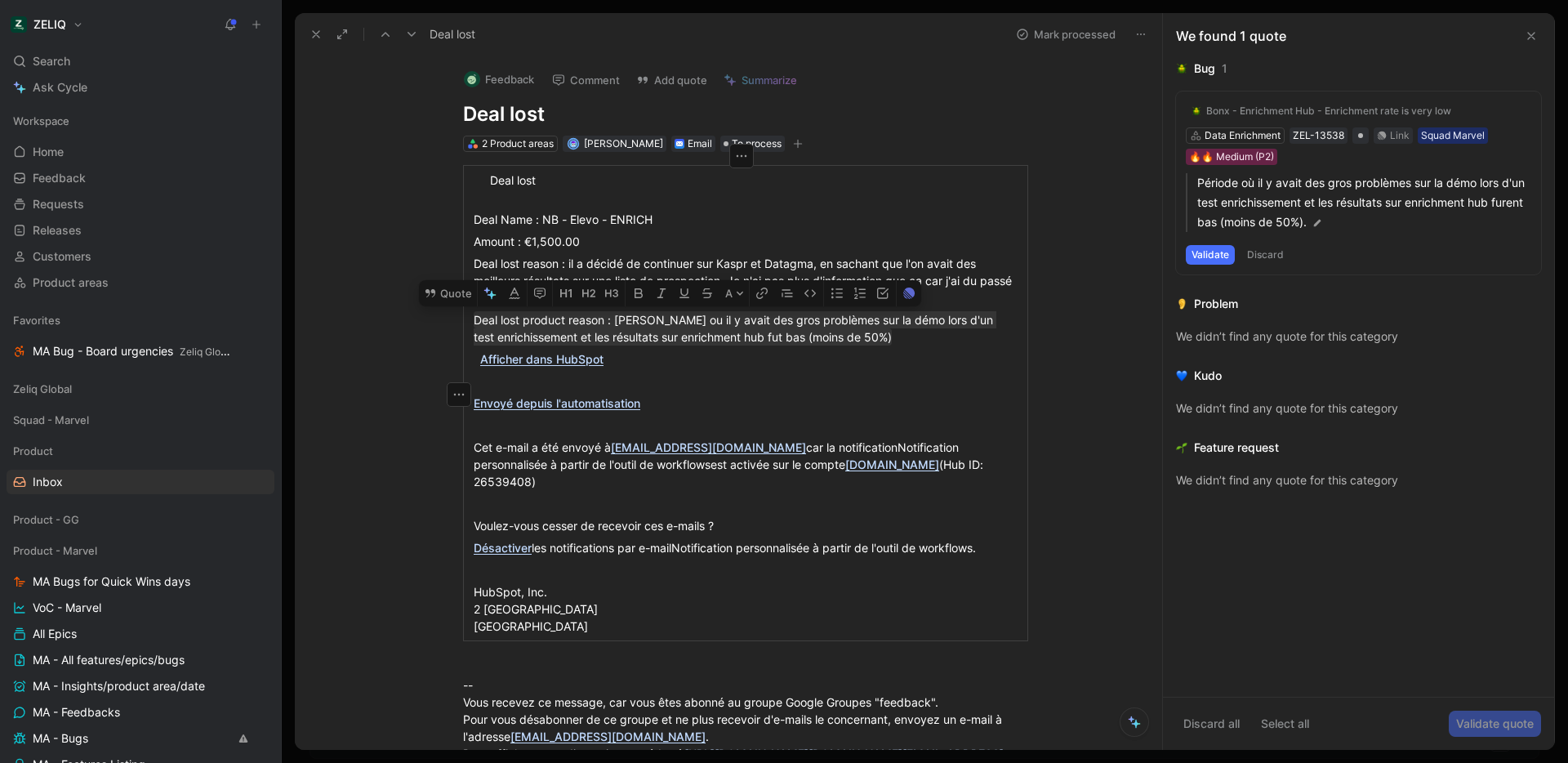
click at [1080, 42] on button "Mark processed" at bounding box center [1066, 35] width 114 height 23
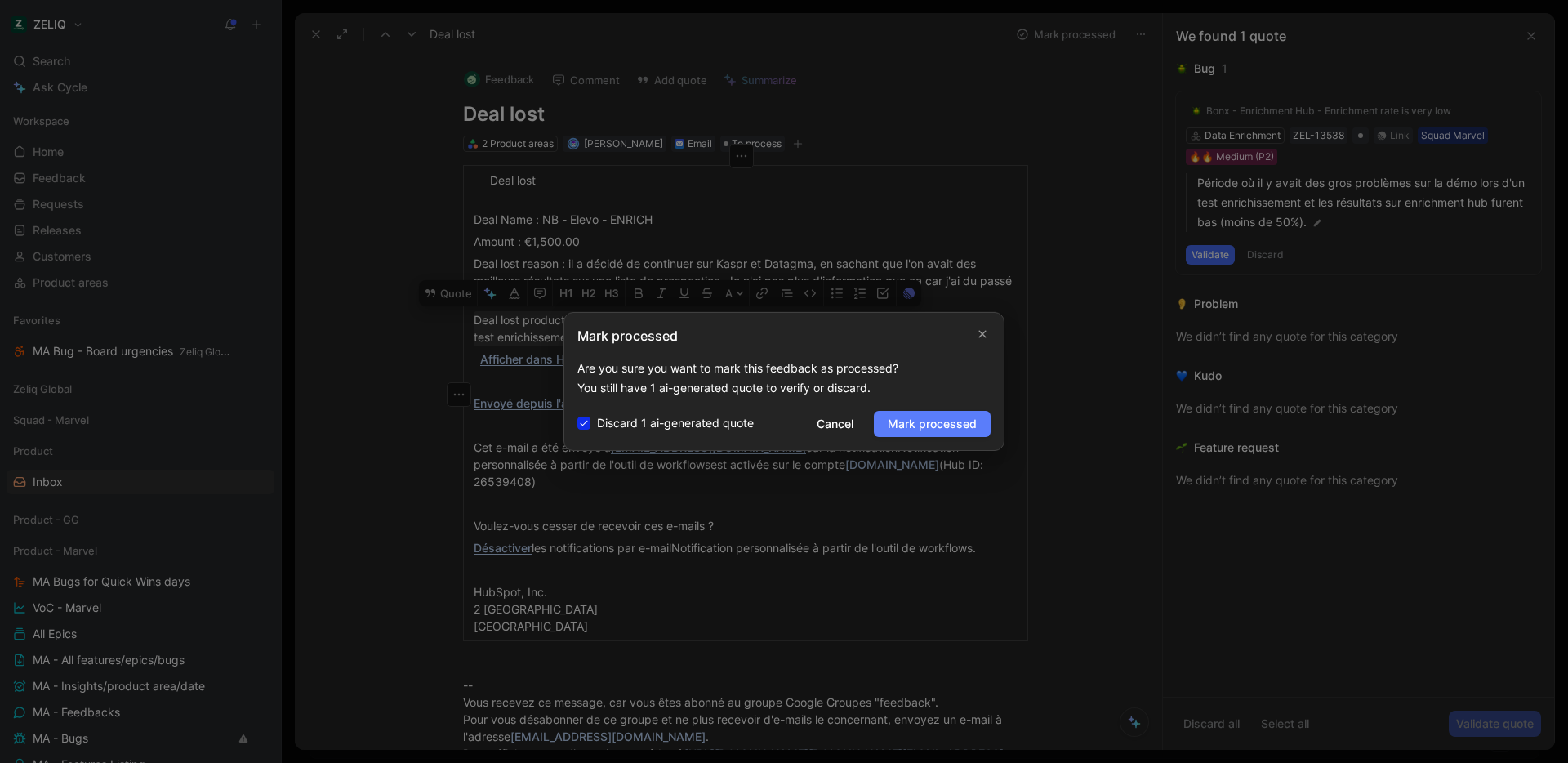
click at [966, 425] on span "Mark processed" at bounding box center [932, 424] width 89 height 20
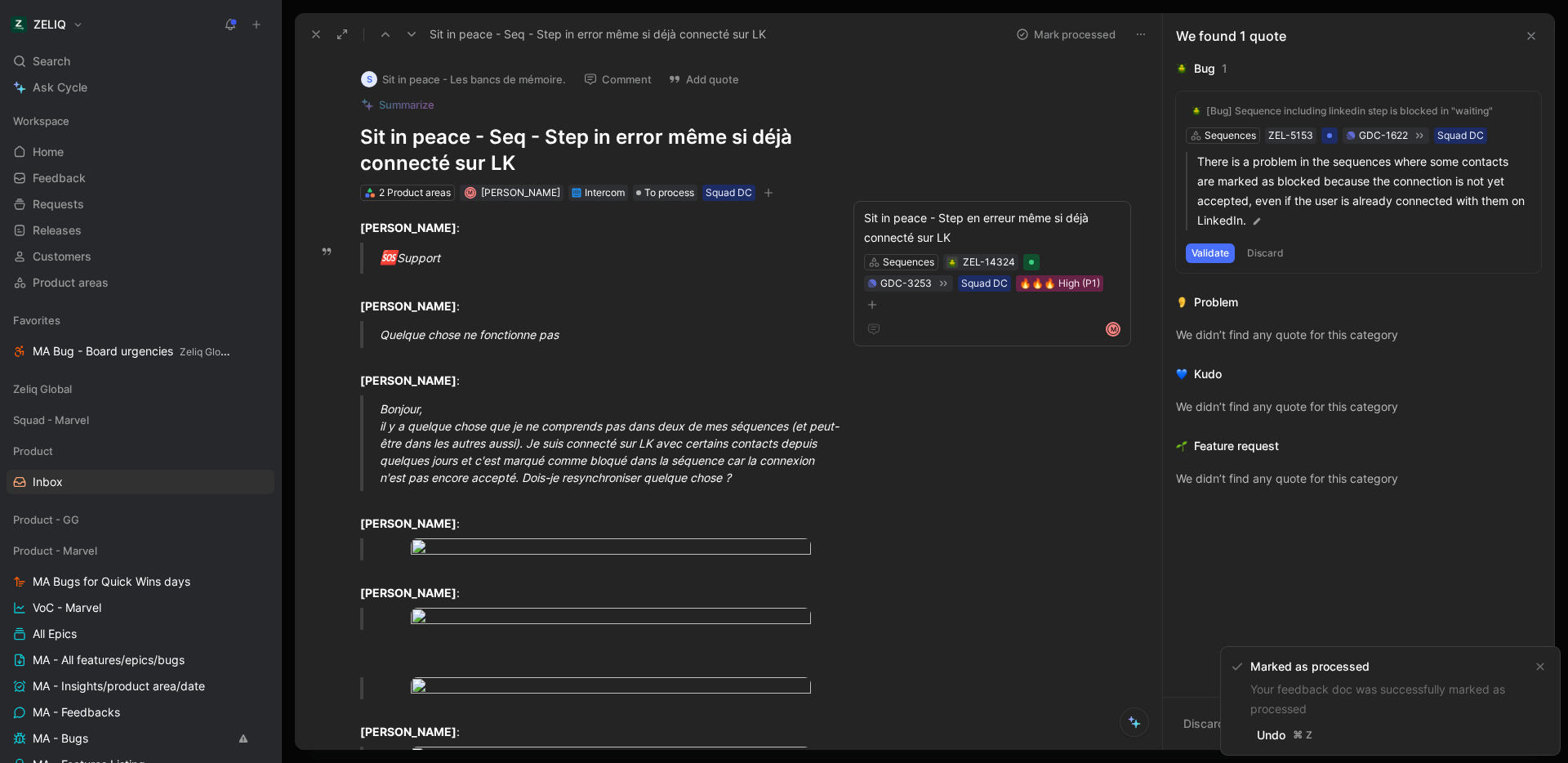
click at [310, 33] on icon at bounding box center [316, 34] width 13 height 13
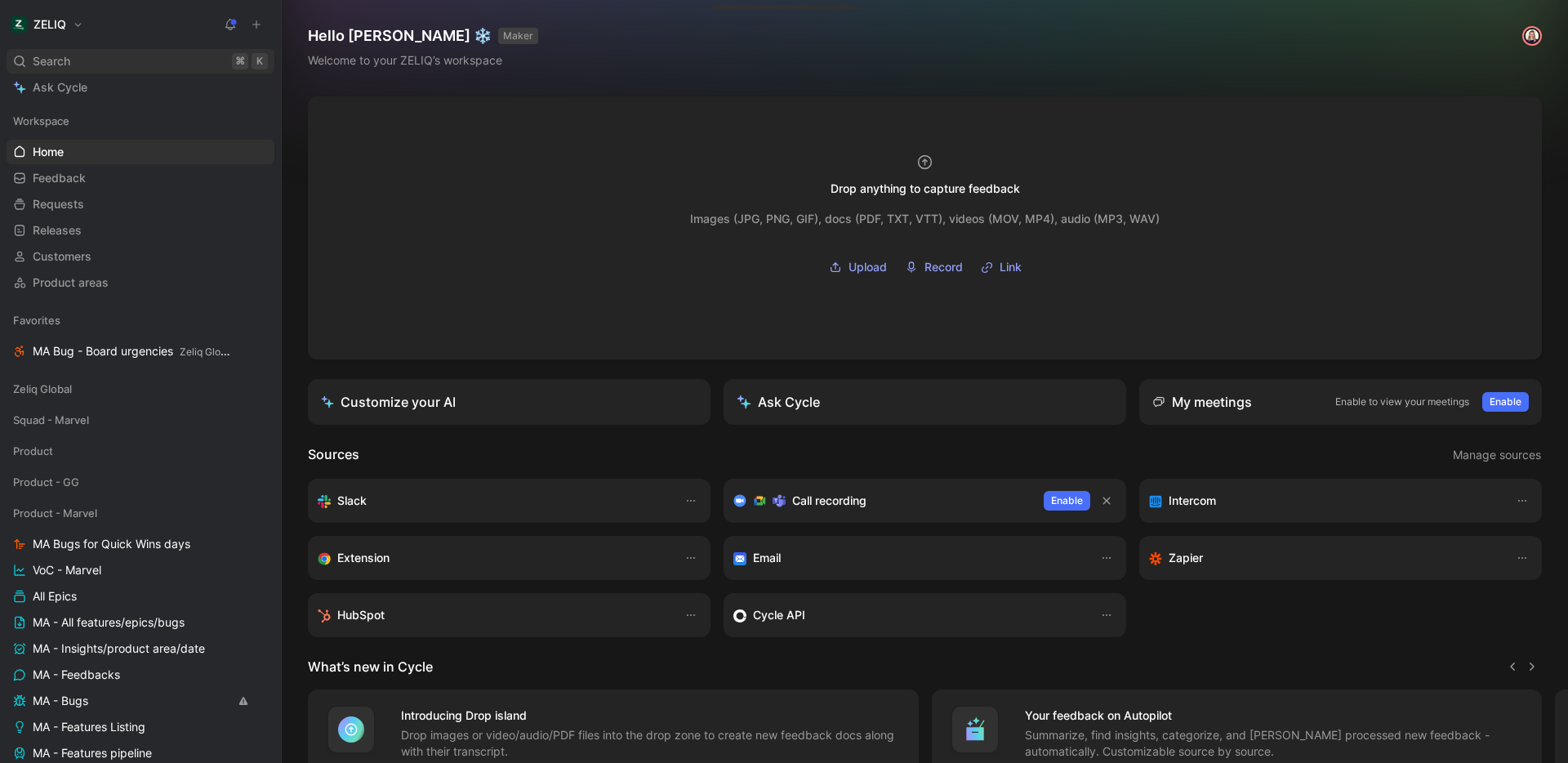
click at [61, 52] on span "Search" at bounding box center [51, 61] width 37 height 20
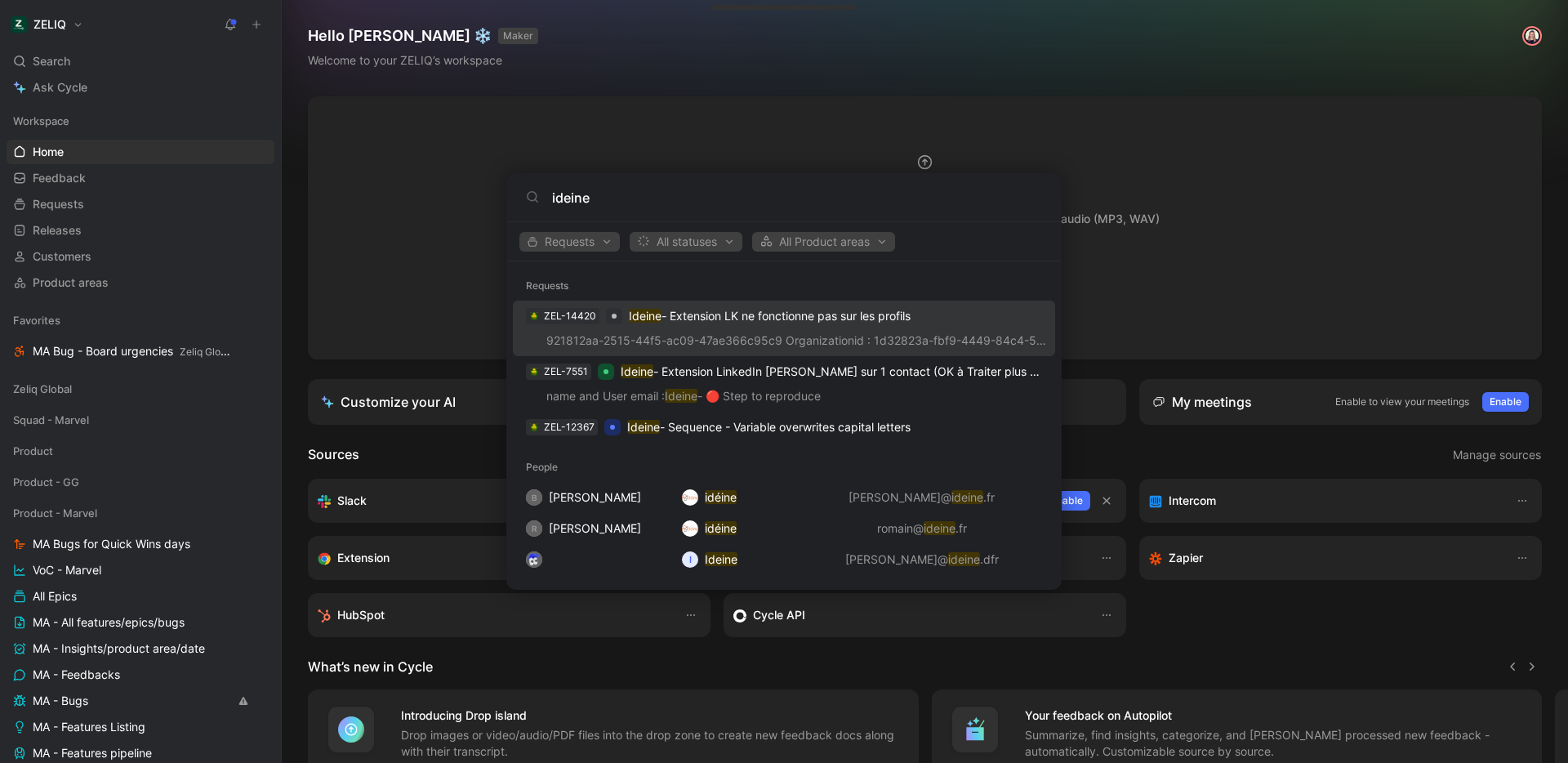
type input "ideine"
click at [750, 327] on div "ZEL-14420 Ideine - Extension LK ne fonctionne pas sur les profils" at bounding box center [784, 315] width 533 height 29
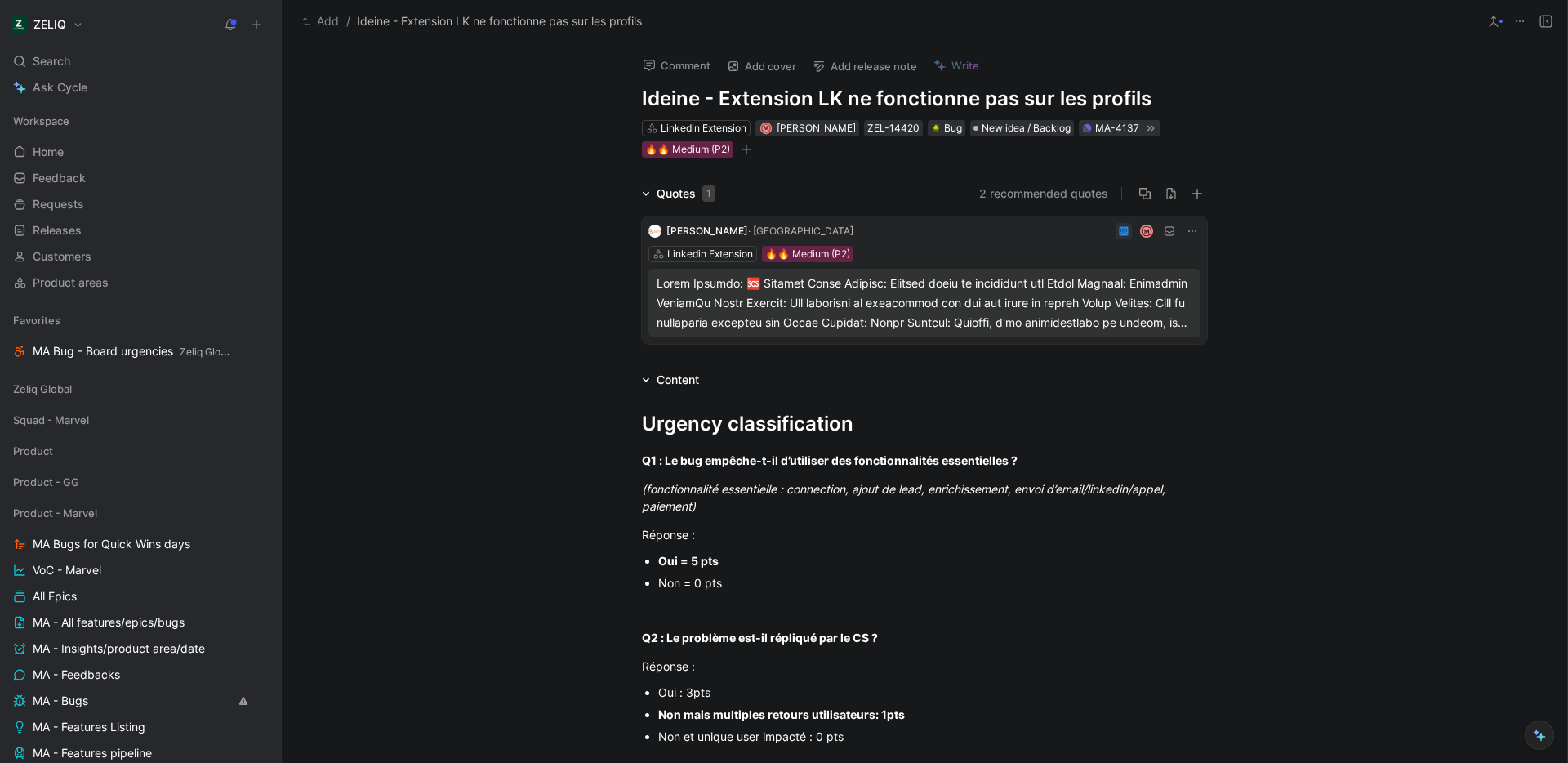
click at [805, 298] on div at bounding box center [925, 303] width 536 height 59
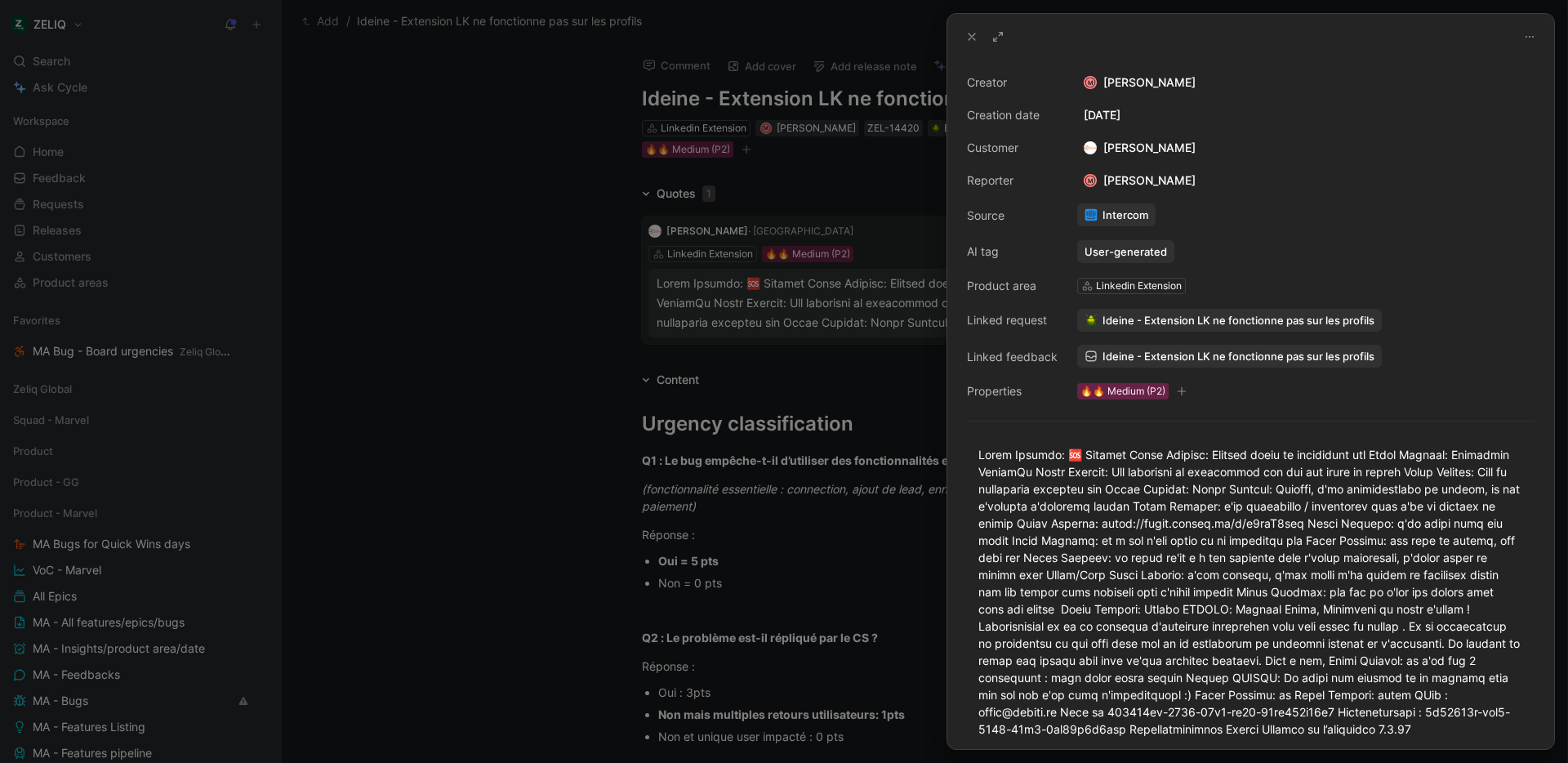
click at [1177, 350] on span "Ideine - Extension LK ne fonctionne pas sur les profils" at bounding box center [1239, 356] width 272 height 15
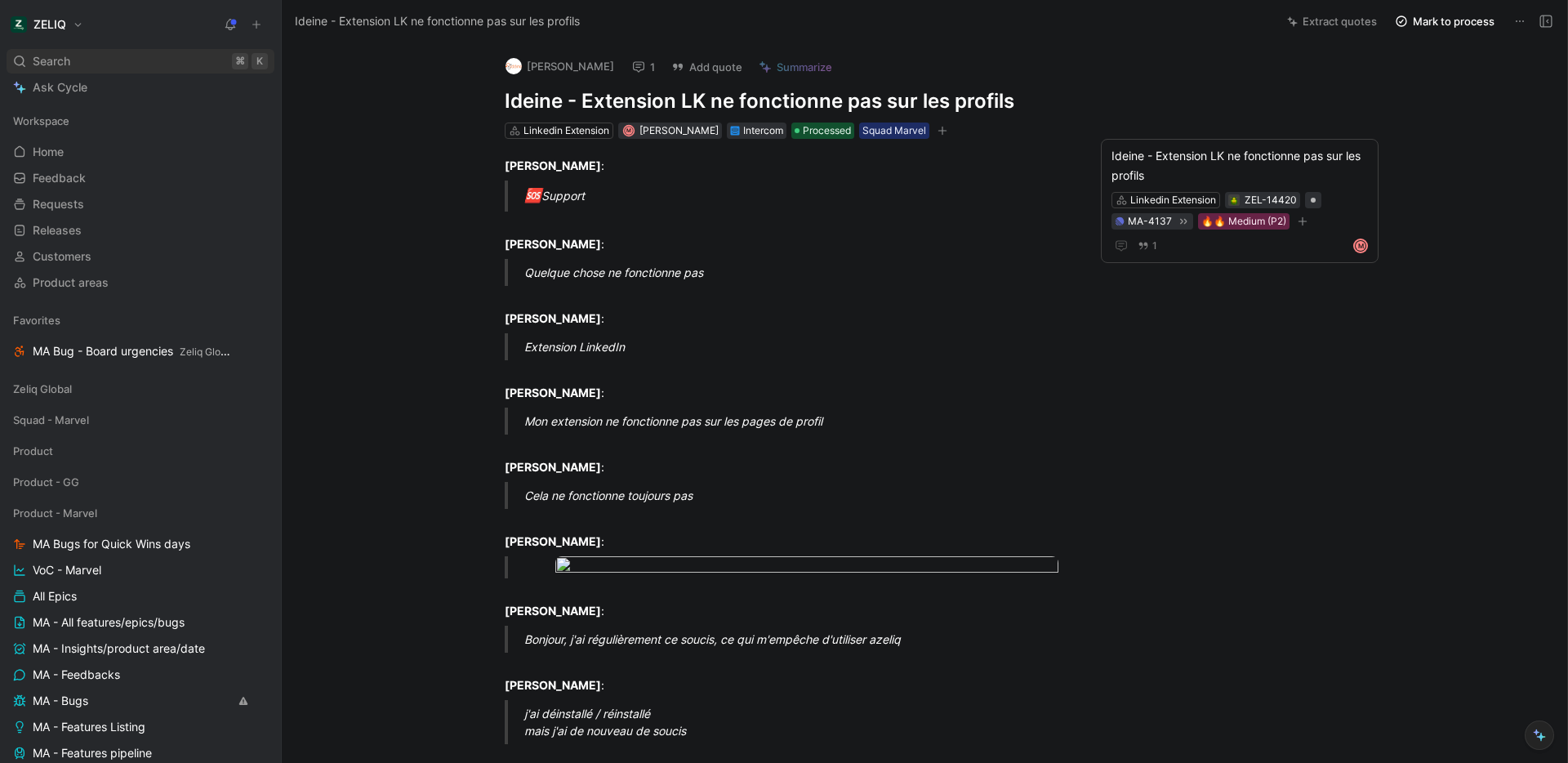
click at [66, 62] on span "Search" at bounding box center [51, 61] width 37 height 20
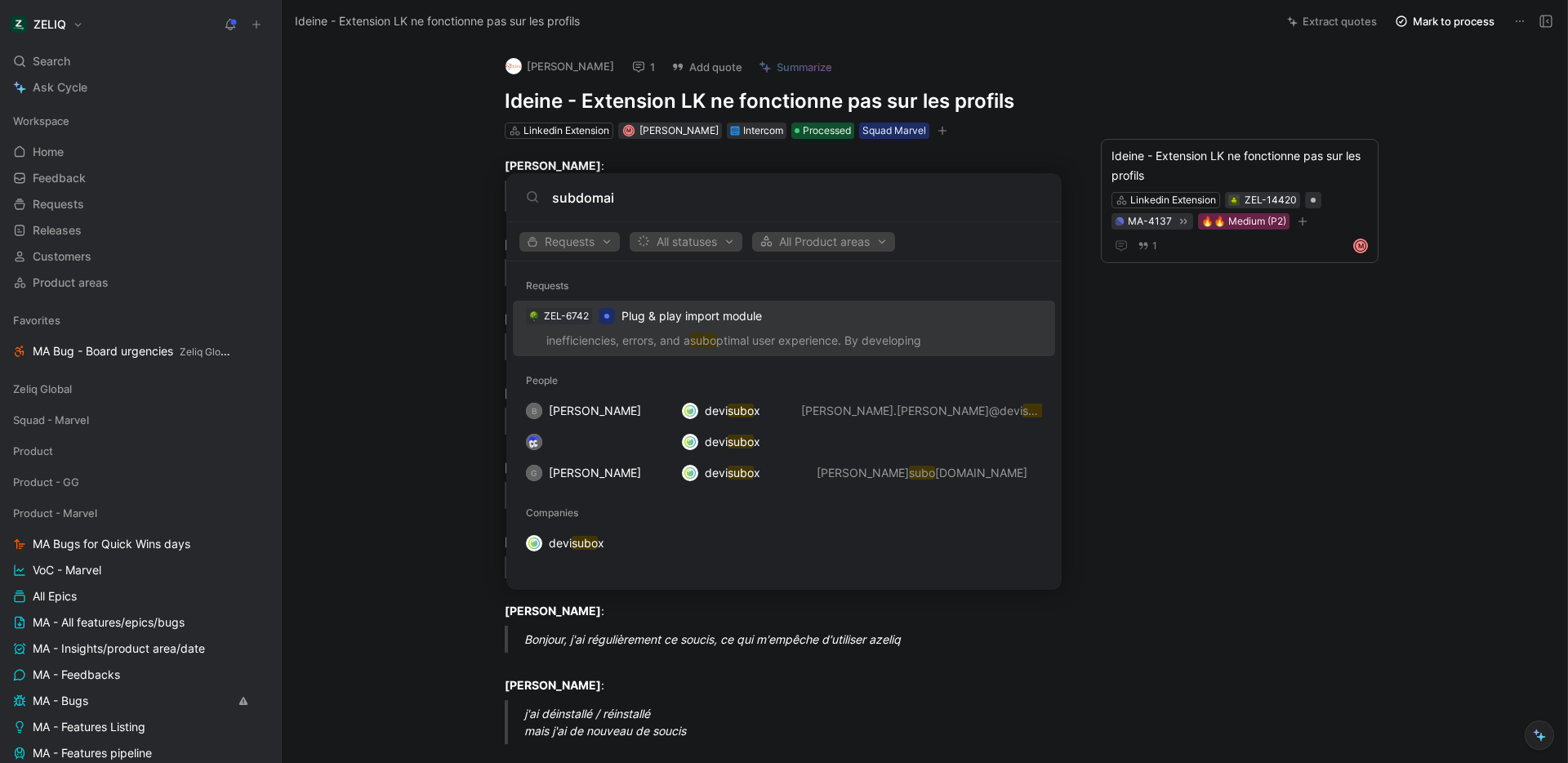
type input "subdomain"
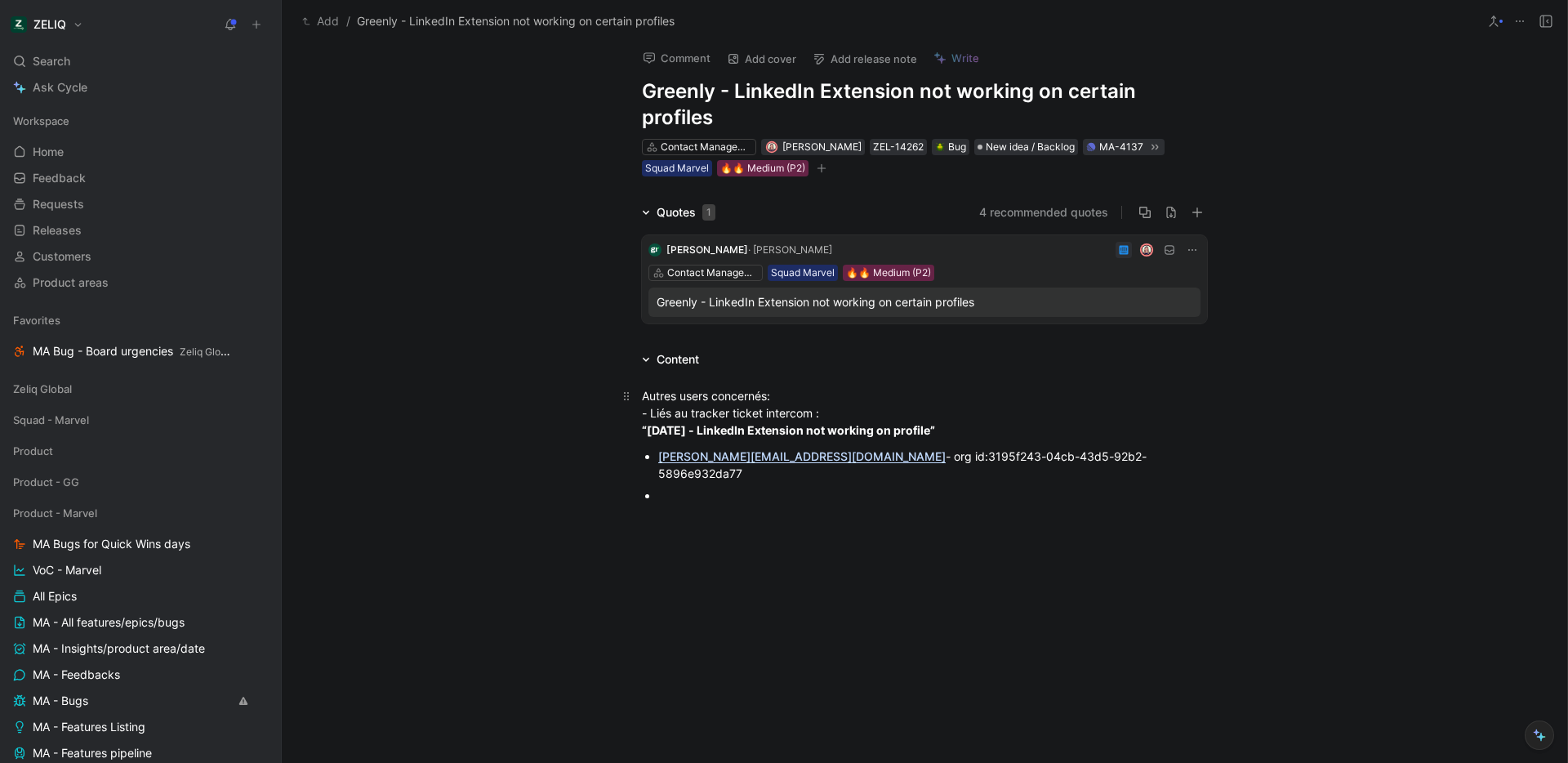
scroll to position [9, 0]
click at [720, 143] on div "Contact Management" at bounding box center [706, 145] width 91 height 17
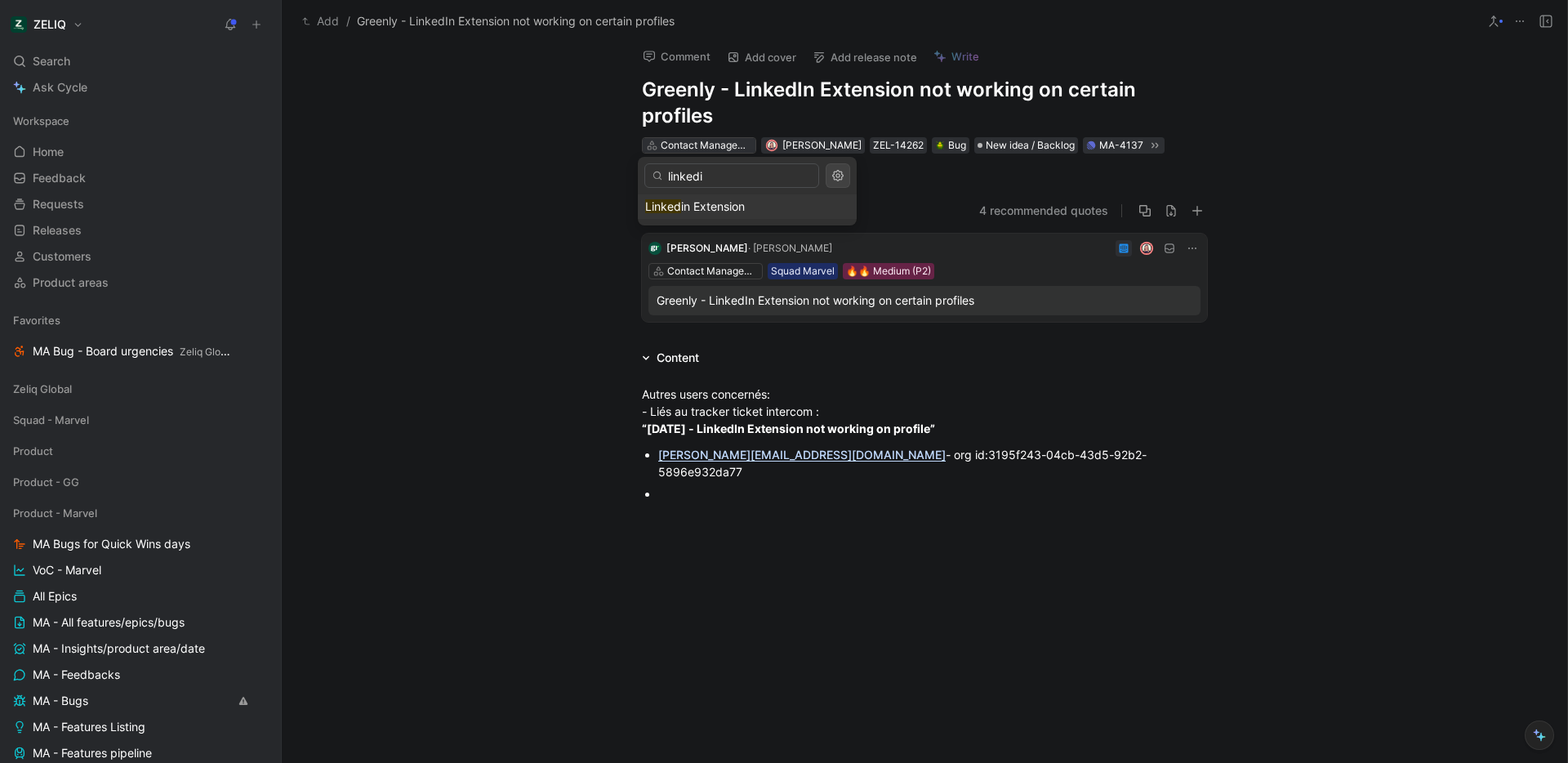
type input "linkedin"
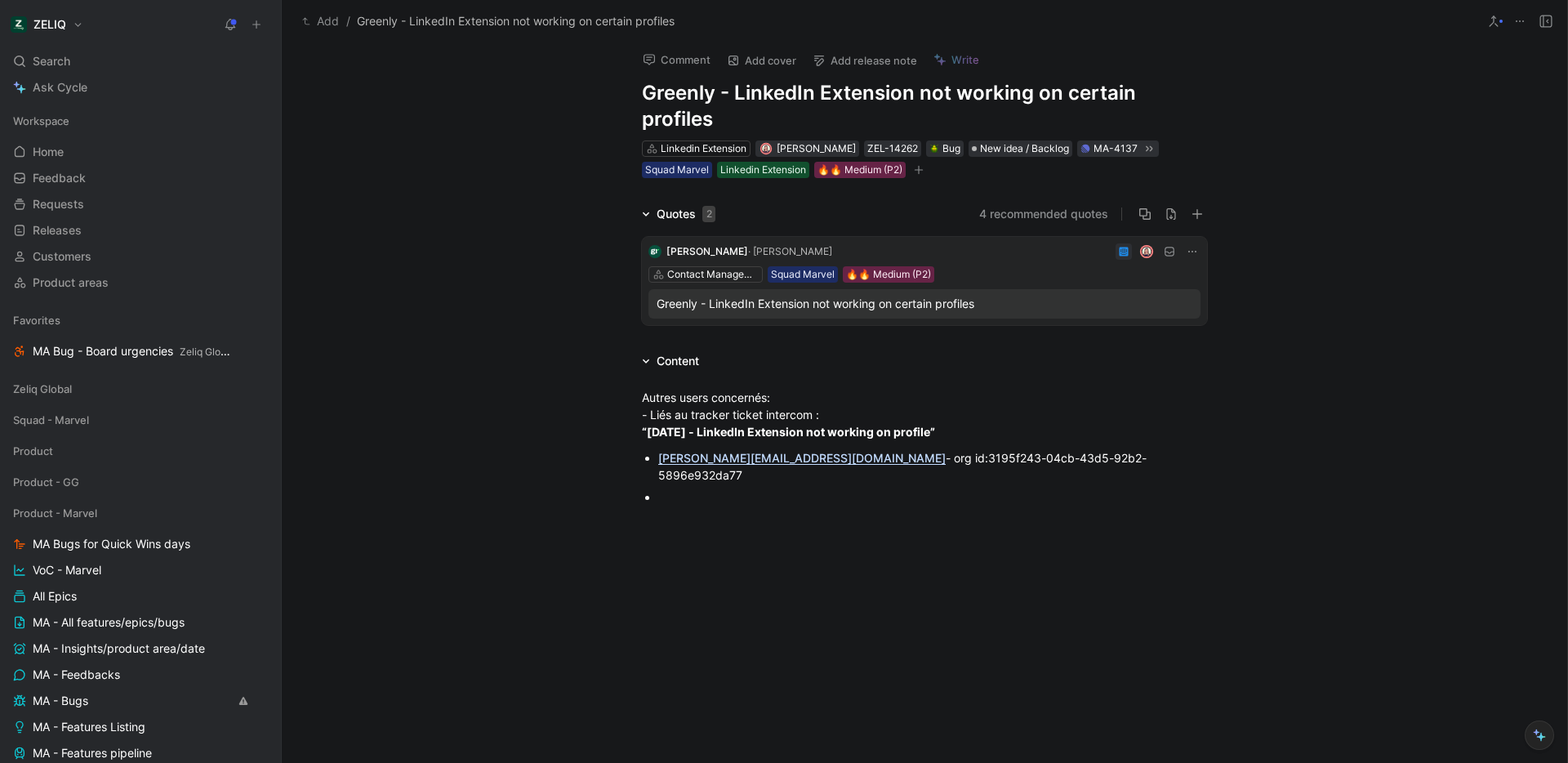
scroll to position [0, 0]
